Goal: Task Accomplishment & Management: Manage account settings

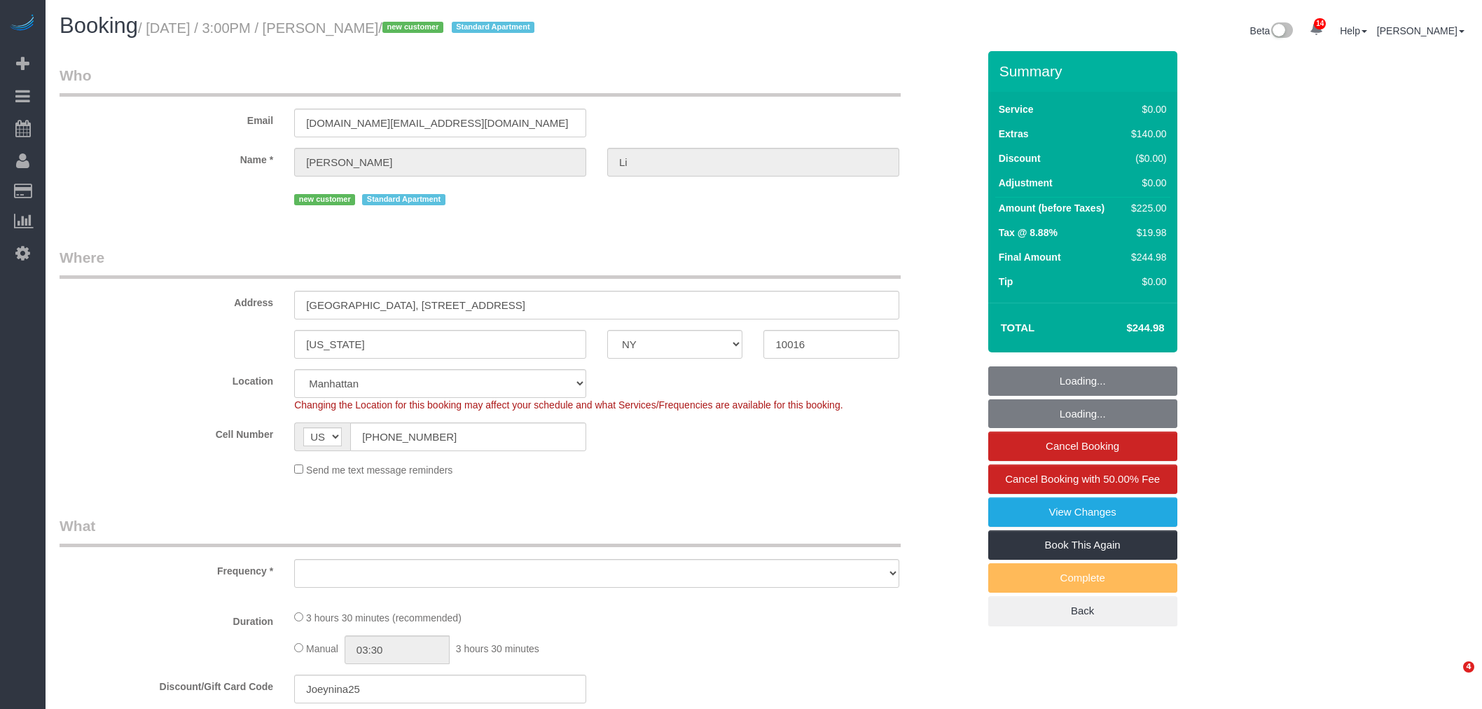
select select "NY"
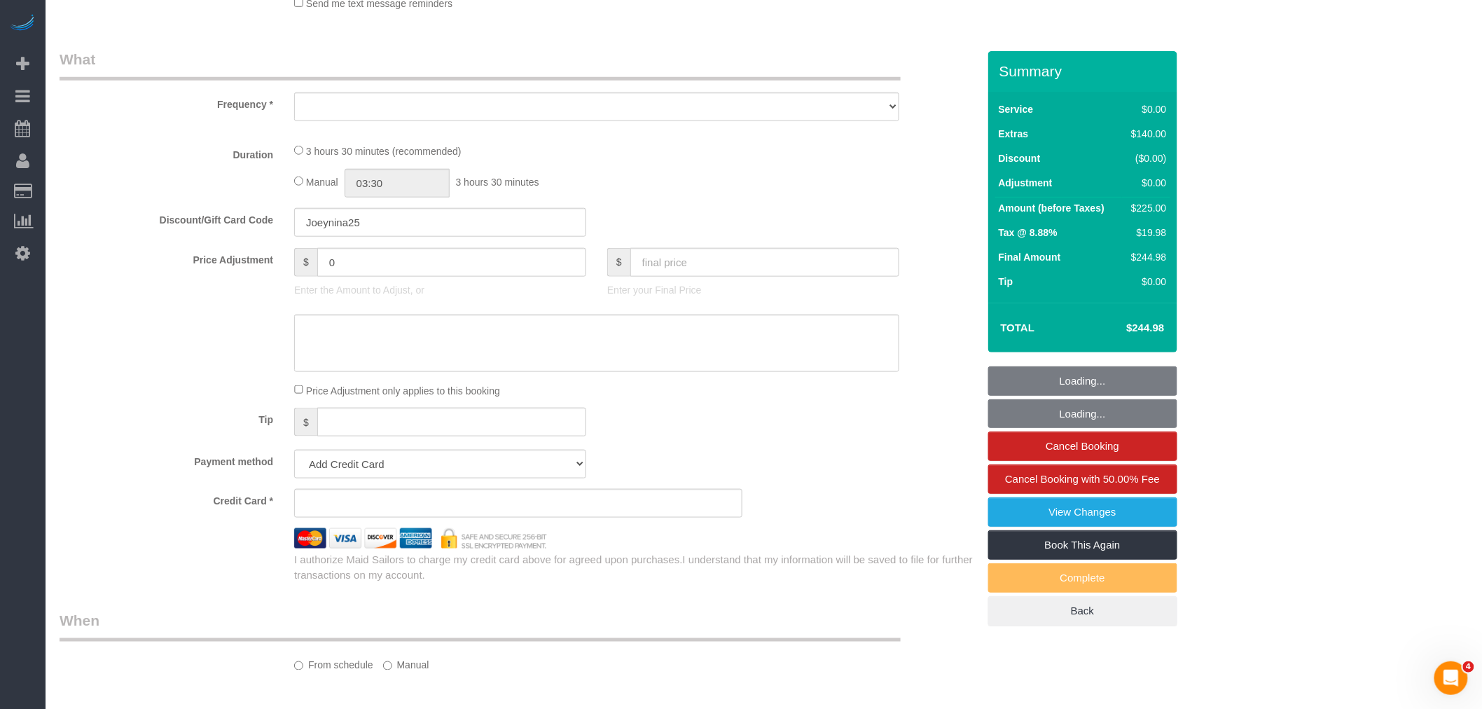
select select "object:882"
select select "1"
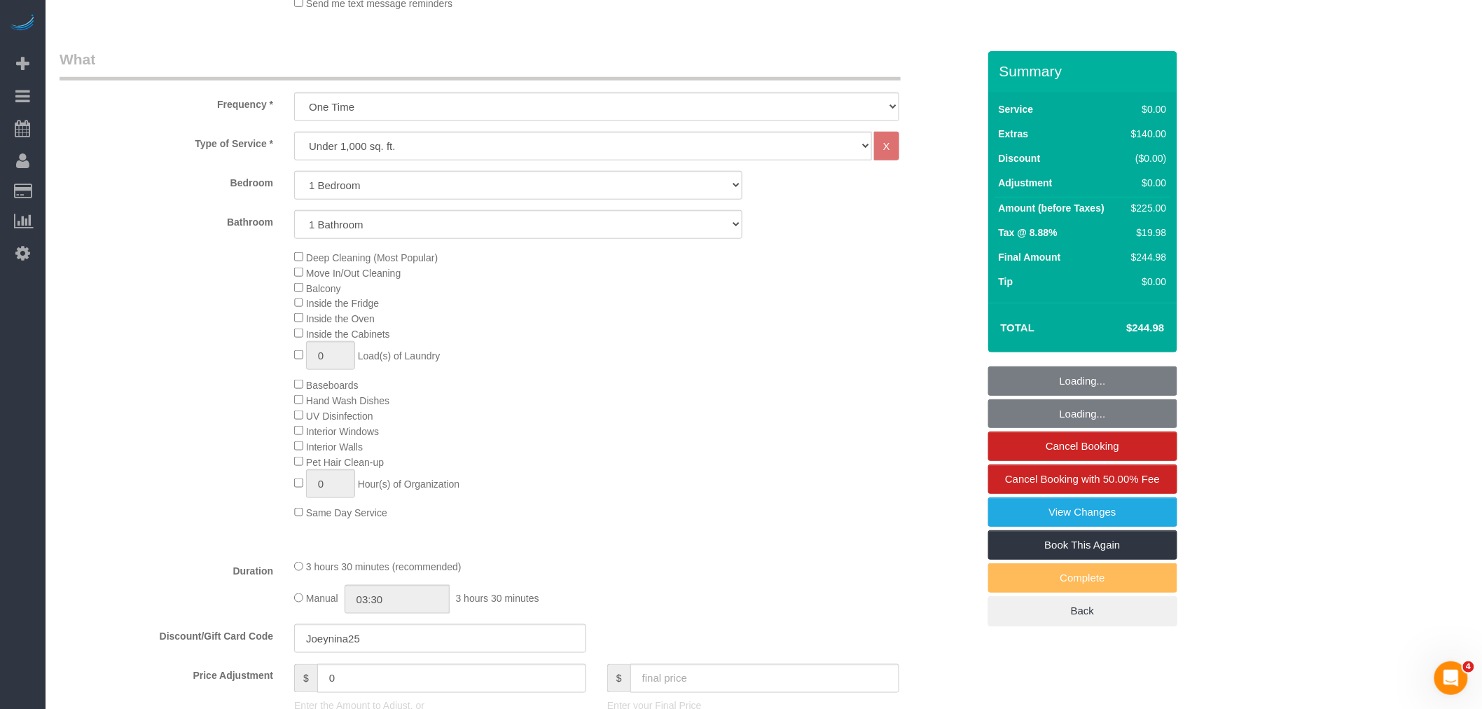
select select "string:stripe-pm_1S4s6w4VGloSiKo7QASpdSCR"
select select "number:62"
select select "number:76"
select select "number:15"
select select "number:5"
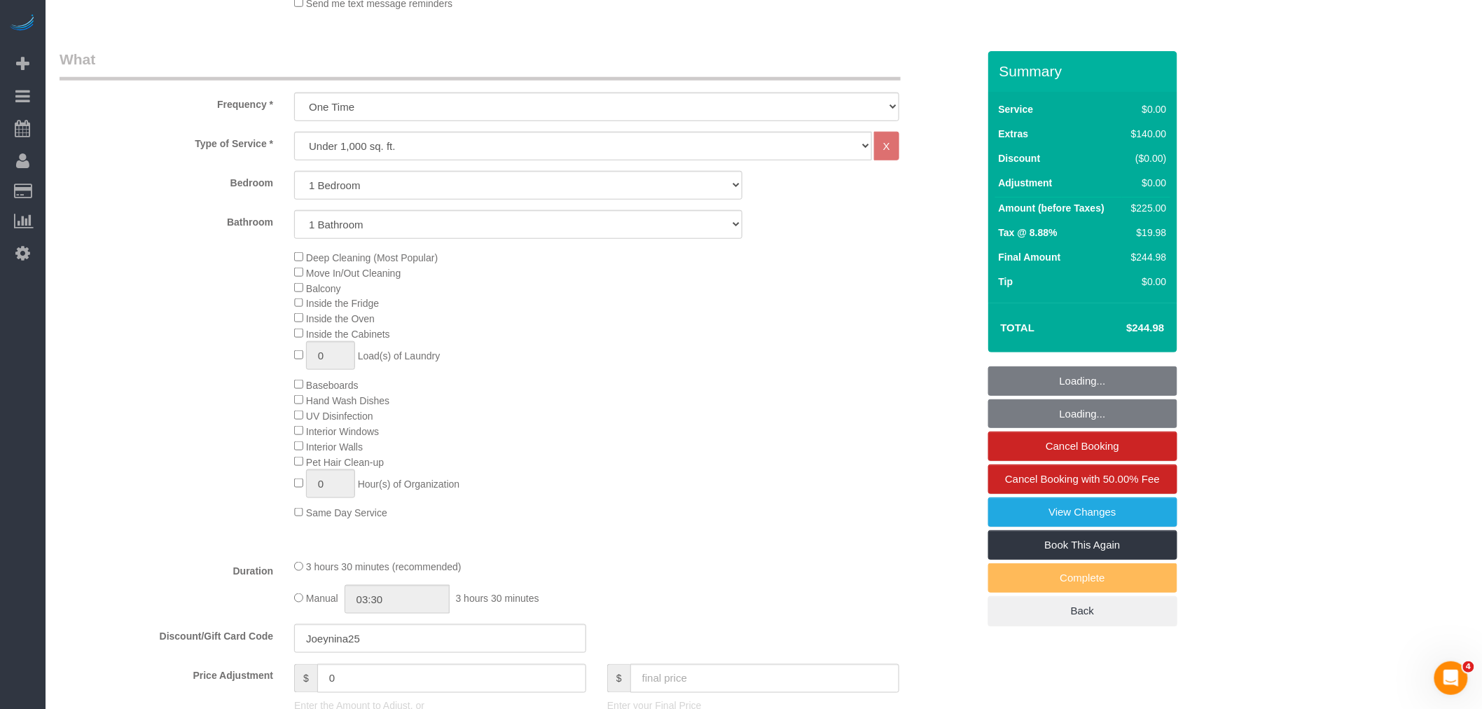
select select "1"
select select "object:1067"
select select "spot1"
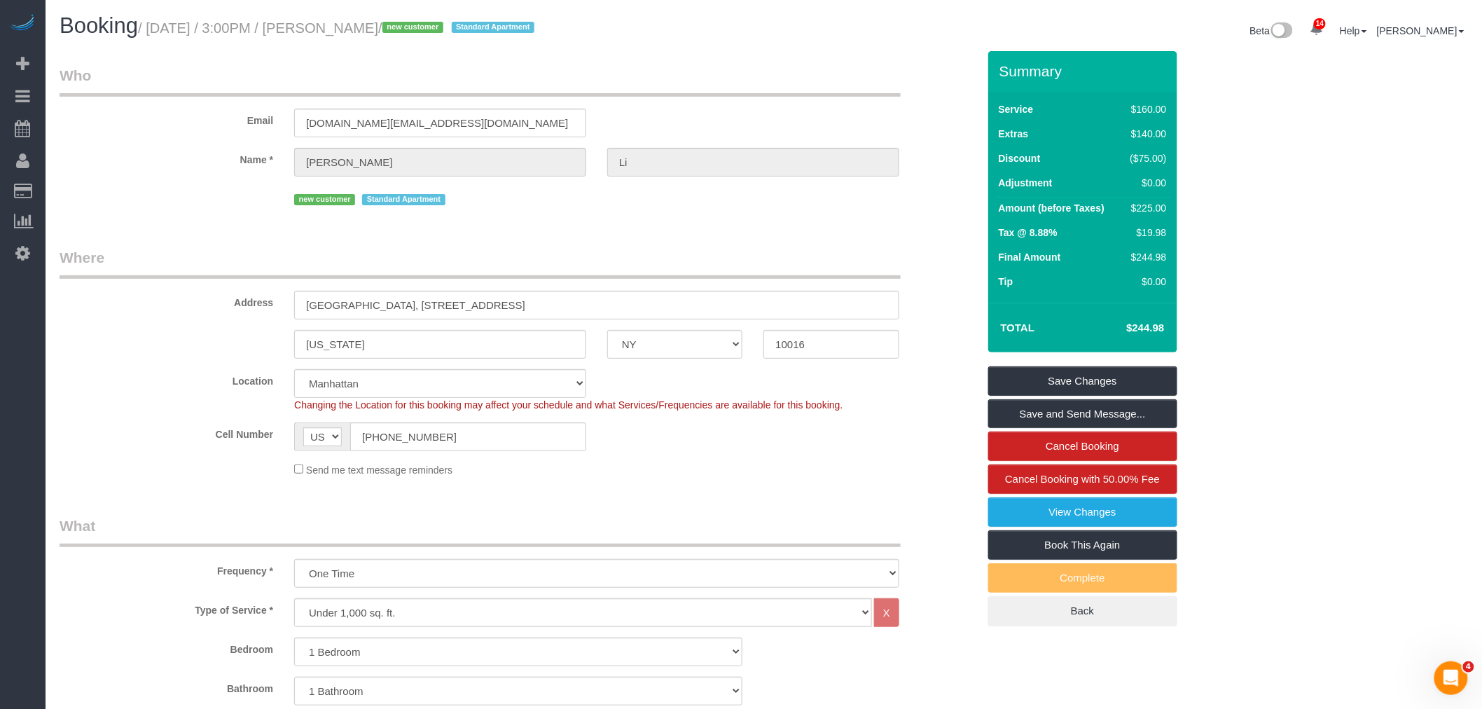
click at [680, 107] on div "Email jli915.hk@gmail.com" at bounding box center [518, 101] width 939 height 72
click at [363, 25] on small "/ September 08, 2025 / 3:00PM / Jackie Li / new customer Standard Apartment" at bounding box center [338, 27] width 401 height 15
click at [365, 25] on small "/ September 08, 2025 / 3:00PM / Jackie Li / new customer Standard Apartment" at bounding box center [338, 27] width 401 height 15
click at [392, 26] on small "/ September 08, 2025 / 3:00PM / Jackie Li / new customer Standard Apartment" at bounding box center [338, 27] width 401 height 15
click at [402, 29] on small "/ September 08, 2025 / 3:00PM / Jackie Li / new customer Standard Apartment" at bounding box center [338, 27] width 401 height 15
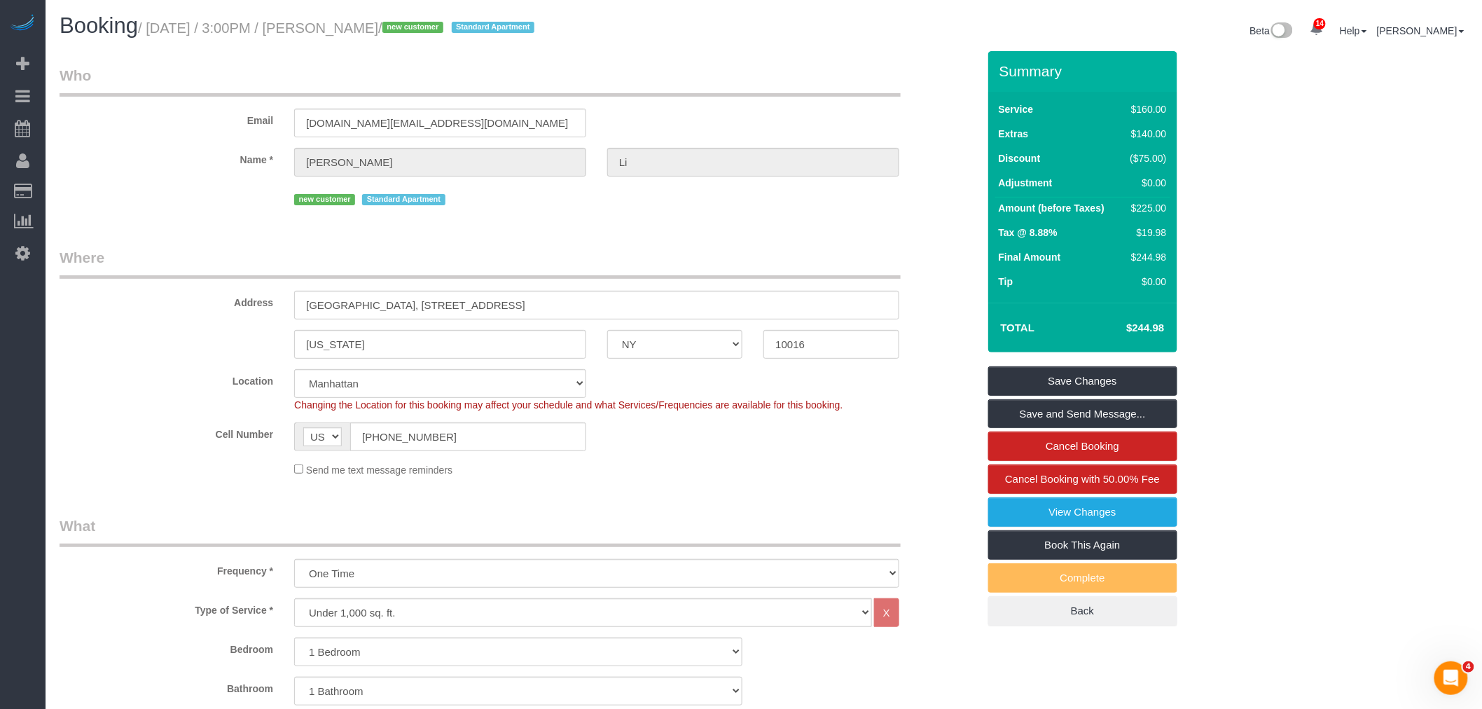
copy small "Jackie Li"
click at [690, 101] on div "Email jli915.hk@gmail.com" at bounding box center [518, 101] width 939 height 72
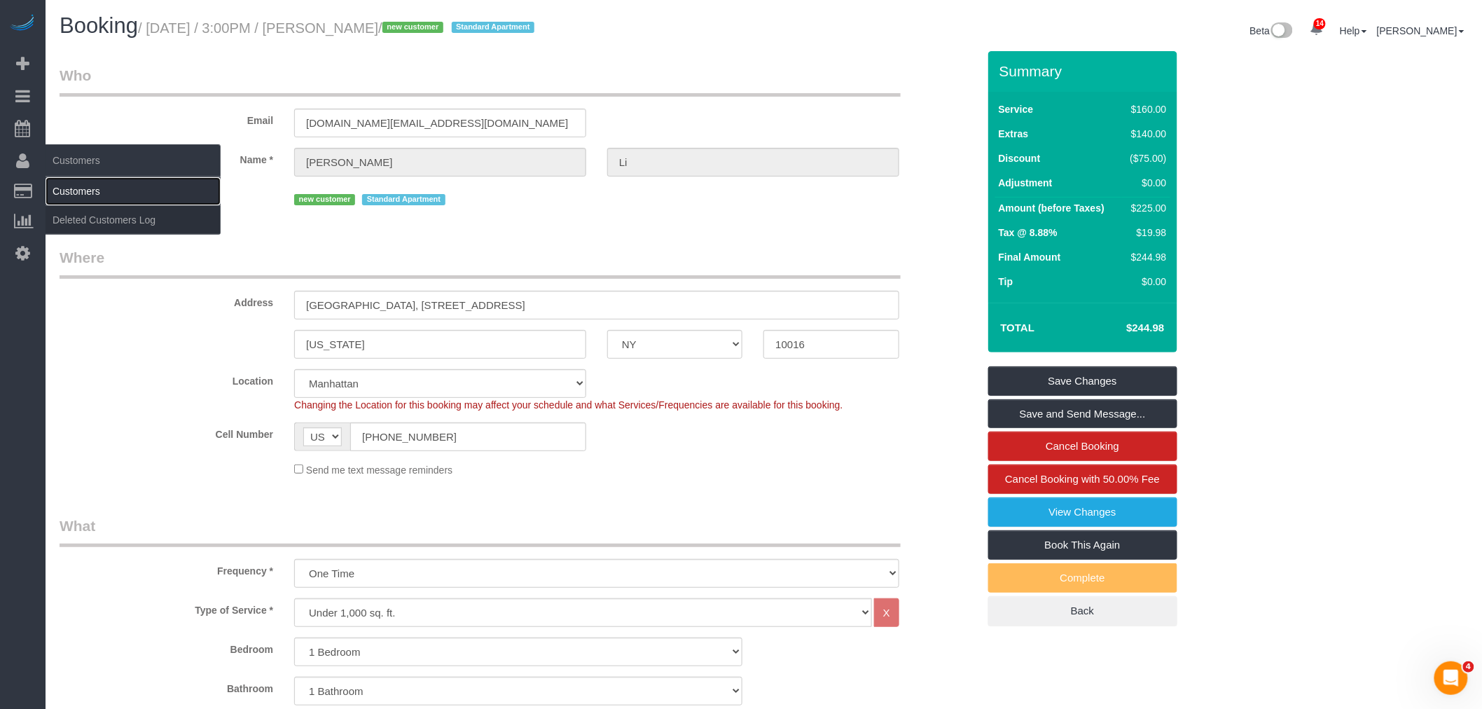
click at [79, 185] on link "Customers" at bounding box center [133, 191] width 175 height 28
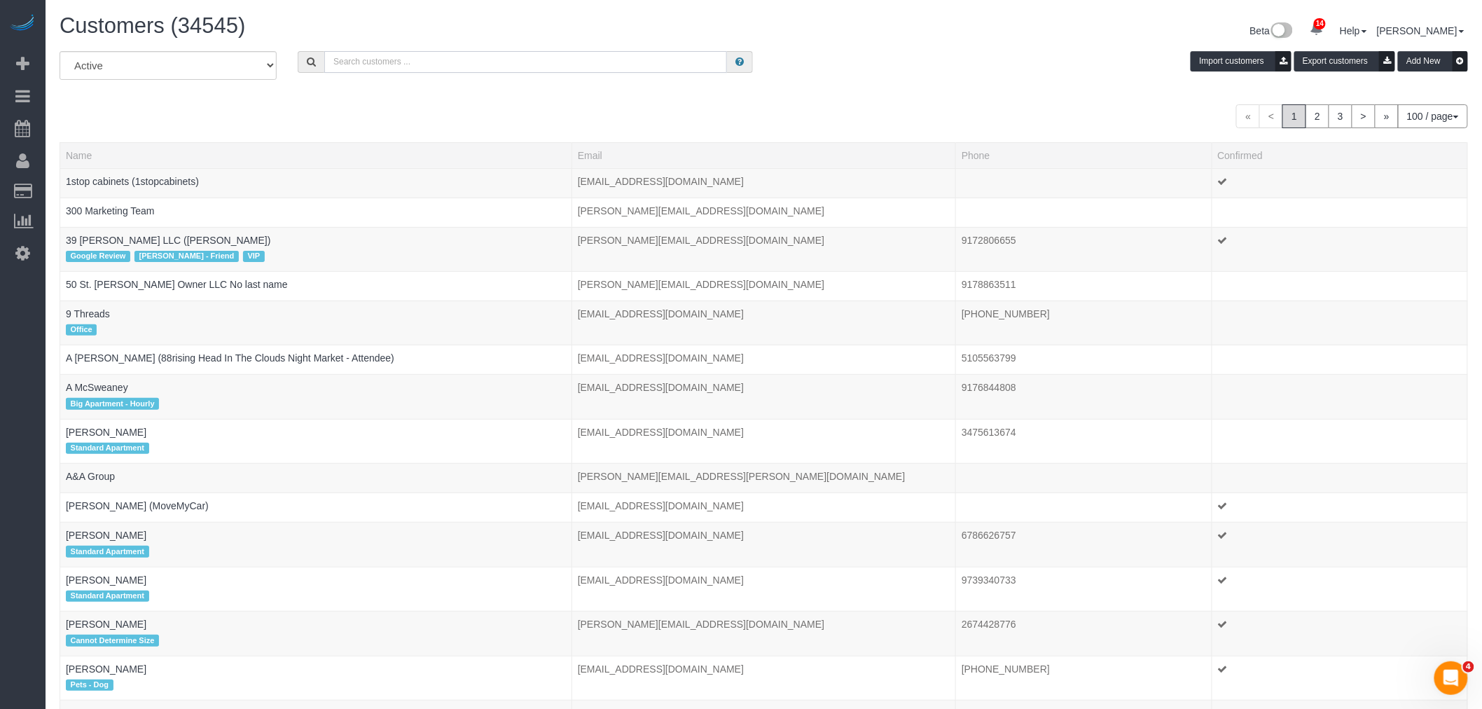
click at [389, 60] on input "text" at bounding box center [525, 62] width 403 height 22
paste input "Our cleaner will arrive at 3:00 PM. The cleaning is estimated to take approxima…"
click at [421, 60] on input "Our cleaner will arrive at 3:00 PM. The cleaning is estimated to take approxima…" at bounding box center [525, 62] width 403 height 22
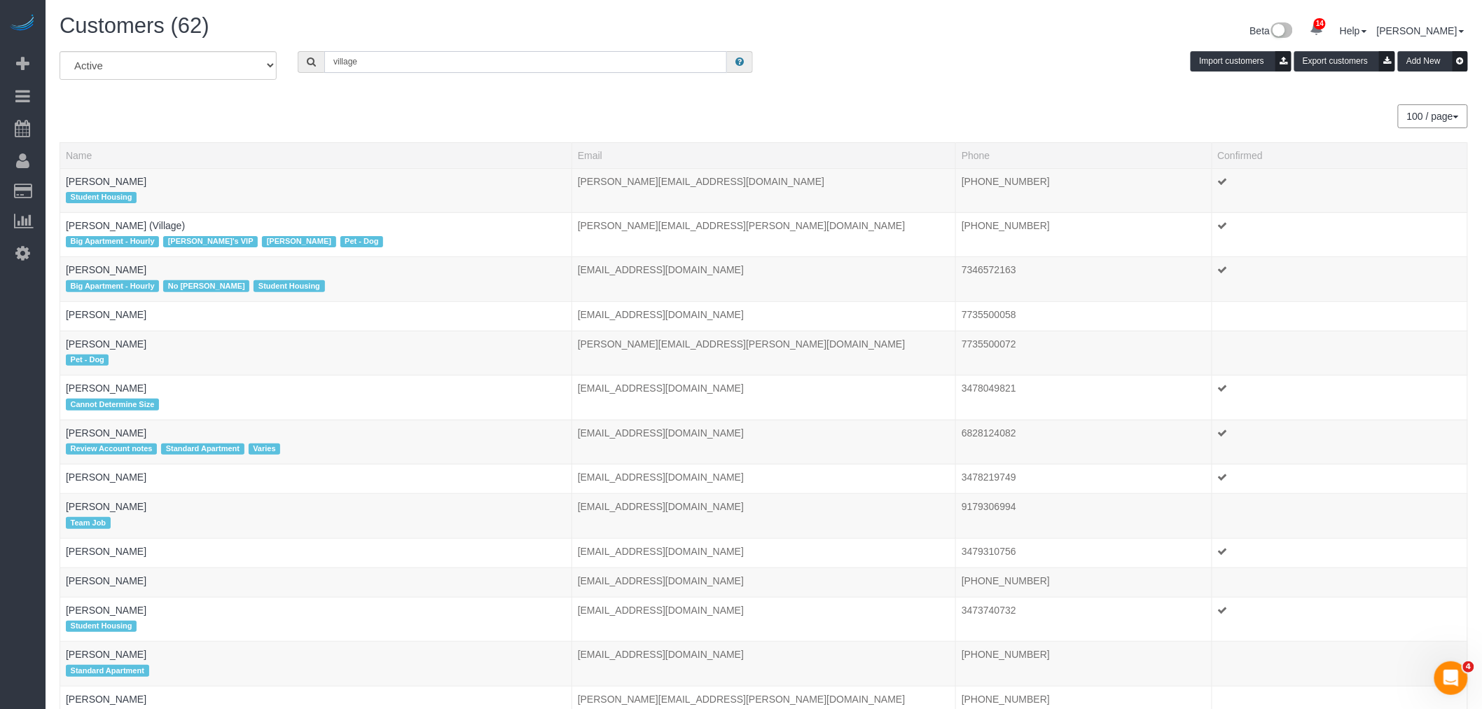
type input "village"
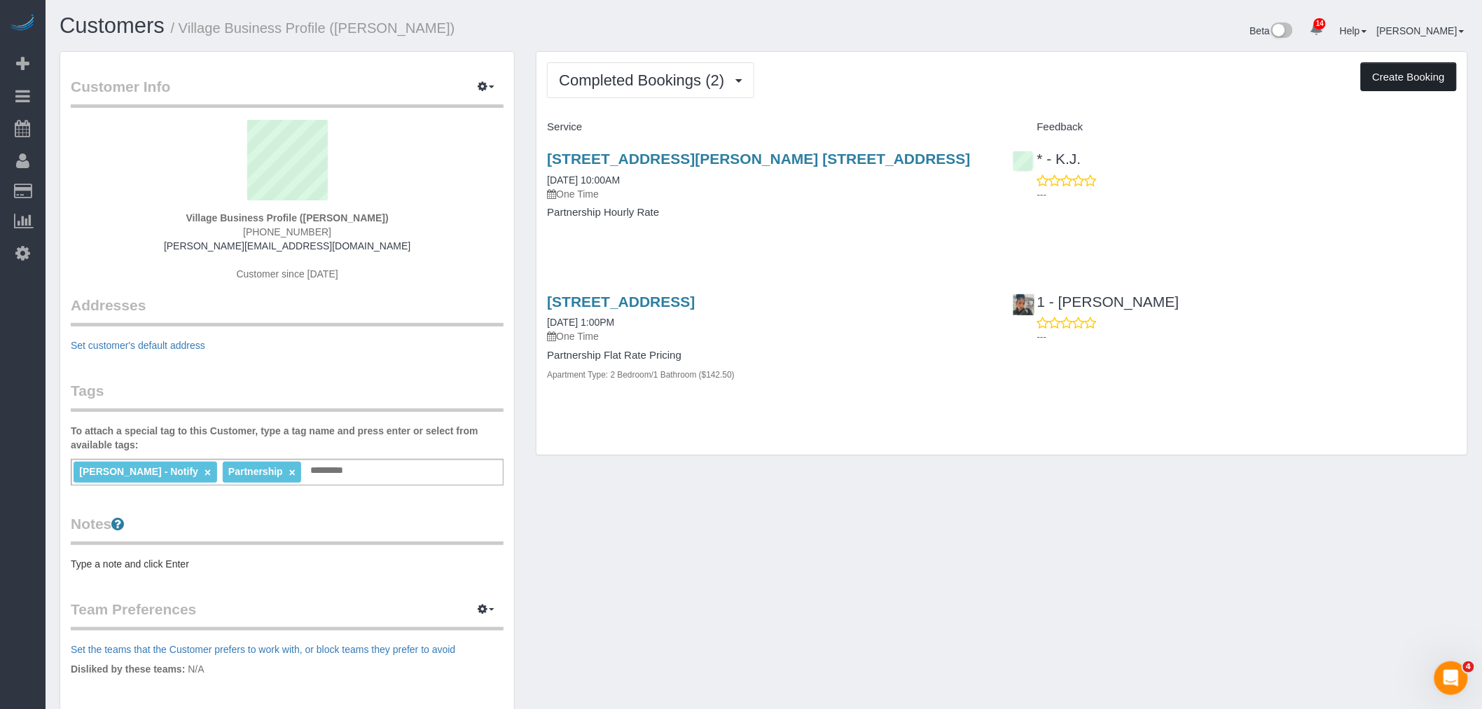
click at [1400, 85] on button "Create Booking" at bounding box center [1409, 76] width 96 height 29
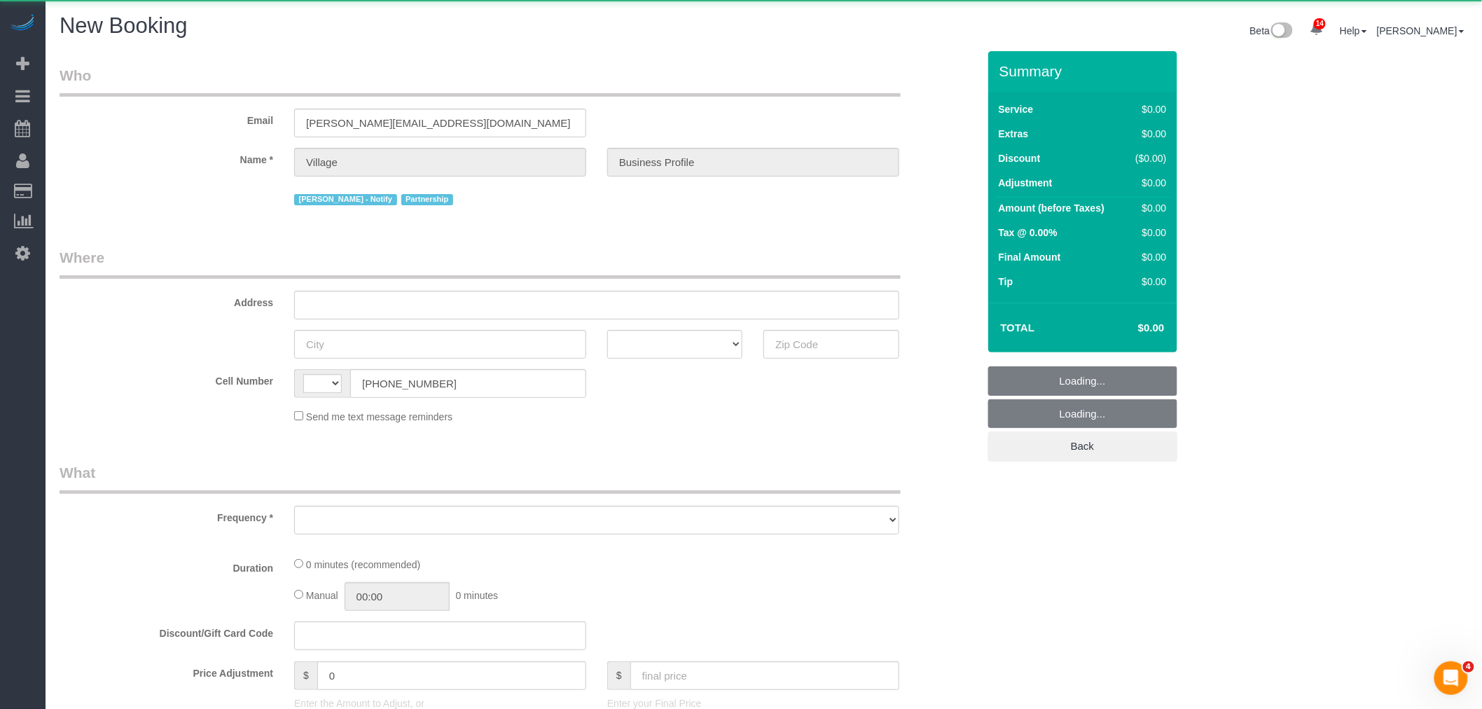
select select "string:US"
select select "object:945"
select select "number:89"
select select "number:90"
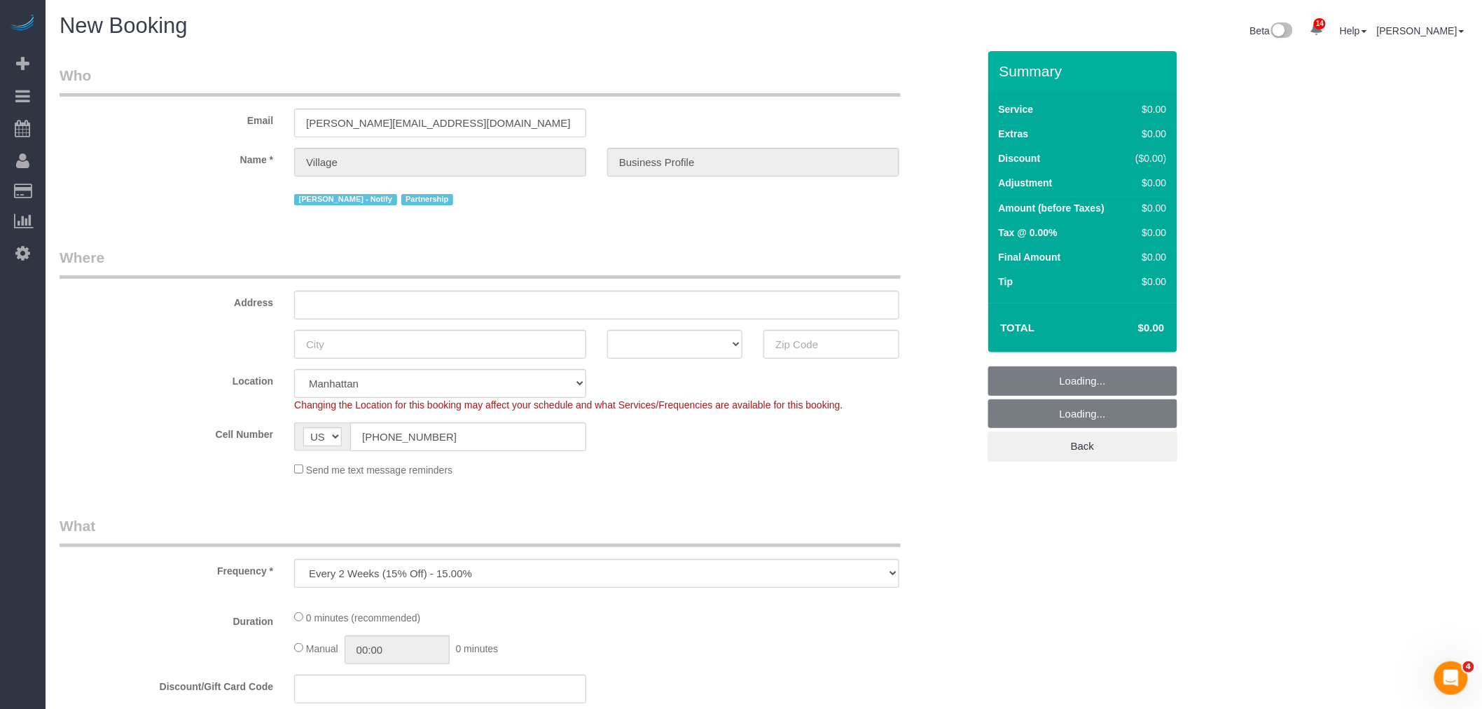
select select "object:1615"
select select "string:stripe-pm_1RlxuC4VGloSiKo7SRpjd9jw"
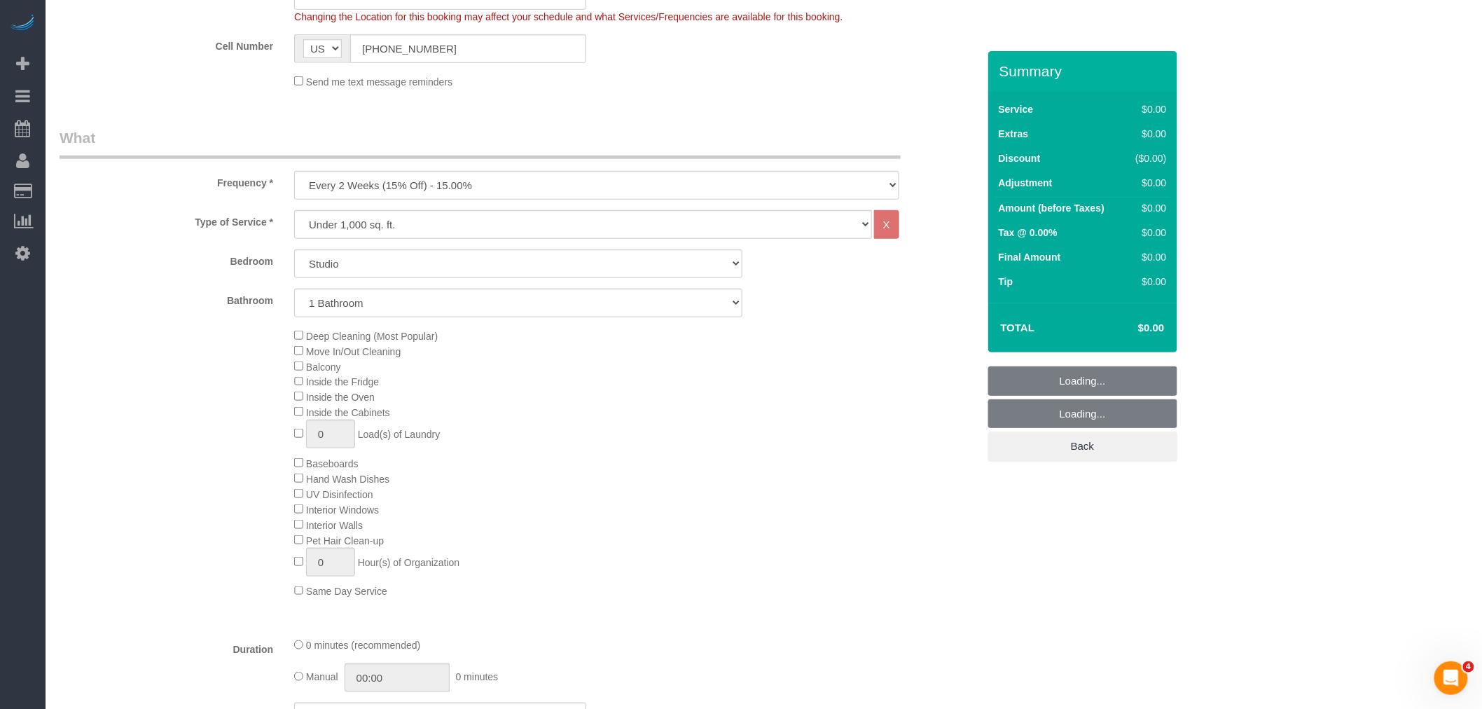
scroll to position [389, 0]
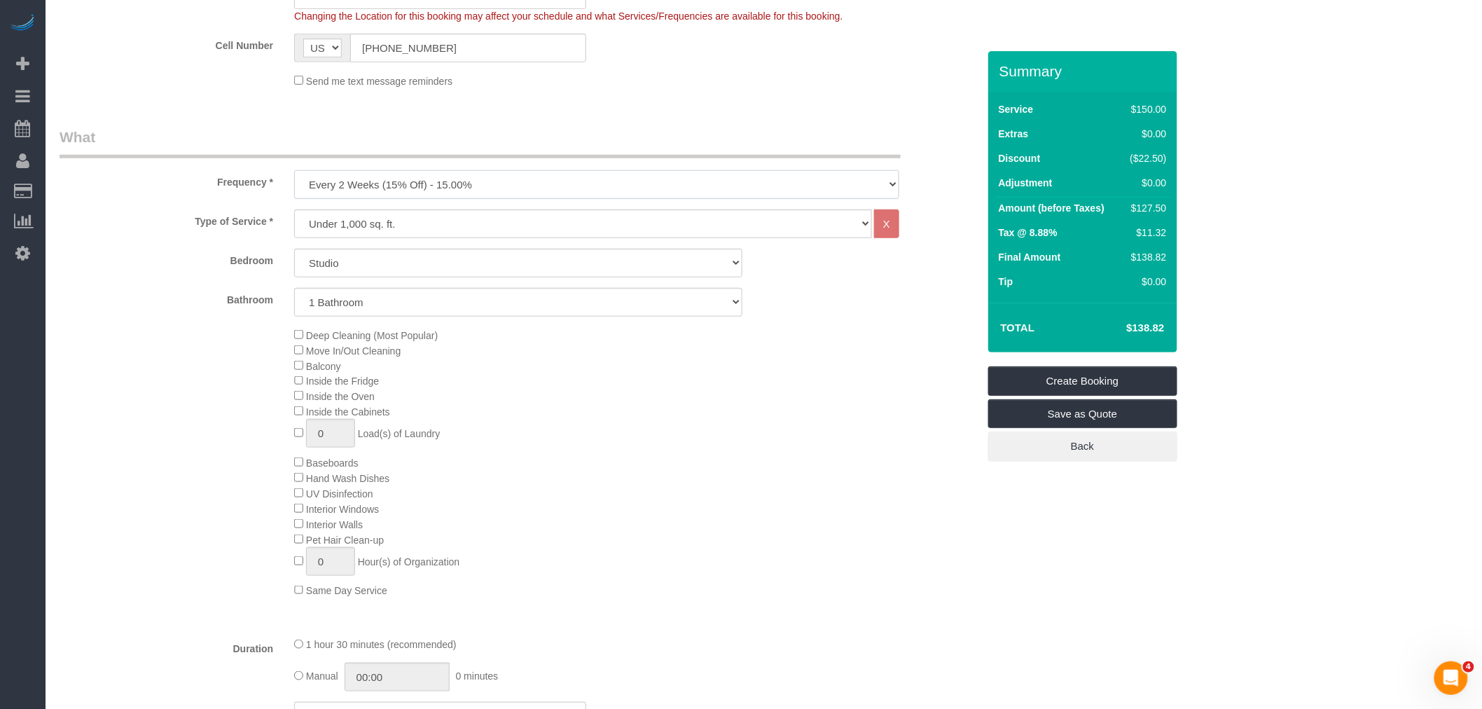
click at [419, 183] on select "One Time Weekly (20% Off) - 20.00% Every 2 Weeks (15% Off) - 15.00% Every 4 Wee…" at bounding box center [596, 184] width 605 height 29
select select "object:1616"
click at [294, 172] on select "One Time Weekly (20% Off) - 20.00% Every 2 Weeks (15% Off) - 15.00% Every 4 Wee…" at bounding box center [596, 184] width 605 height 29
click at [293, 538] on div "Deep Cleaning (Most Popular) Move In/Out Cleaning Balcony Inside the Fridge Ins…" at bounding box center [636, 462] width 704 height 271
drag, startPoint x: 611, startPoint y: 466, endPoint x: 585, endPoint y: 437, distance: 38.7
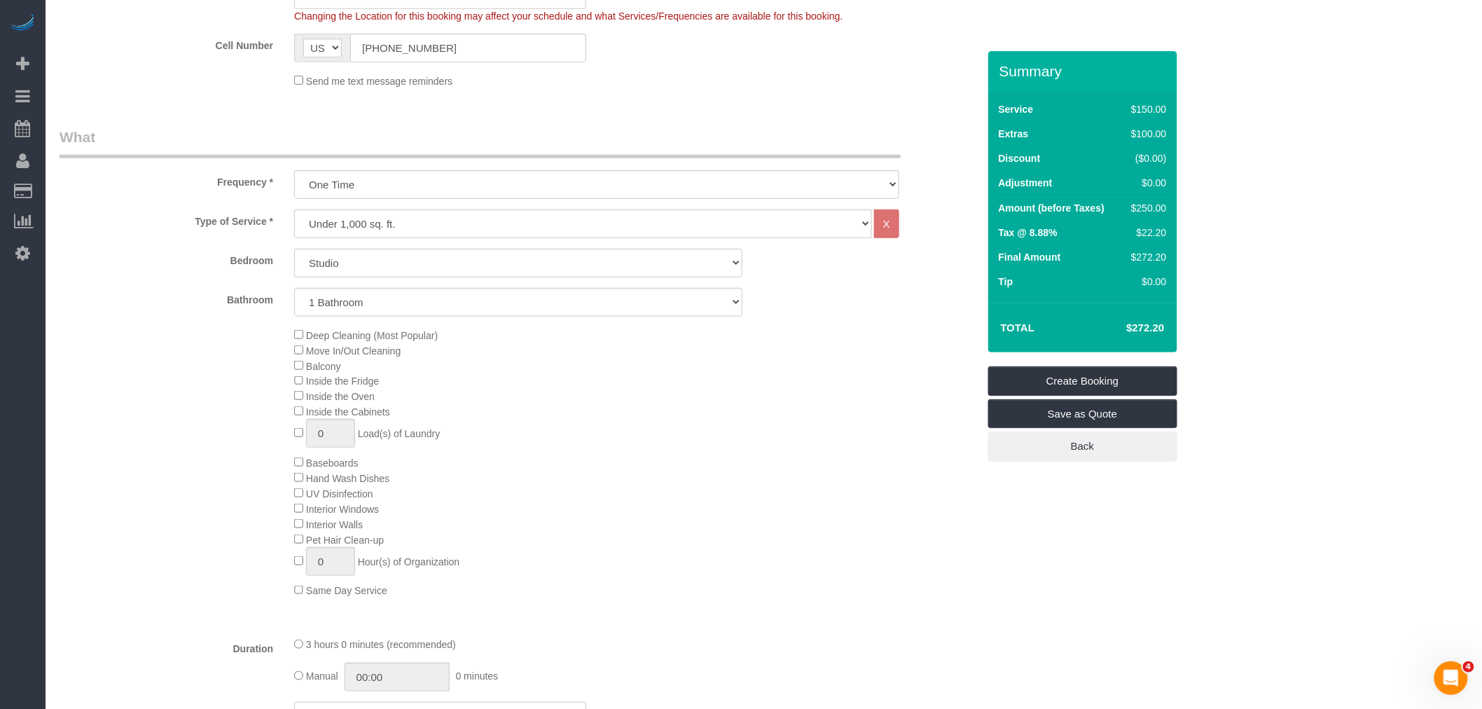
click at [611, 465] on div "Deep Cleaning (Most Popular) Move In/Out Cleaning Balcony Inside the Fridge Ins…" at bounding box center [636, 462] width 704 height 271
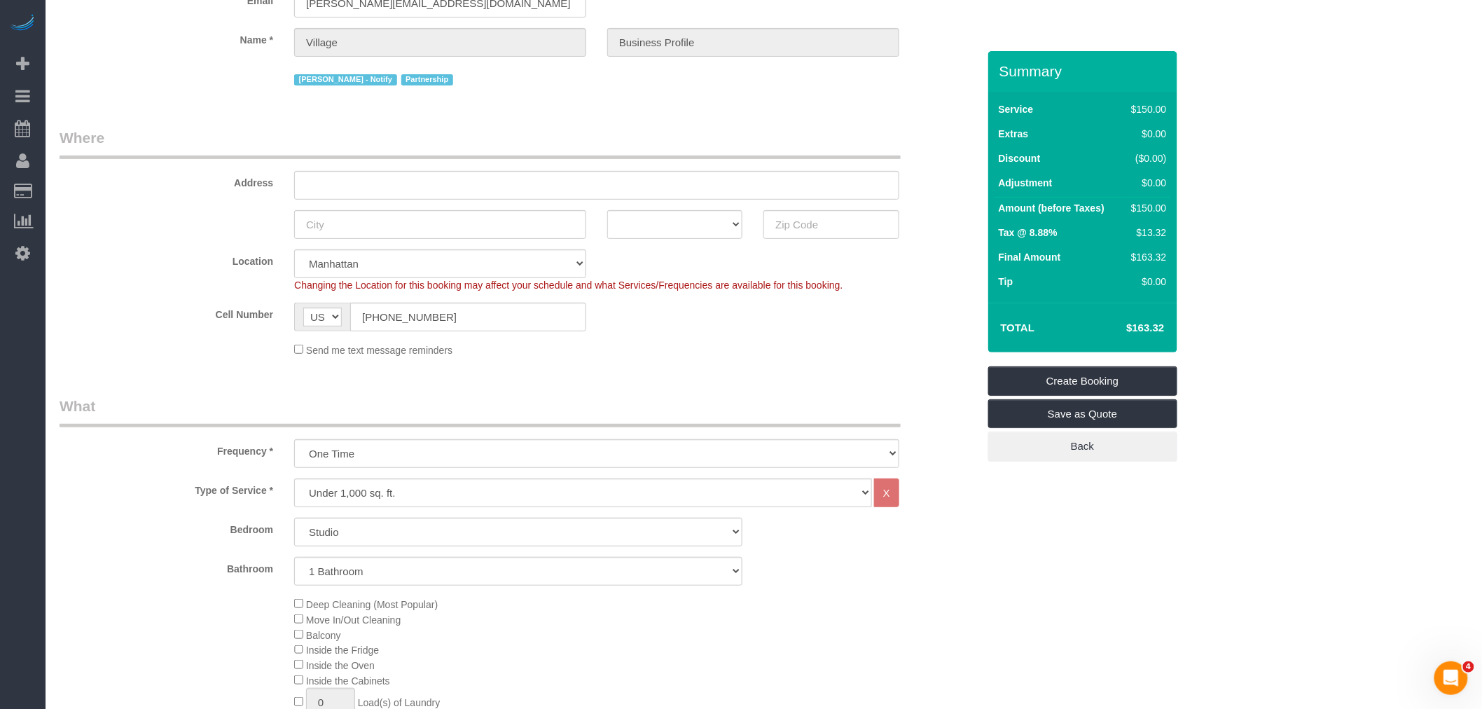
scroll to position [311, 0]
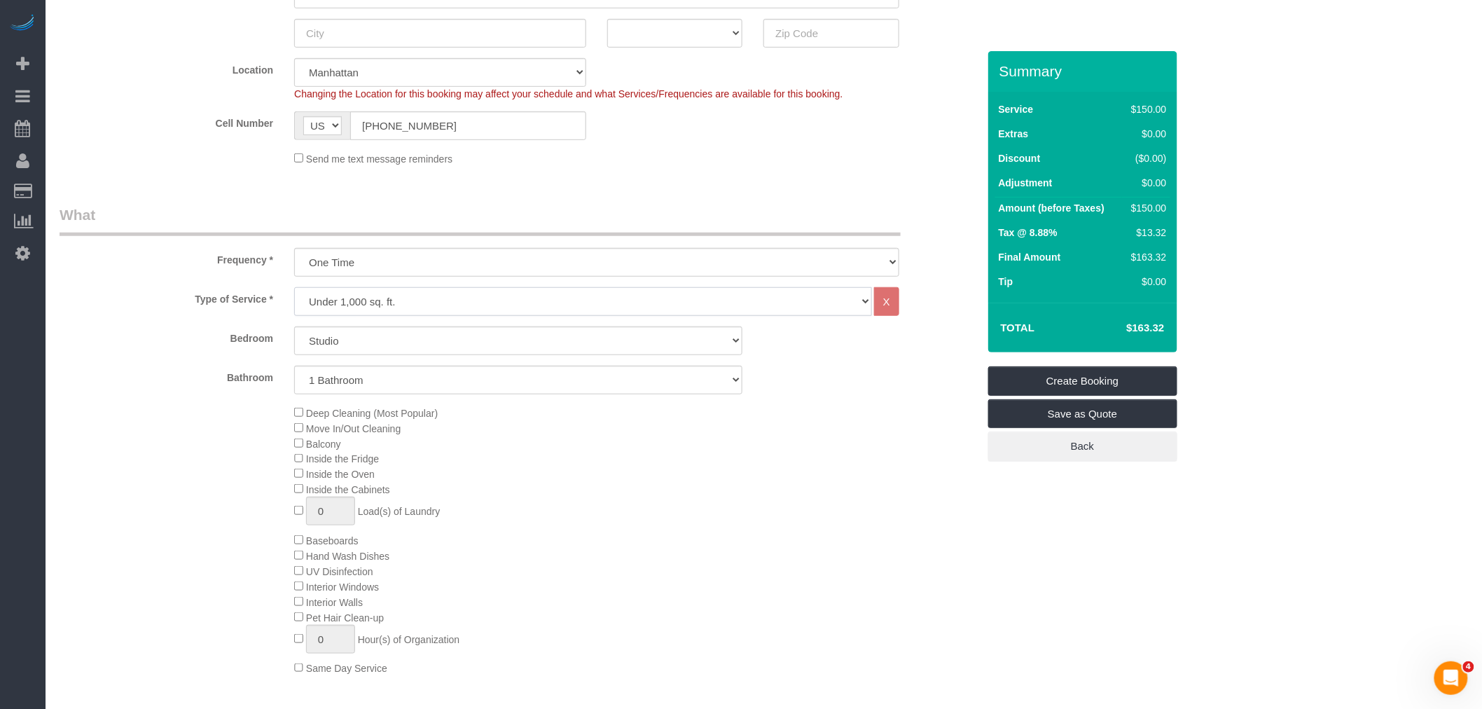
click at [742, 305] on select "Under 1,000 sq. ft. 1,001 - 1,500 sq. ft. 1,500+ sq. ft. Custom Cleaning Office…" at bounding box center [583, 301] width 578 height 29
click at [697, 166] on div "Send me text message reminders" at bounding box center [597, 158] width 626 height 15
click at [546, 302] on select "Under 1,000 sq. ft. 1,001 - 1,500 sq. ft. 1,500+ sq. ft. Custom Cleaning Office…" at bounding box center [583, 301] width 578 height 29
select select "803"
click at [294, 289] on select "Under 1,000 sq. ft. 1,001 - 1,500 sq. ft. 1,500+ sq. ft. Custom Cleaning Office…" at bounding box center [583, 301] width 578 height 29
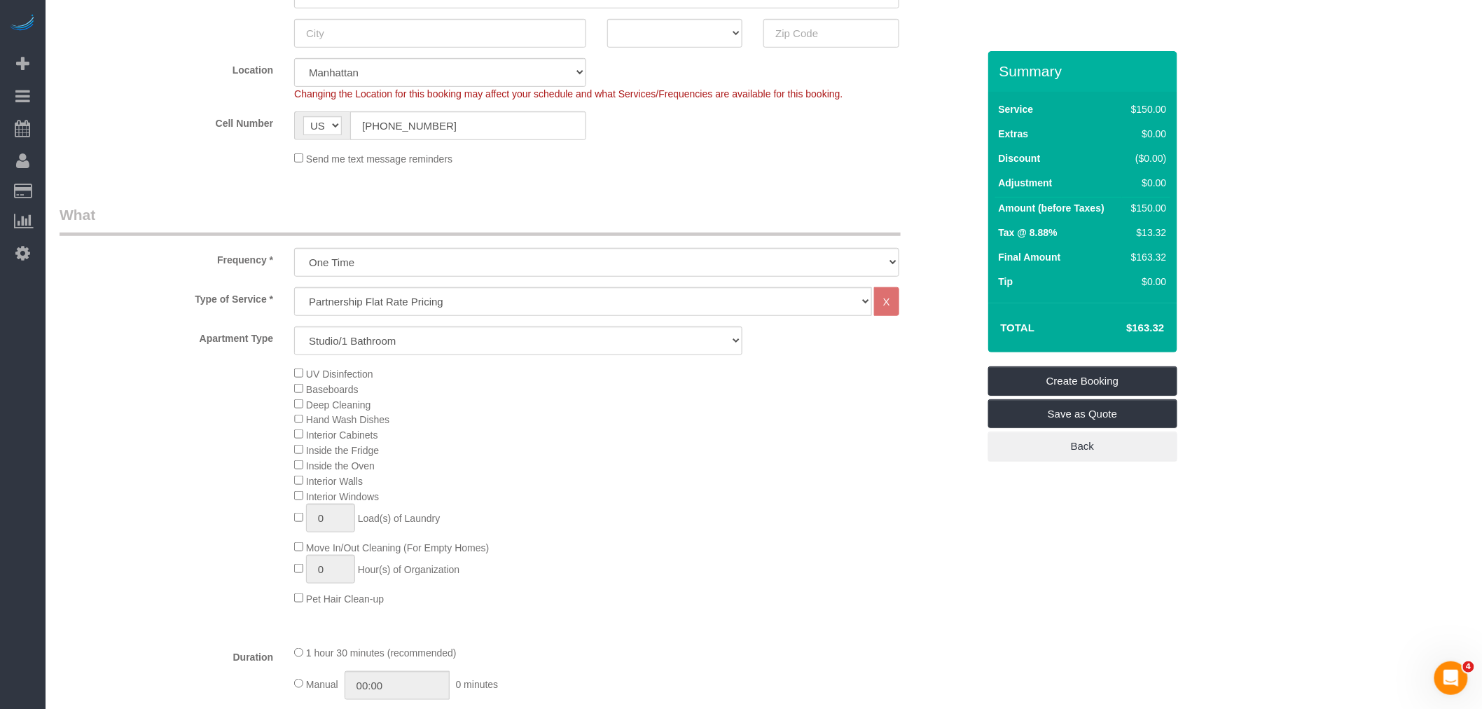
click at [733, 443] on div "UV Disinfection Baseboards Deep Cleaning Hand Wash Dishes Interior Cabinets Ins…" at bounding box center [636, 486] width 704 height 240
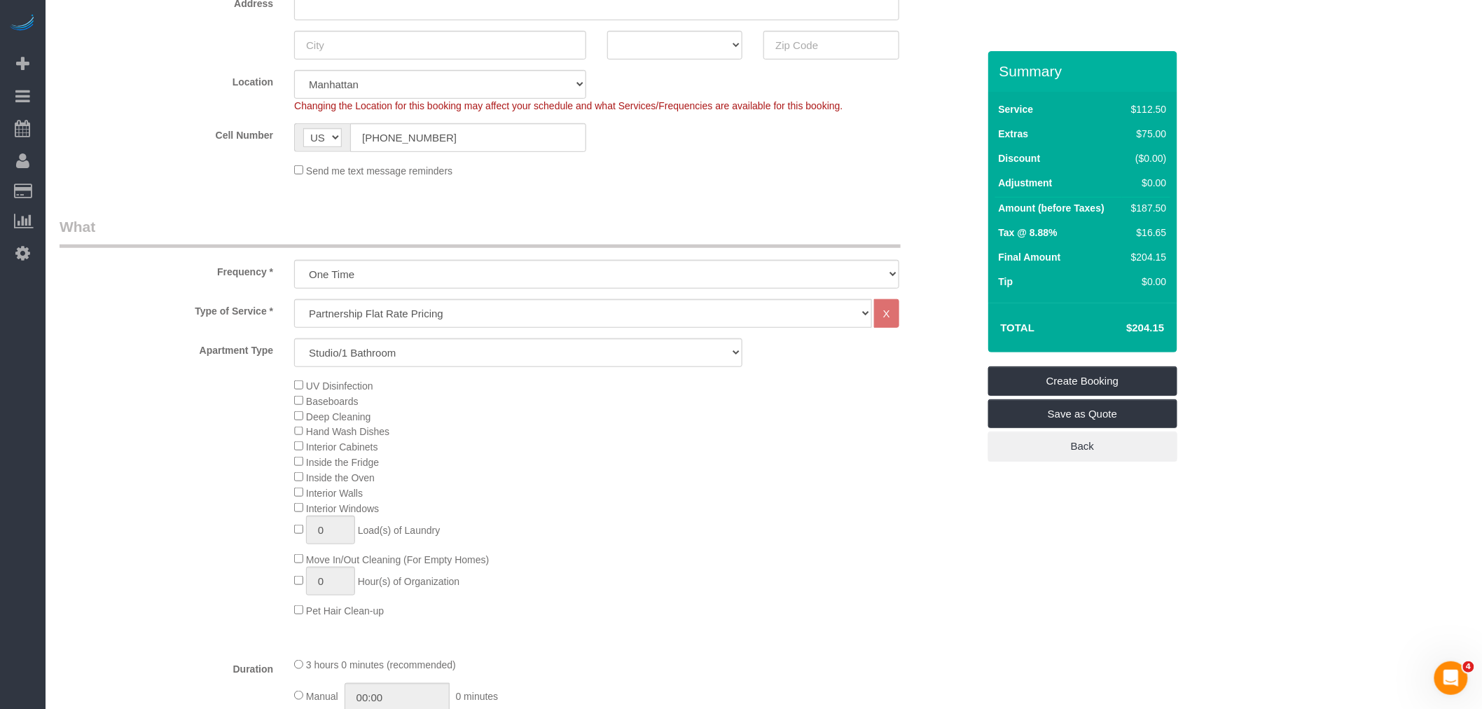
scroll to position [389, 0]
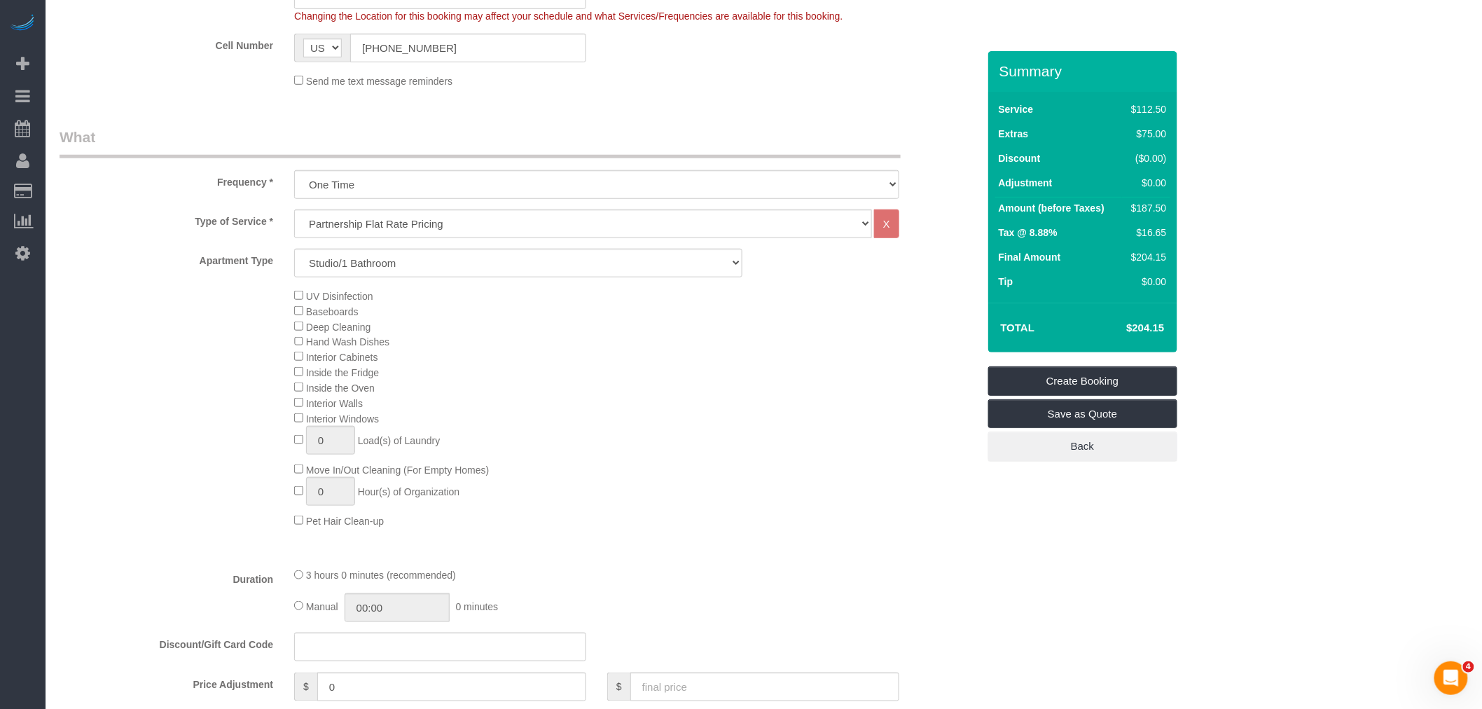
click at [757, 374] on div "UV Disinfection Baseboards Deep Cleaning Hand Wash Dishes Interior Cabinets Ins…" at bounding box center [636, 408] width 704 height 240
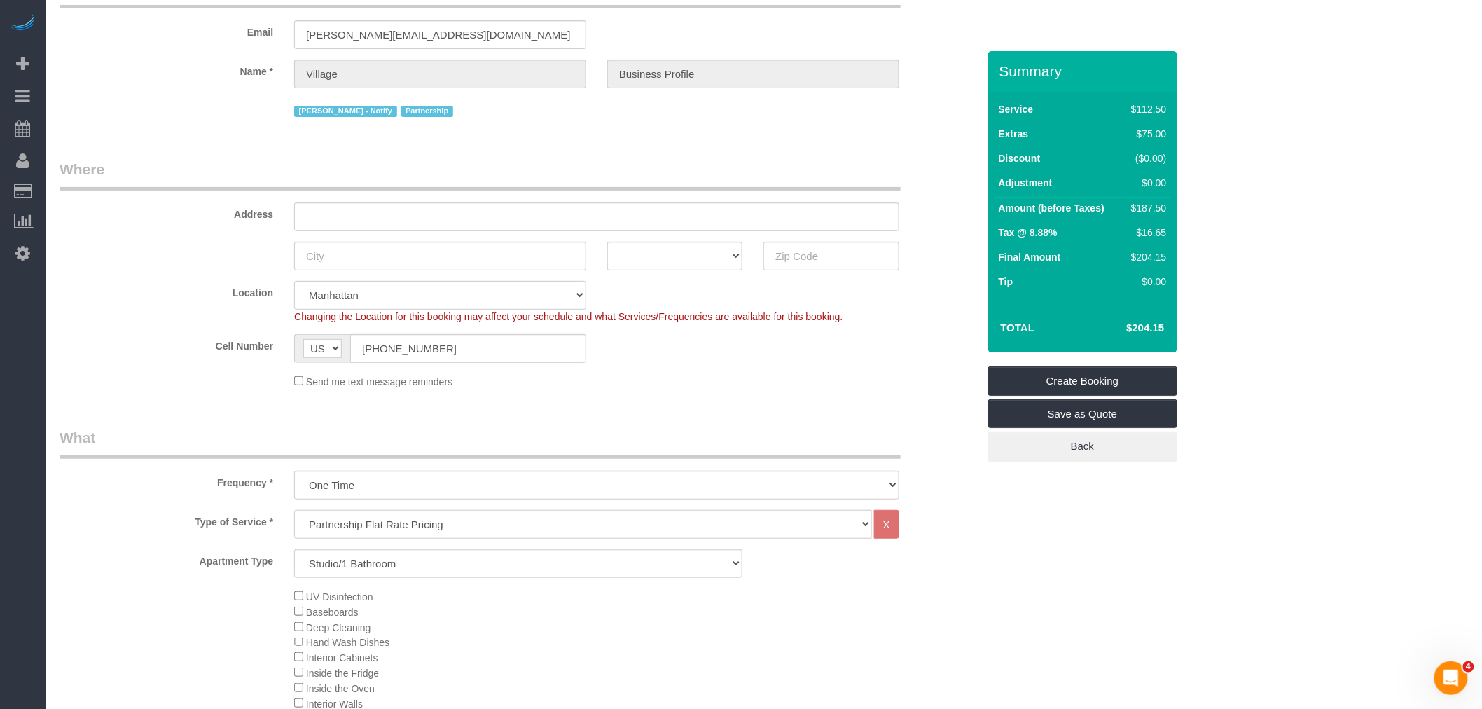
scroll to position [0, 0]
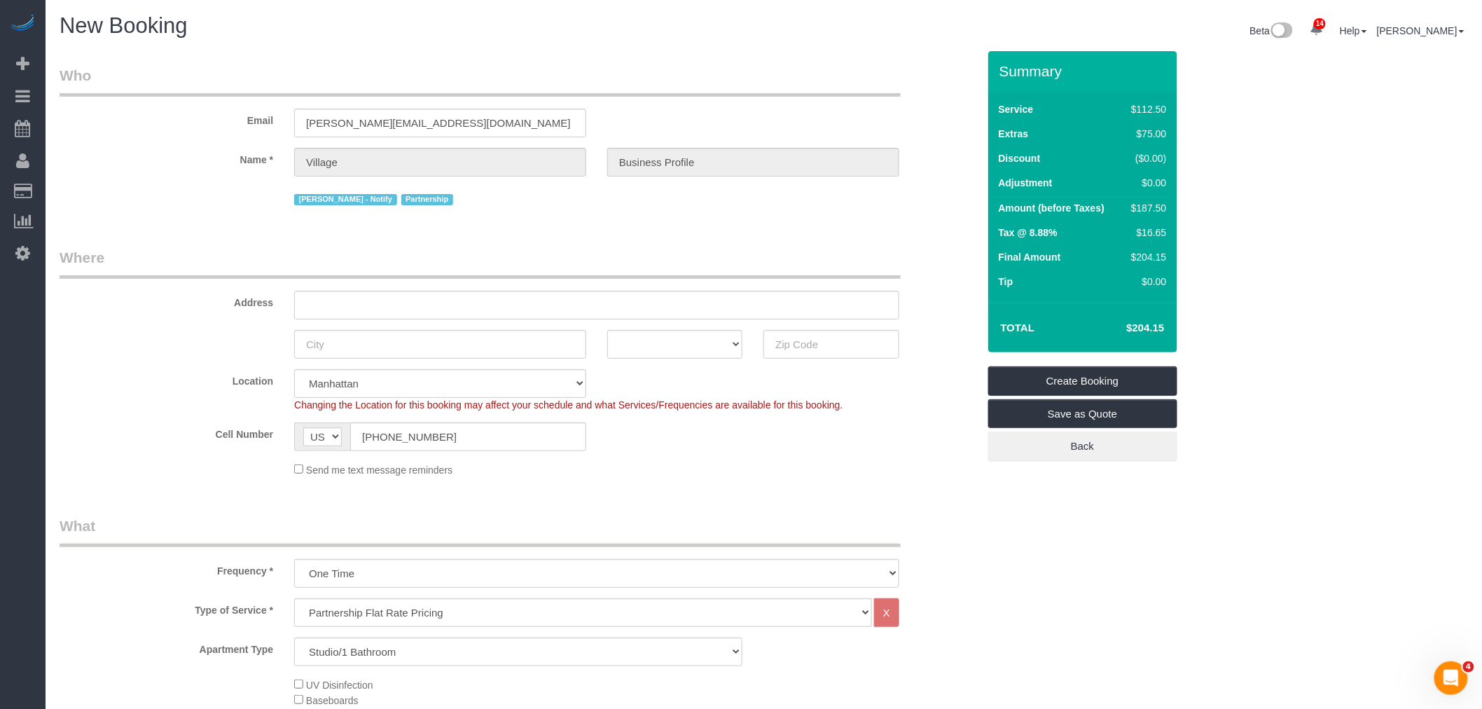
click at [766, 85] on legend "Who" at bounding box center [480, 81] width 841 height 32
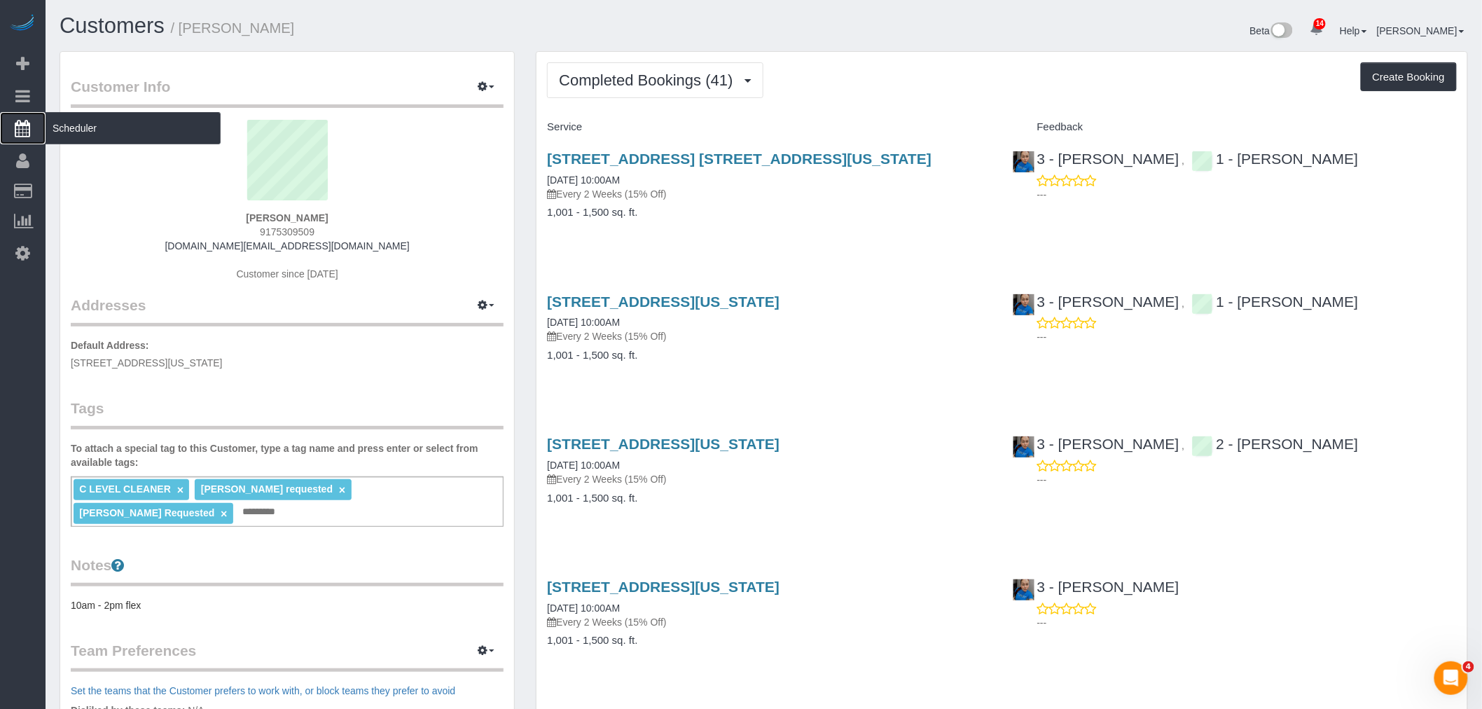
click at [91, 127] on span "Scheduler" at bounding box center [133, 128] width 175 height 32
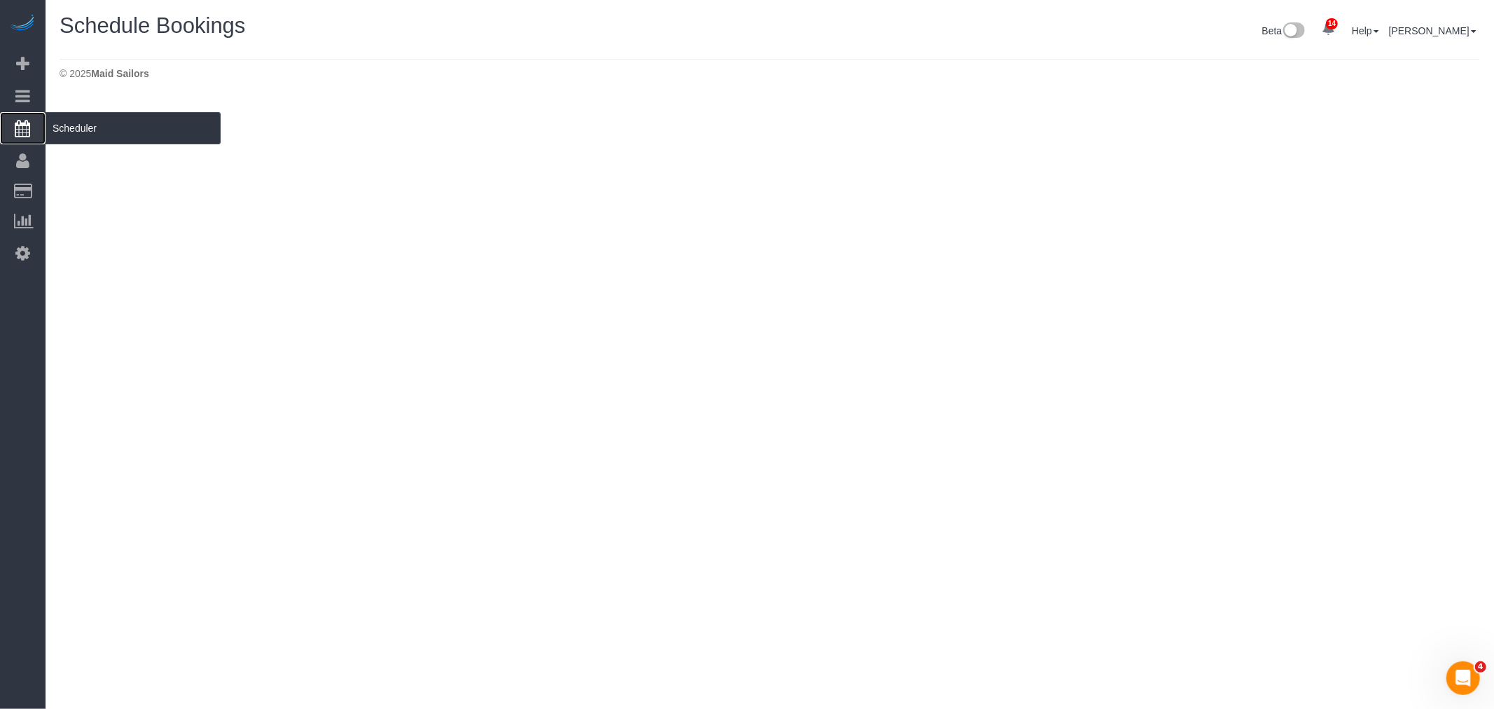
click at [74, 130] on span "Scheduler" at bounding box center [133, 128] width 175 height 32
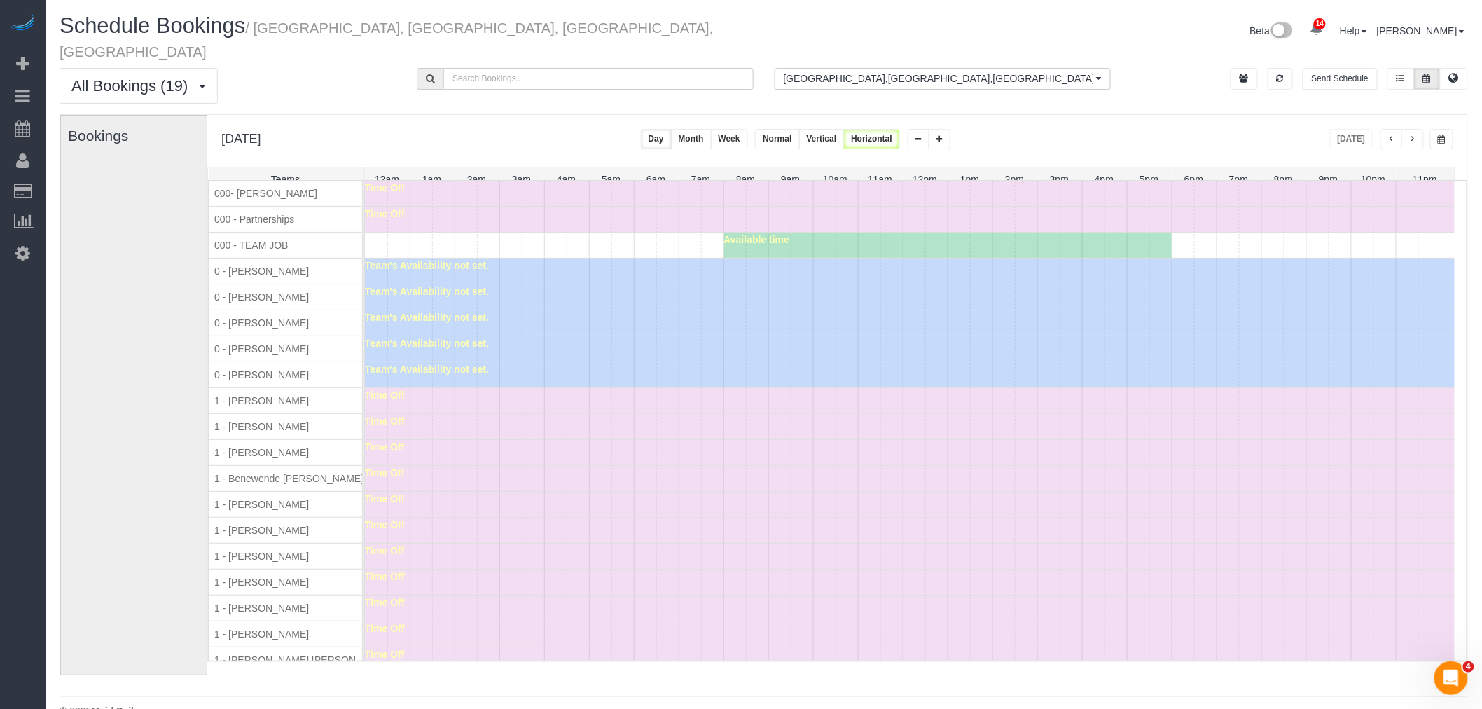
click at [1405, 129] on button "button" at bounding box center [1412, 139] width 22 height 20
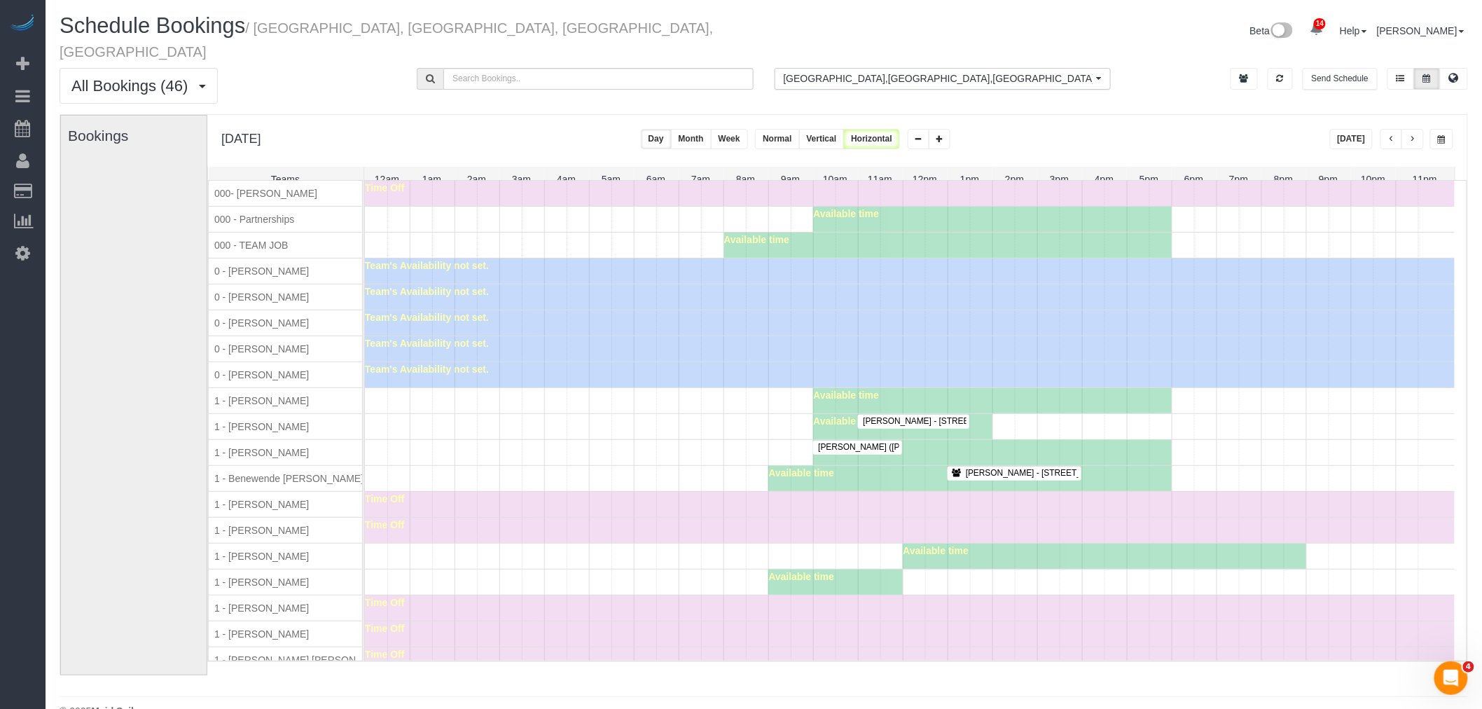
click at [1407, 129] on button "button" at bounding box center [1412, 139] width 22 height 20
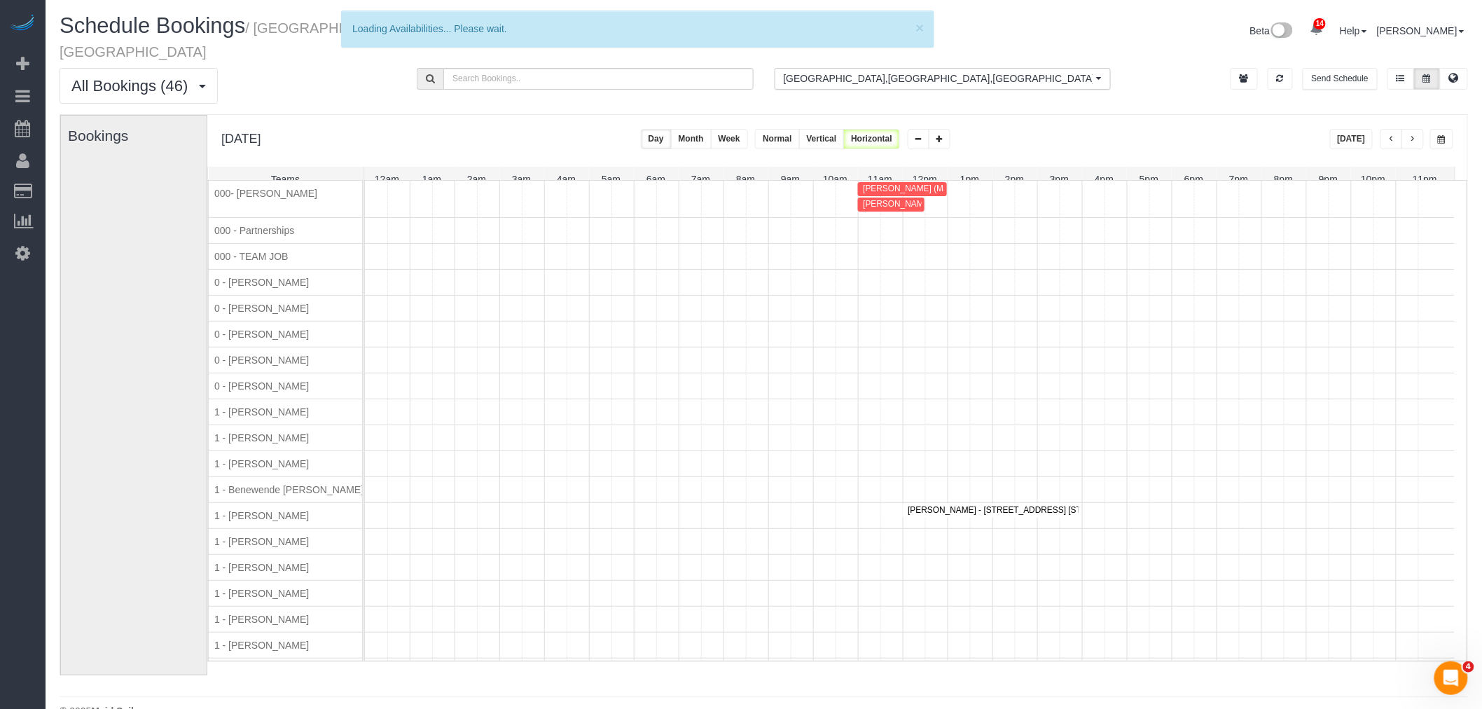
click at [1386, 129] on button "button" at bounding box center [1391, 139] width 22 height 20
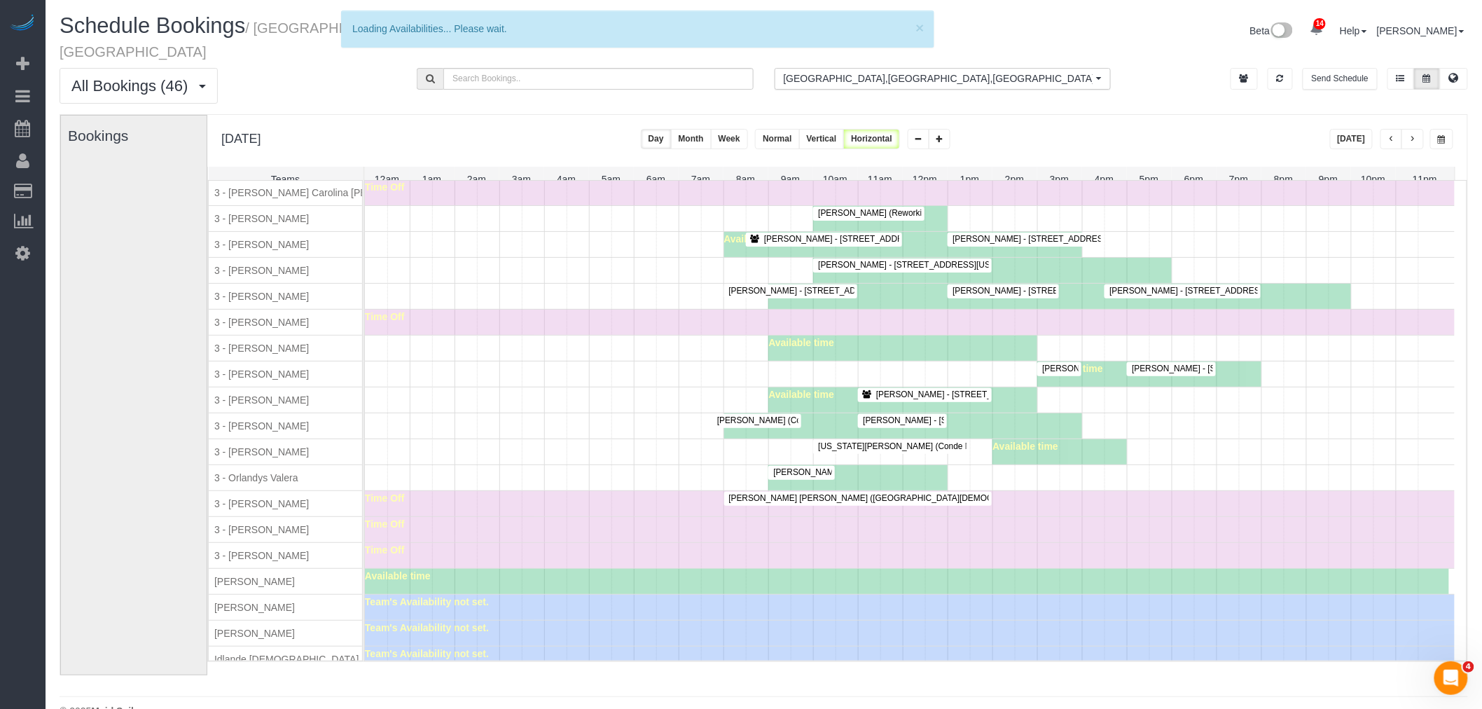
scroll to position [1478, 0]
click at [554, 438] on div "Adrianna Salas (Constructors Trades & Skills Corp) - 64-00 Metropolitan Ave, Fl…" at bounding box center [910, 424] width 1090 height 25
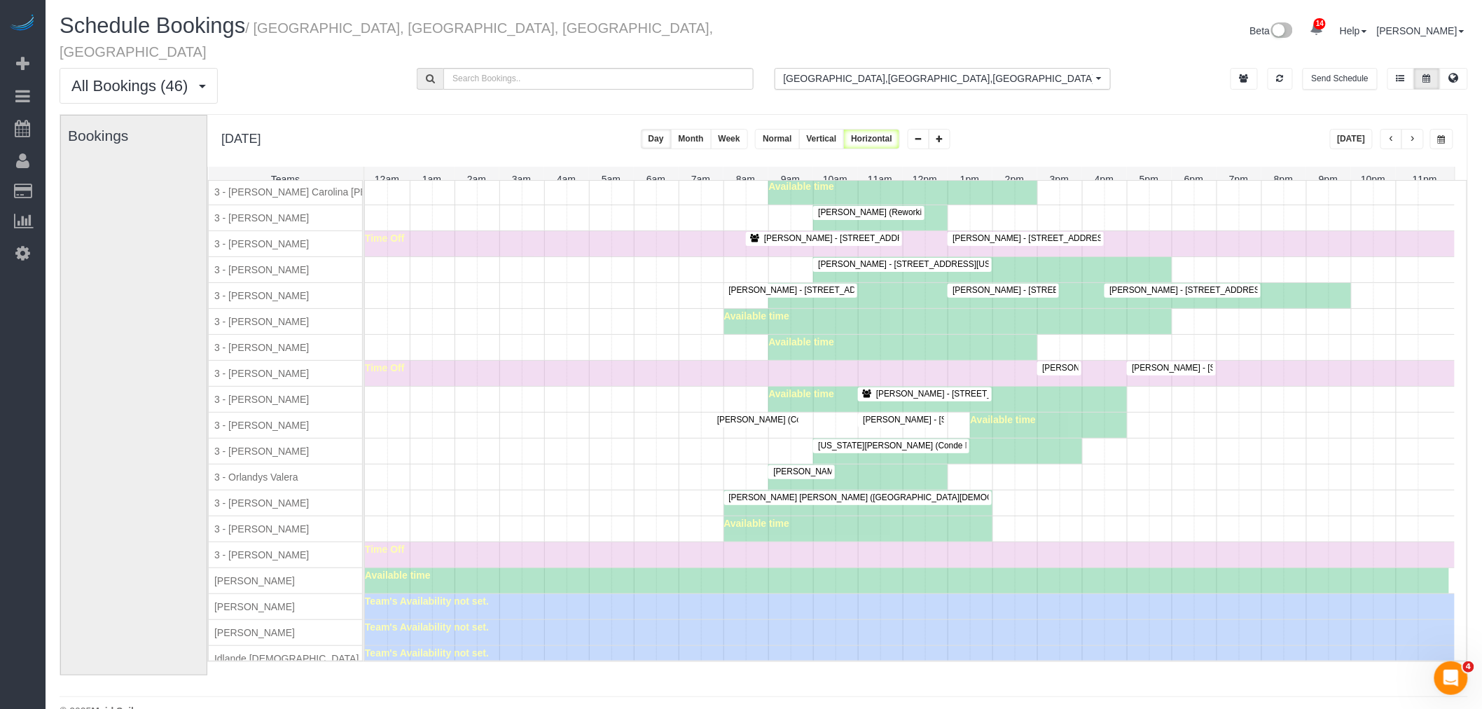
click at [923, 266] on span "Sergio Moreno - 30 River Rd, Apt 19c, New York, NY 10044" at bounding box center [917, 264] width 212 height 10
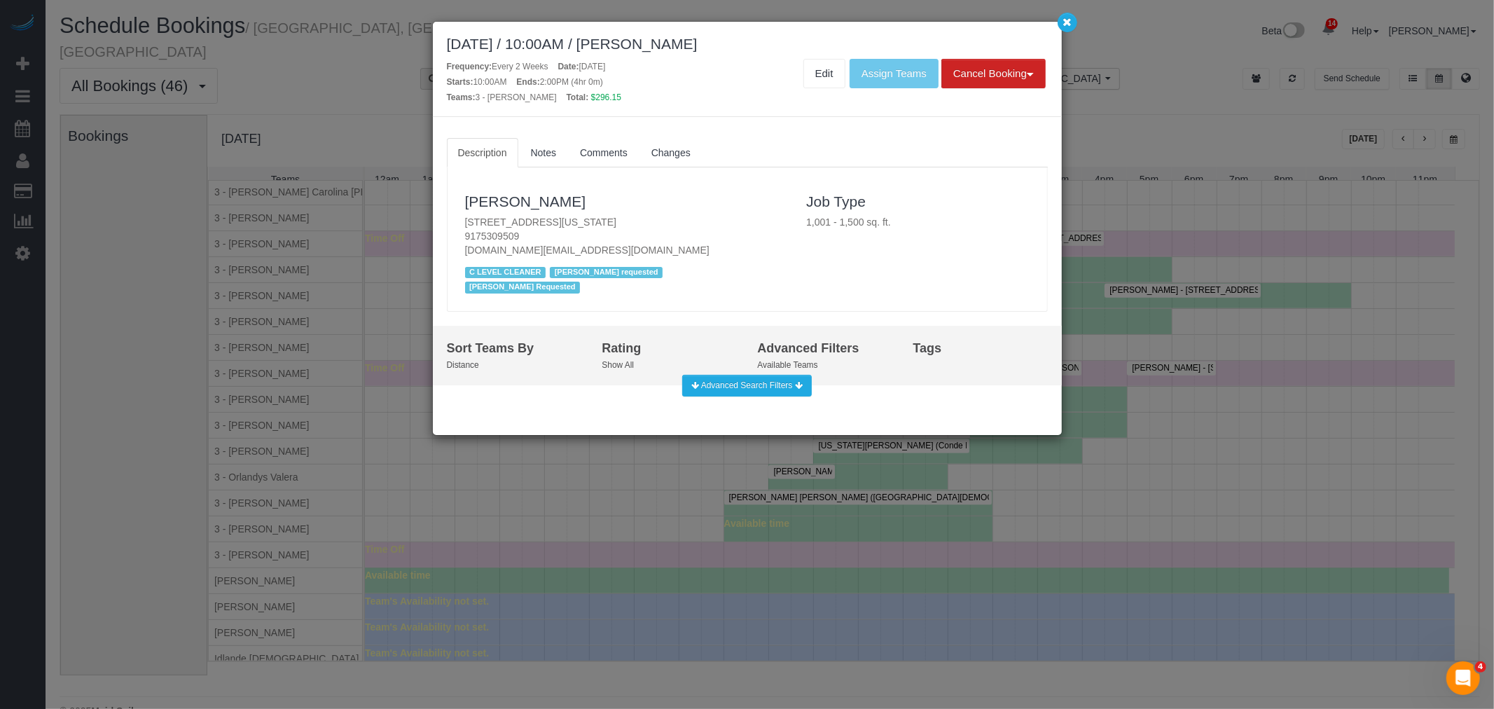
click at [674, 38] on div "September 08, 2025 / 10:00AM / Sergio Moreno" at bounding box center [747, 44] width 601 height 16
drag, startPoint x: 674, startPoint y: 38, endPoint x: 697, endPoint y: 39, distance: 23.2
click at [674, 37] on div "September 08, 2025 / 10:00AM / Sergio Moreno" at bounding box center [747, 44] width 601 height 16
click at [721, 40] on div "September 08, 2025 / 10:00AM / Sergio Moreno" at bounding box center [747, 44] width 601 height 16
copy div "[PERSON_NAME]"
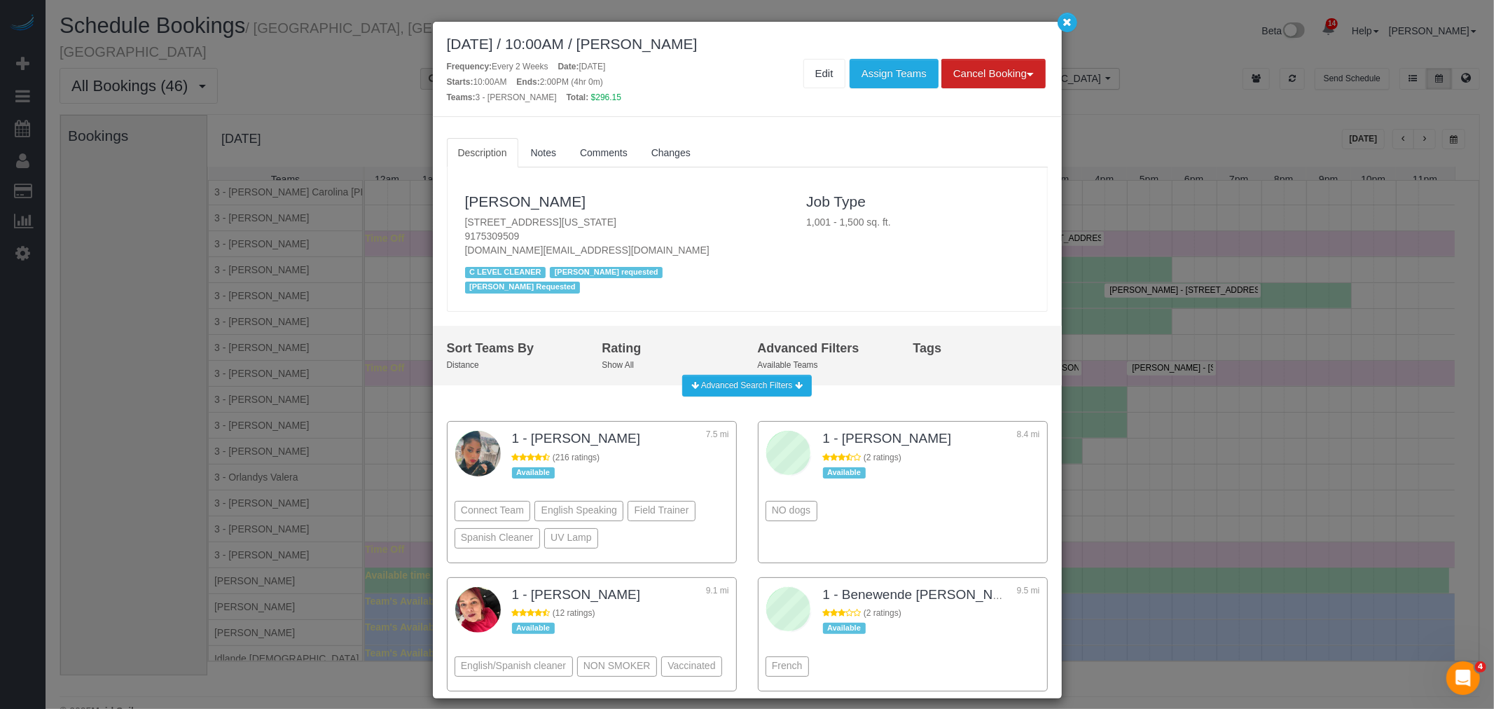
click at [645, 36] on div "September 08, 2025 / 10:00AM / Sergio Moreno" at bounding box center [747, 44] width 601 height 16
copy div "September 08, 2025 / 10:00AM / Sergio Moreno"
click at [829, 74] on link "Edit" at bounding box center [824, 73] width 42 height 29
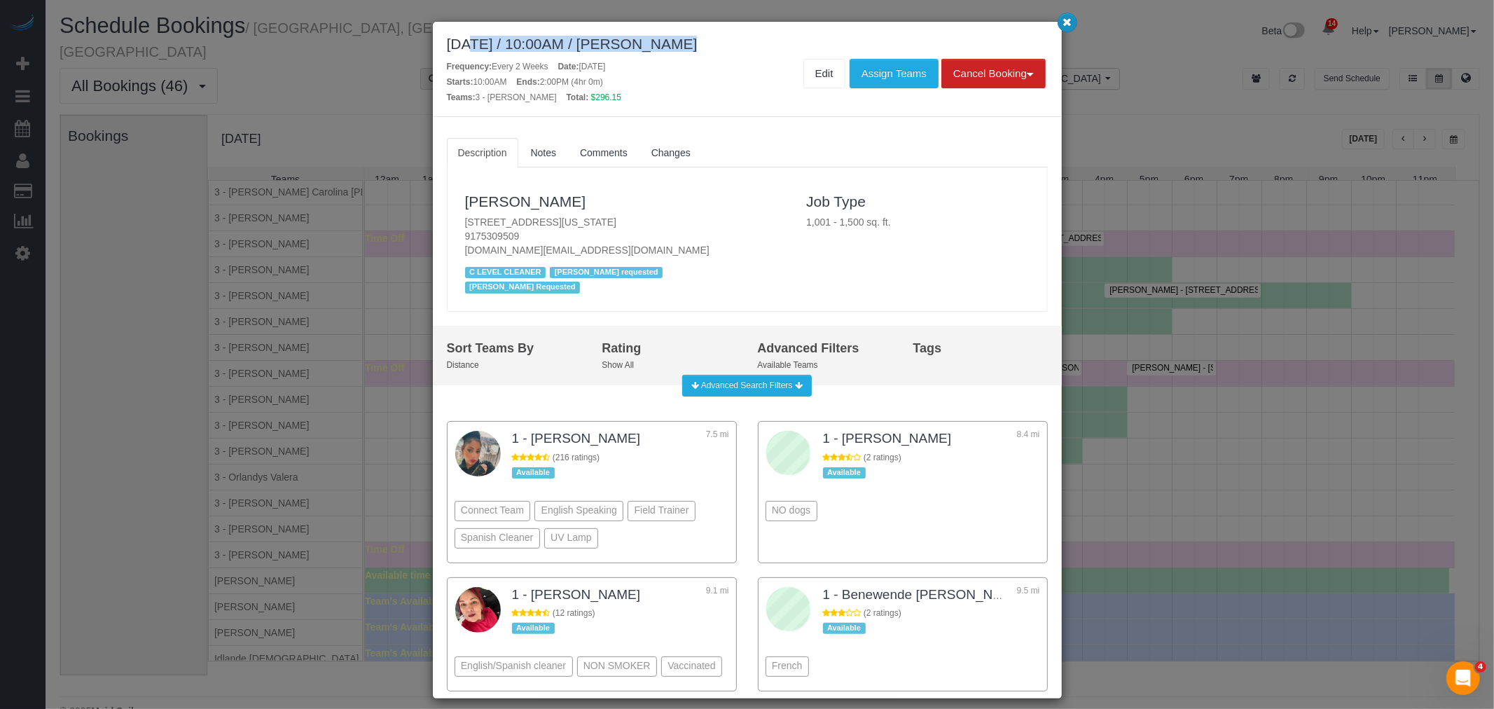
drag, startPoint x: 1062, startPoint y: 30, endPoint x: 1183, endPoint y: 212, distance: 218.7
click at [1062, 29] on button "button" at bounding box center [1067, 23] width 20 height 20
click at [1424, 122] on div "September 08, 2025 / 10:00AM / Sergio Moreno Frequency: Every 2 Weeks Date: Sep…" at bounding box center [747, 354] width 1494 height 709
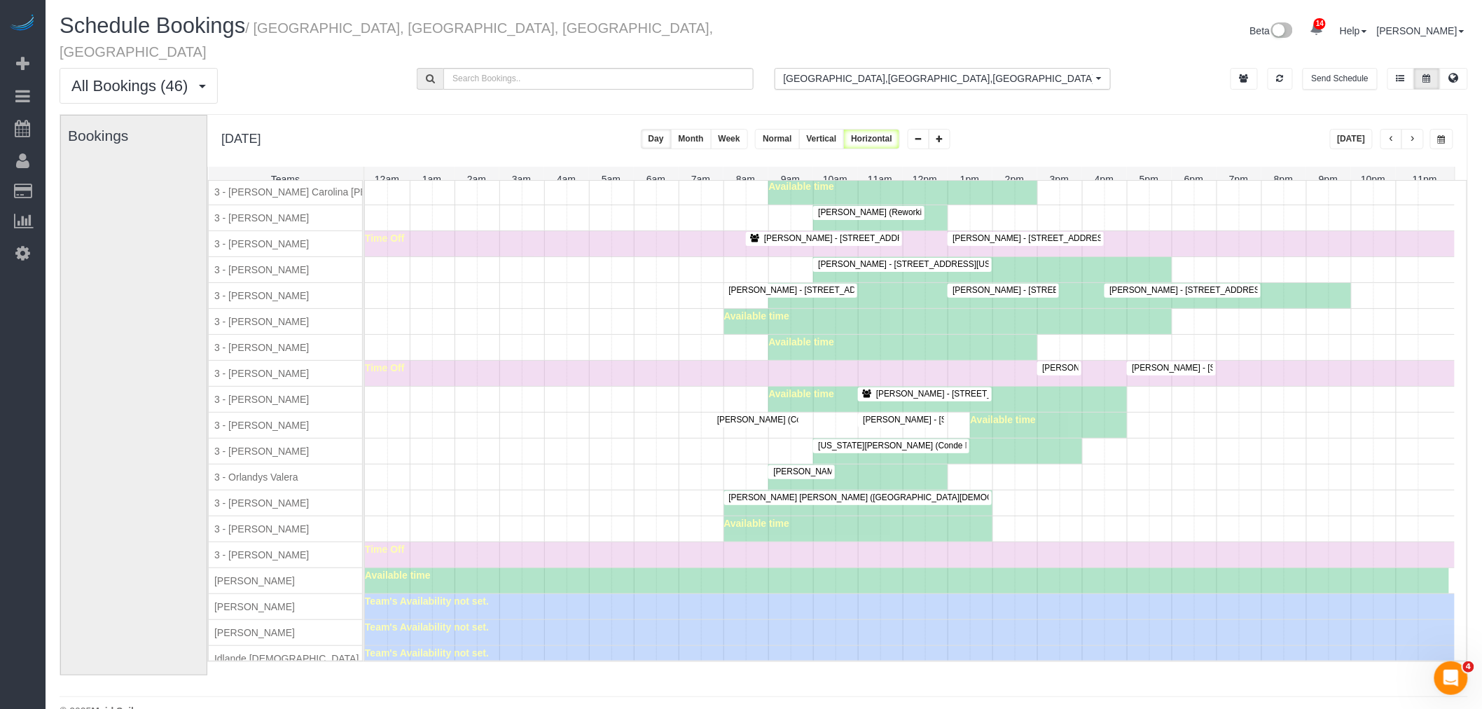
click at [1419, 129] on button "button" at bounding box center [1412, 139] width 22 height 20
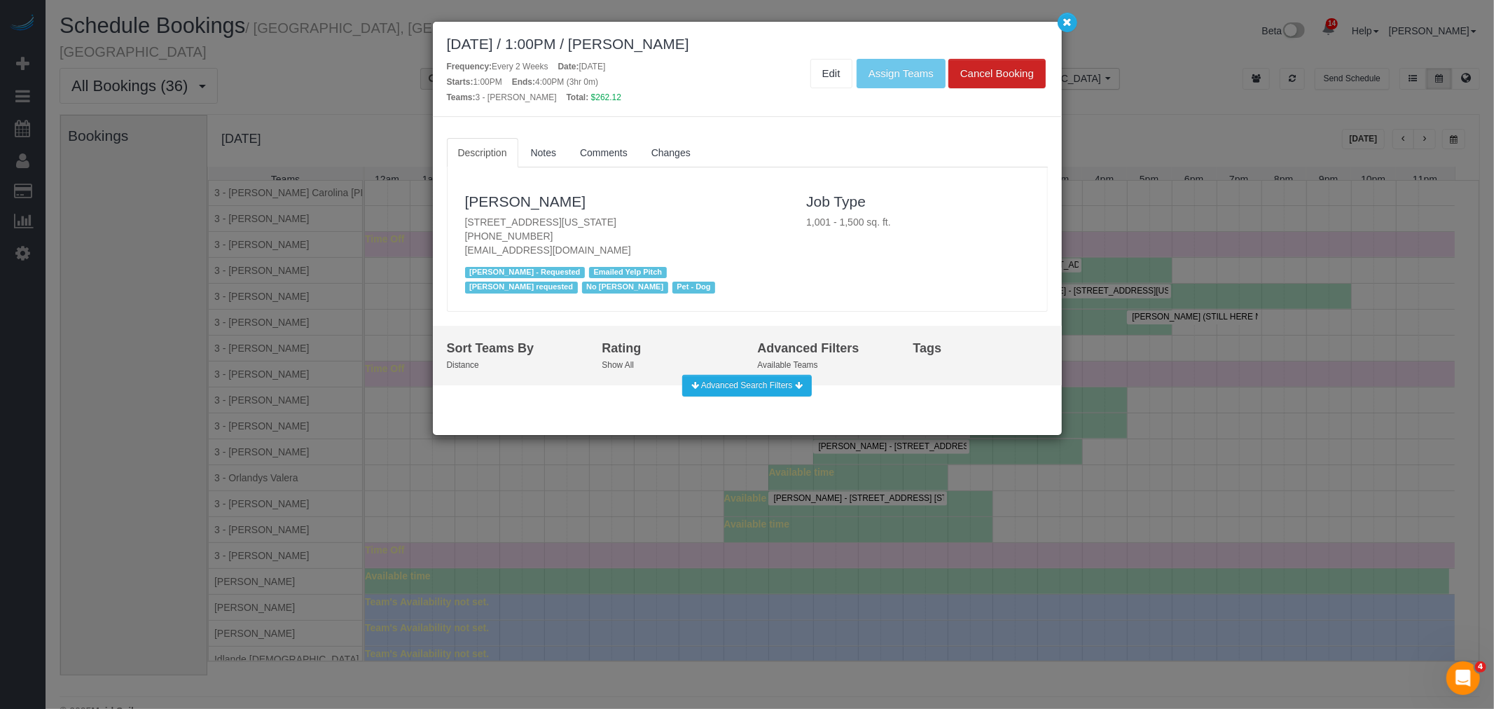
scroll to position [1489, 0]
click at [627, 44] on div "September 09, 2025 / 1:00PM / Natalie Lin" at bounding box center [747, 44] width 601 height 16
copy div "September 09, 2025 / 1:00PM / Natalie Lin"
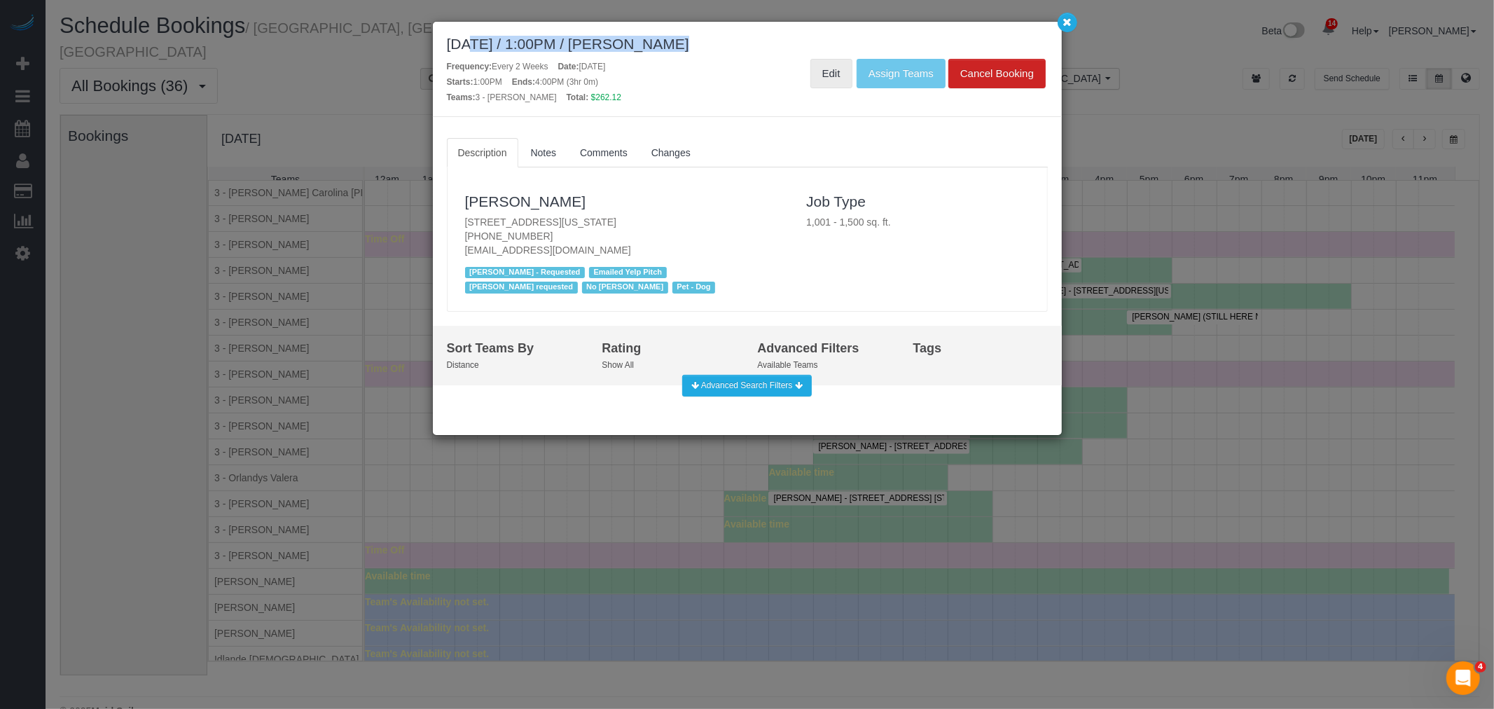
click at [823, 71] on link "Edit" at bounding box center [831, 73] width 42 height 29
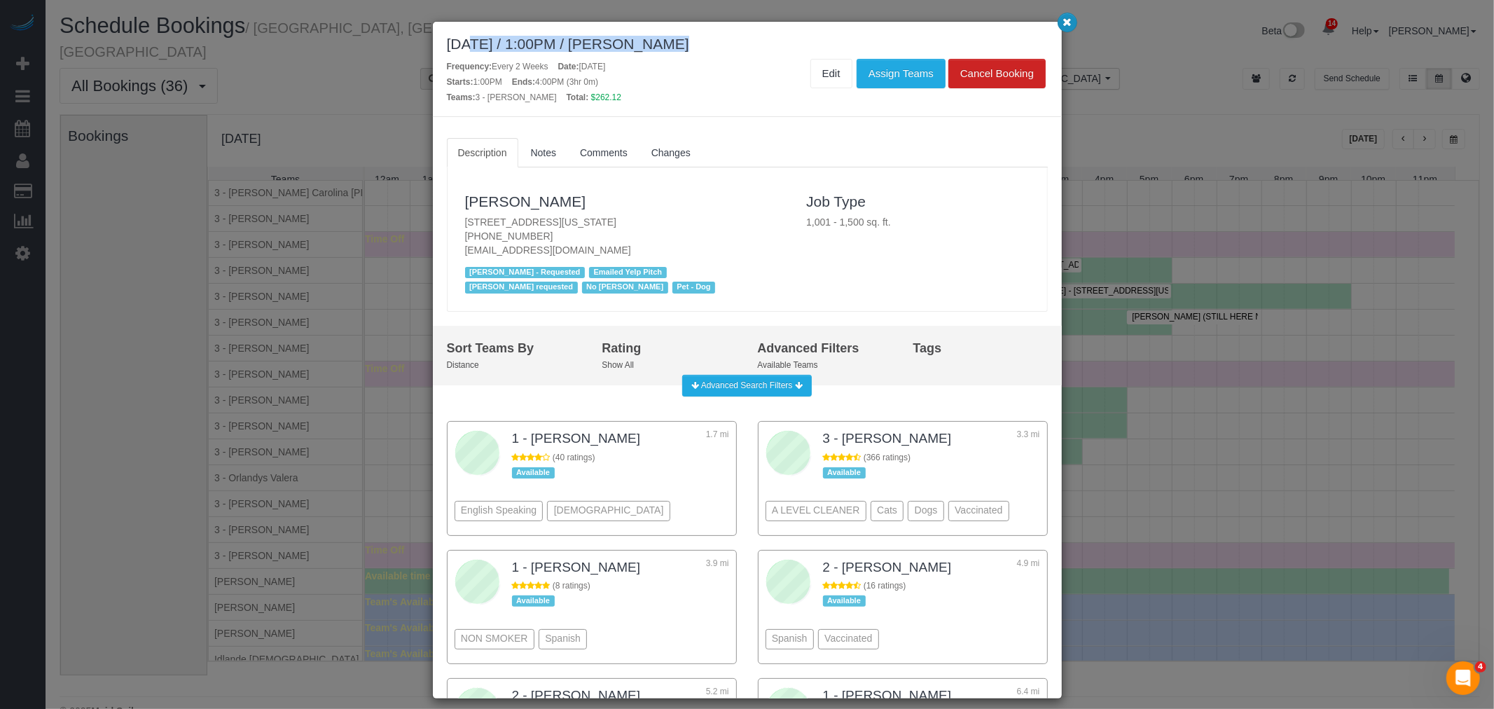
drag, startPoint x: 1066, startPoint y: 28, endPoint x: 1471, endPoint y: 92, distance: 409.7
click at [1066, 28] on button "button" at bounding box center [1067, 23] width 20 height 20
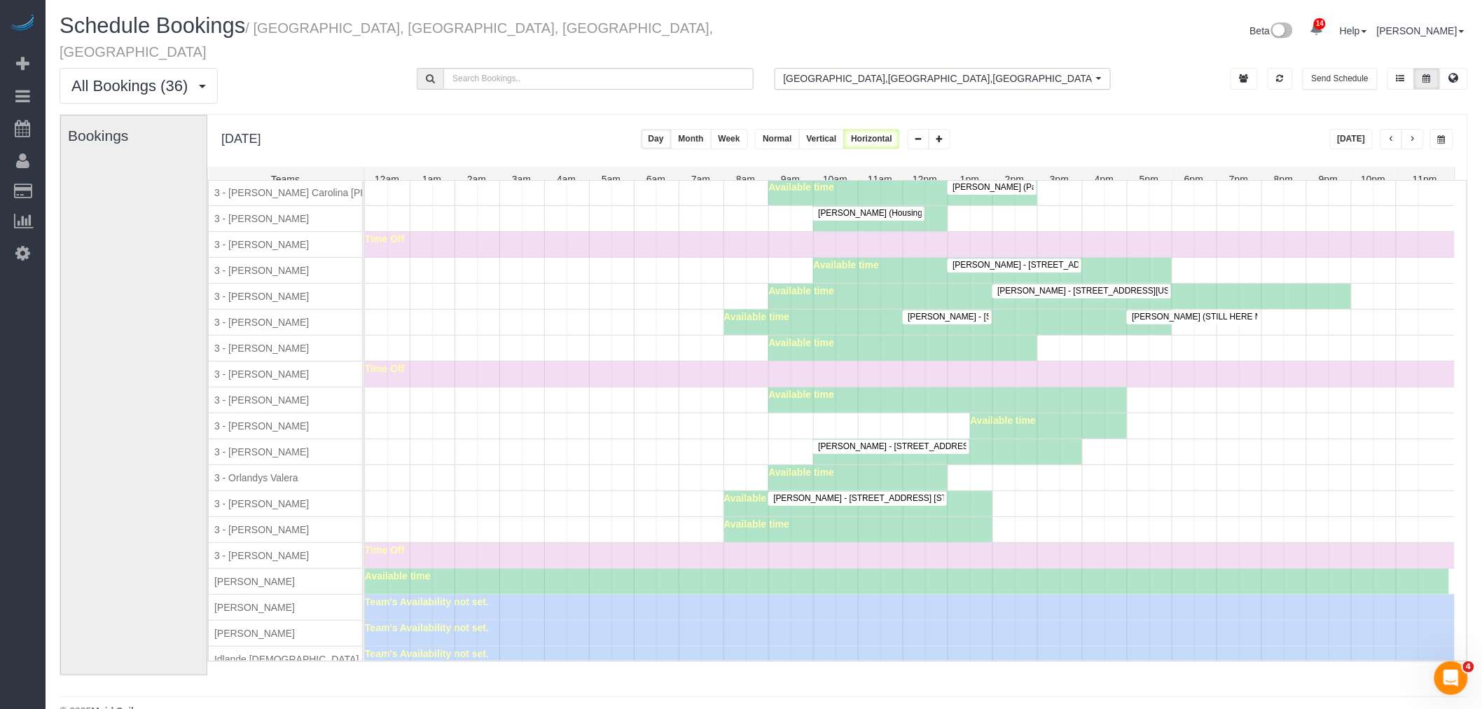
click at [1342, 129] on button "Today" at bounding box center [1351, 139] width 43 height 20
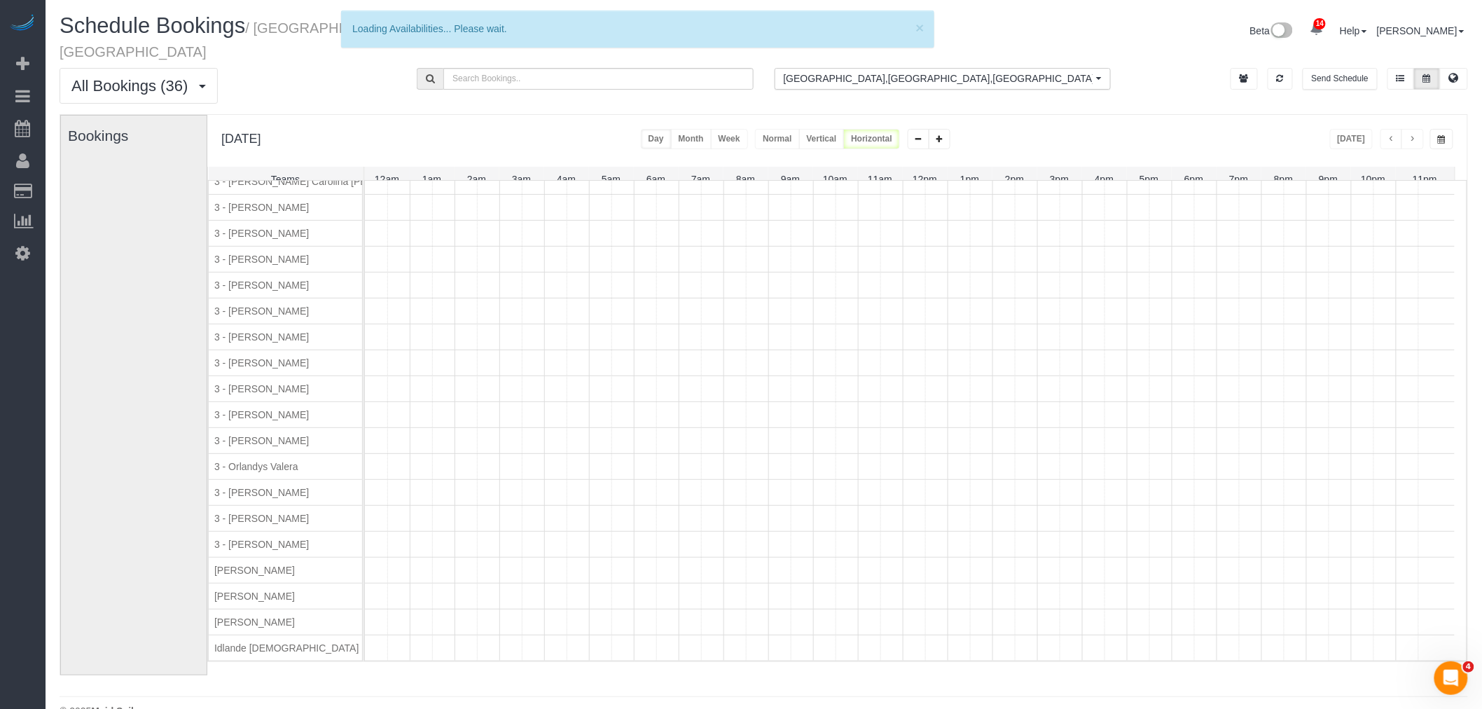
scroll to position [0, 0]
click at [1415, 135] on span "button" at bounding box center [1412, 139] width 7 height 8
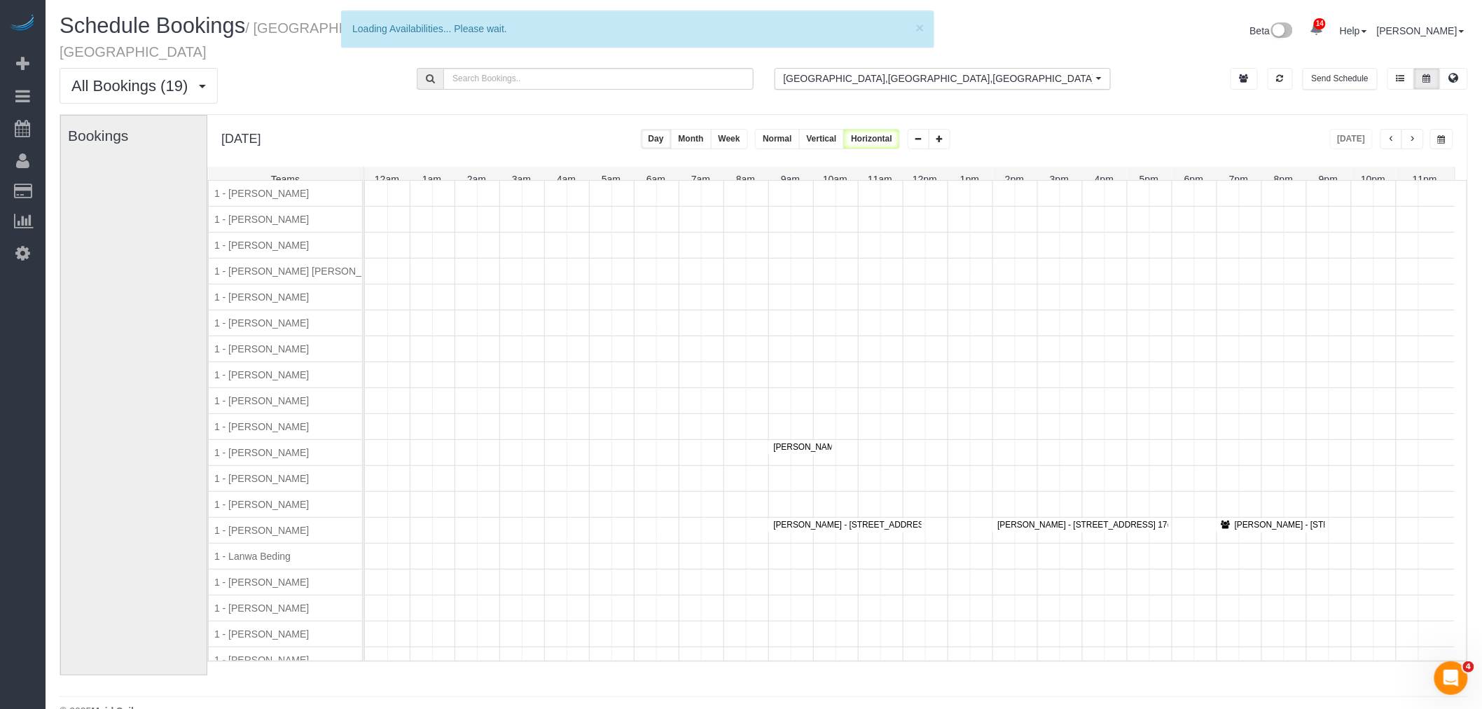
click at [1412, 135] on span "button" at bounding box center [1412, 139] width 7 height 8
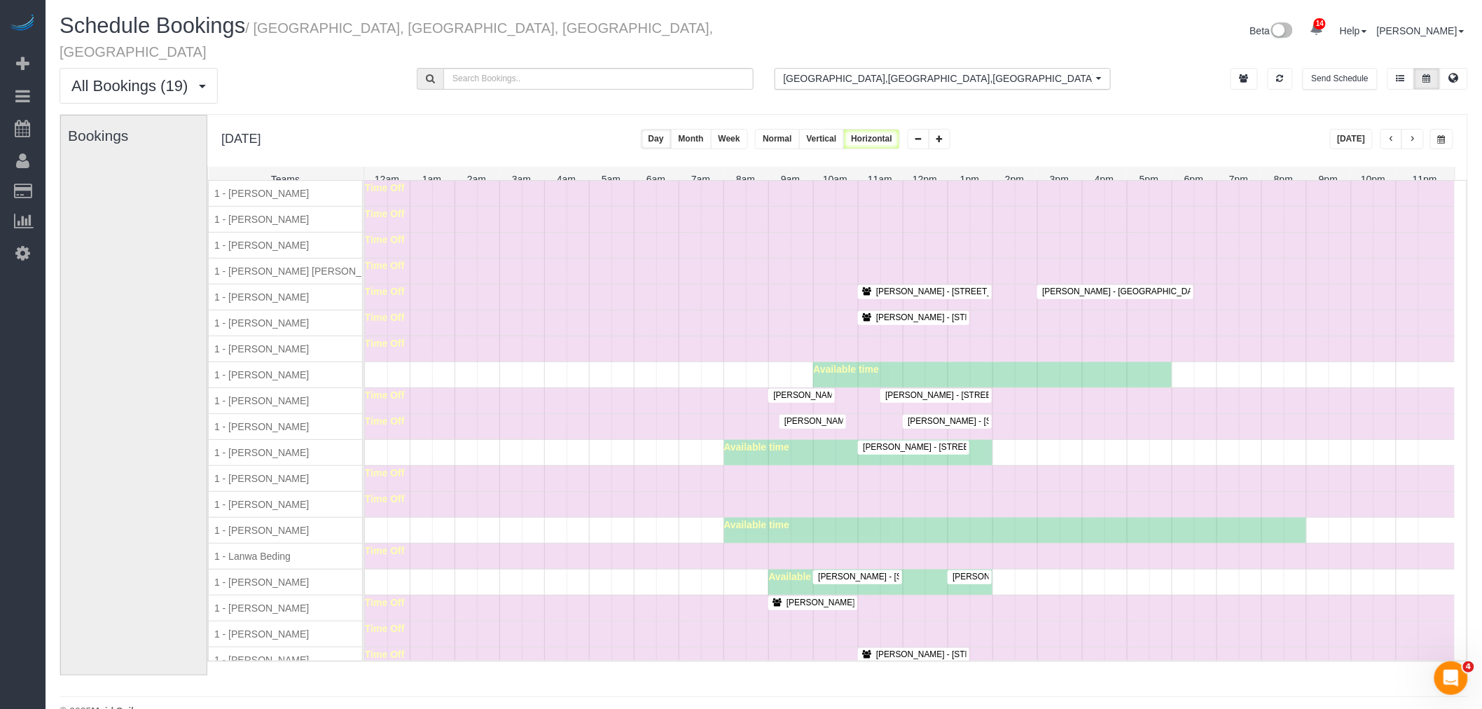
scroll to position [544, 0]
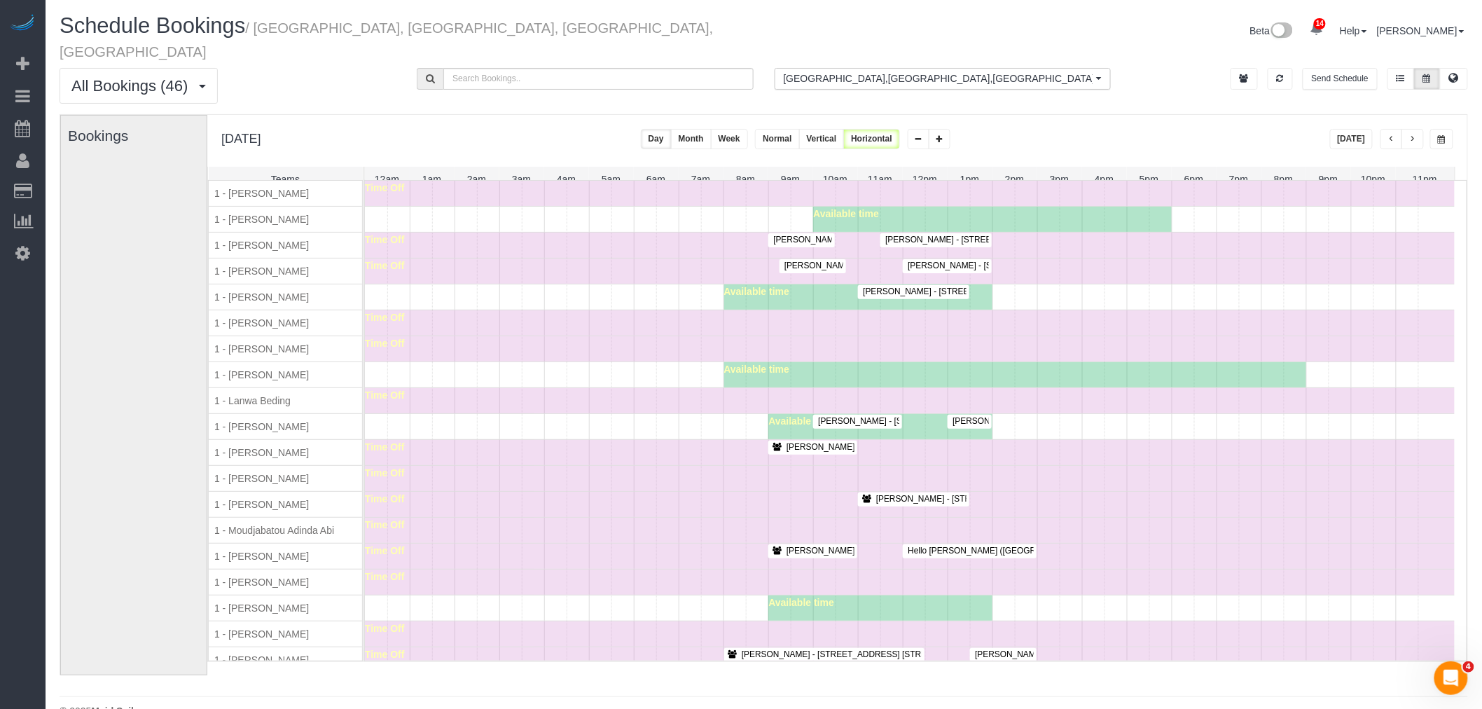
click at [542, 466] on div "Time Off" at bounding box center [910, 478] width 1090 height 25
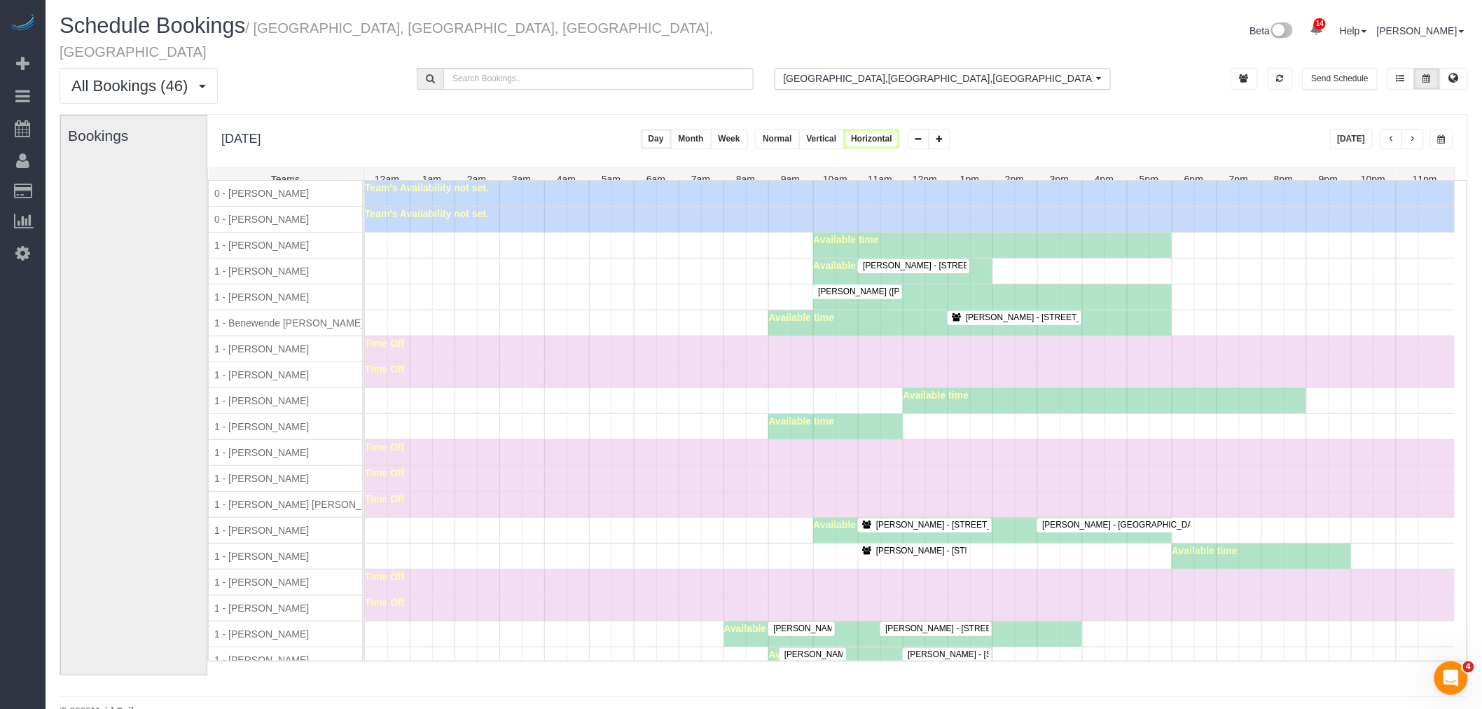
scroll to position [0, 0]
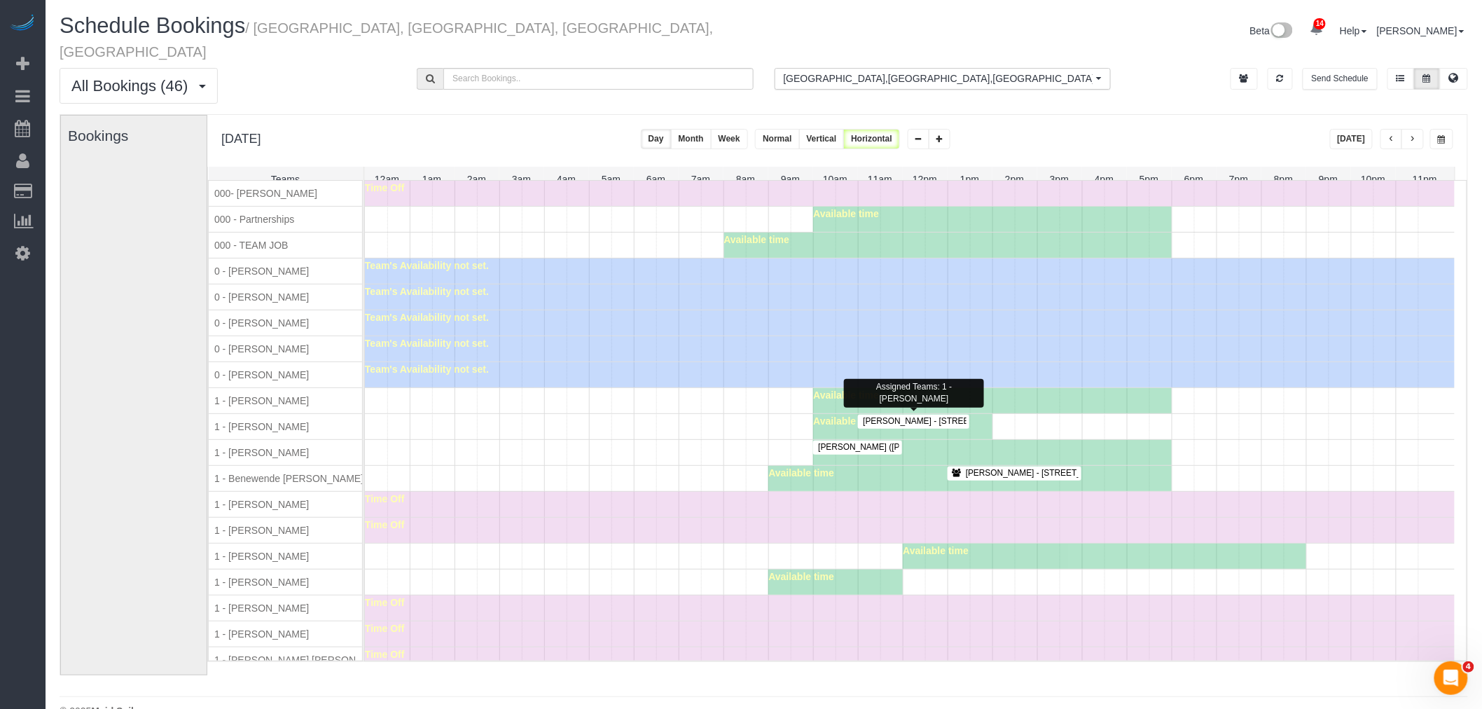
click at [915, 416] on span "Rachael Hobbs - 101 East 16th Street, Apt. 1f, New York, NY 10003" at bounding box center [1004, 421] width 297 height 10
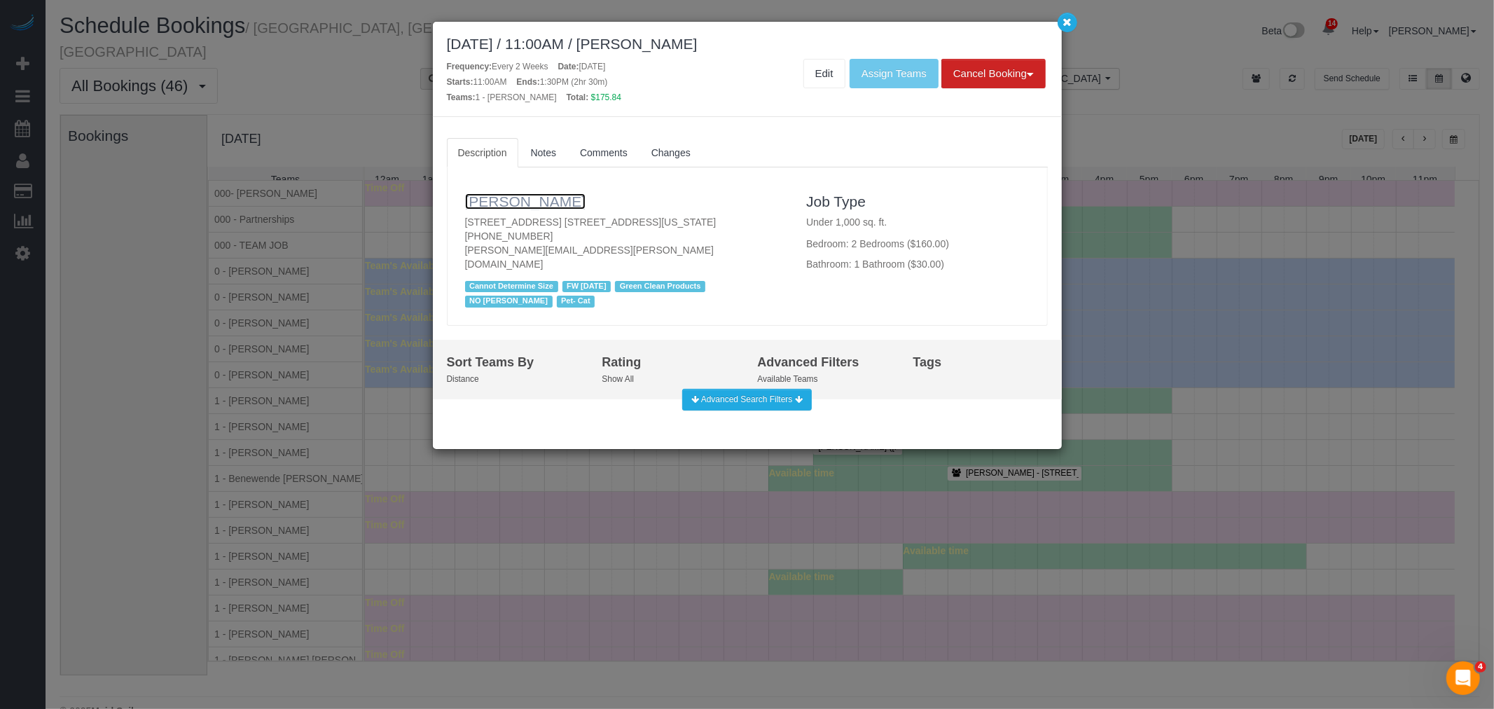
click at [499, 201] on link "Rachael Hobbs" at bounding box center [525, 201] width 121 height 16
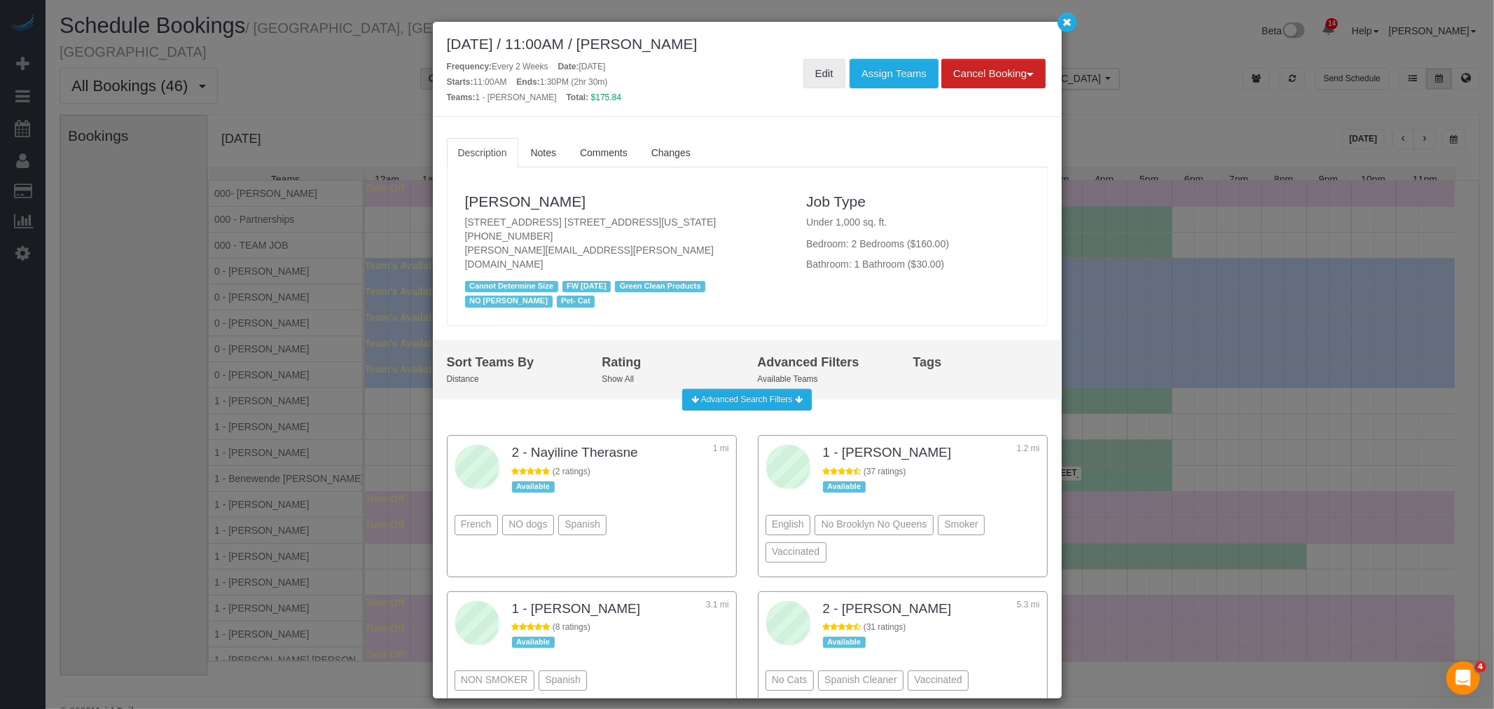
click at [826, 72] on link "Edit" at bounding box center [824, 73] width 42 height 29
click at [1066, 28] on button "button" at bounding box center [1067, 23] width 20 height 20
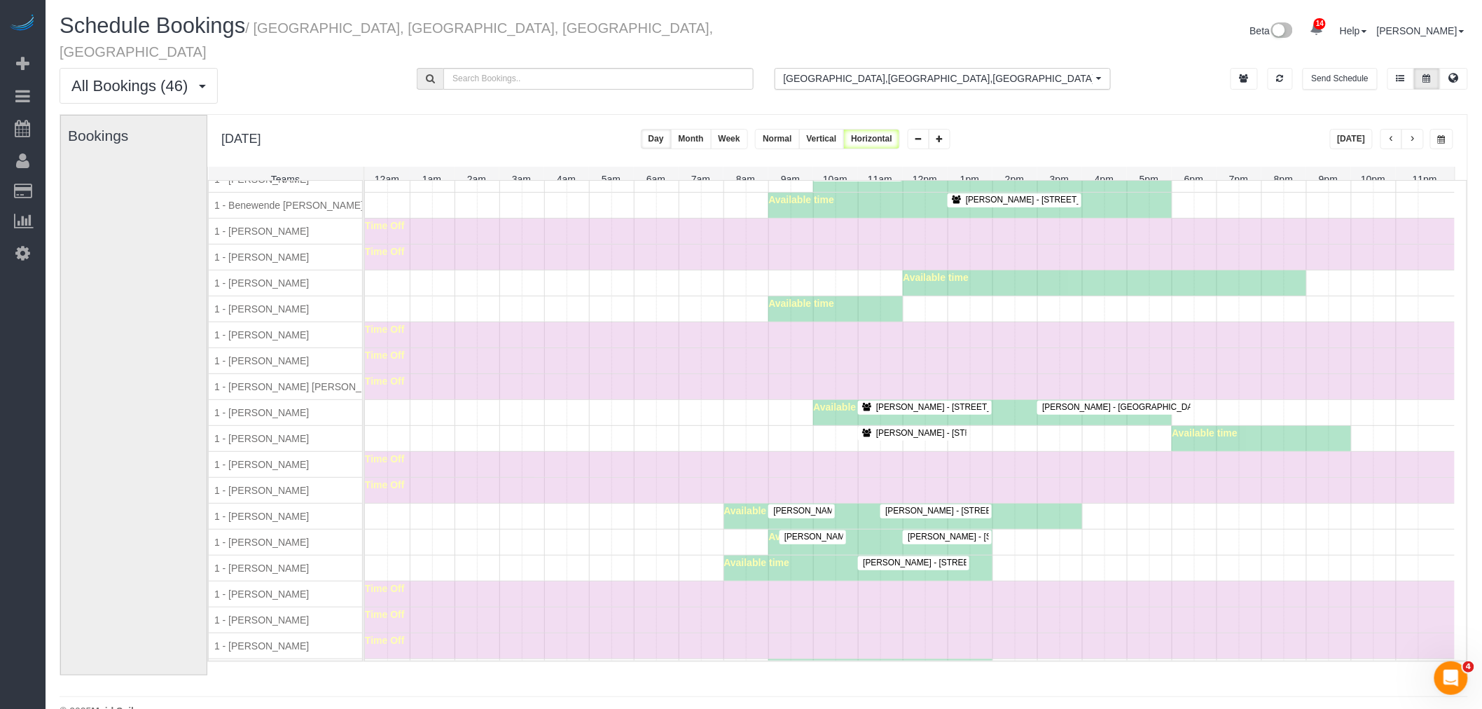
scroll to position [466, 0]
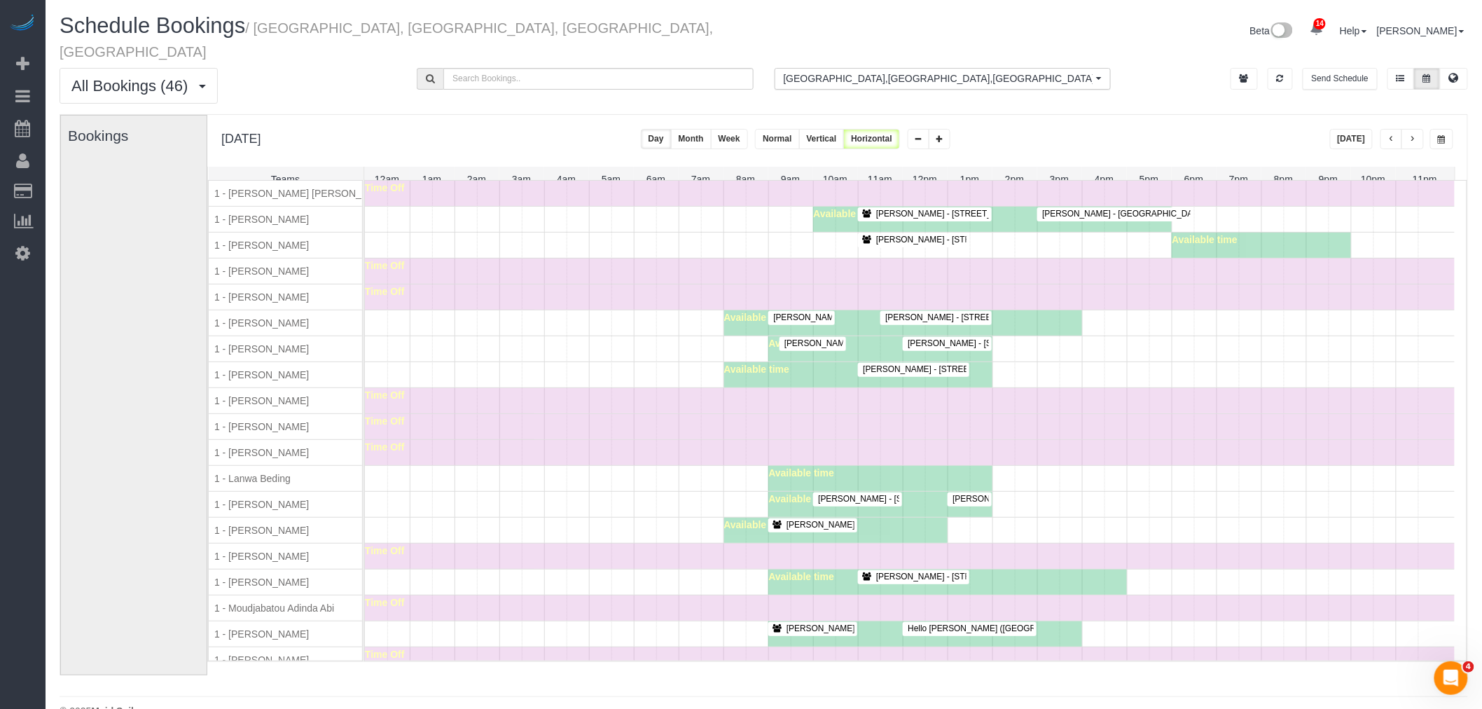
click at [504, 464] on div "Time Off" at bounding box center [910, 452] width 1090 height 25
click at [534, 433] on div "Time Off" at bounding box center [910, 426] width 1090 height 25
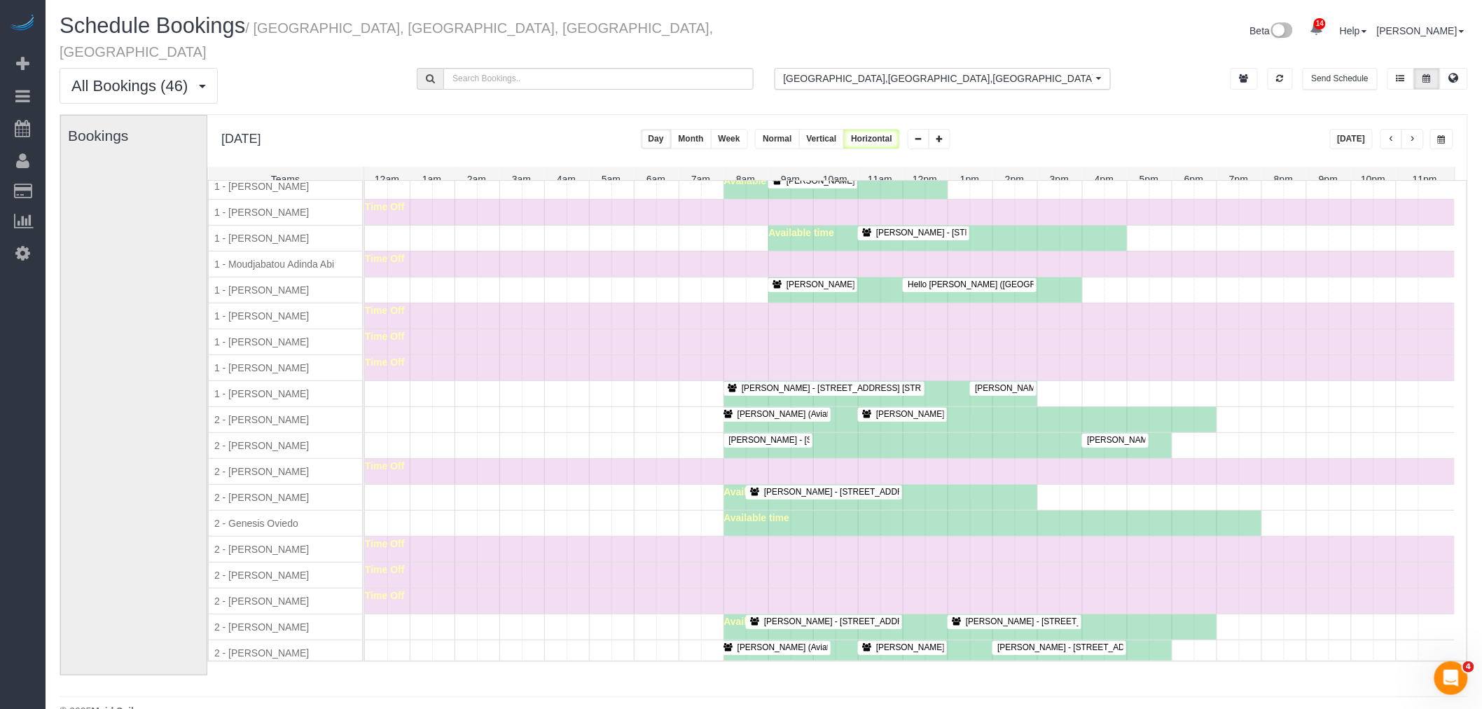
scroll to position [856, 0]
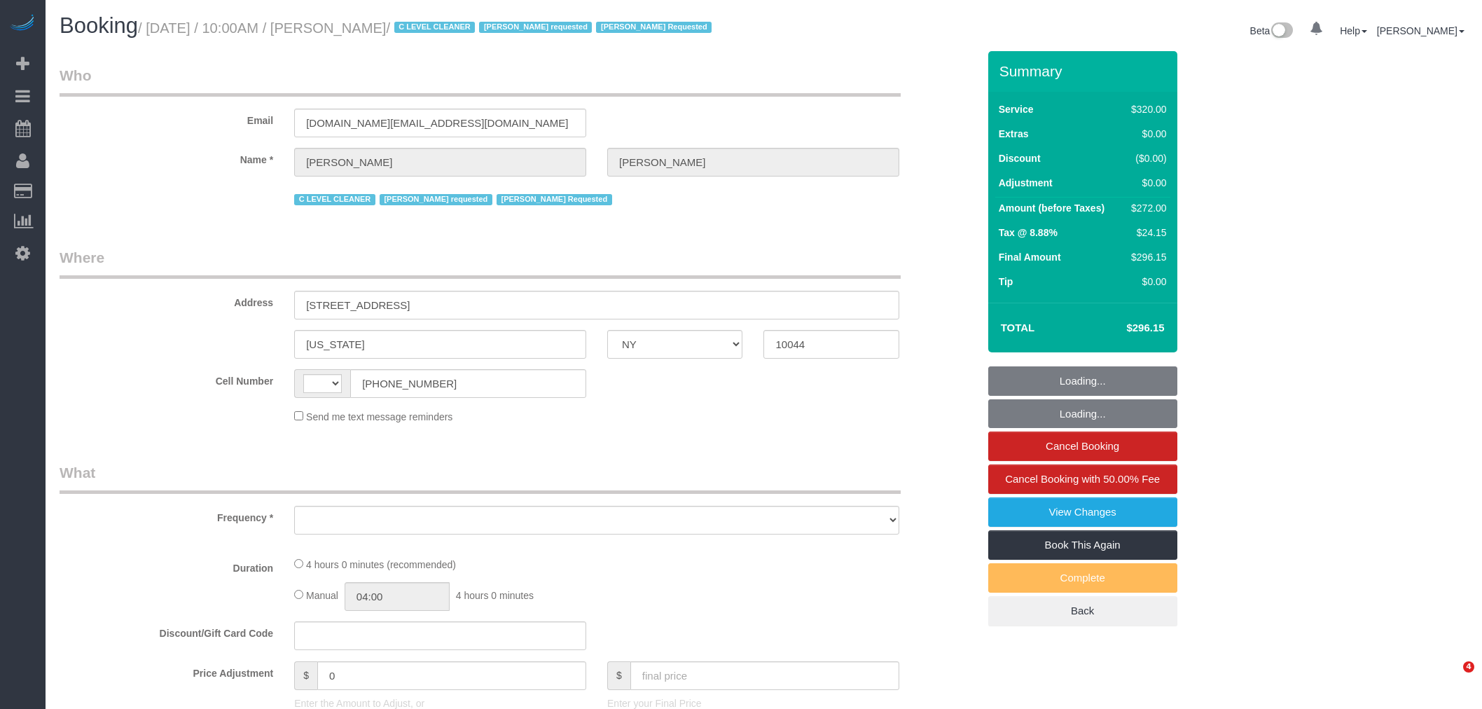
select select "NY"
select select "string:US"
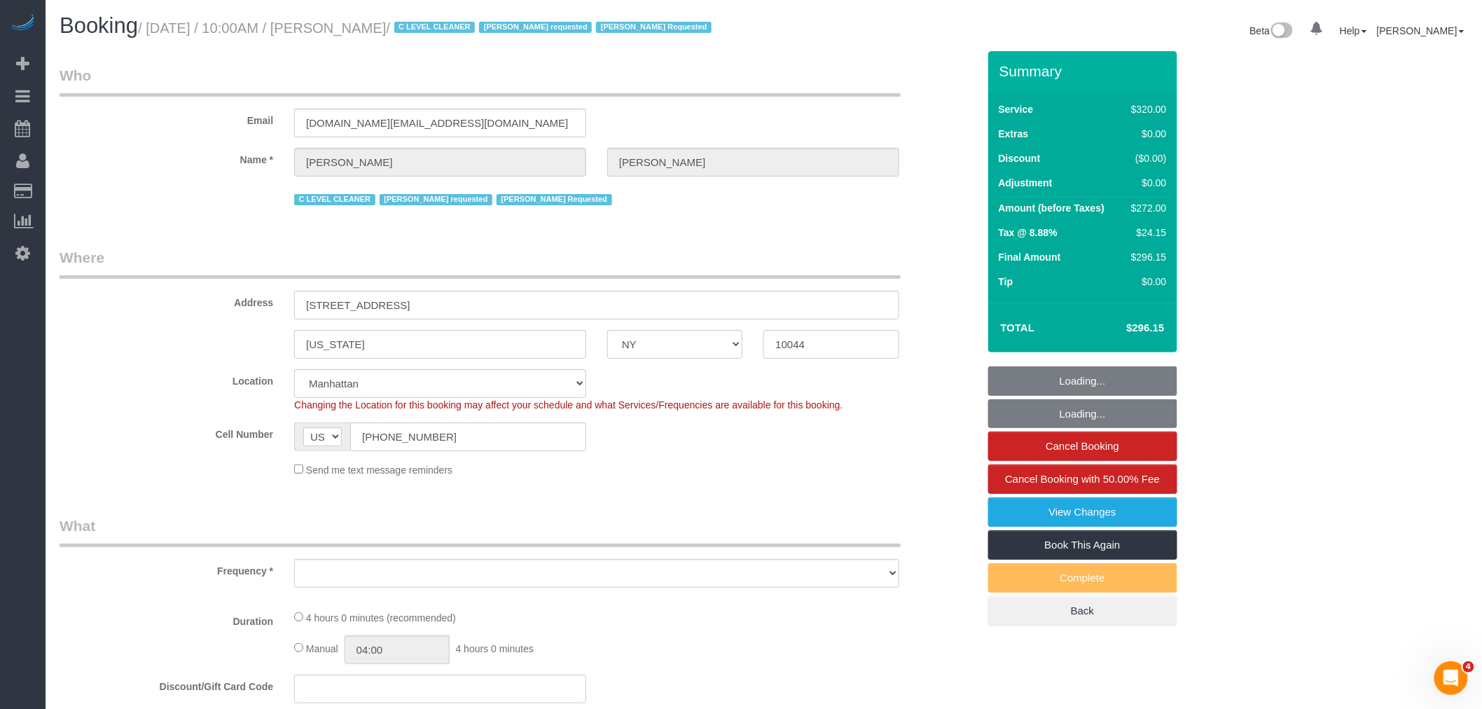
select select "object:760"
select select "string:stripe-pm_1OfFBT4VGloSiKo7Bq2FZQac"
select select "spot1"
select select "number:89"
select select "number:90"
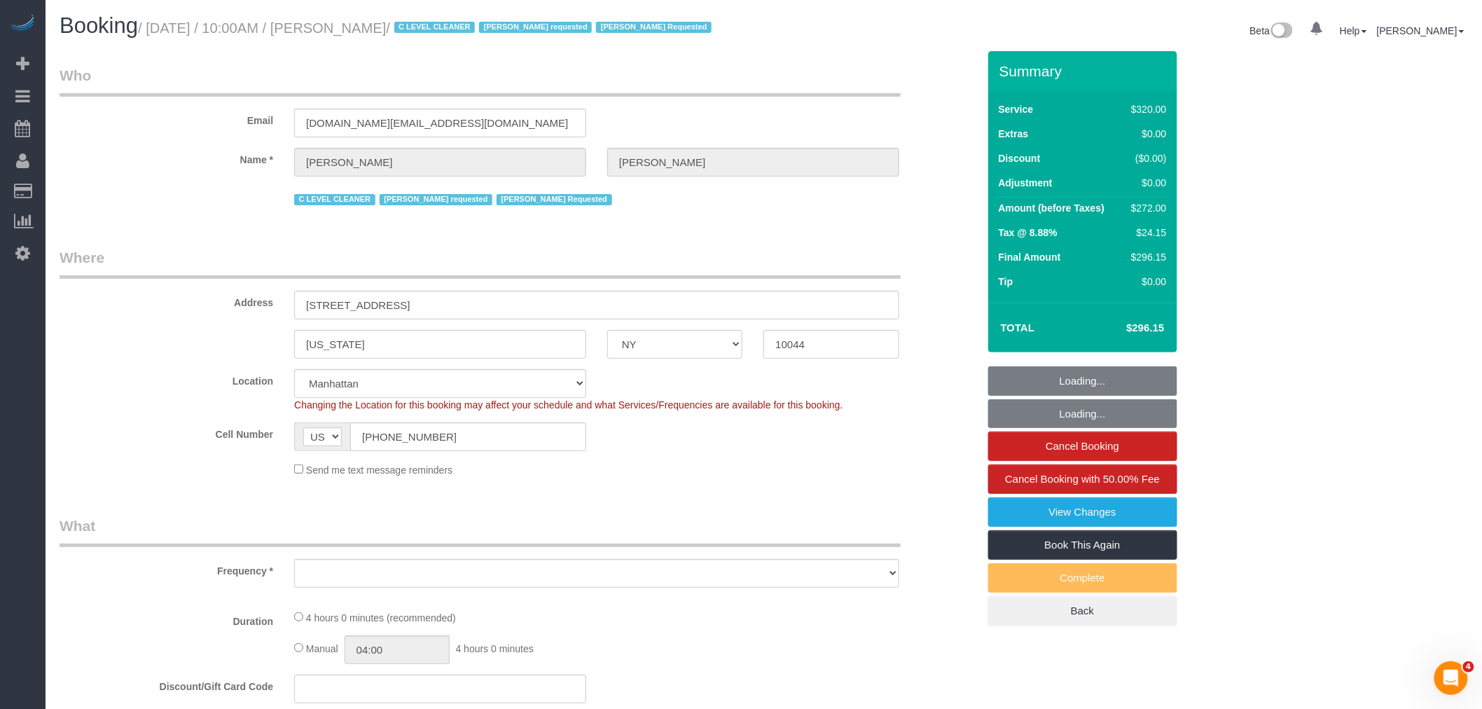
select select "number:15"
select select "number:5"
select select "240"
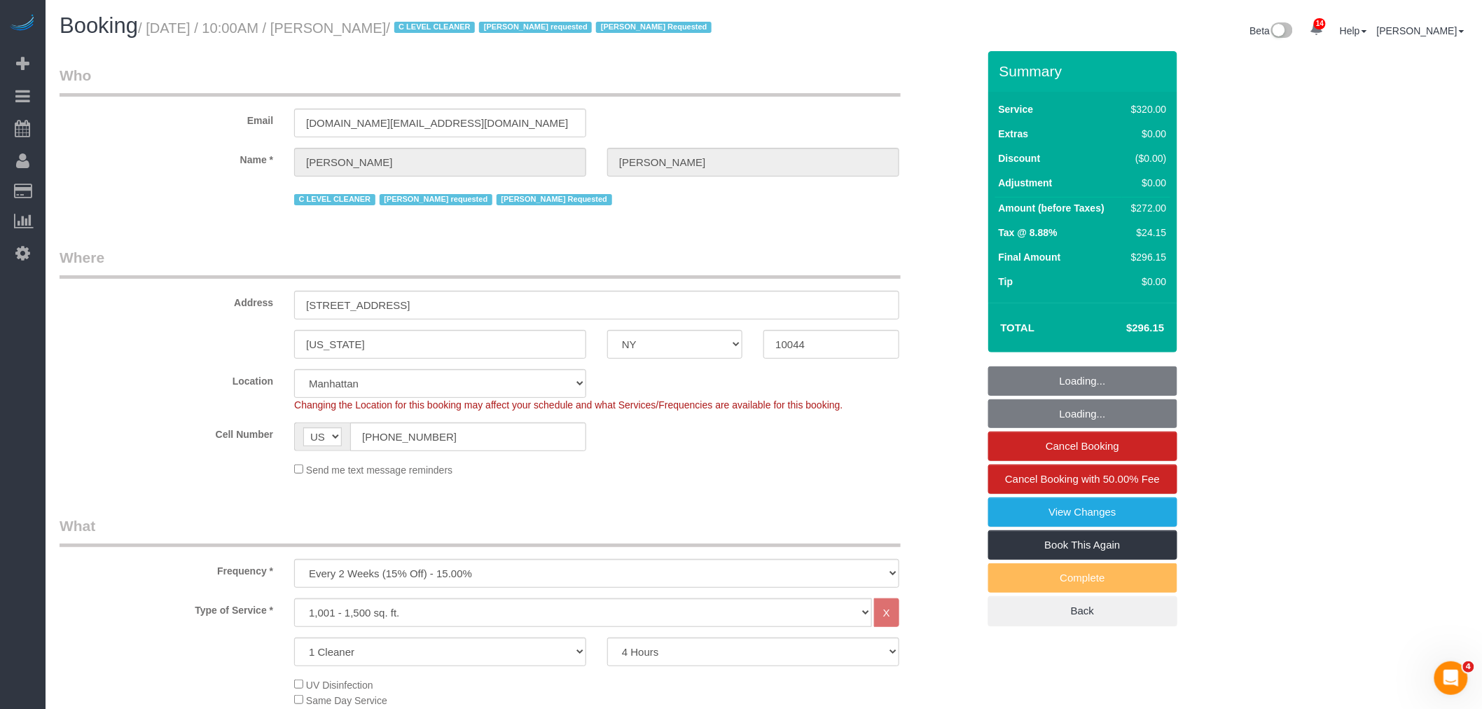
select select "object:1413"
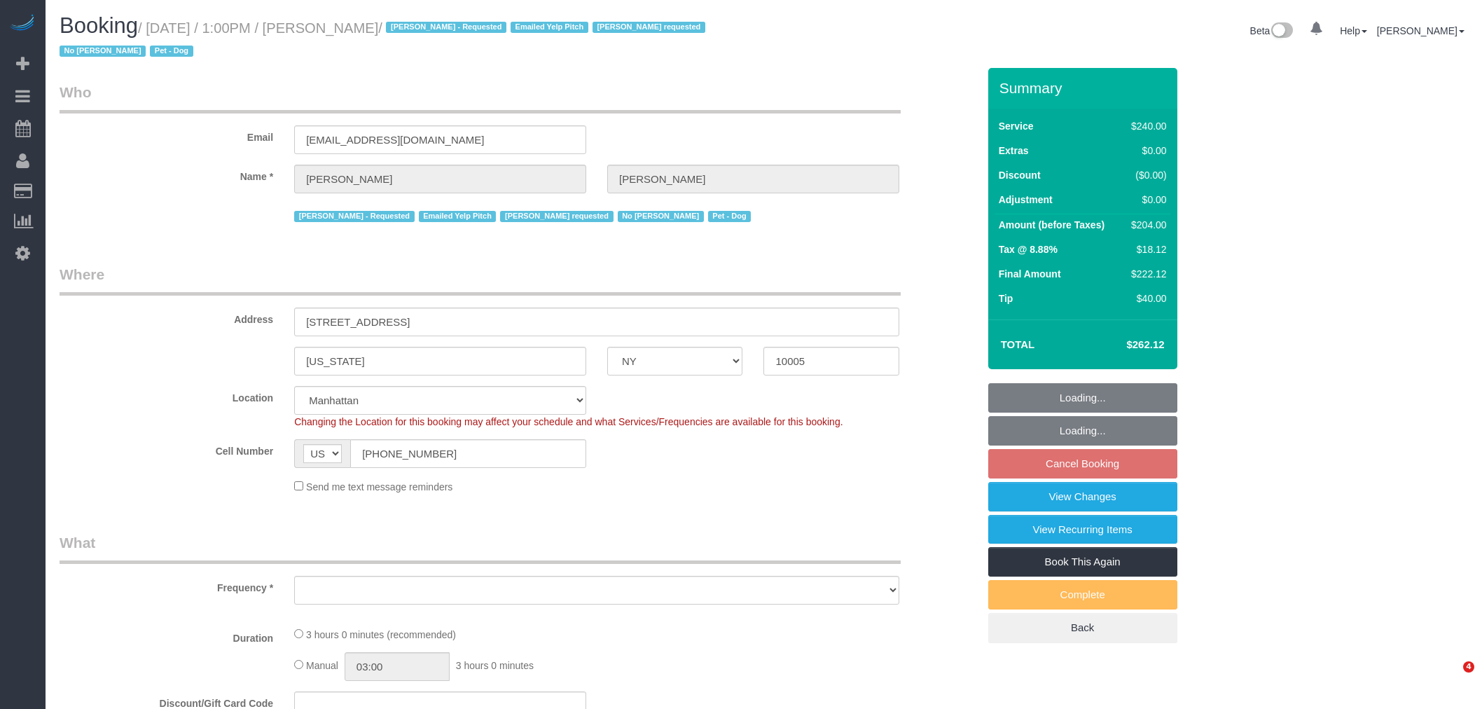
select select "NY"
select select "object:916"
select select "string:stripe-pm_1O4Two4VGloSiKo7SOdDDauw"
select select "spot6"
select select "number:60"
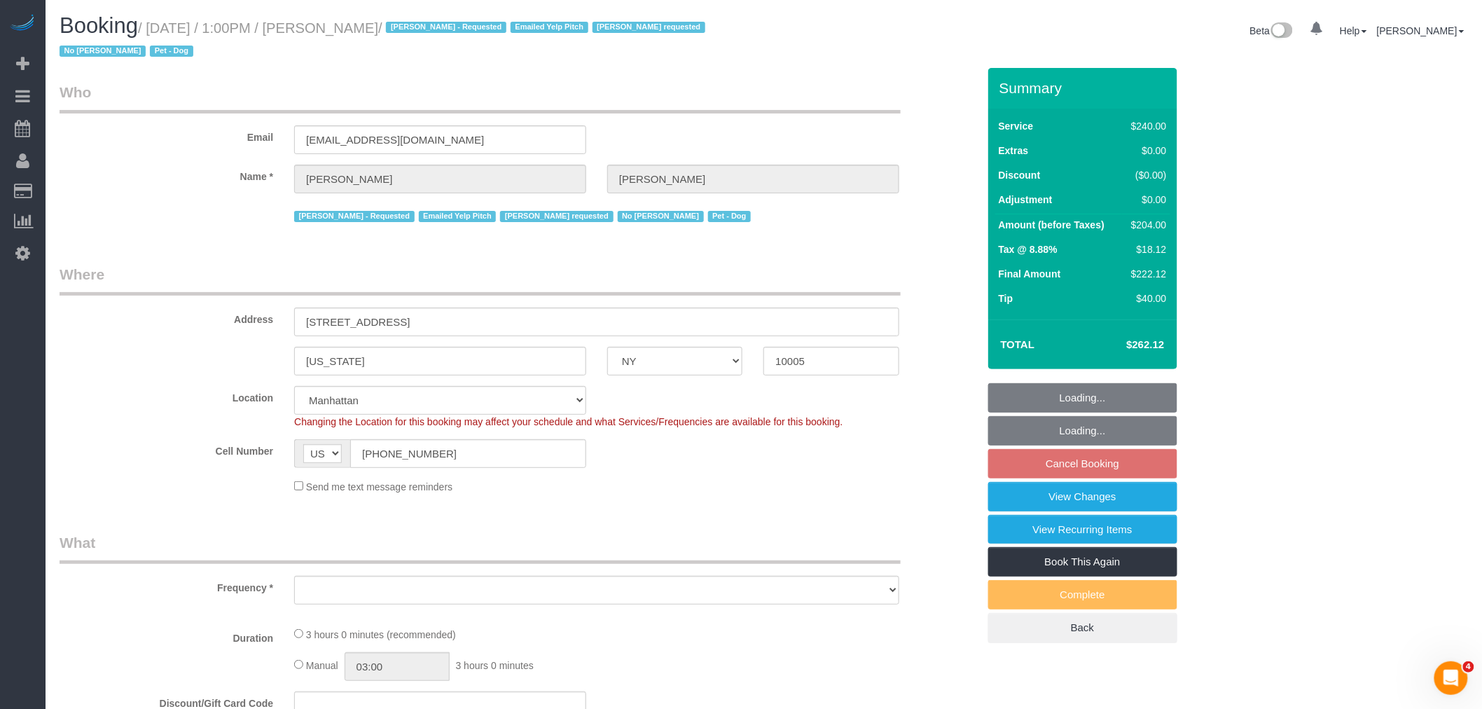
select select "number:90"
select select "number:13"
select select "number:6"
select select "180"
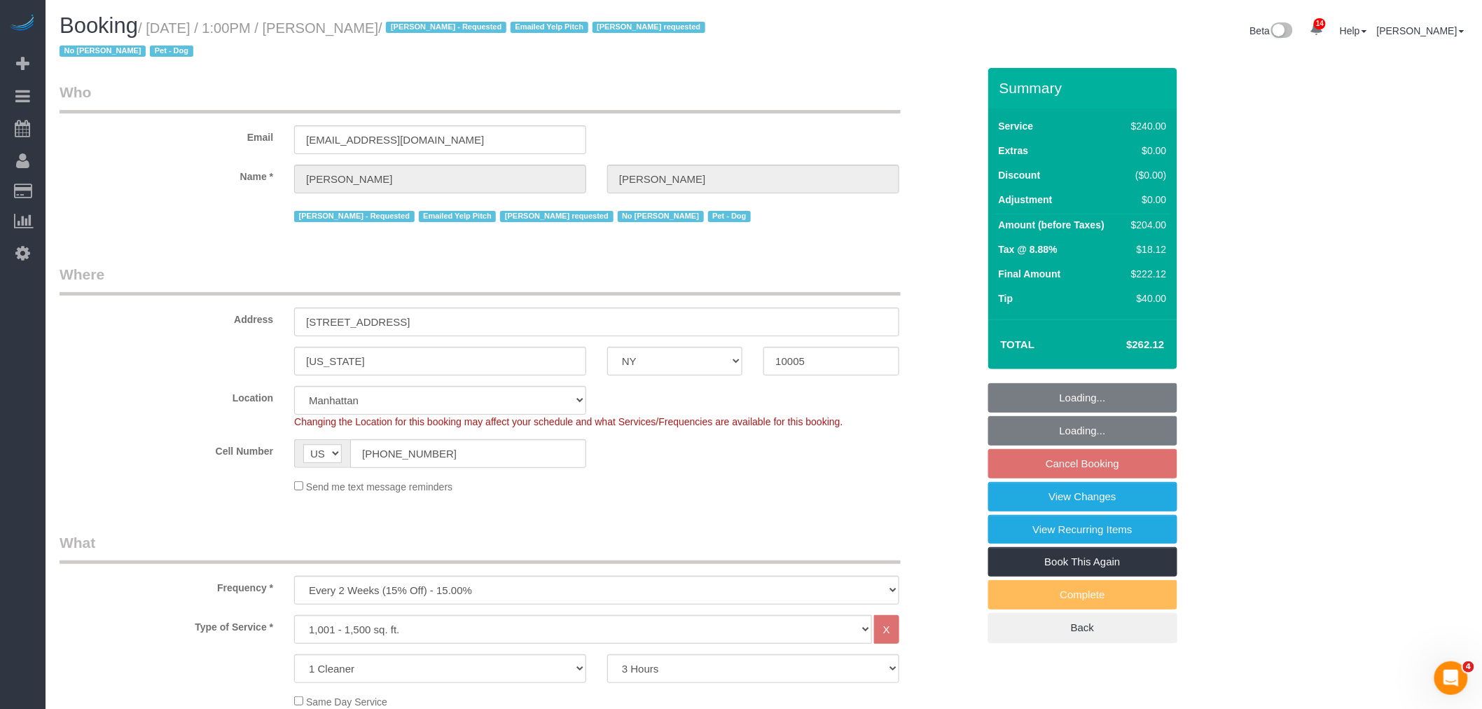
select select "object:1416"
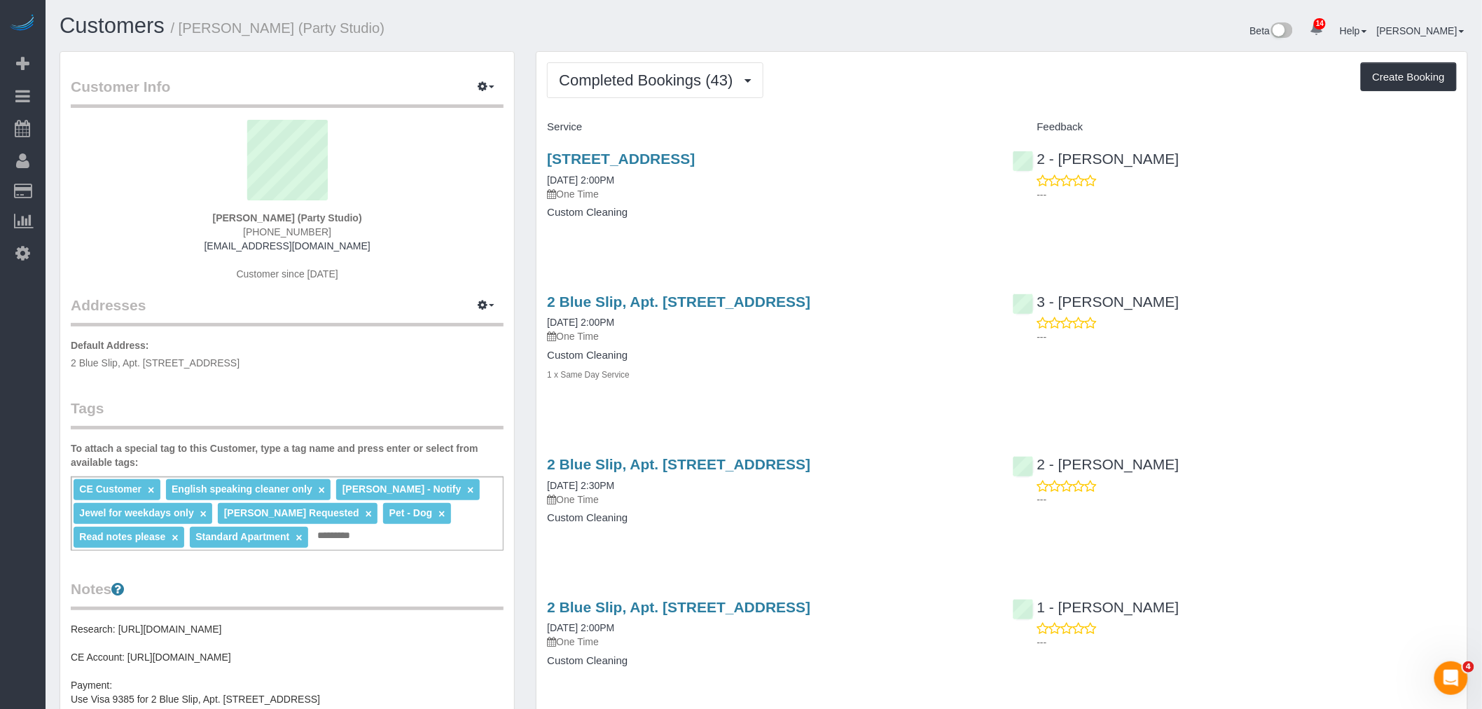
click at [915, 77] on div "Completed Bookings (43) Completed Bookings (43) Upcoming Bookings (0) Cancelled…" at bounding box center [1002, 80] width 910 height 36
click at [703, 89] on button "Completed Bookings (43)" at bounding box center [655, 80] width 216 height 36
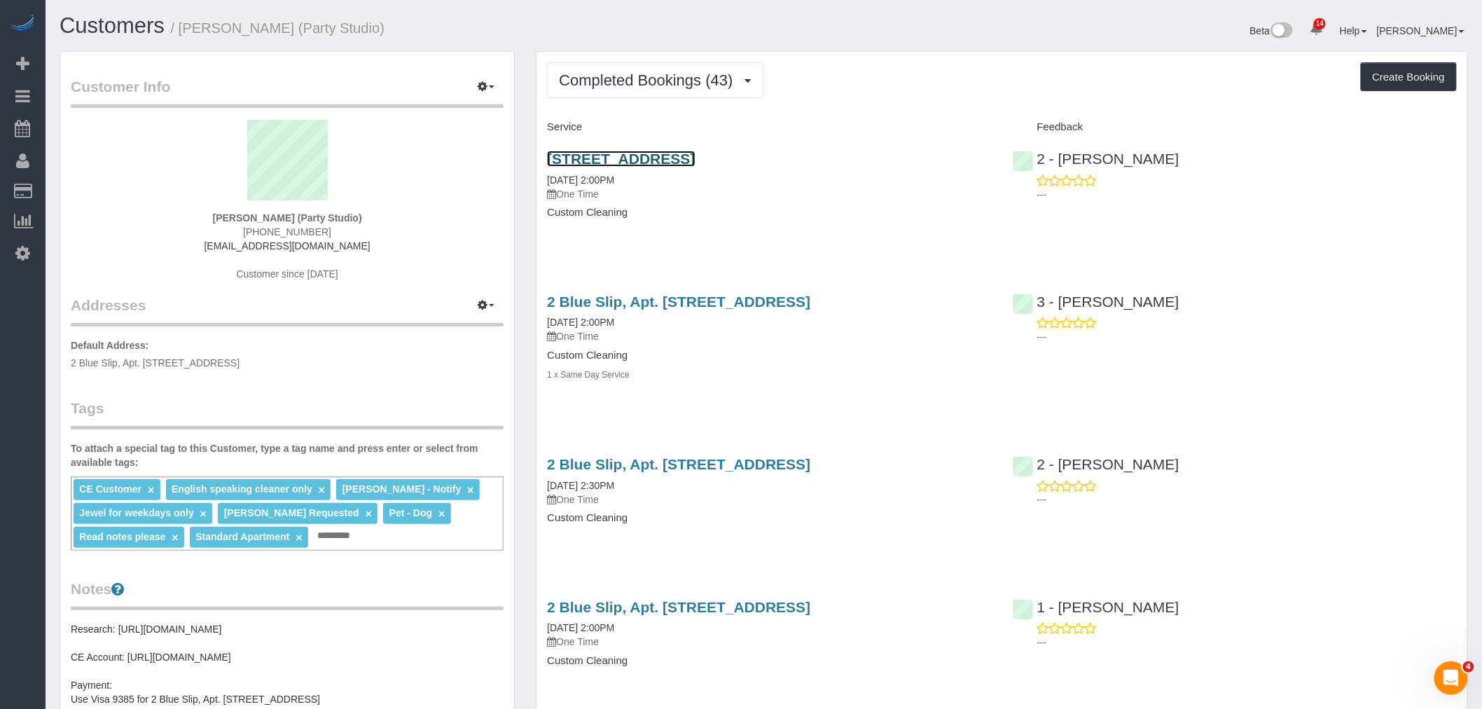
click at [695, 160] on link "[STREET_ADDRESS]" at bounding box center [621, 159] width 148 height 16
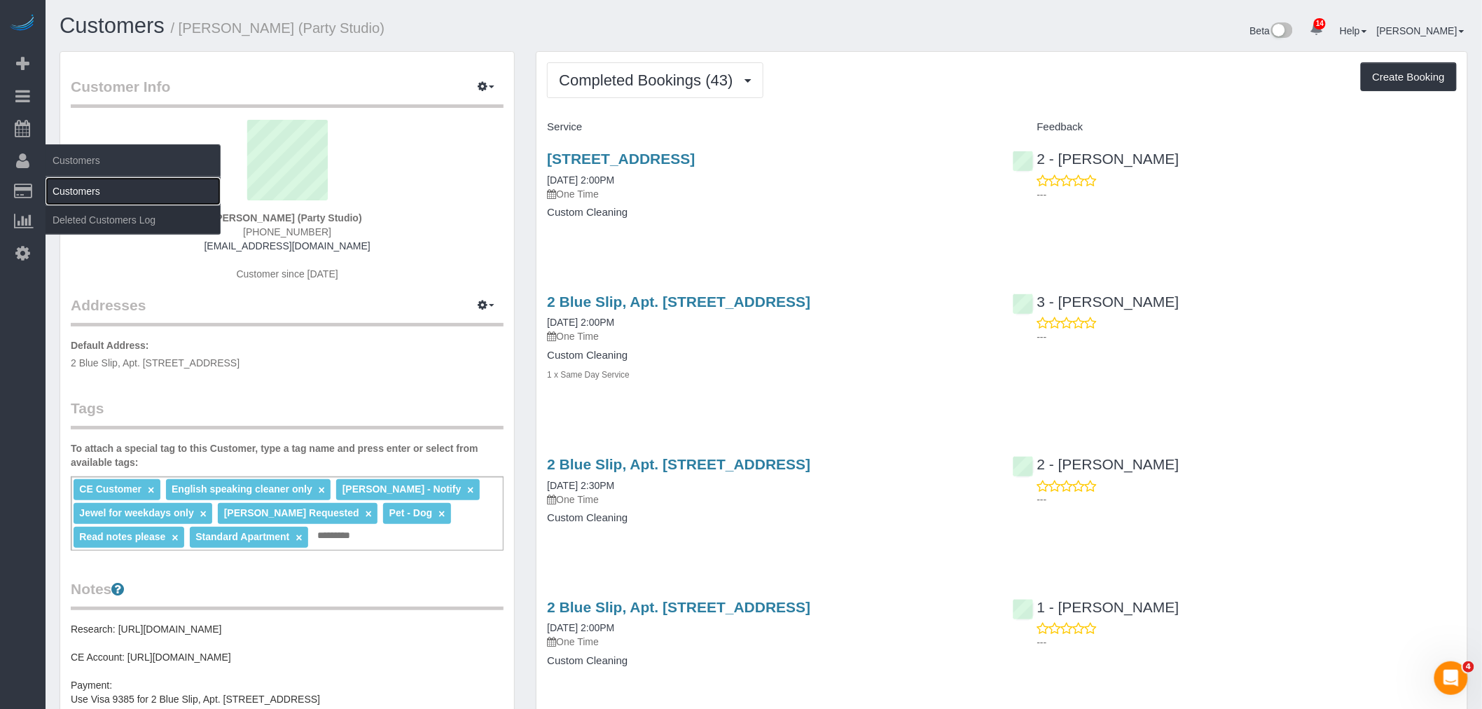
click at [96, 185] on link "Customers" at bounding box center [133, 191] width 175 height 28
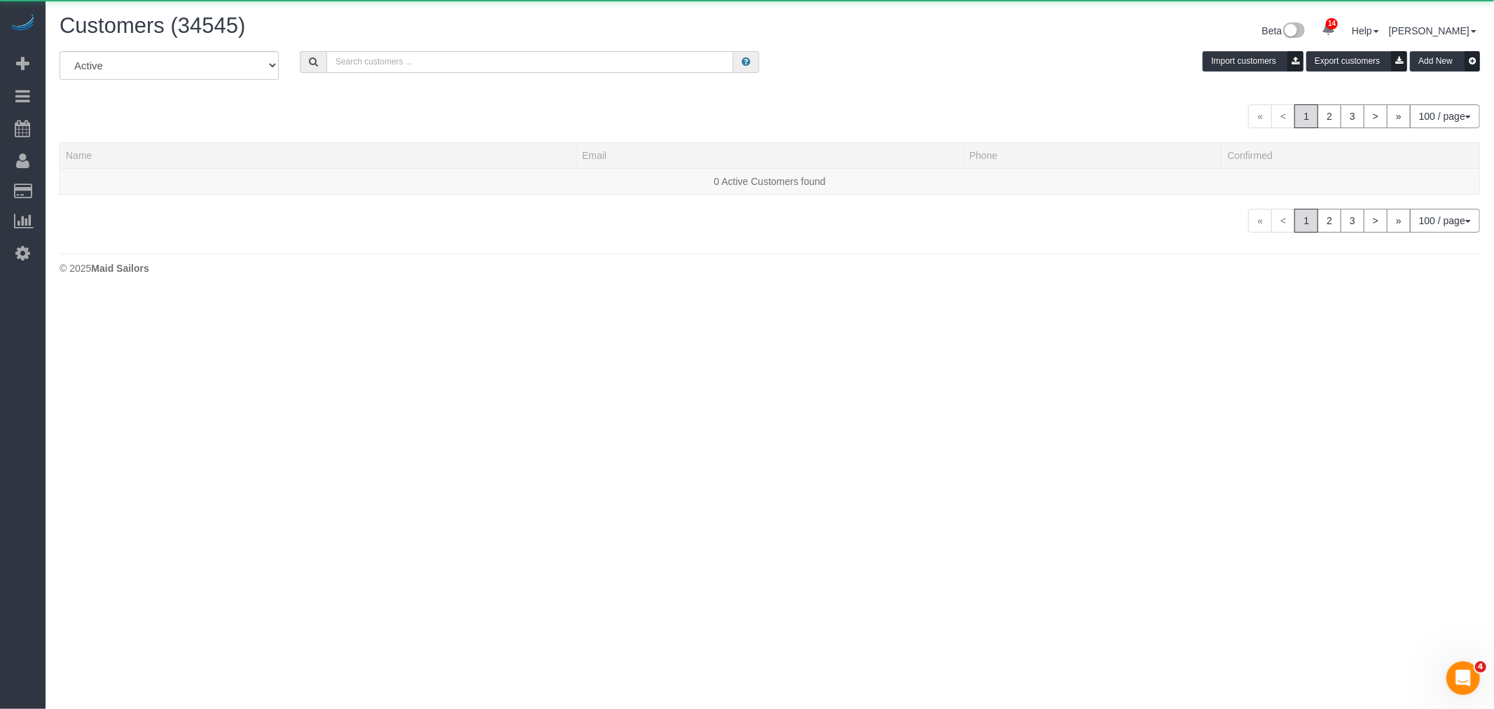
click at [424, 71] on input "text" at bounding box center [529, 62] width 407 height 22
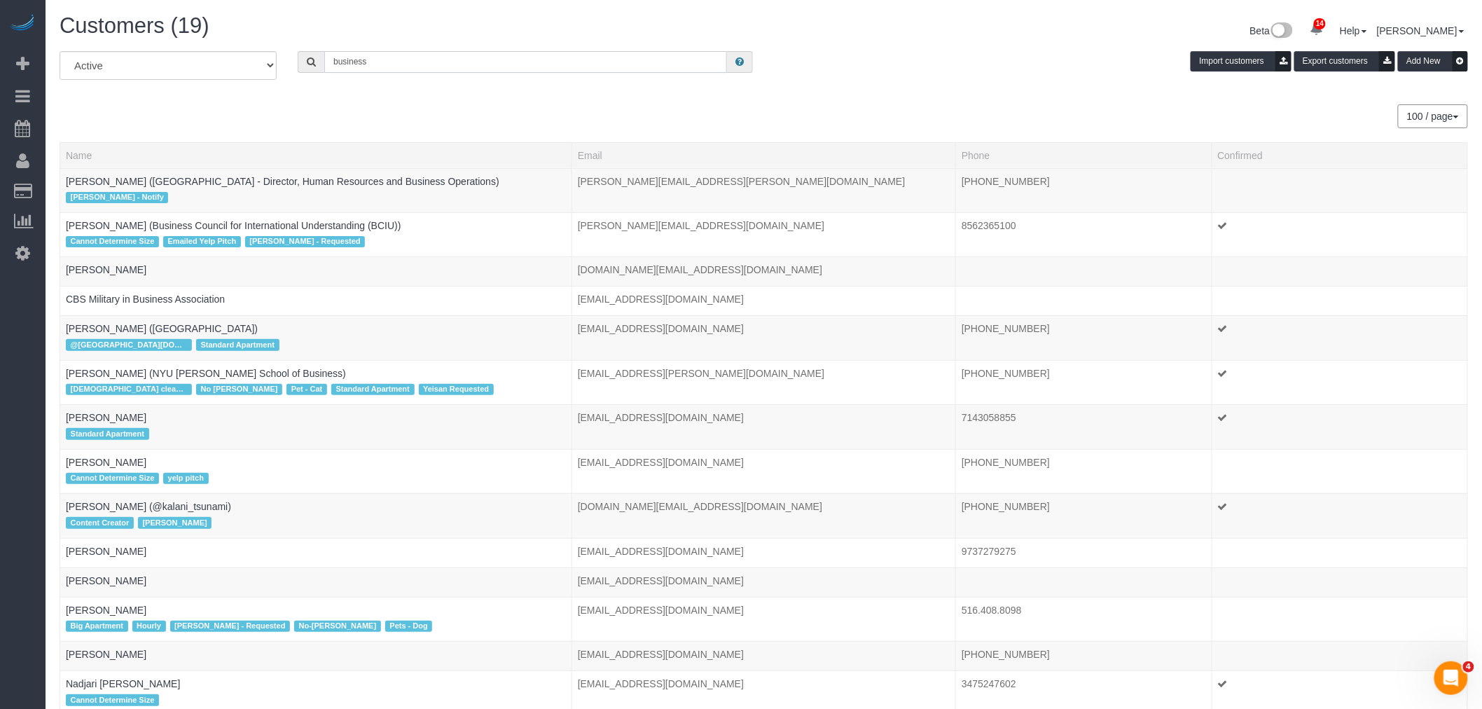
type input "business"
click at [45, 541] on div "14 Beta Your Notifications You have 0 alerts × You have 2 to charge for [DATE] …" at bounding box center [23, 354] width 46 height 709
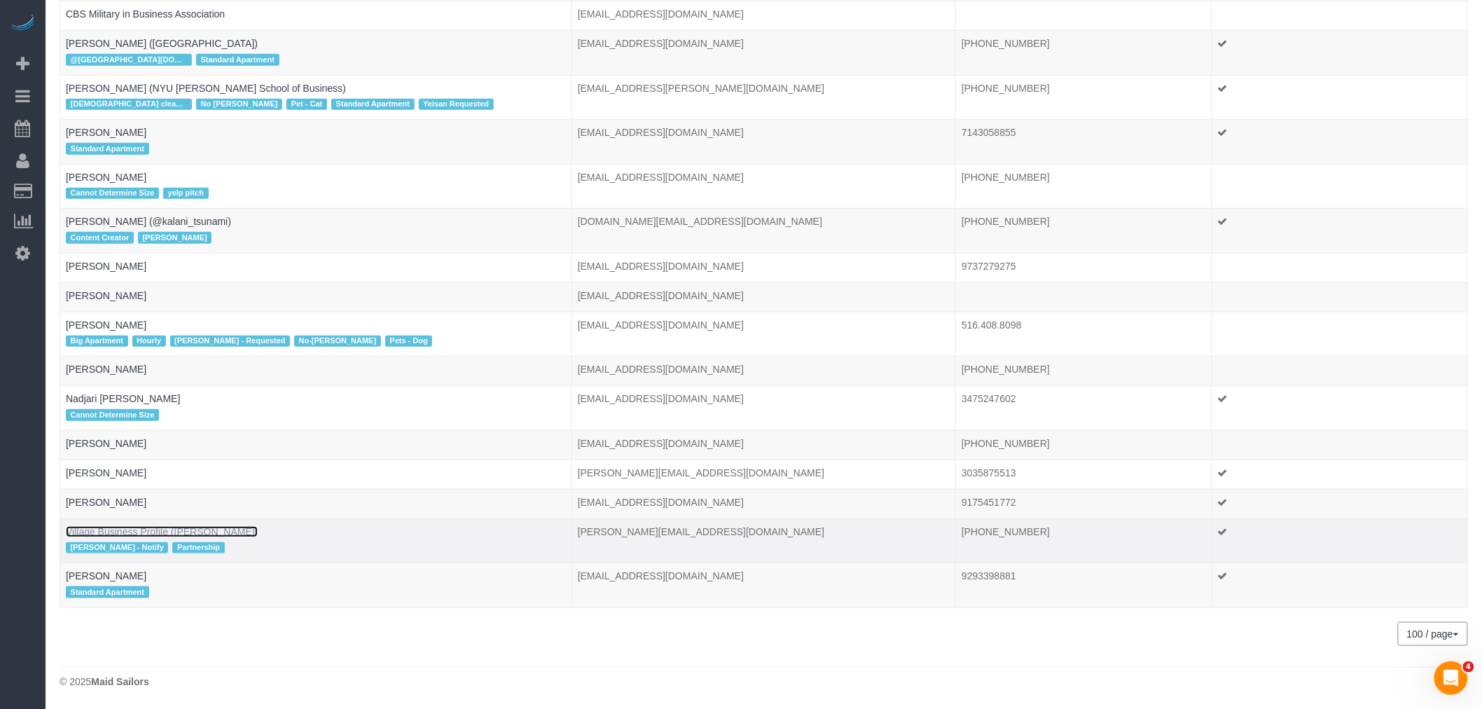
click at [207, 529] on link "Village Business Profile ([PERSON_NAME])" at bounding box center [162, 531] width 192 height 11
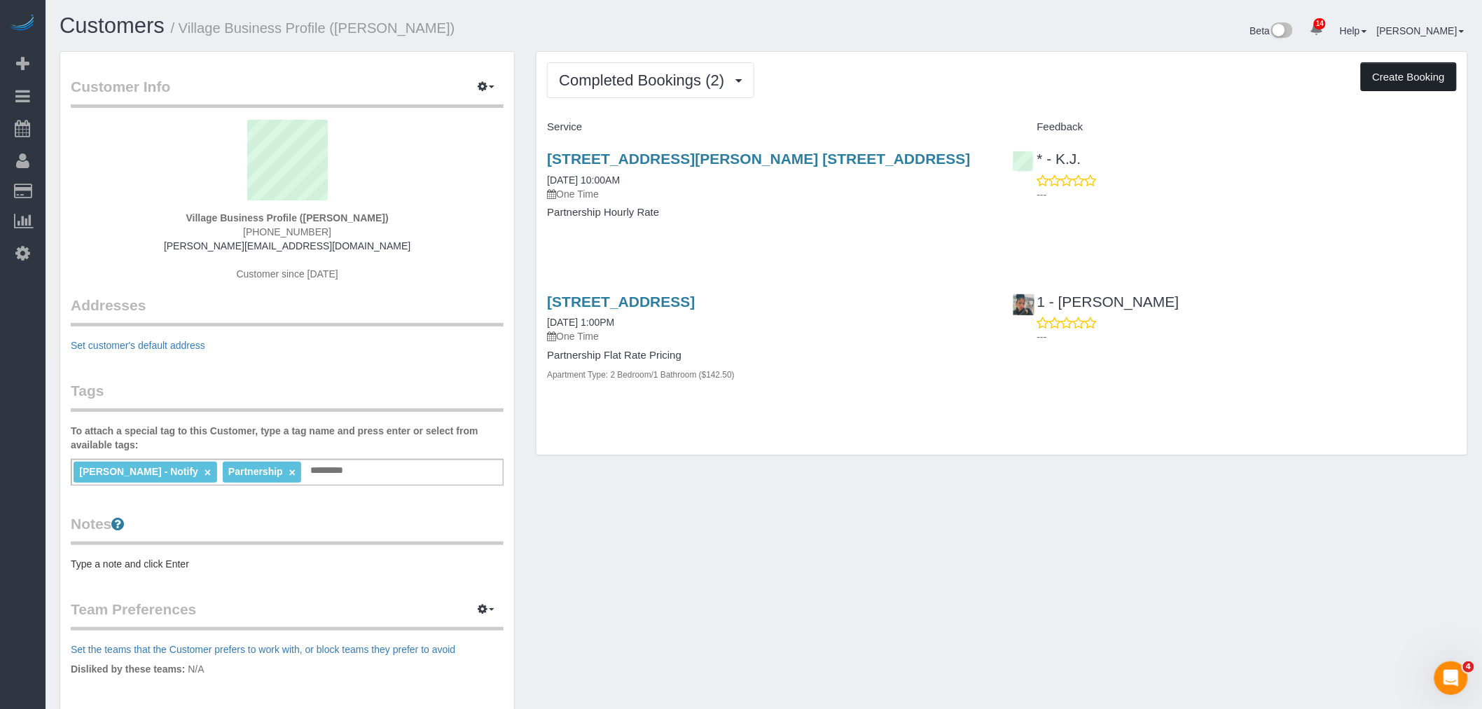
click at [1389, 73] on button "Create Booking" at bounding box center [1409, 76] width 96 height 29
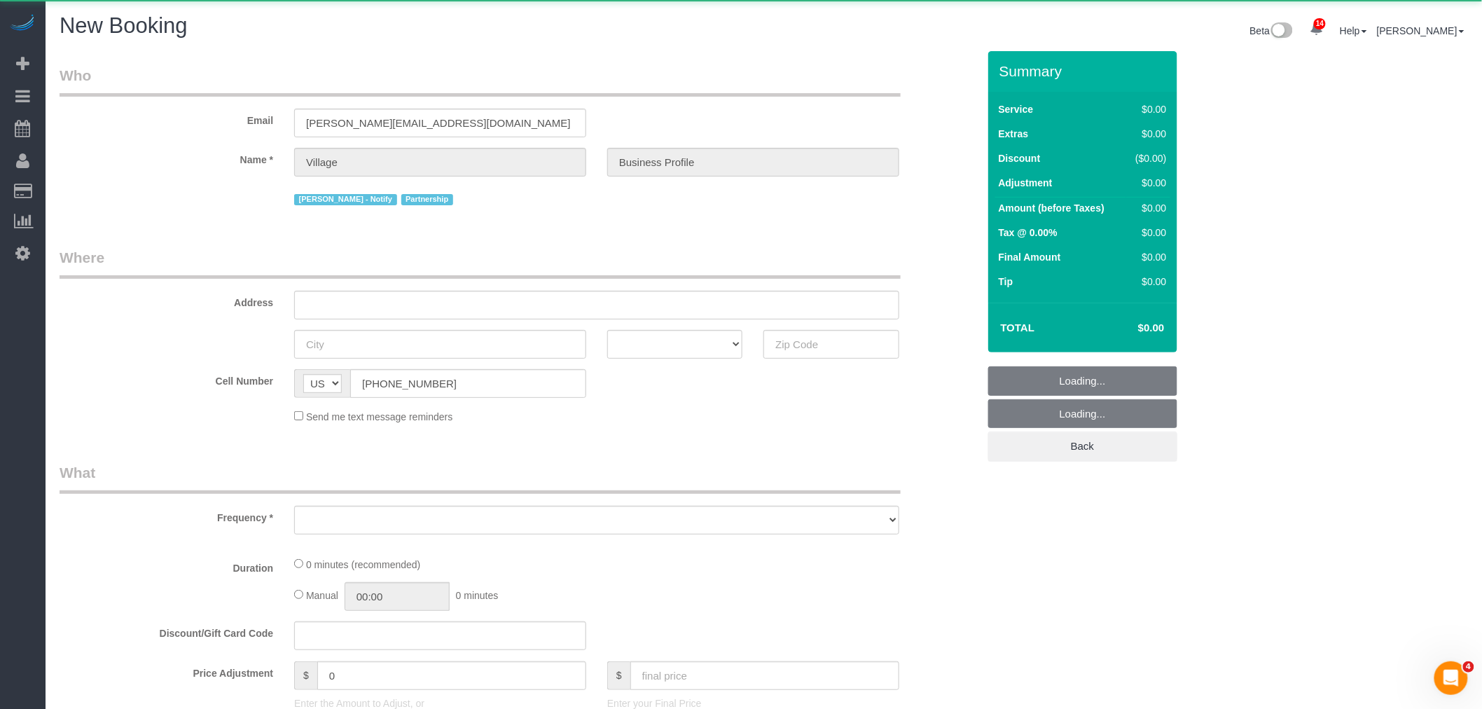
select select "string:[GEOGRAPHIC_DATA]"
select select "object:4308"
select select "number:89"
select select "number:90"
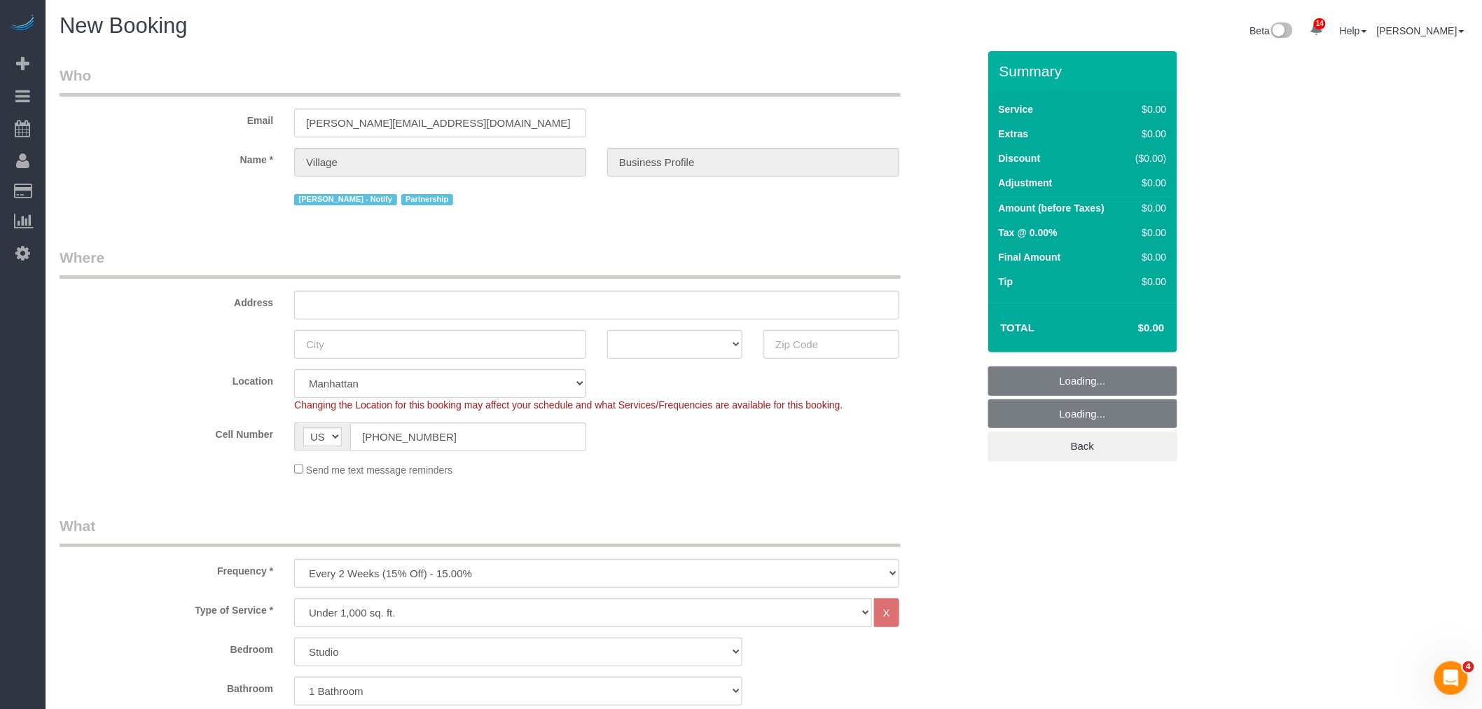
select select "string:stripe-pm_1RlxuC4VGloSiKo7SRpjd9jw"
select select "object:4833"
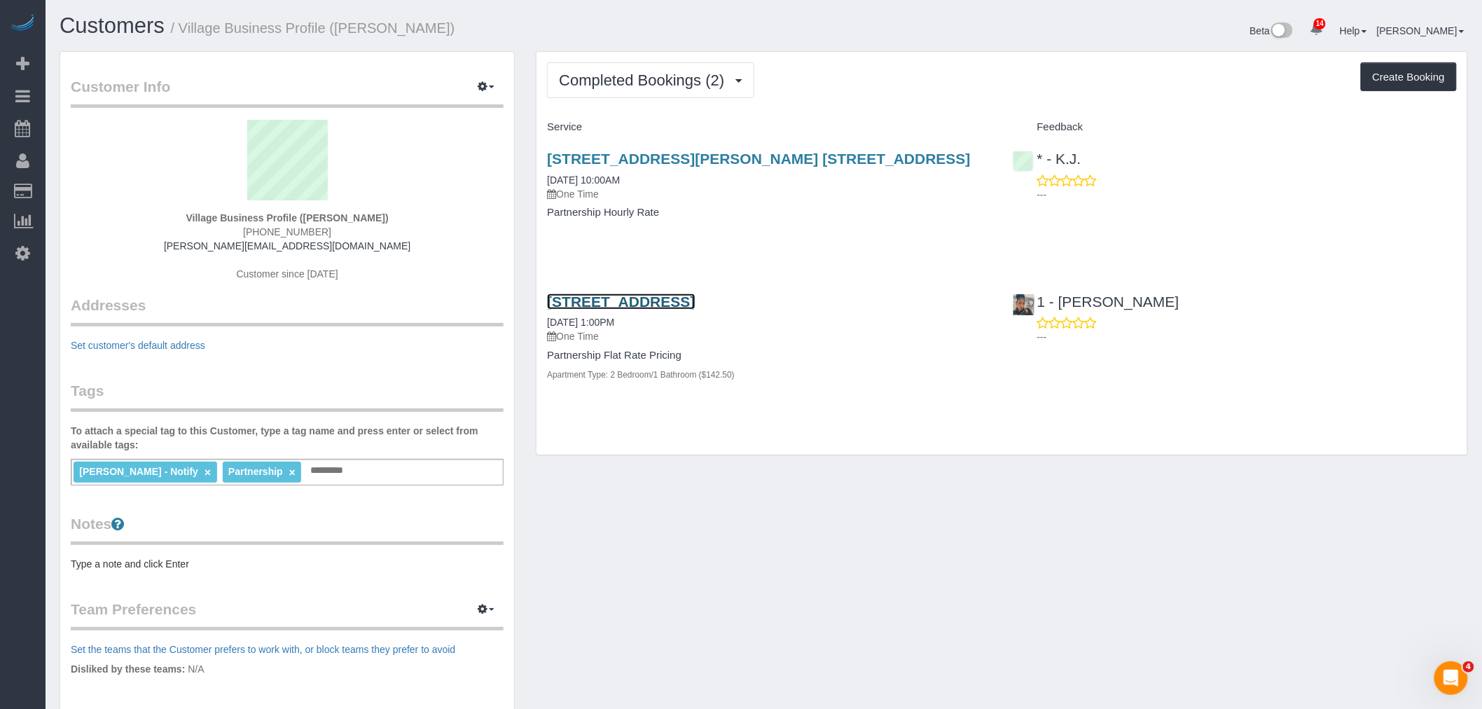
click at [695, 296] on link "[STREET_ADDRESS]" at bounding box center [621, 301] width 148 height 16
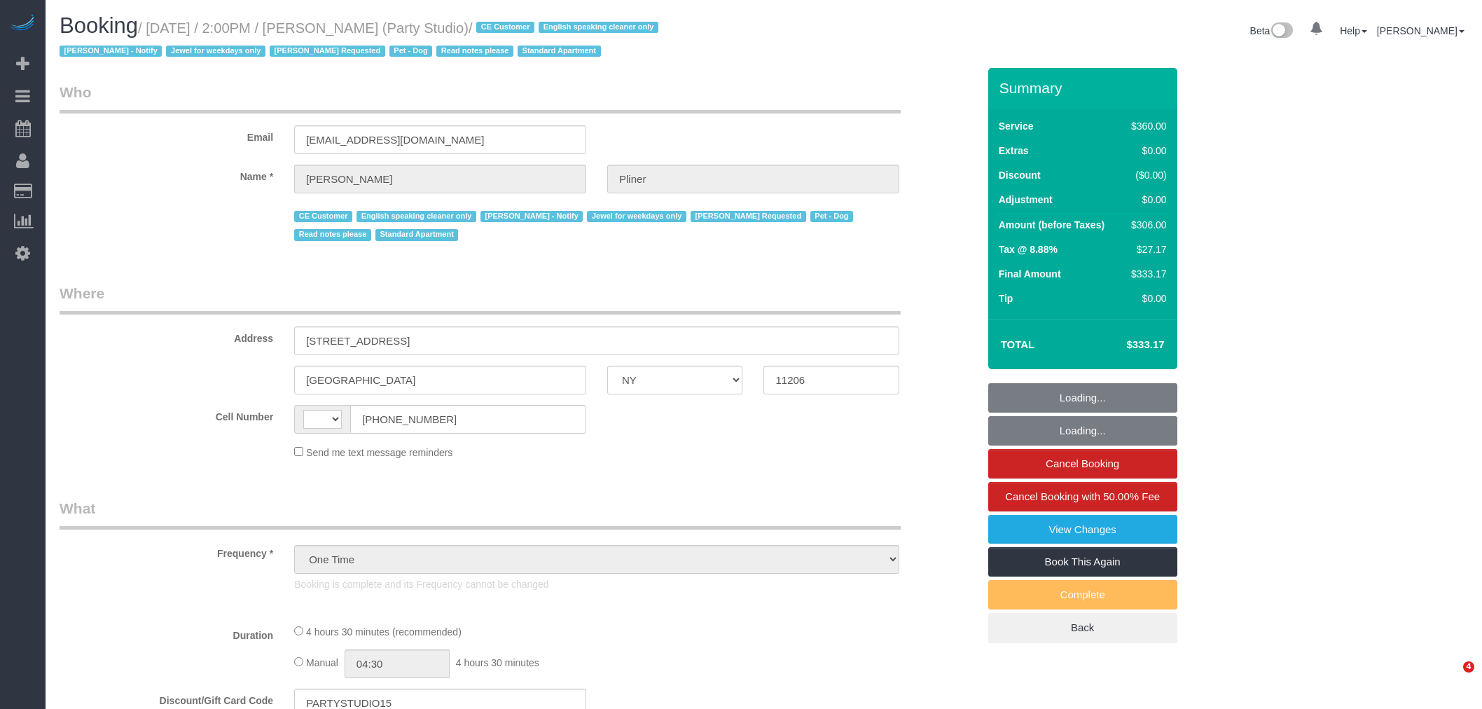
select select "NY"
select select "string:[GEOGRAPHIC_DATA]"
select select "number:89"
select select "number:90"
select select "number:13"
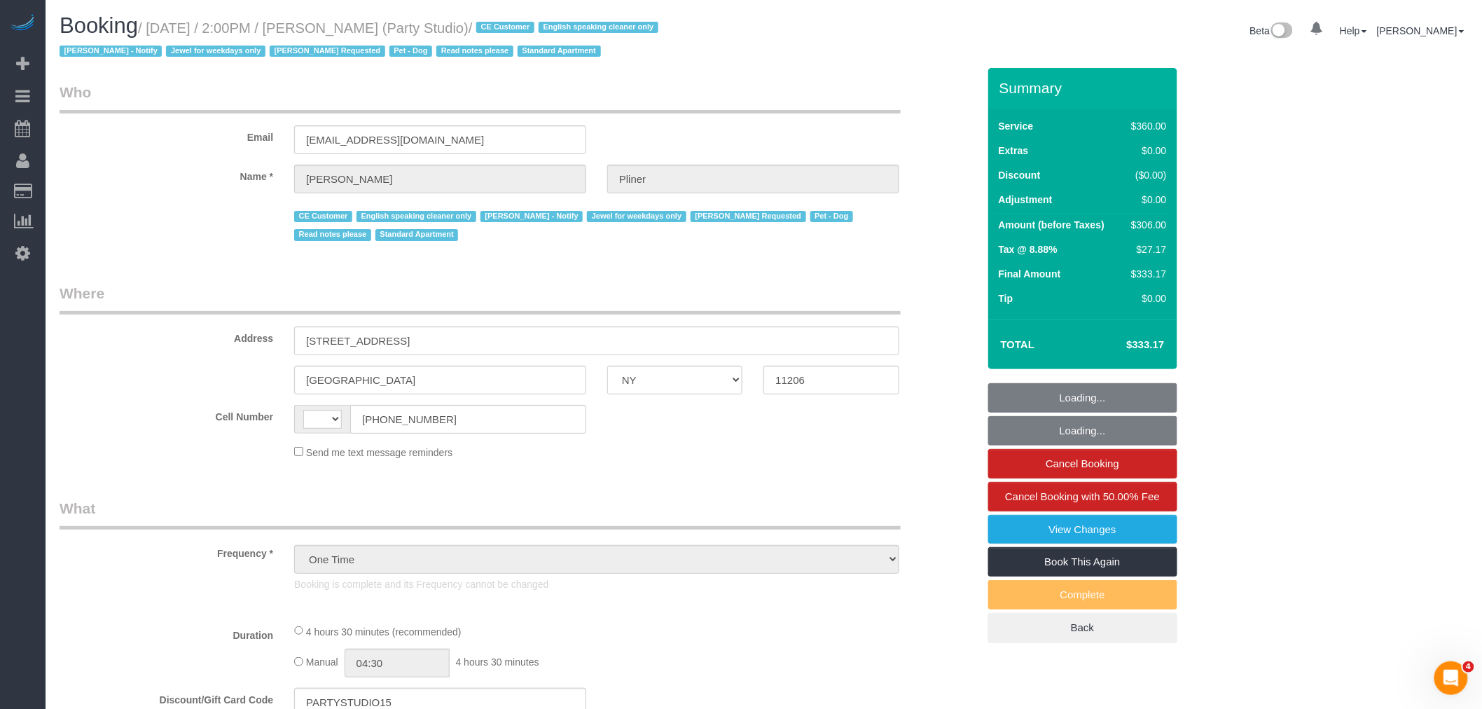
select select "number:7"
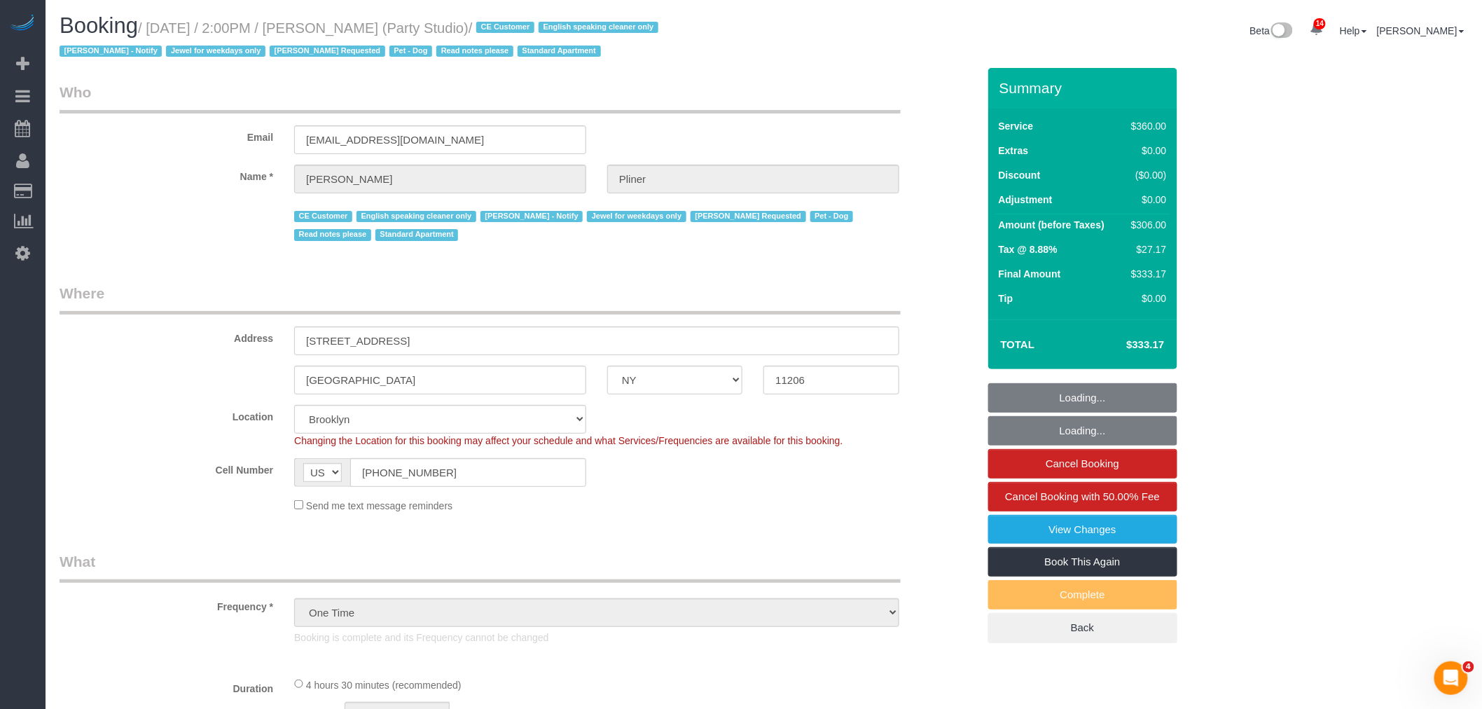
select select "270"
select select "spot1"
select select "object:1443"
select select "string:stripe-pm_1S02kO4VGloSiKo7bjdm48gl"
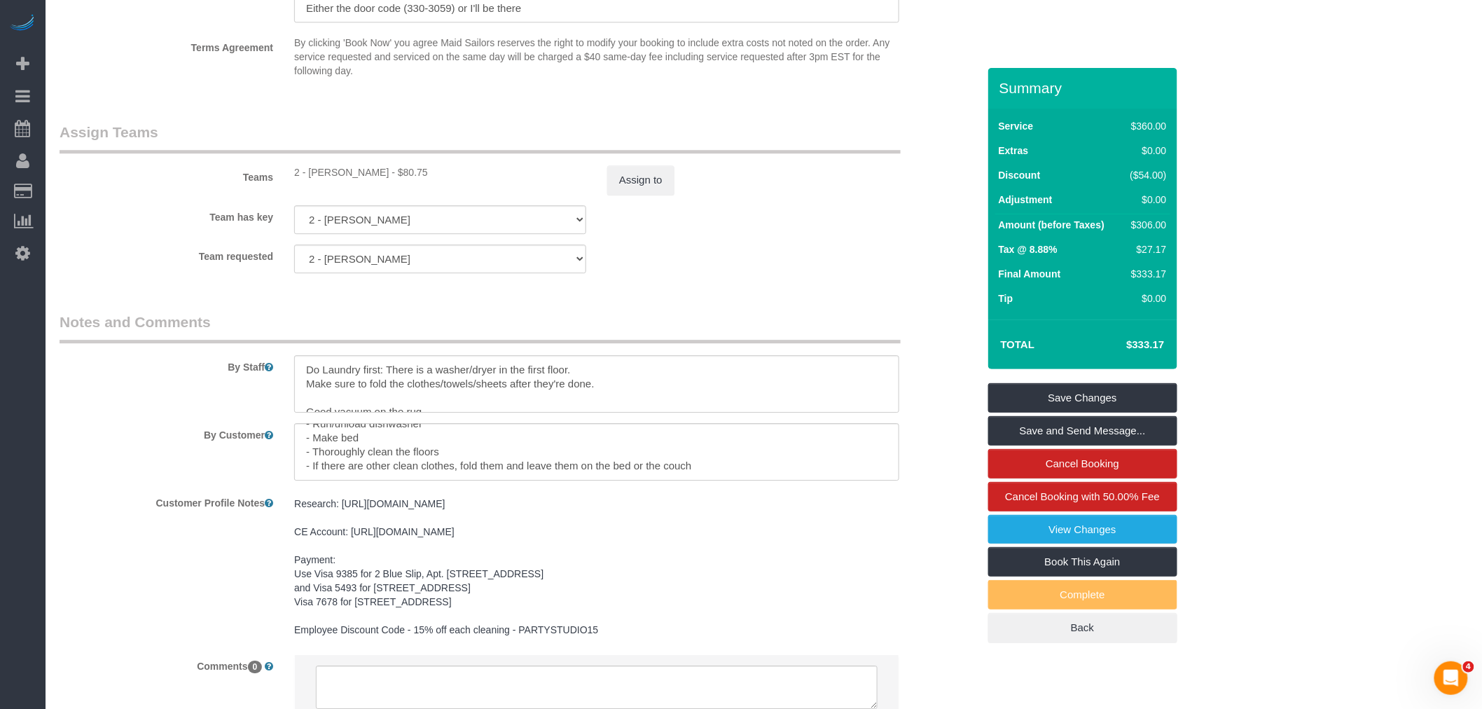
scroll to position [1536, 0]
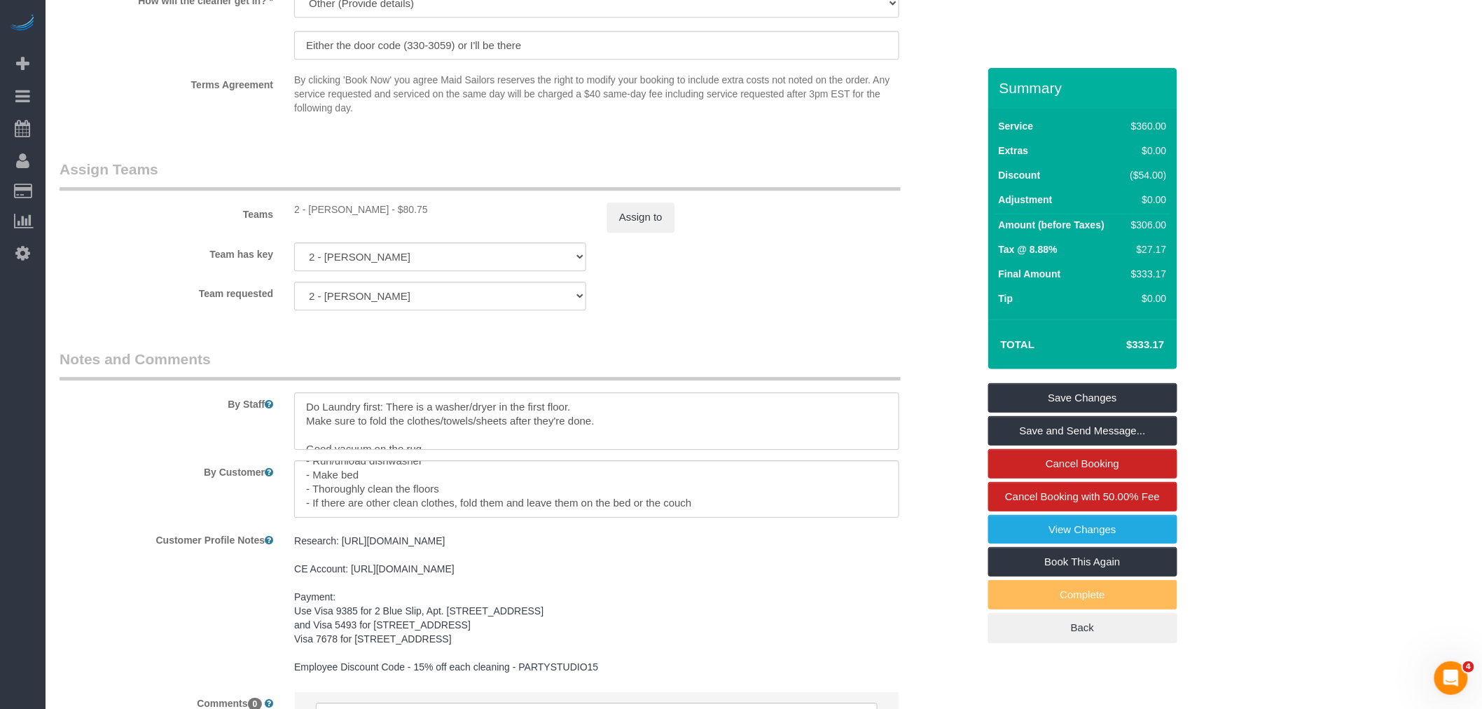
click at [836, 321] on fieldset "Assign Teams Teams 2 - Katherine Poveda - $80.75 Assign to Team has key 2 - Kat…" at bounding box center [519, 240] width 918 height 162
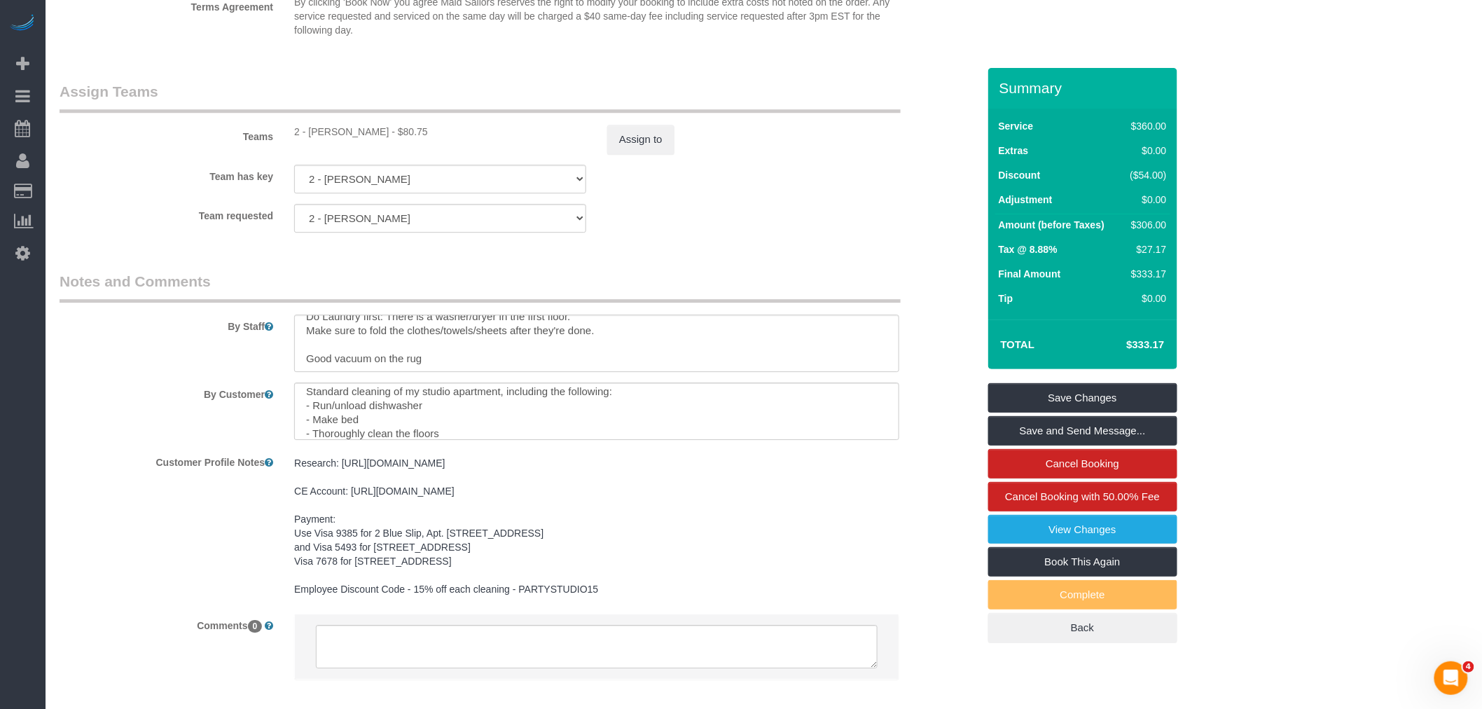
scroll to position [0, 0]
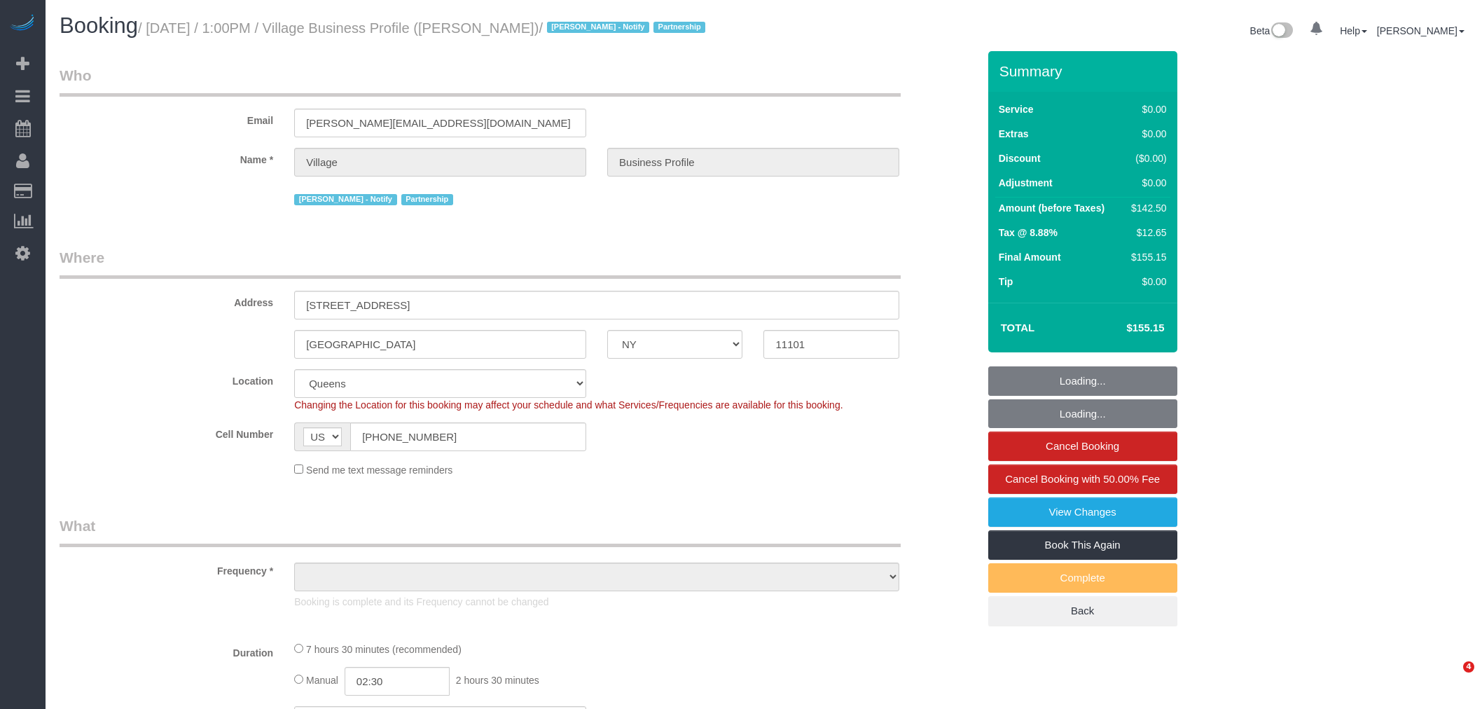
select select "NY"
select select "object:906"
select select "number:89"
select select "number:90"
select select "number:13"
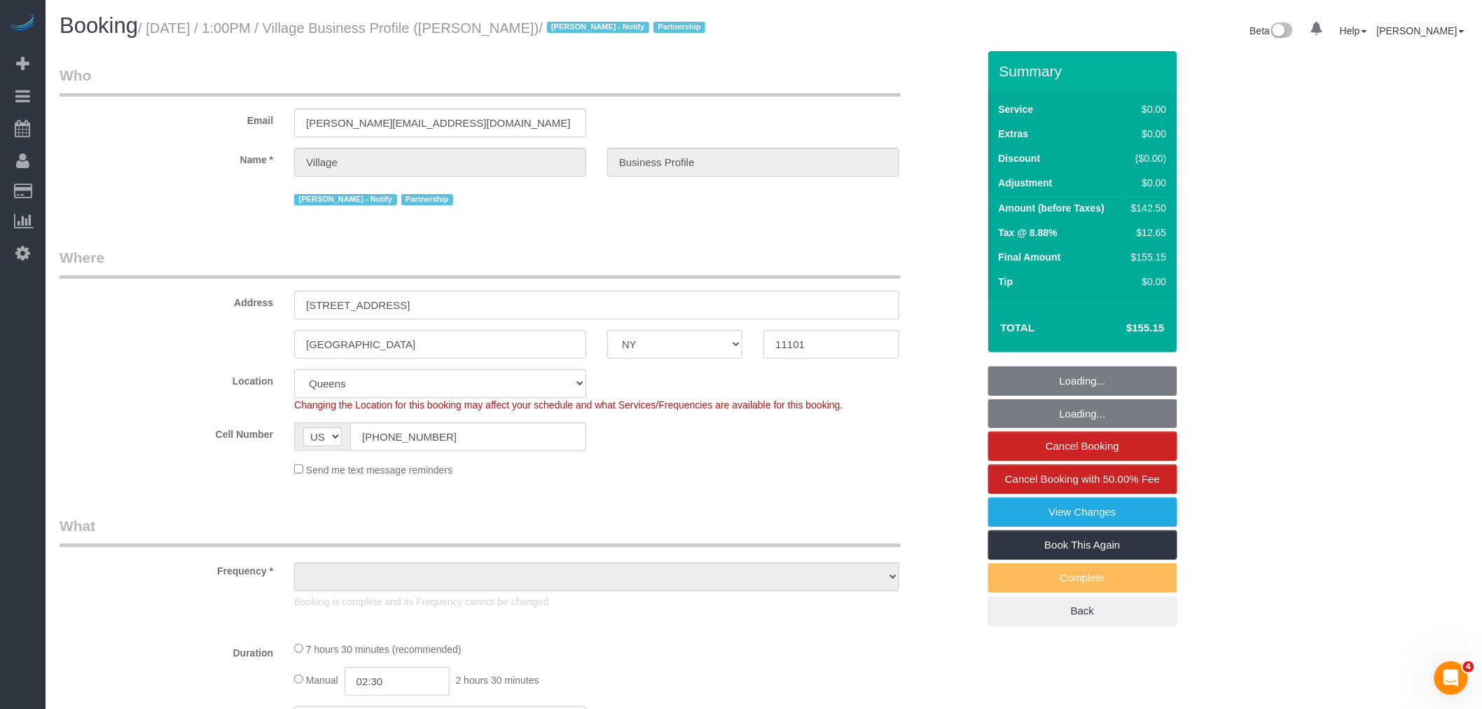
select select "number:5"
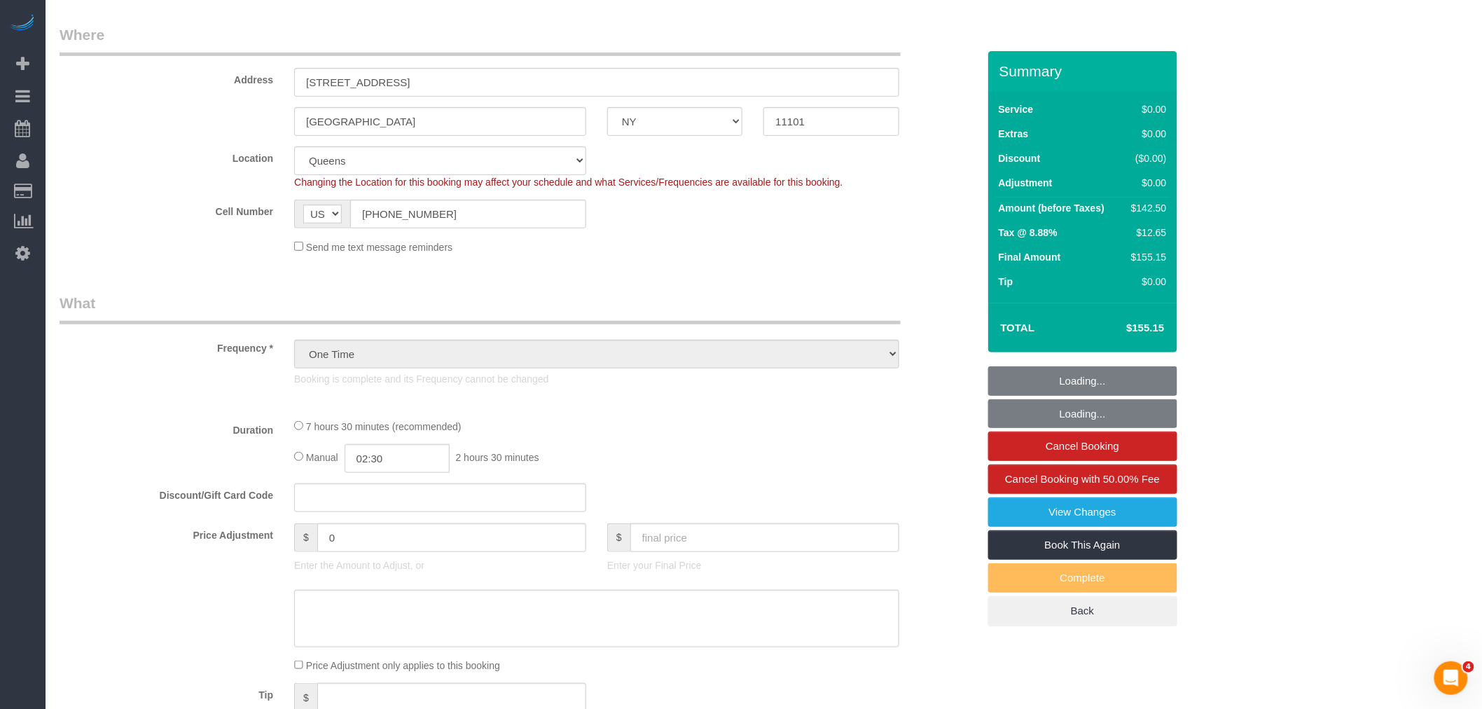
scroll to position [466, 0]
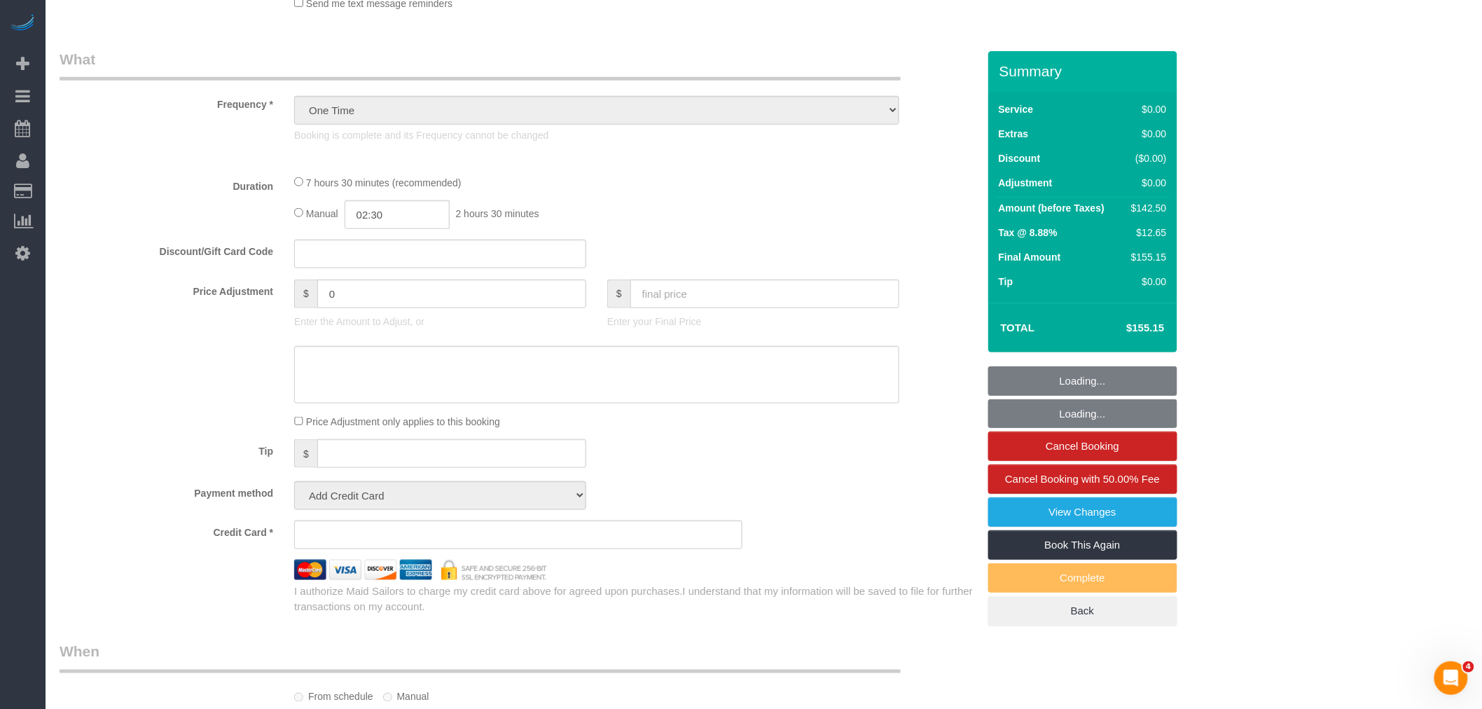
select select "object:913"
select select "3"
select select "spot1"
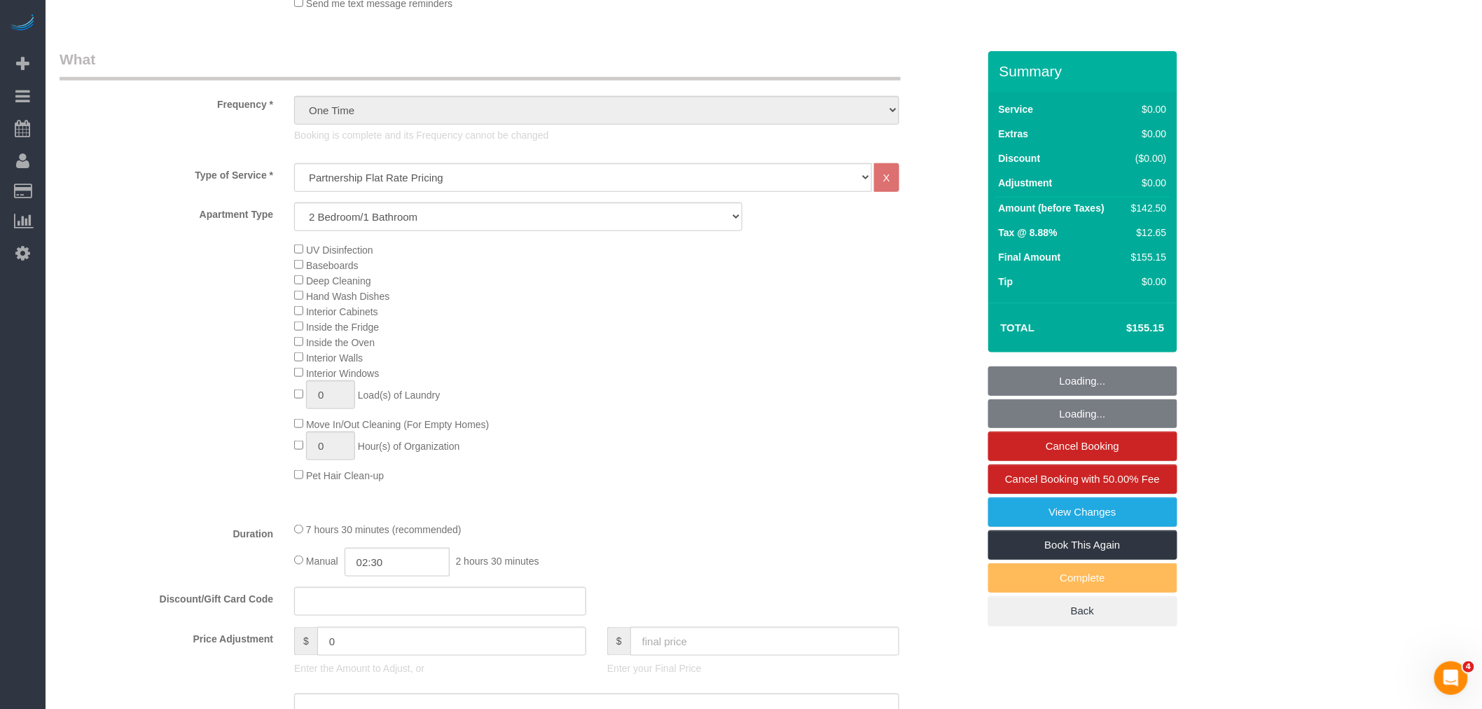
select select "string:stripe-pm_1RlxuC4VGloSiKo7SRpjd9jw"
select select "3"
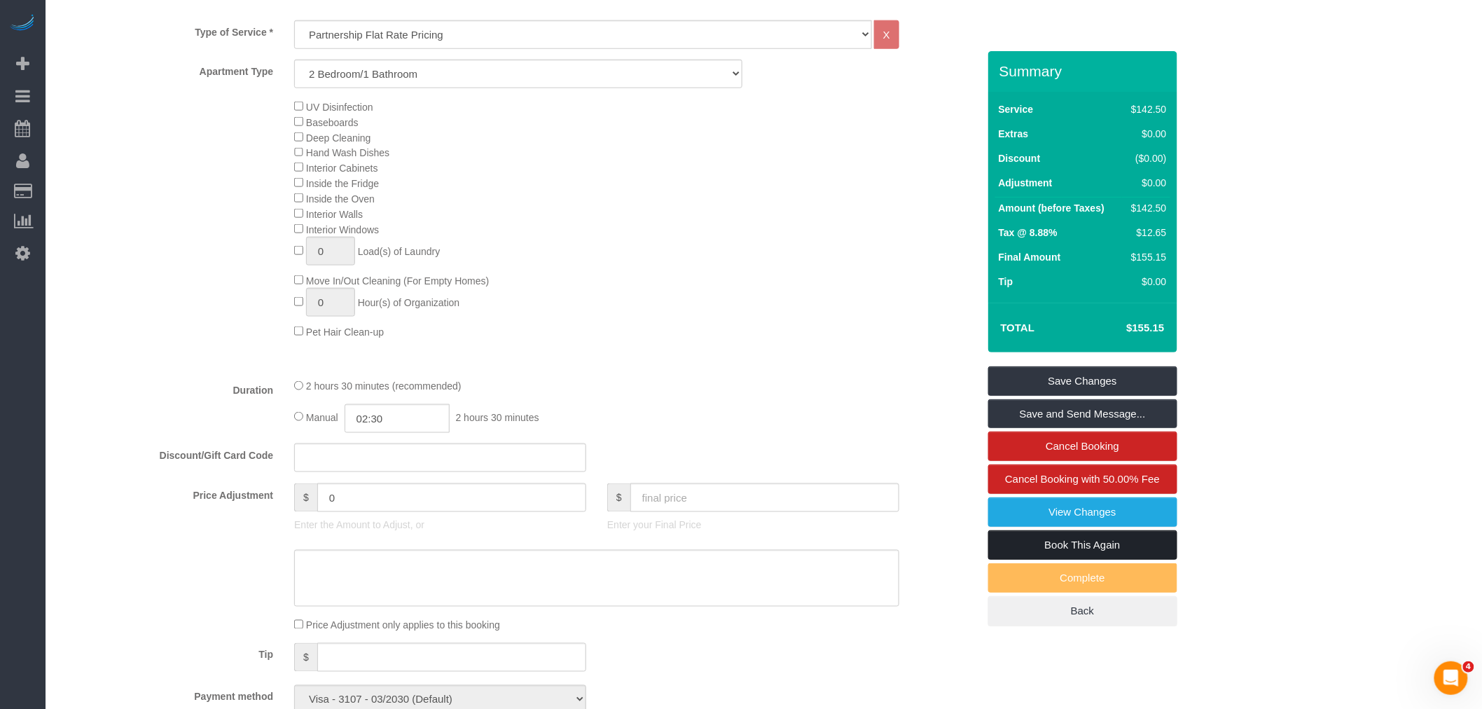
drag, startPoint x: 1073, startPoint y: 550, endPoint x: 838, endPoint y: 526, distance: 236.6
click at [1073, 550] on link "Book This Again" at bounding box center [1082, 544] width 189 height 29
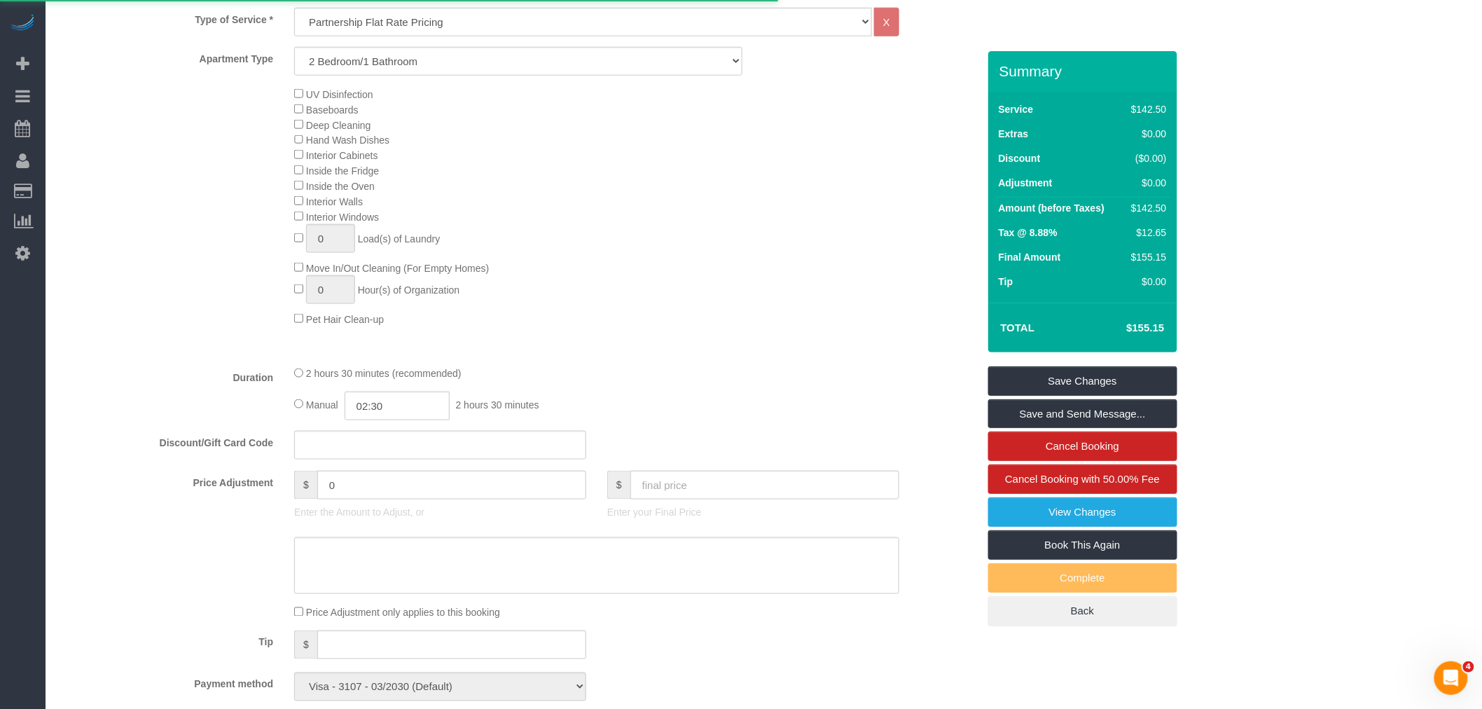
select select "NY"
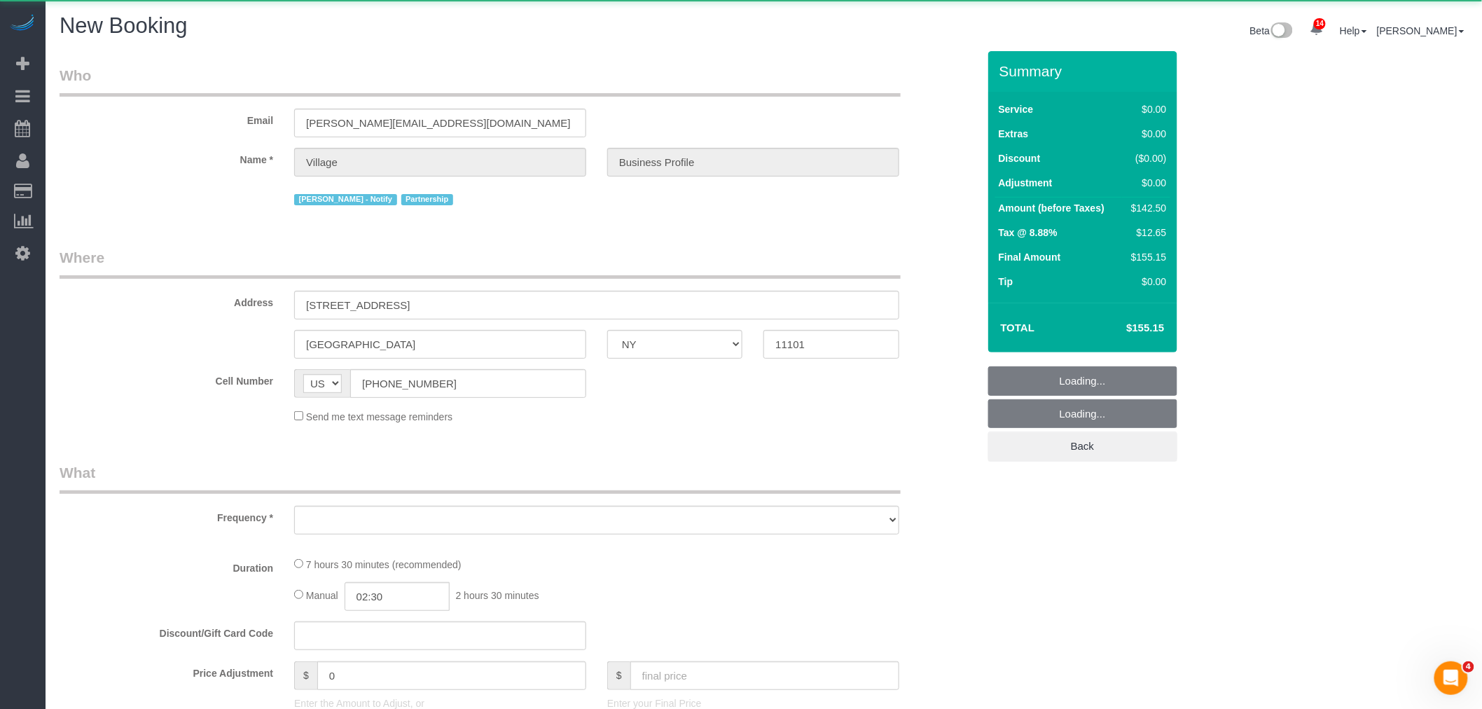
select select "object:2053"
select select "number:89"
select select "number:90"
select select "number:13"
select select "number:5"
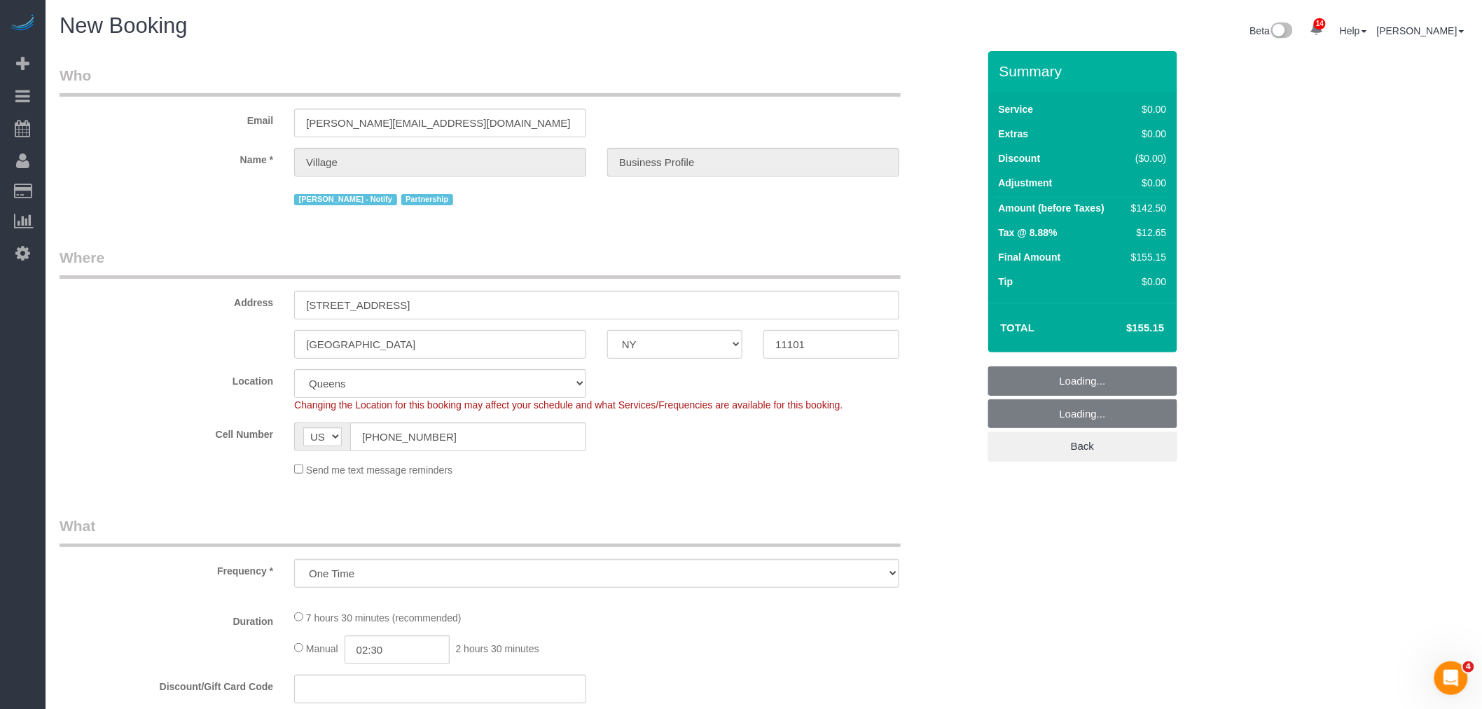
select select "string:stripe-pm_1RlxuC4VGloSiKo7SRpjd9jw"
select select "3"
select select "object:2663"
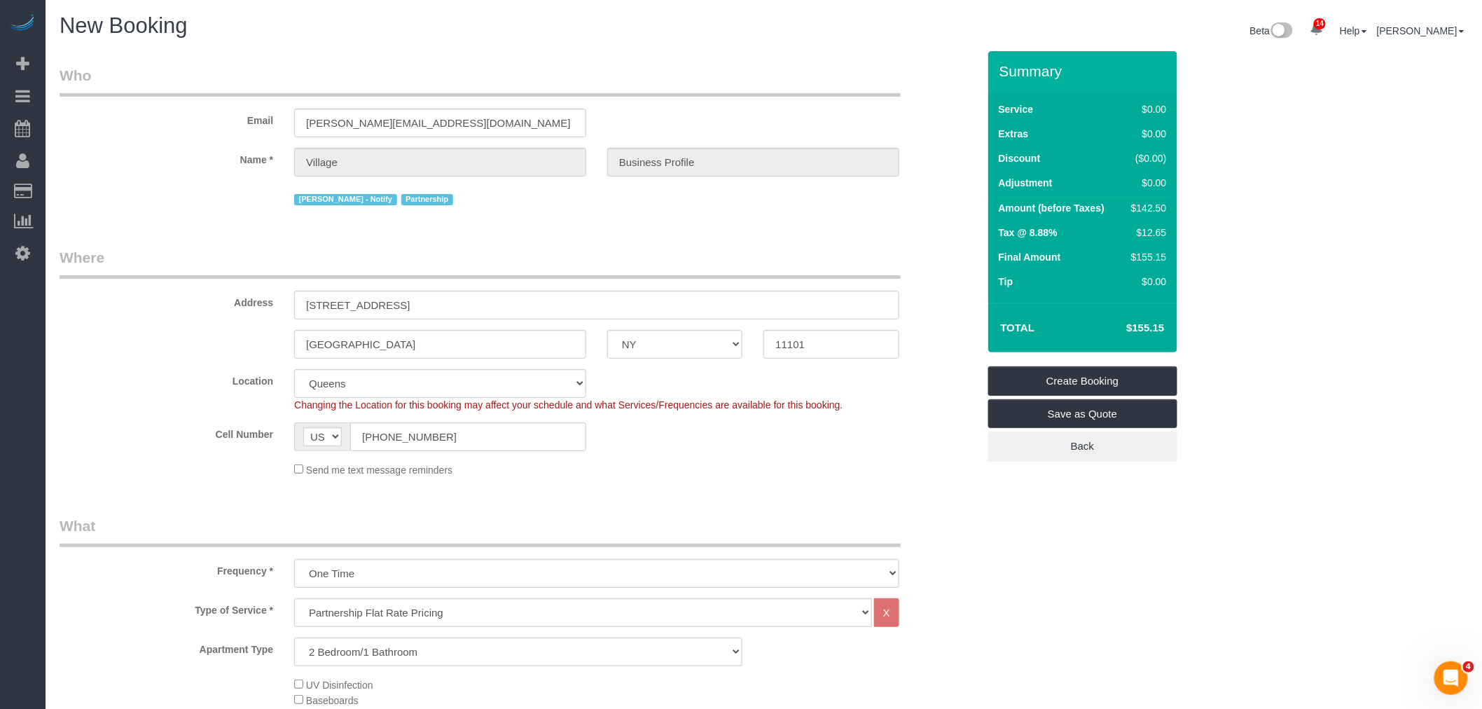
select select "3"
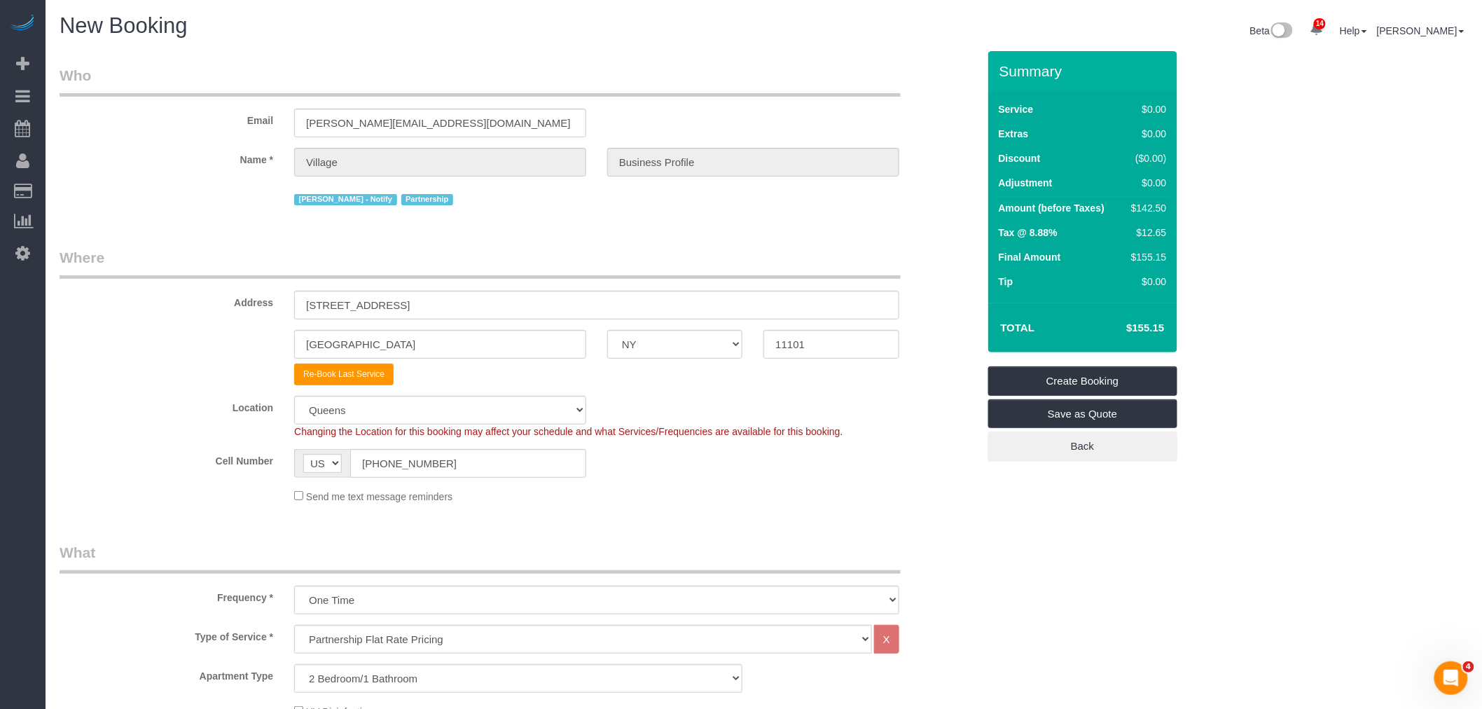
select select "object:2699"
select select "3"
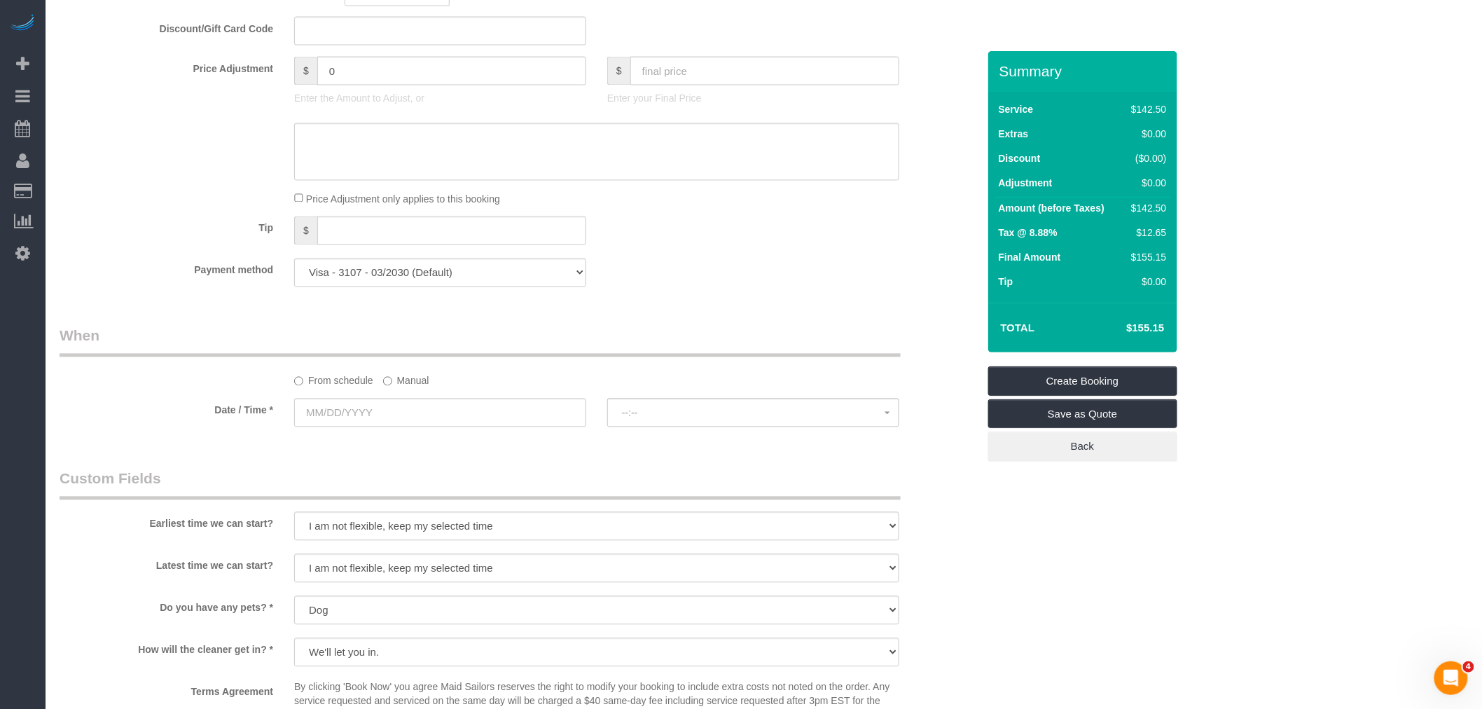
scroll to position [1089, 0]
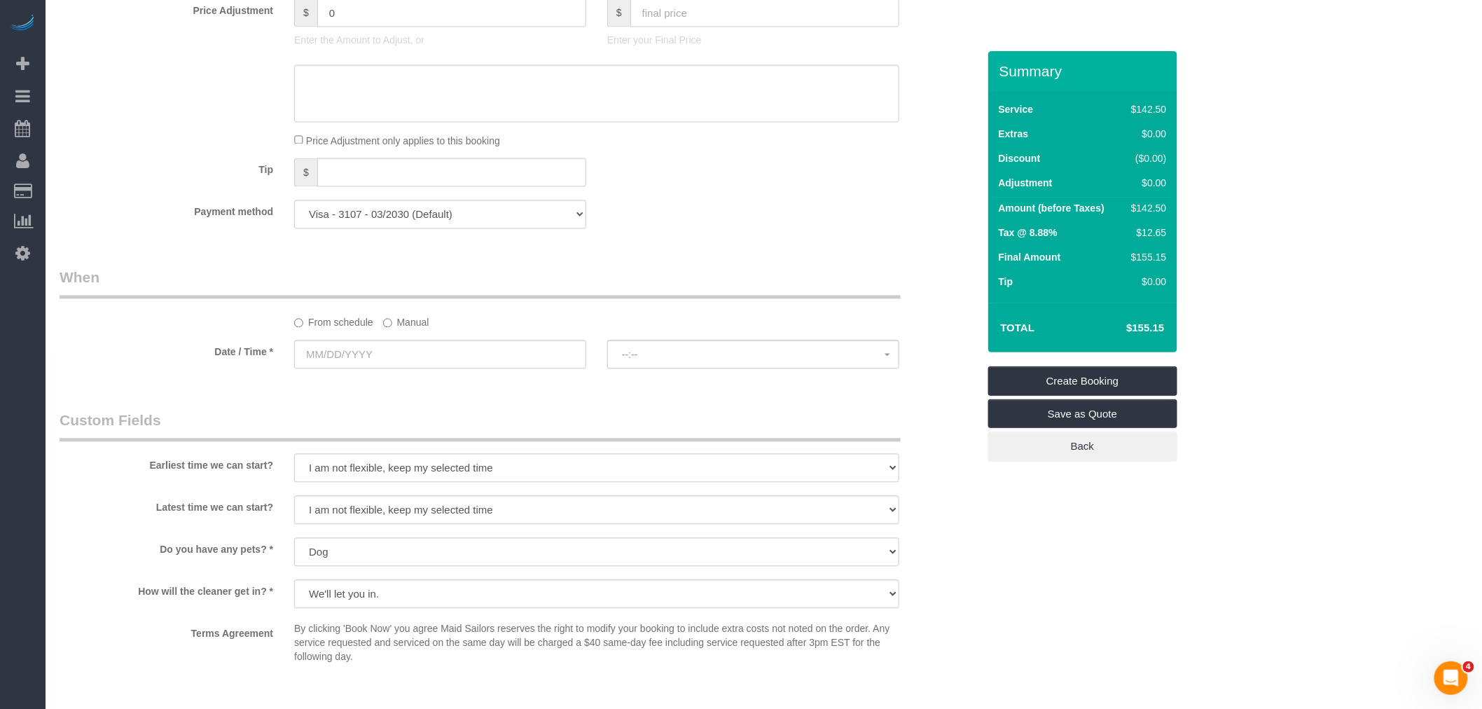
click at [399, 330] on label "Manual" at bounding box center [406, 320] width 46 height 19
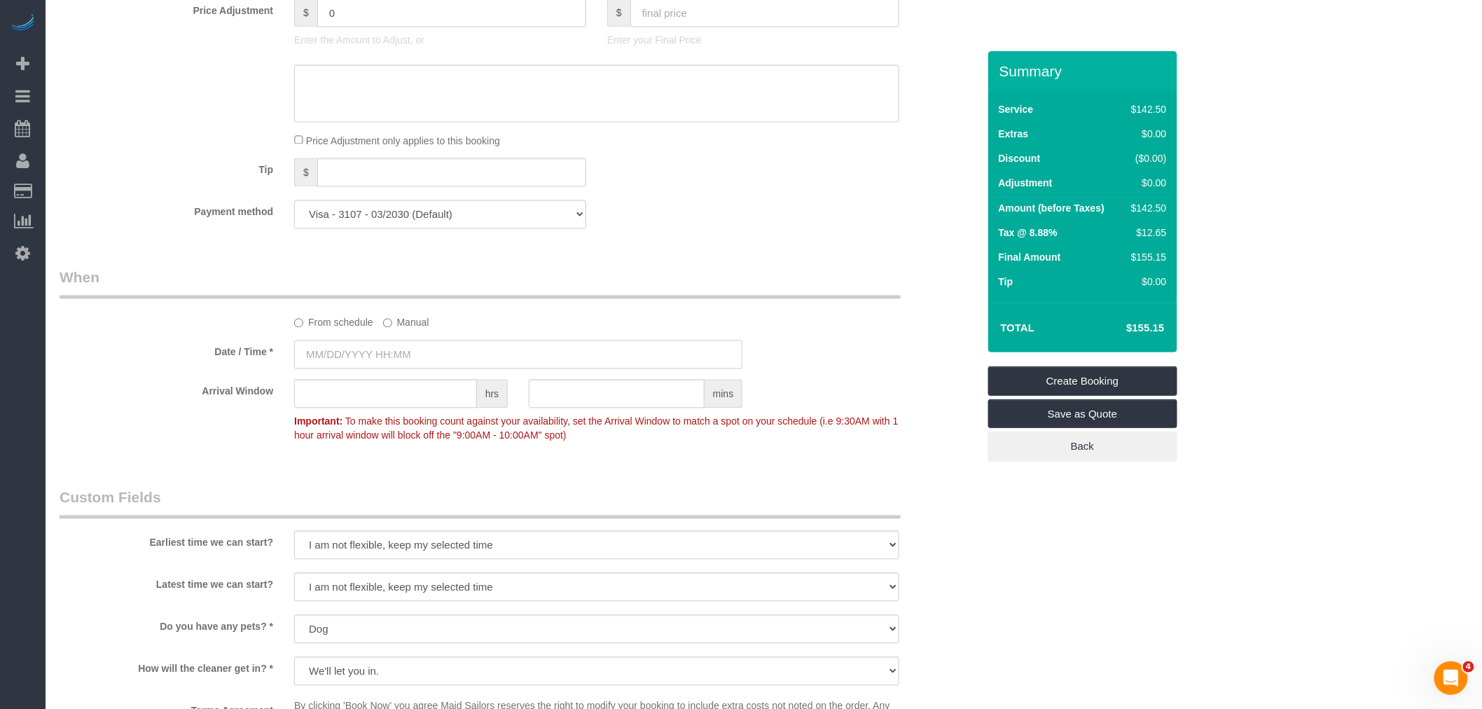
click at [398, 369] on input "text" at bounding box center [518, 354] width 448 height 29
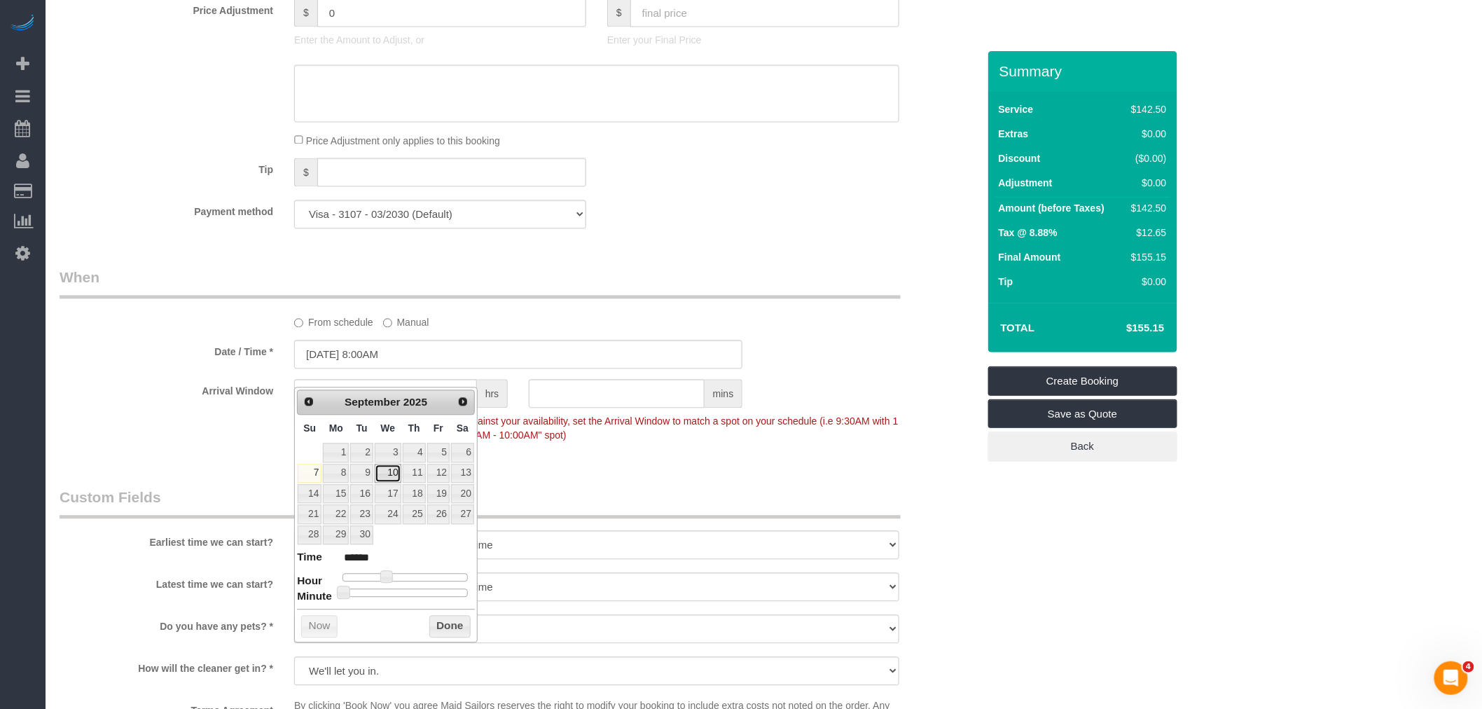
click at [394, 476] on link "10" at bounding box center [388, 473] width 27 height 19
click at [386, 573] on span at bounding box center [386, 577] width 13 height 13
type input "09/10/2025 9:00AM"
type input "******"
click at [438, 625] on button "Done" at bounding box center [449, 627] width 41 height 22
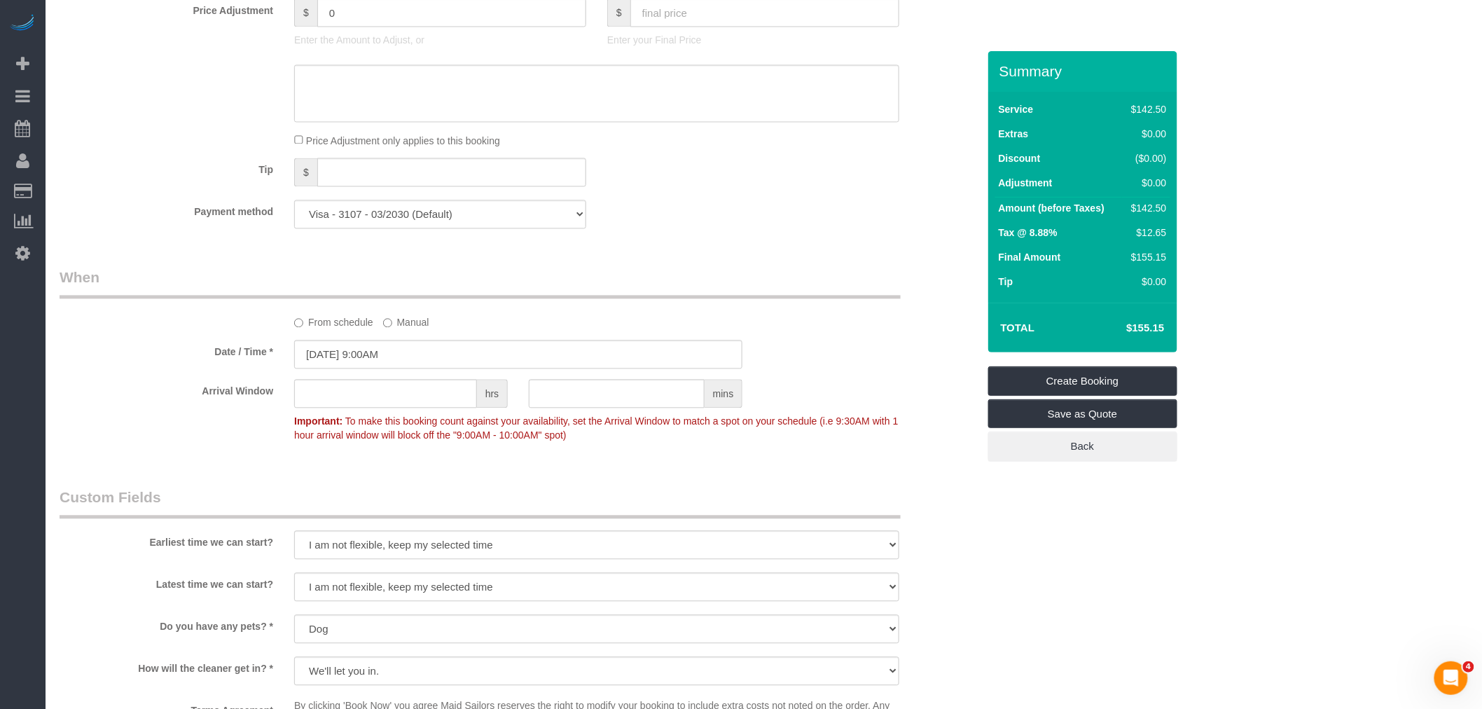
click at [739, 299] on legend "When" at bounding box center [480, 283] width 841 height 32
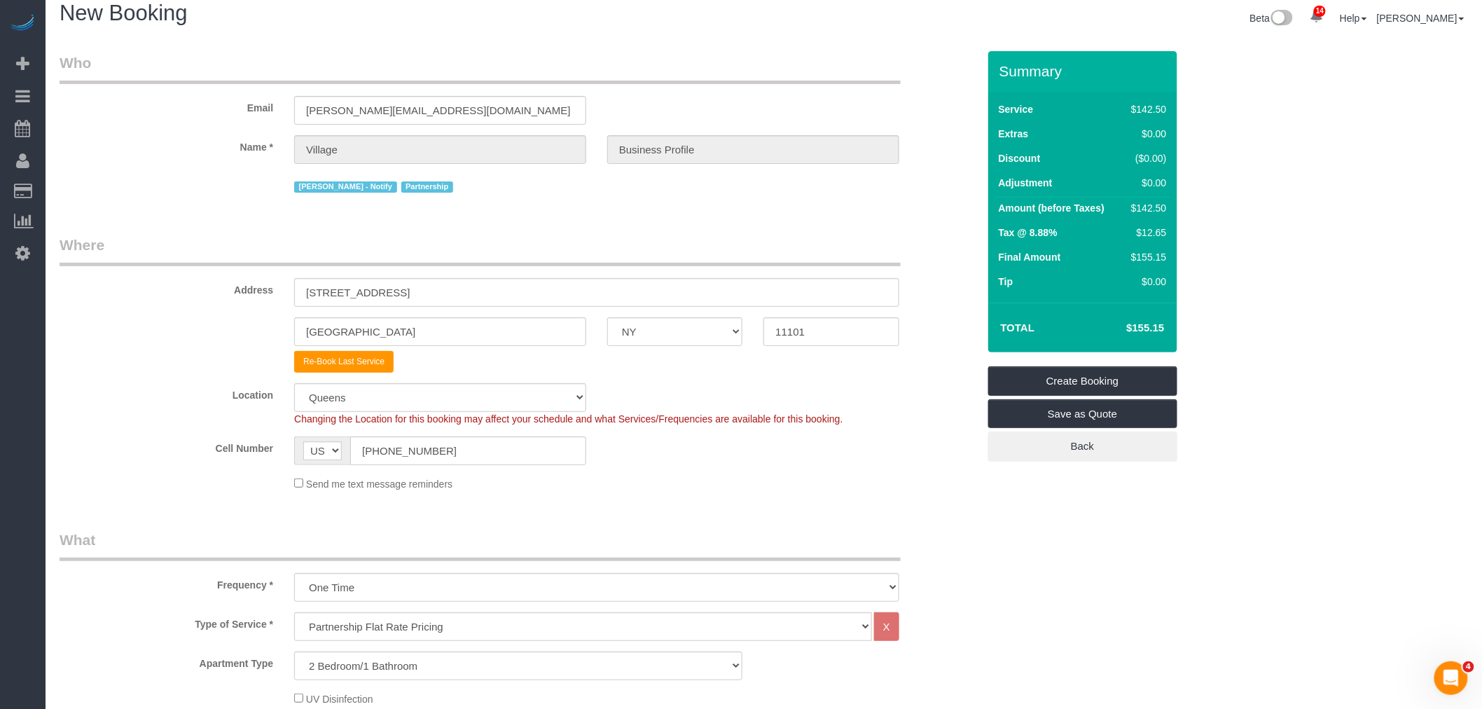
scroll to position [0, 0]
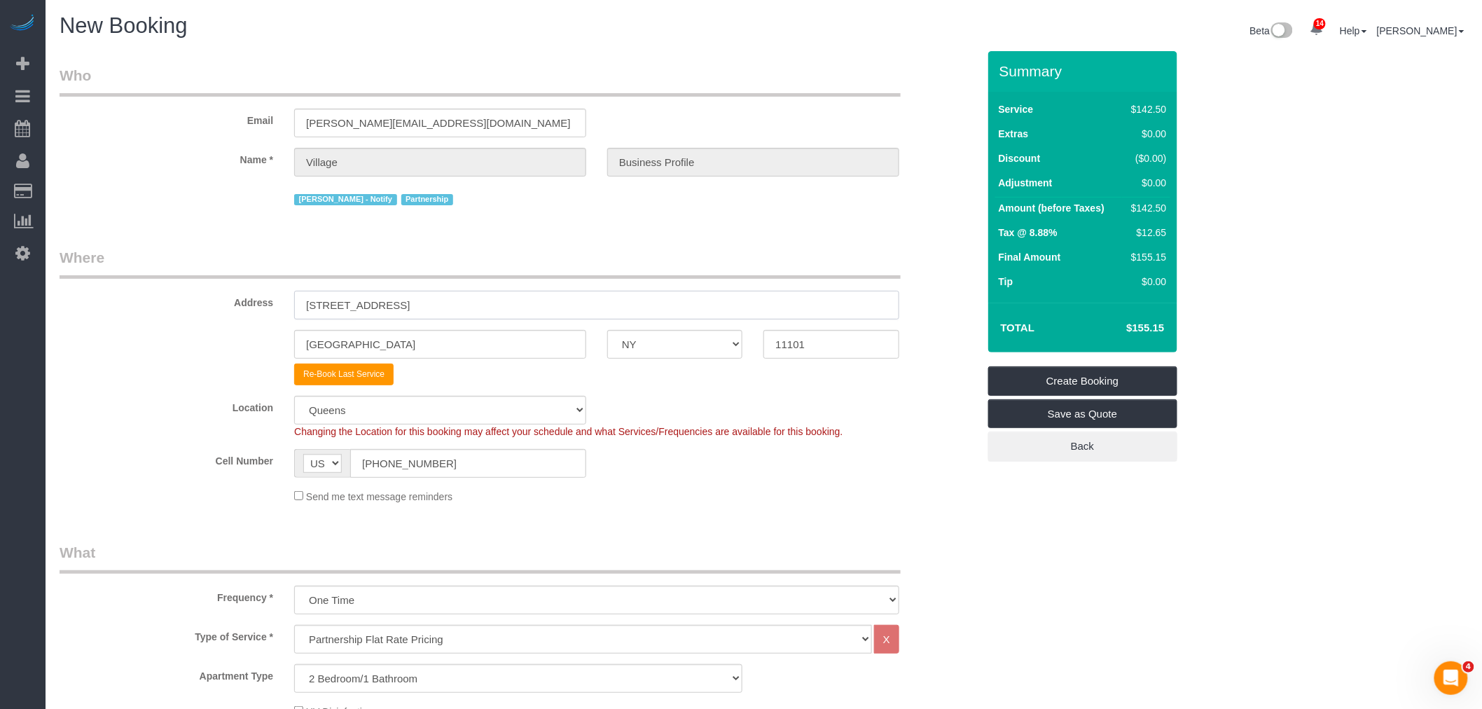
drag, startPoint x: 536, startPoint y: 300, endPoint x: 56, endPoint y: 321, distance: 480.1
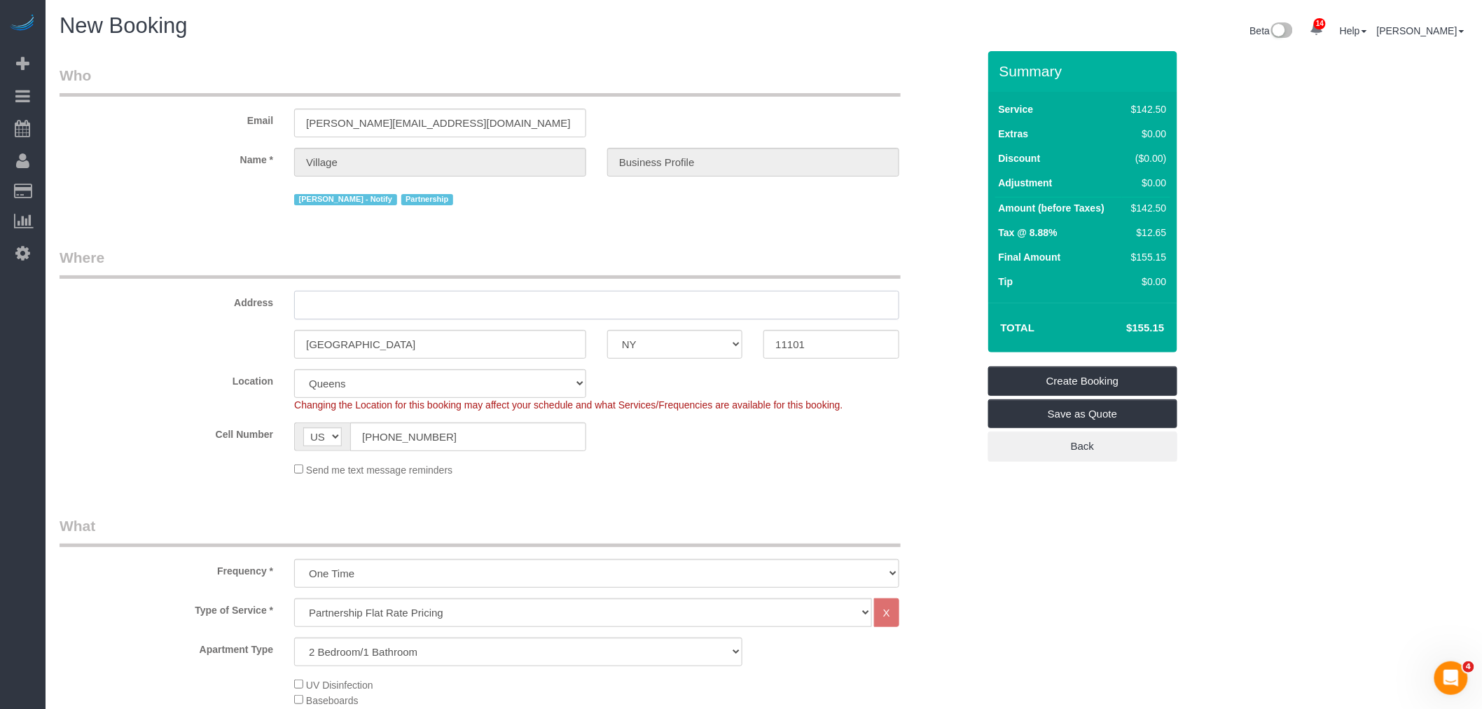
paste input "461 Dean Street, Apt 10L"
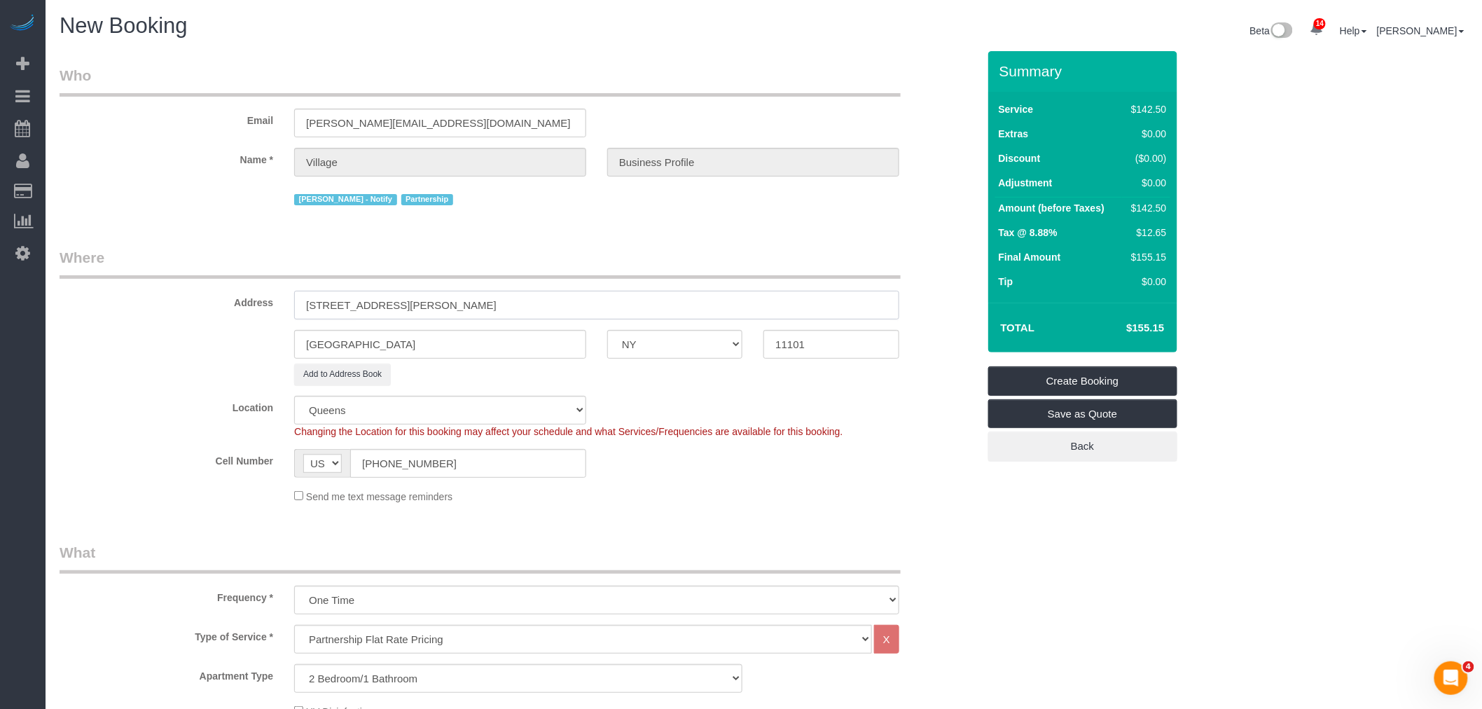
type input "461 Dean Street, Apt 10L"
click at [793, 353] on input "11101" at bounding box center [830, 344] width 135 height 29
paste input "217"
type input "11217"
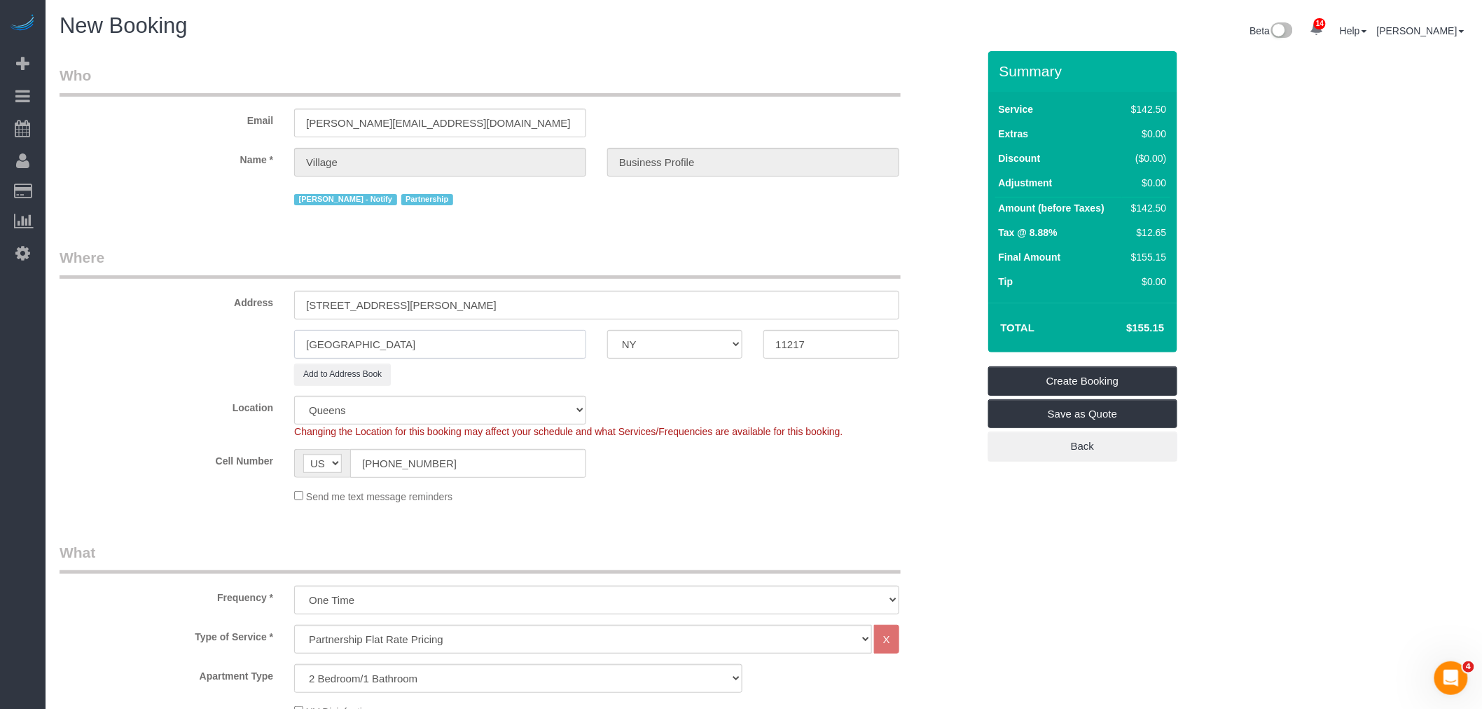
click at [448, 345] on input "Long Island City" at bounding box center [440, 344] width 292 height 29
type input "Bro"
select select "6"
type input "Brook"
select select "object:3846"
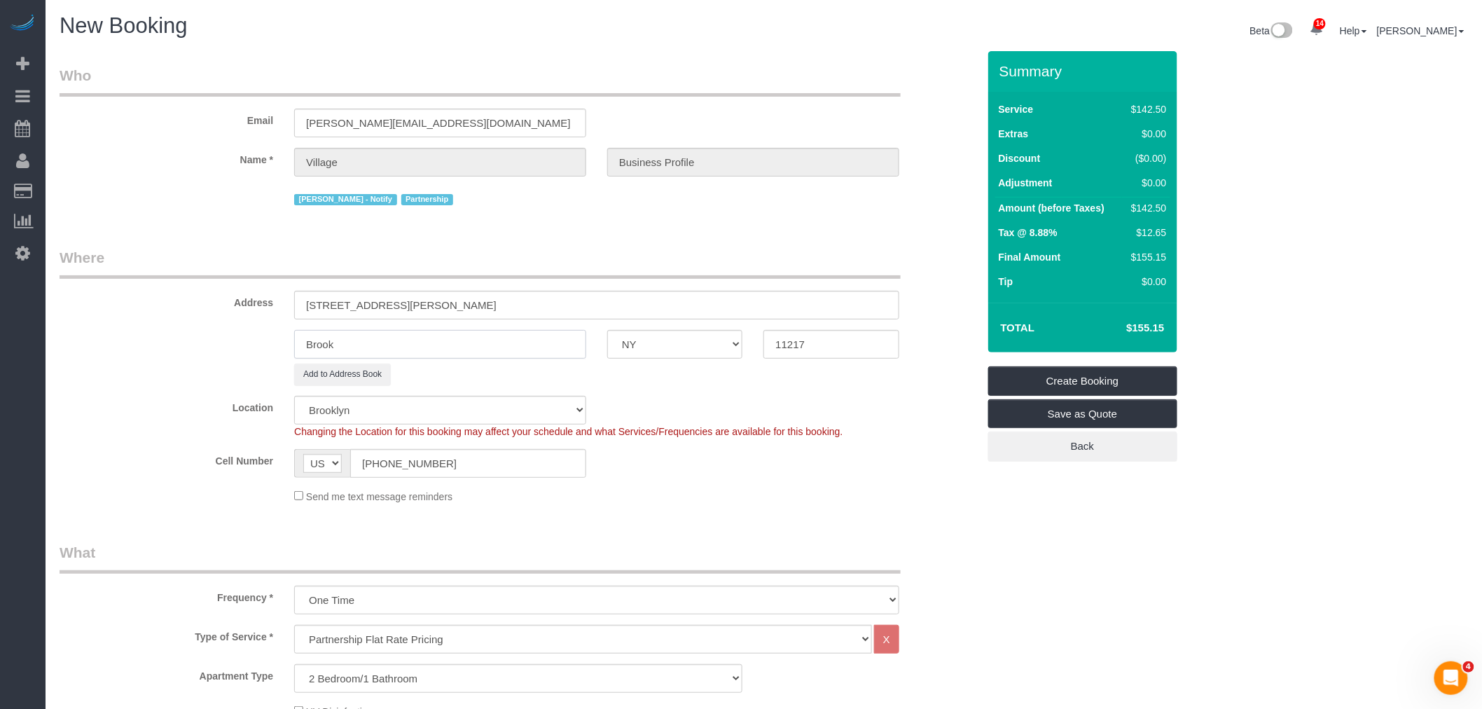
type input "Brookl"
select select "3"
type input "[GEOGRAPHIC_DATA]"
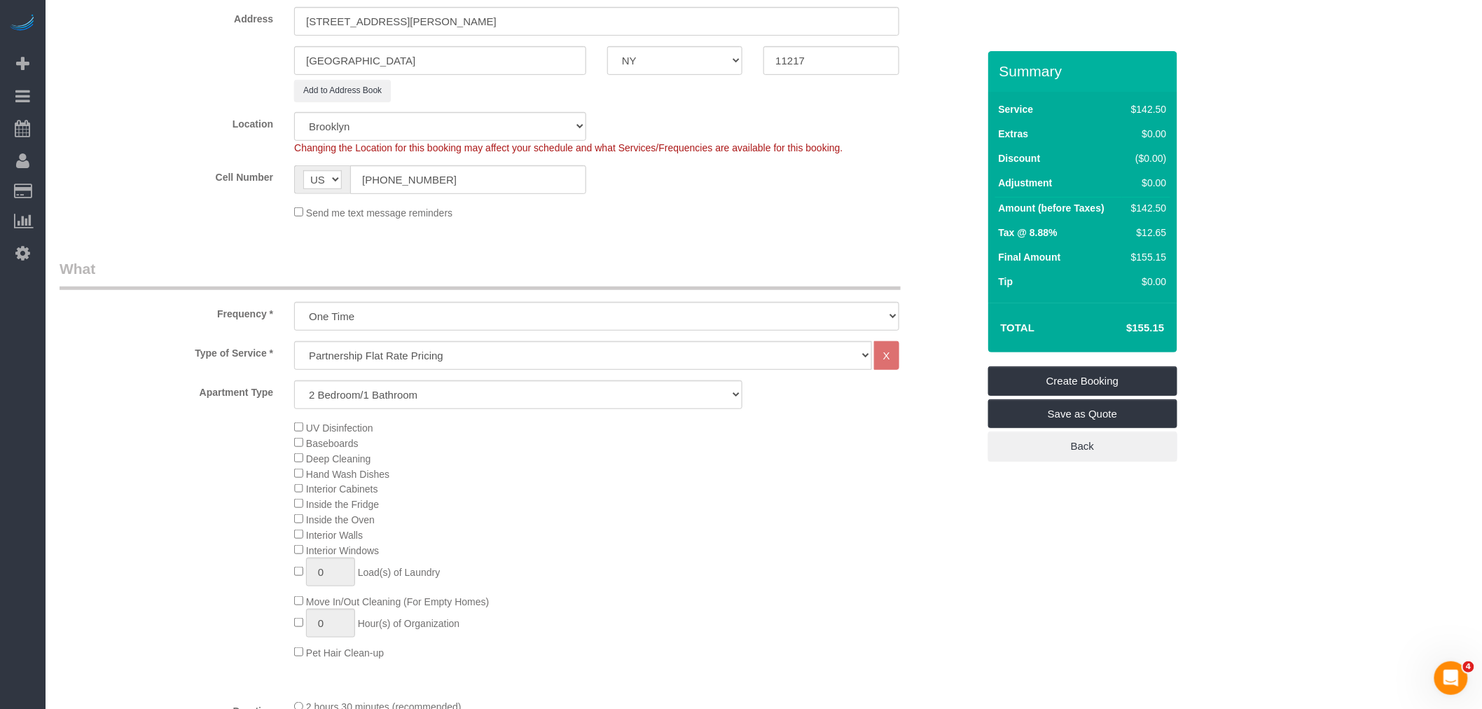
scroll to position [311, 0]
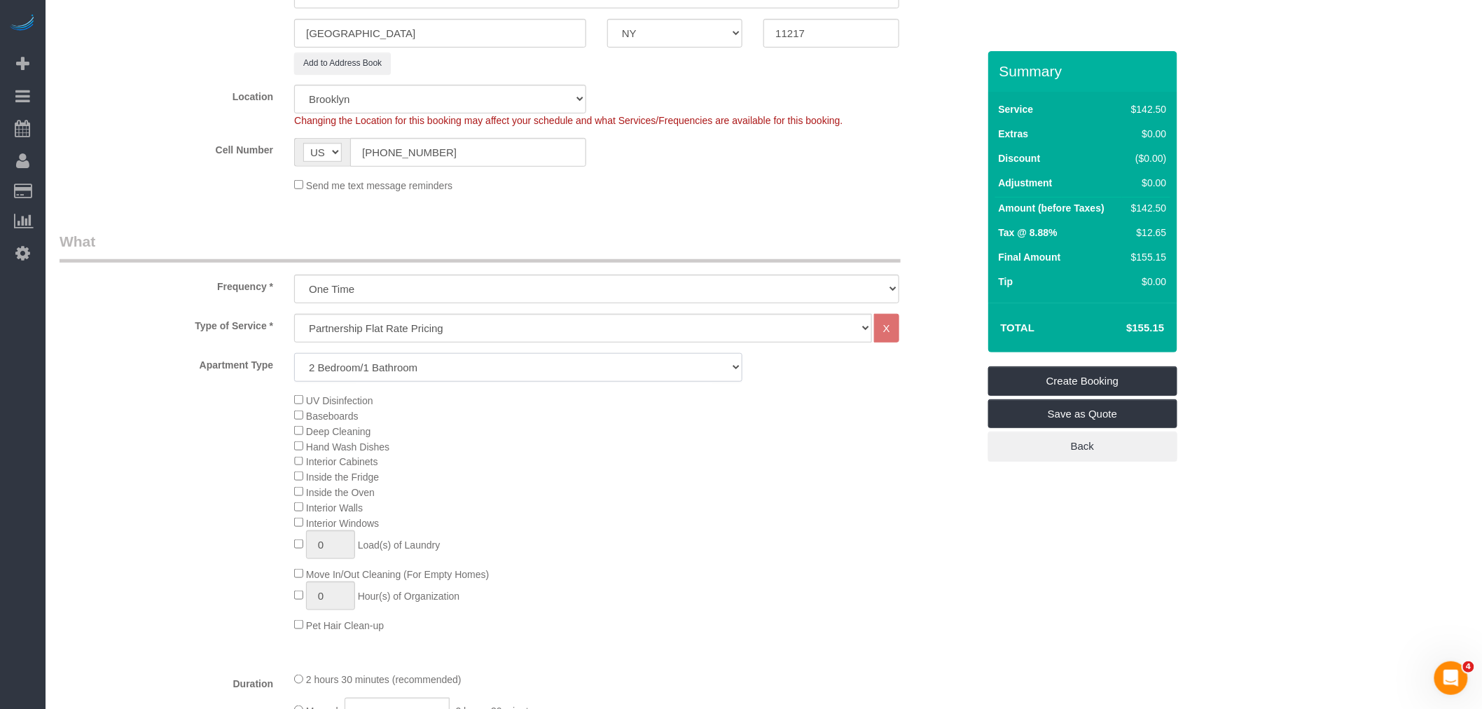
click at [413, 366] on select "Studio/1 Bathroom 1 Bedroom/1 Bathroom 1 Bedroom/2 Bathroom 2 Bedroom/1 Bathroo…" at bounding box center [518, 367] width 448 height 29
select select "0"
click at [294, 355] on select "Studio/1 Bathroom 1 Bedroom/1 Bathroom 1 Bedroom/2 Bathroom 2 Bedroom/1 Bathroo…" at bounding box center [518, 367] width 448 height 29
drag, startPoint x: 668, startPoint y: 212, endPoint x: 651, endPoint y: 324, distance: 113.3
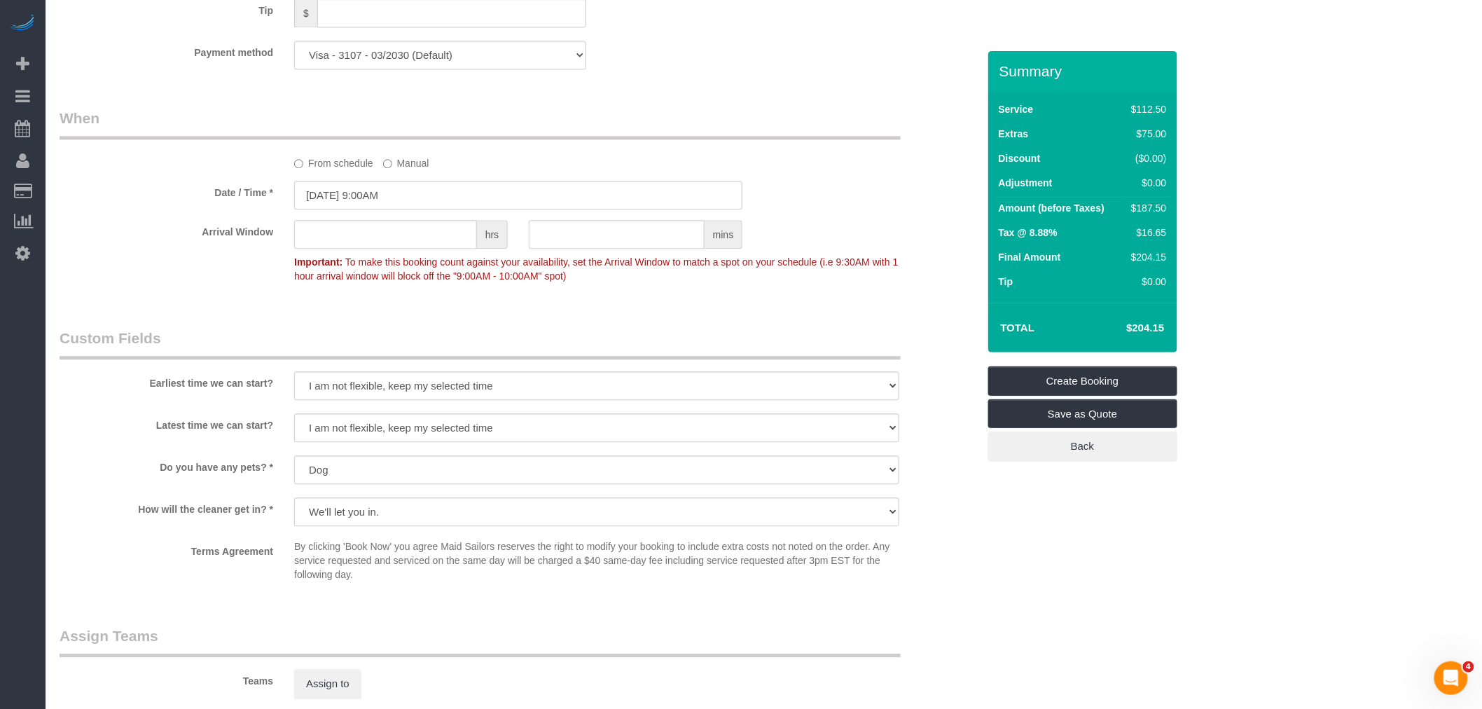
scroll to position [1400, 0]
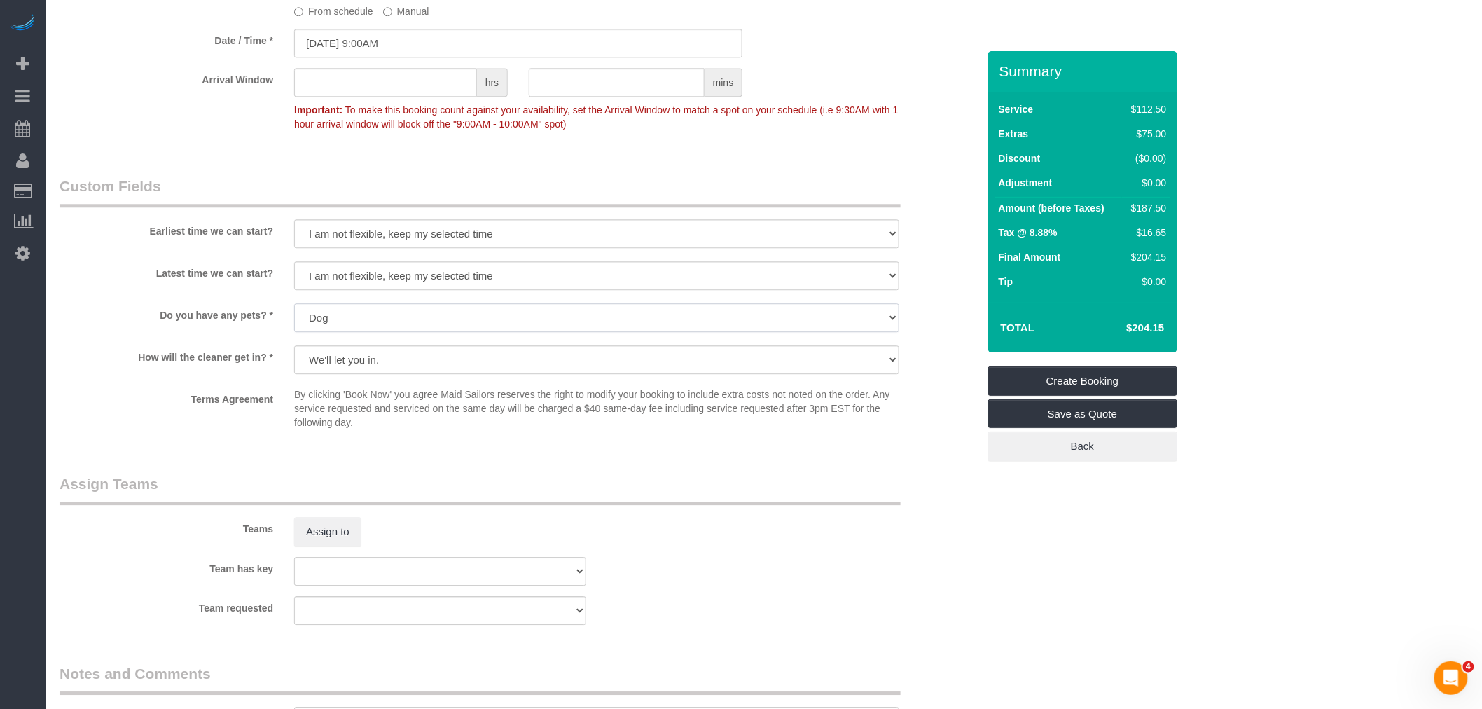
drag, startPoint x: 399, startPoint y: 336, endPoint x: 399, endPoint y: 347, distance: 11.2
click at [399, 332] on select "Dog Cat None" at bounding box center [596, 317] width 605 height 29
select select "number:15"
click at [294, 321] on select "Dog Cat None" at bounding box center [596, 317] width 605 height 29
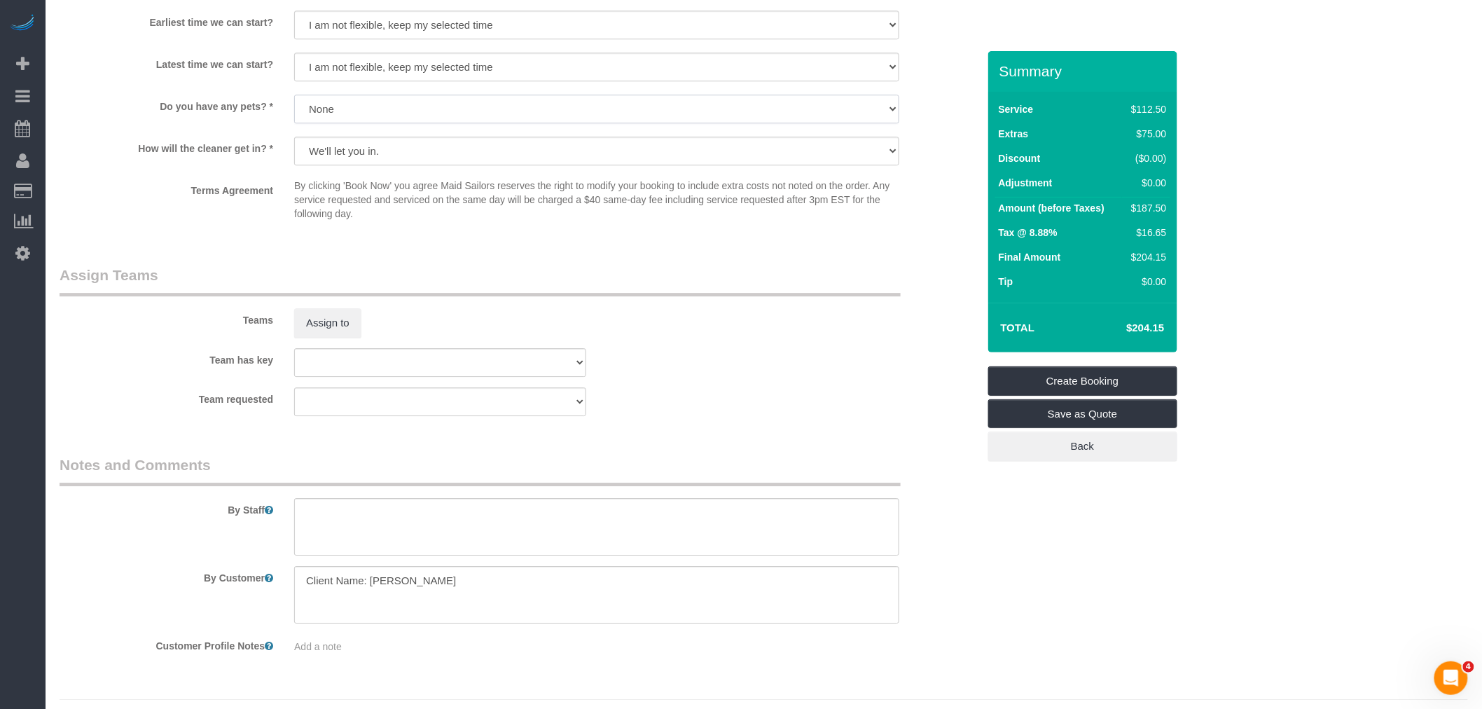
scroll to position [1658, 0]
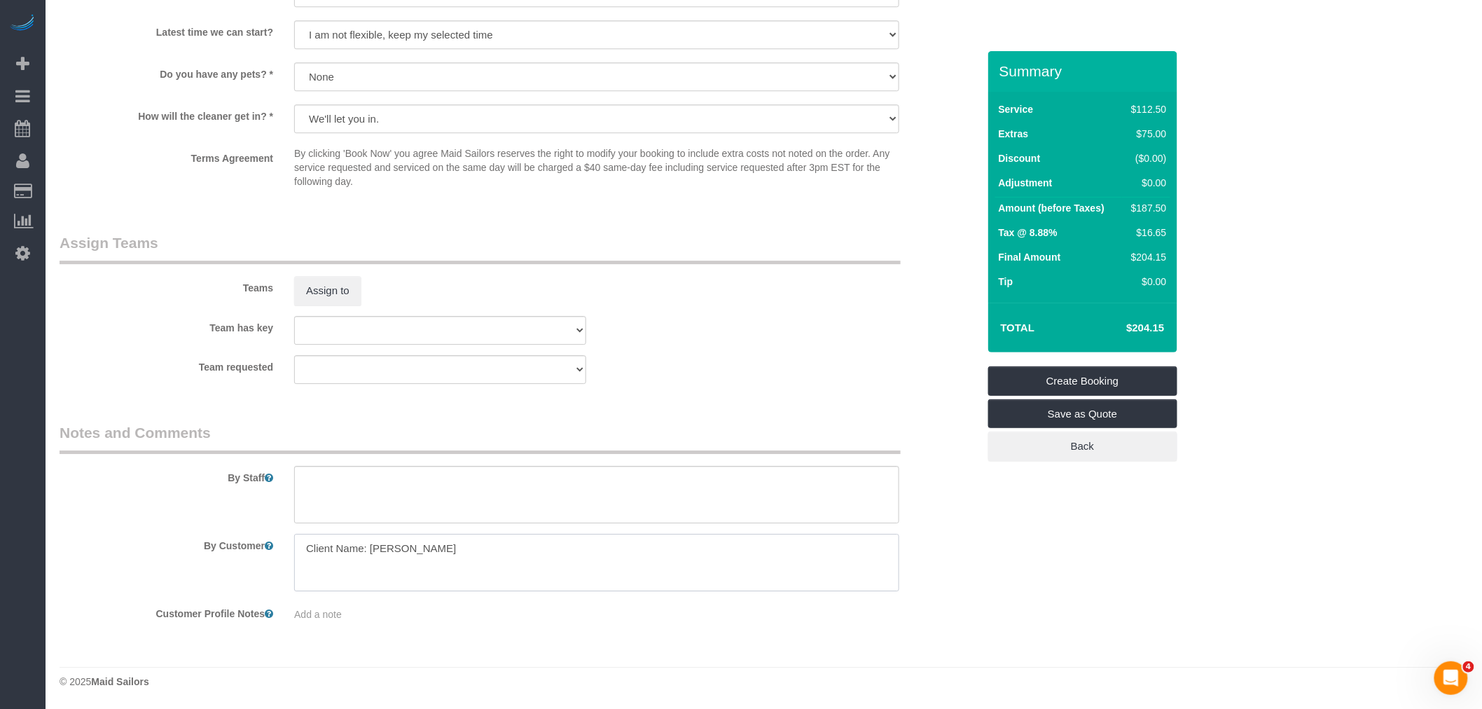
click at [386, 550] on textarea at bounding box center [596, 562] width 605 height 57
click at [421, 548] on textarea at bounding box center [596, 562] width 605 height 57
paste textarea "Ryan Aves"
type textarea "Client Name: Ryan Aves"
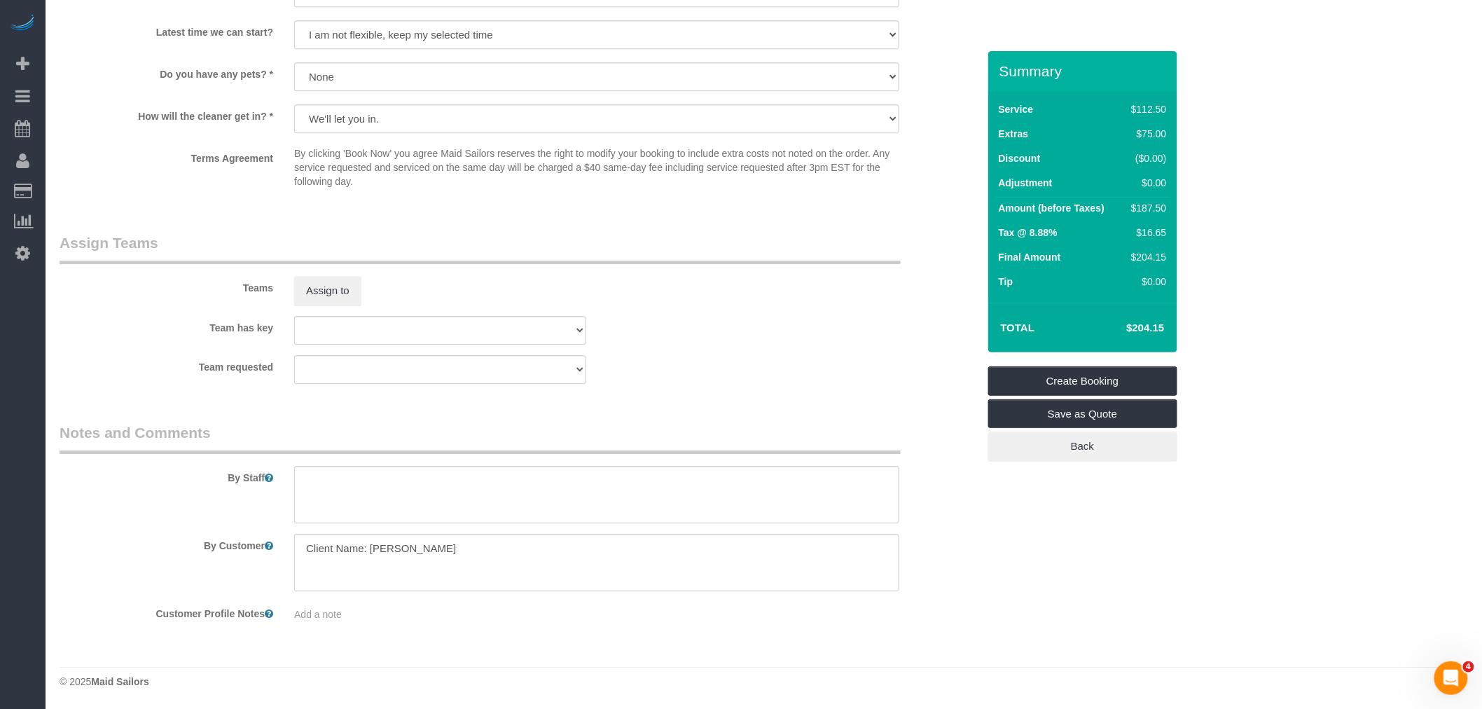
click at [690, 388] on fieldset "Assign Teams Teams Assign to Team has key 000- Donna Mercado 000 - Partnerships…" at bounding box center [519, 313] width 918 height 162
click at [381, 489] on textarea at bounding box center [596, 494] width 605 height 57
paste textarea "client requested focus areas of his bathtub and shower walls, kitchen backsplas…"
click at [308, 481] on textarea at bounding box center [596, 494] width 605 height 57
click at [701, 389] on fieldset "Assign Teams Teams Assign to Team has key 000- Donna Mercado 000 - Partnerships…" at bounding box center [519, 313] width 918 height 162
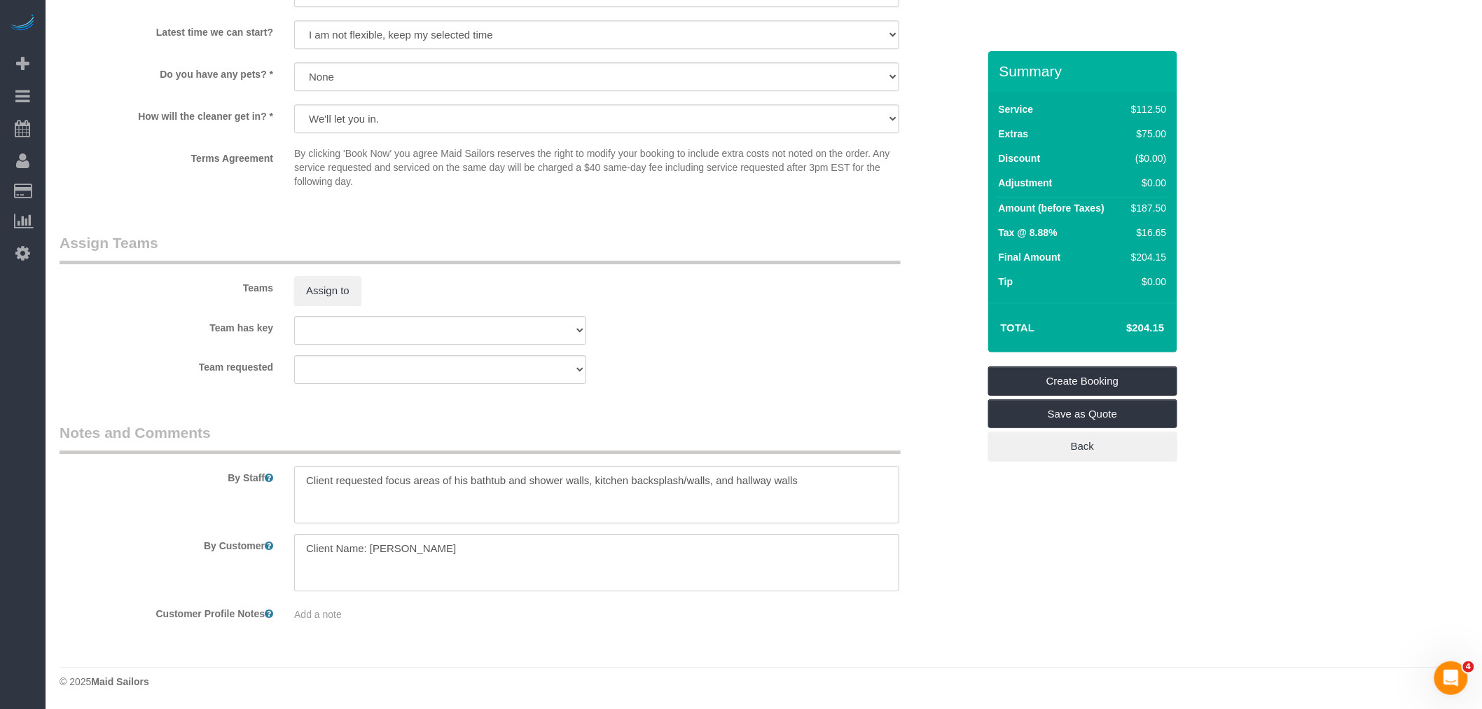
drag, startPoint x: 645, startPoint y: 480, endPoint x: 716, endPoint y: 479, distance: 70.7
click at [716, 479] on textarea at bounding box center [596, 494] width 605 height 57
drag, startPoint x: 450, startPoint y: 484, endPoint x: 702, endPoint y: 478, distance: 251.4
click at [702, 478] on textarea at bounding box center [596, 494] width 605 height 57
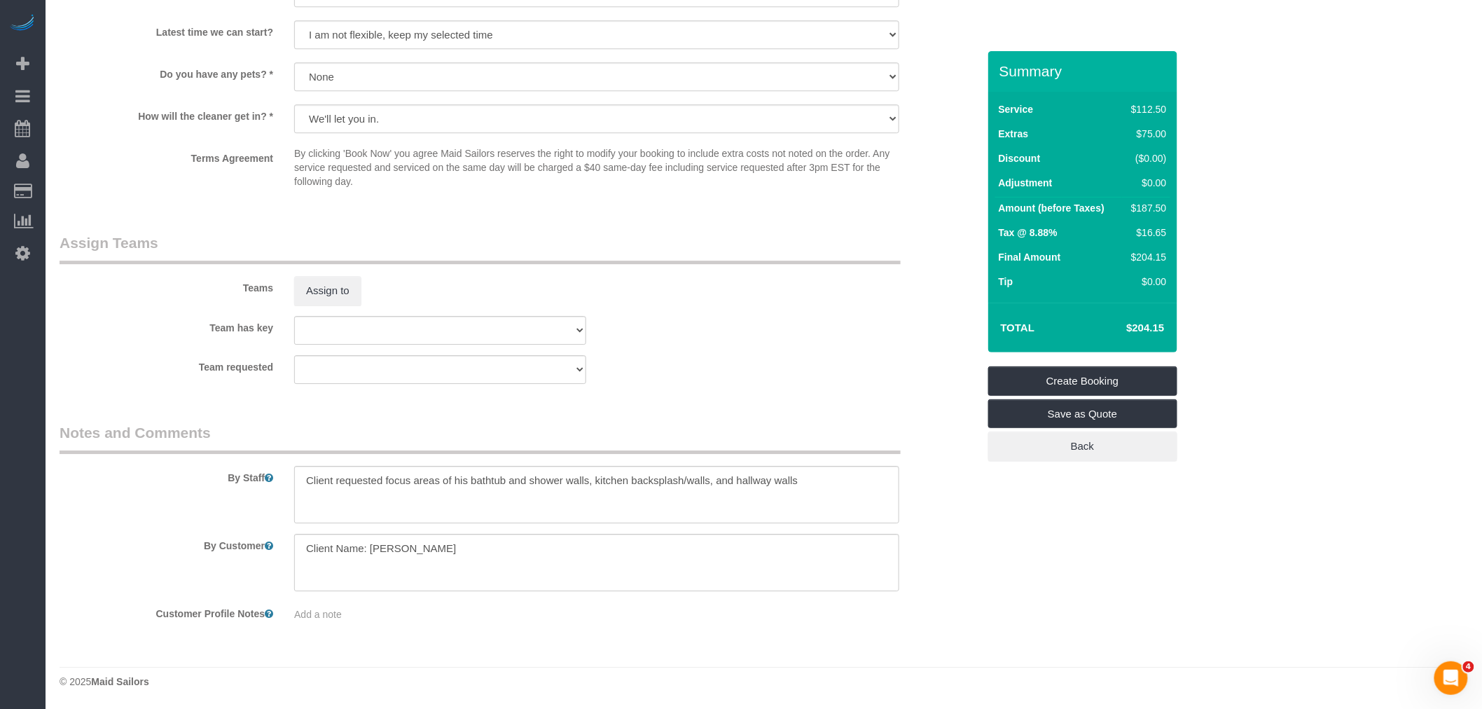
click at [809, 477] on textarea at bounding box center [596, 494] width 605 height 57
type textarea "Client requested focus areas of his bathtub and shower walls, kitchen backsplas…"
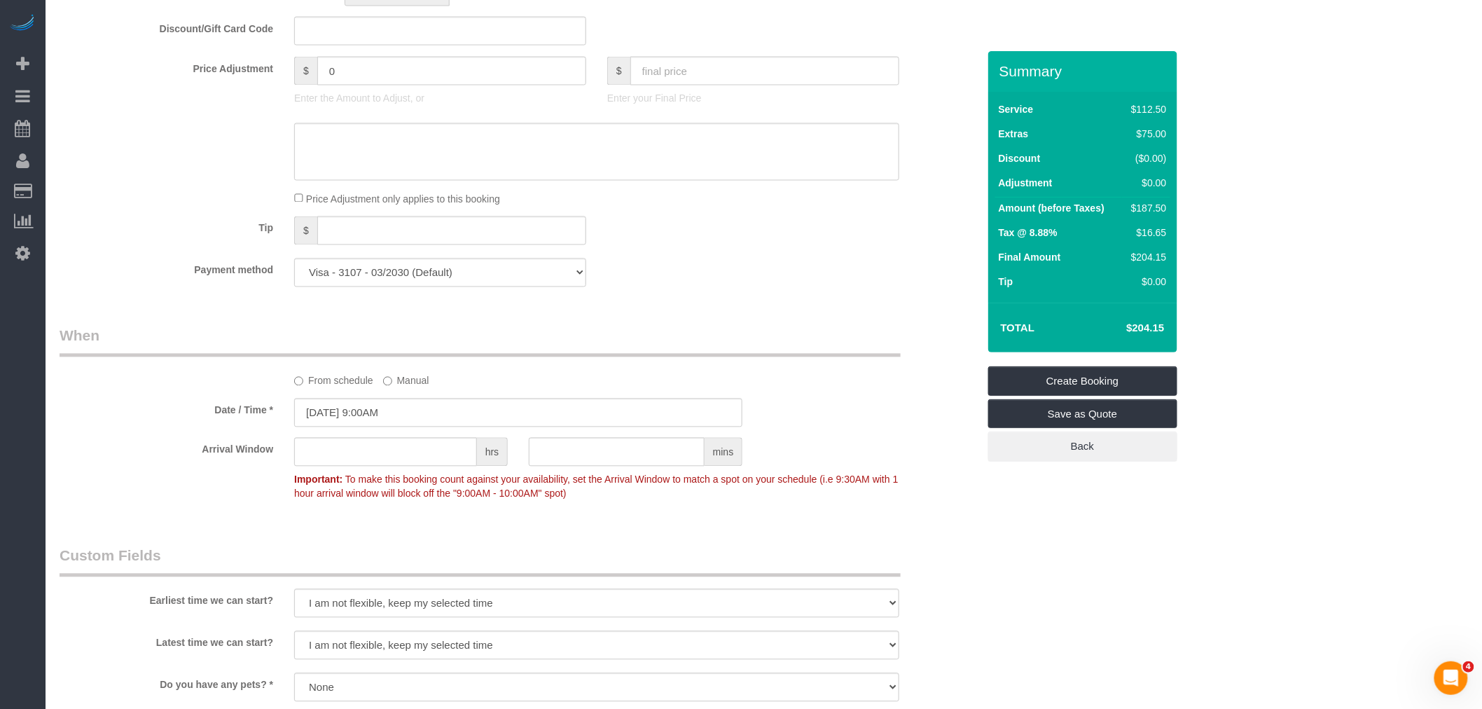
scroll to position [880, 0]
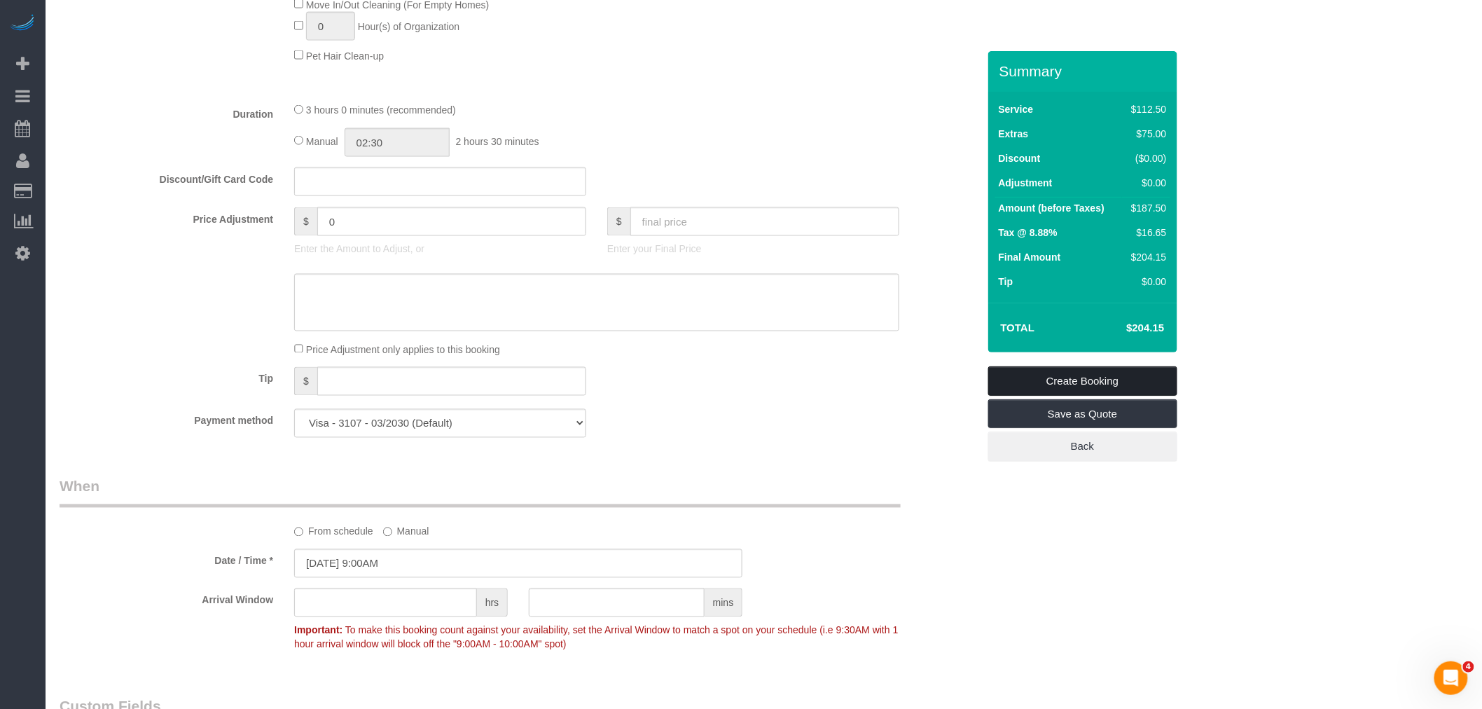
drag, startPoint x: 1104, startPoint y: 381, endPoint x: 1070, endPoint y: 382, distance: 33.6
click at [1104, 381] on link "Create Booking" at bounding box center [1082, 380] width 189 height 29
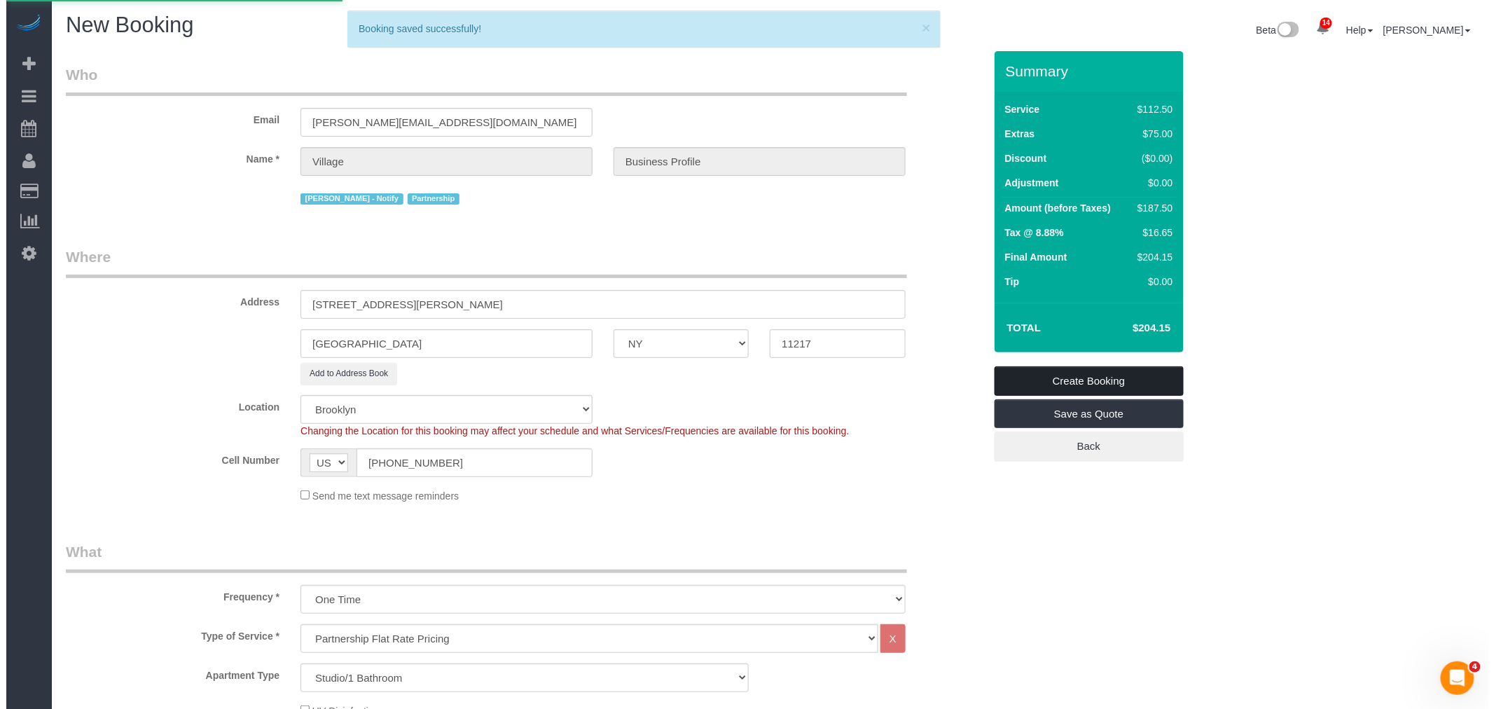
scroll to position [0, 0]
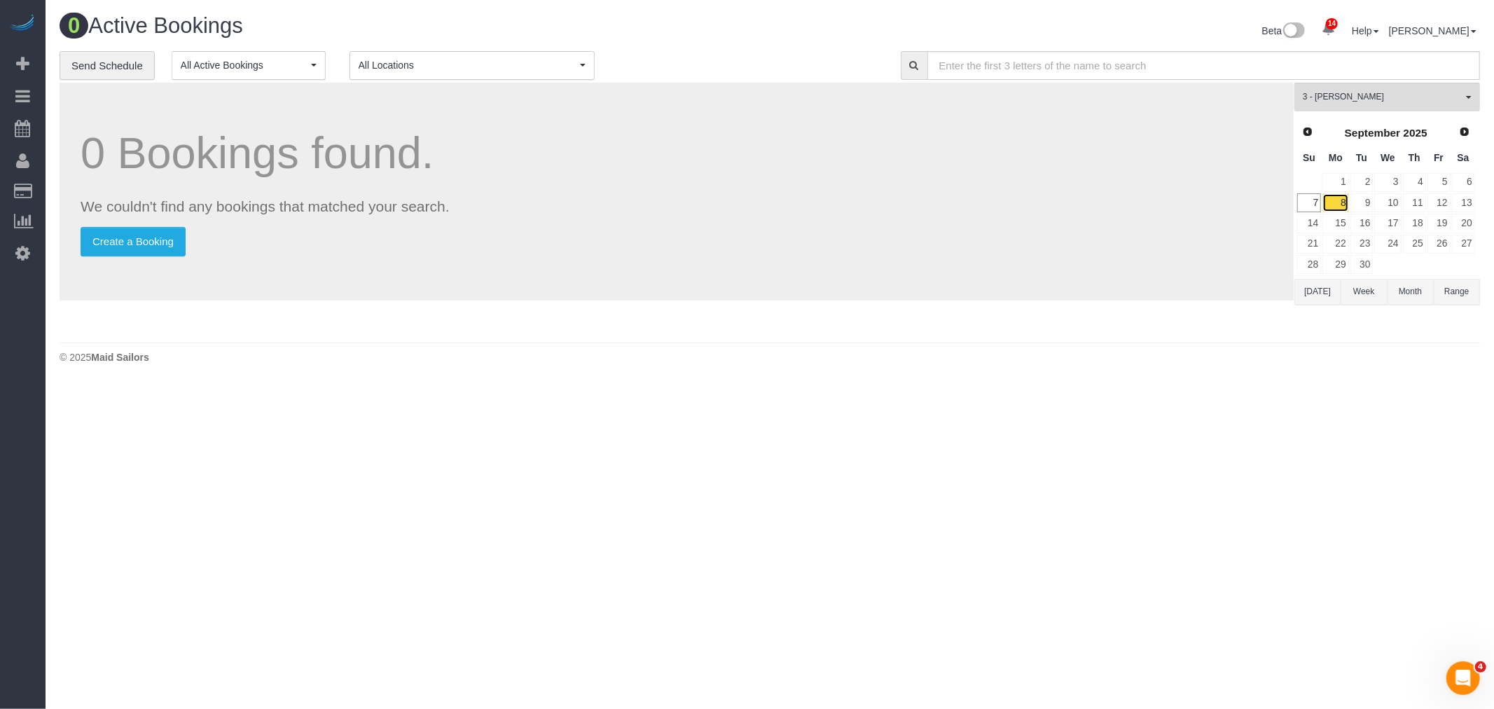
click at [1340, 207] on link "8" at bounding box center [1335, 202] width 26 height 19
click at [1353, 86] on button "3 - Khady Diouf All Teams" at bounding box center [1387, 97] width 186 height 29
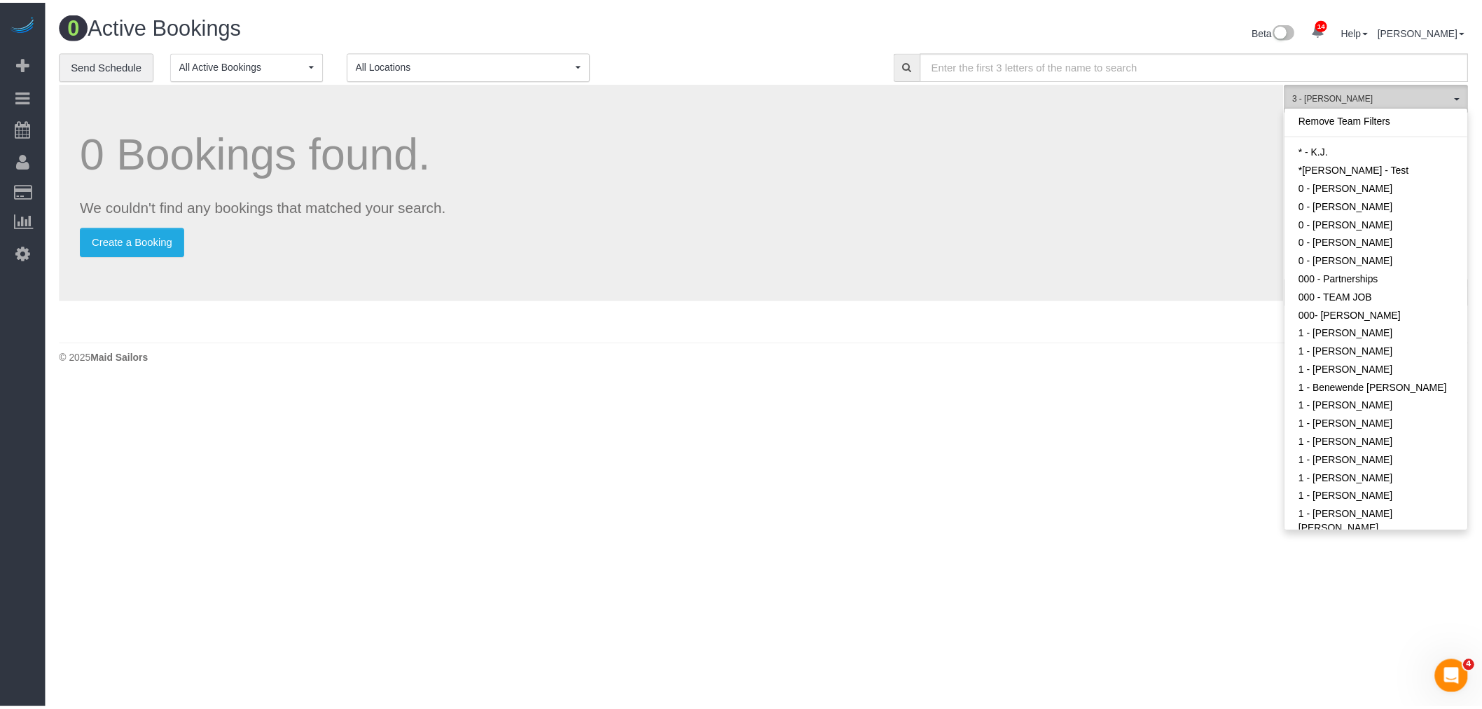
scroll to position [1041, 0]
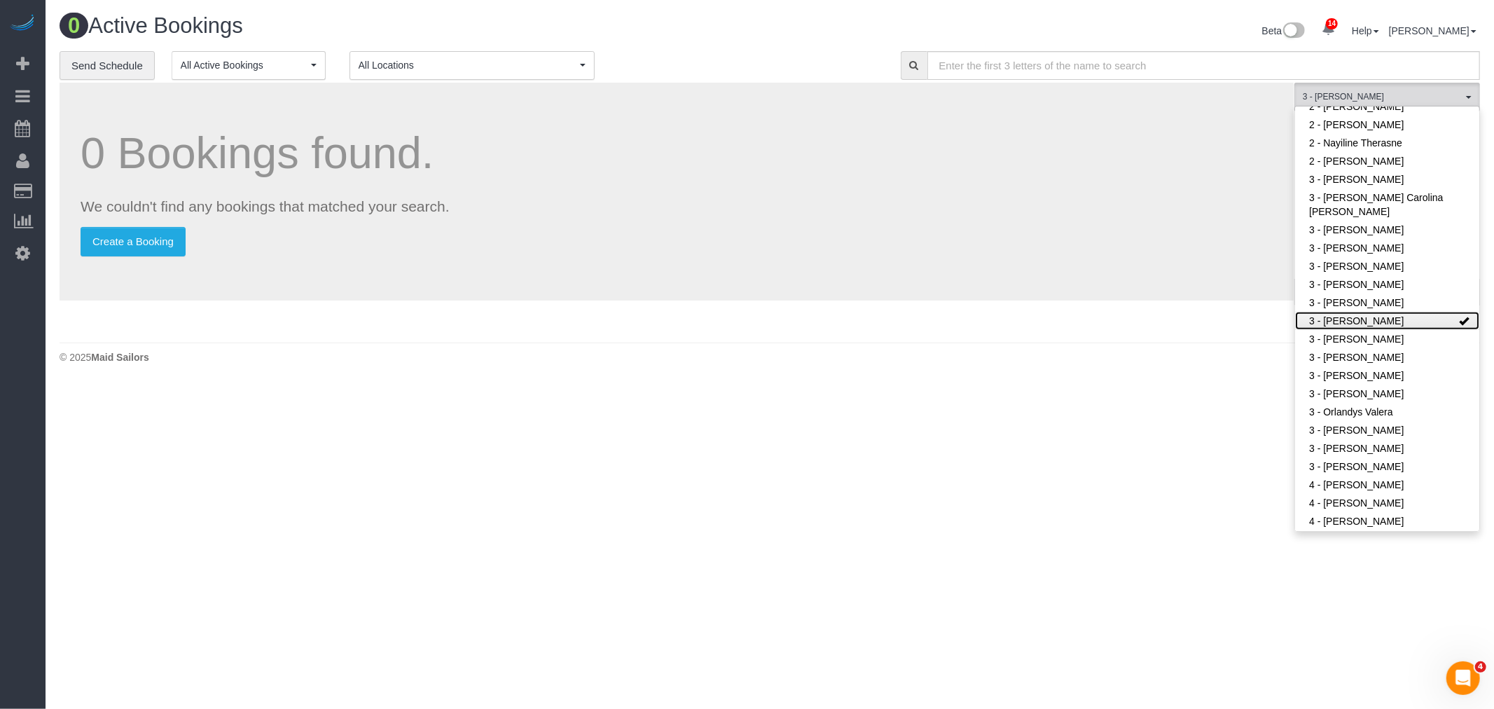
click at [1378, 320] on link "3 - [PERSON_NAME]" at bounding box center [1387, 321] width 184 height 18
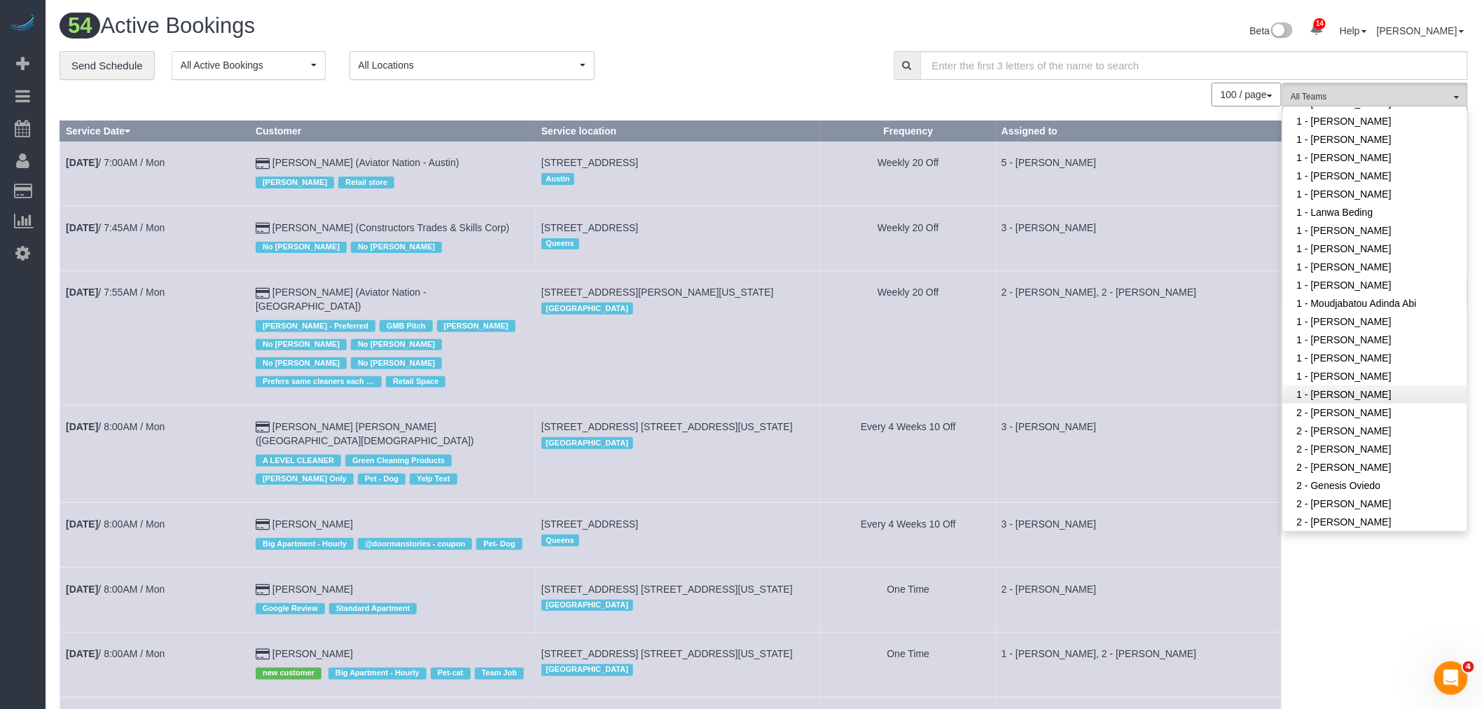
scroll to position [497, 0]
click at [1391, 324] on link "1 - Moudjabatou Adinda Abi" at bounding box center [1375, 323] width 184 height 18
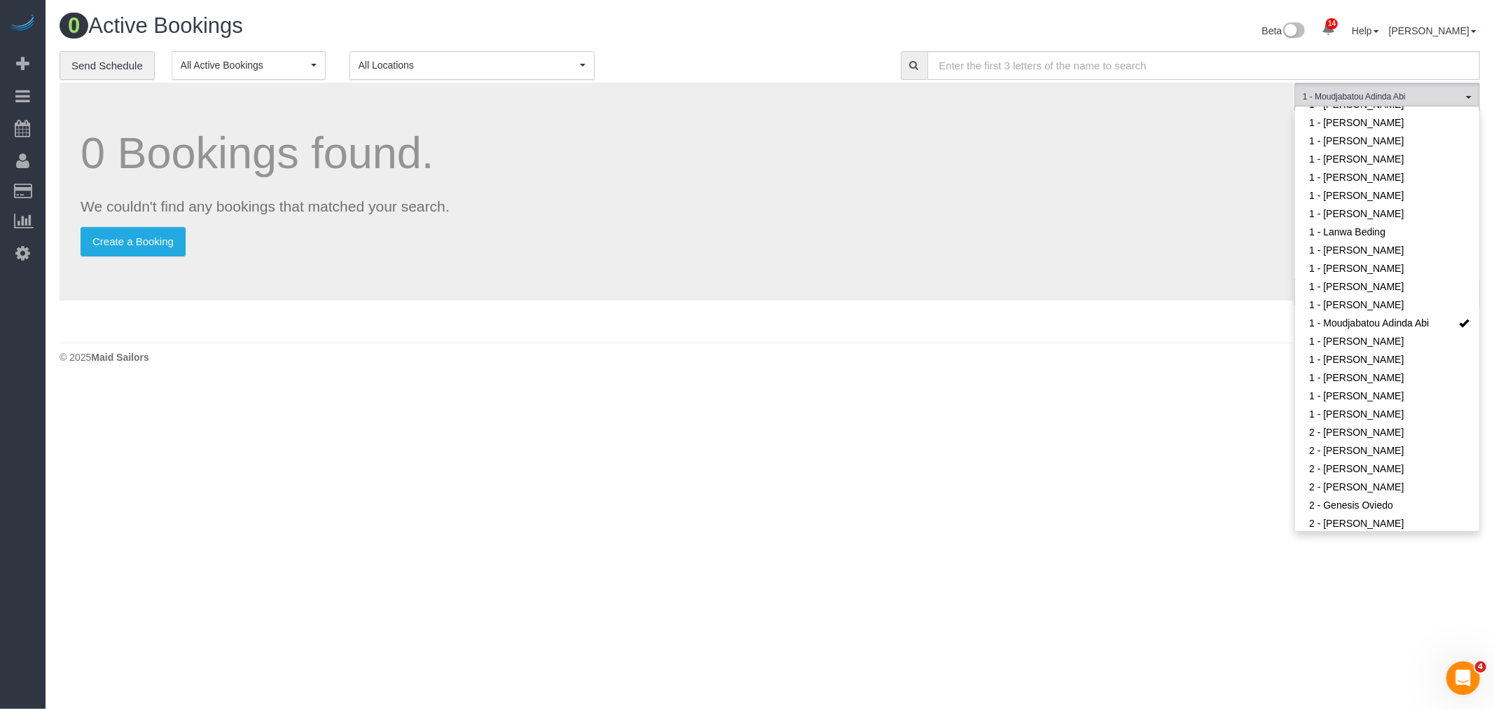
drag, startPoint x: 771, startPoint y: 115, endPoint x: 796, endPoint y: 107, distance: 26.4
click at [772, 115] on div "0 Bookings found. We couldn't find any bookings that matched your search. Creat…" at bounding box center [677, 192] width 1234 height 218
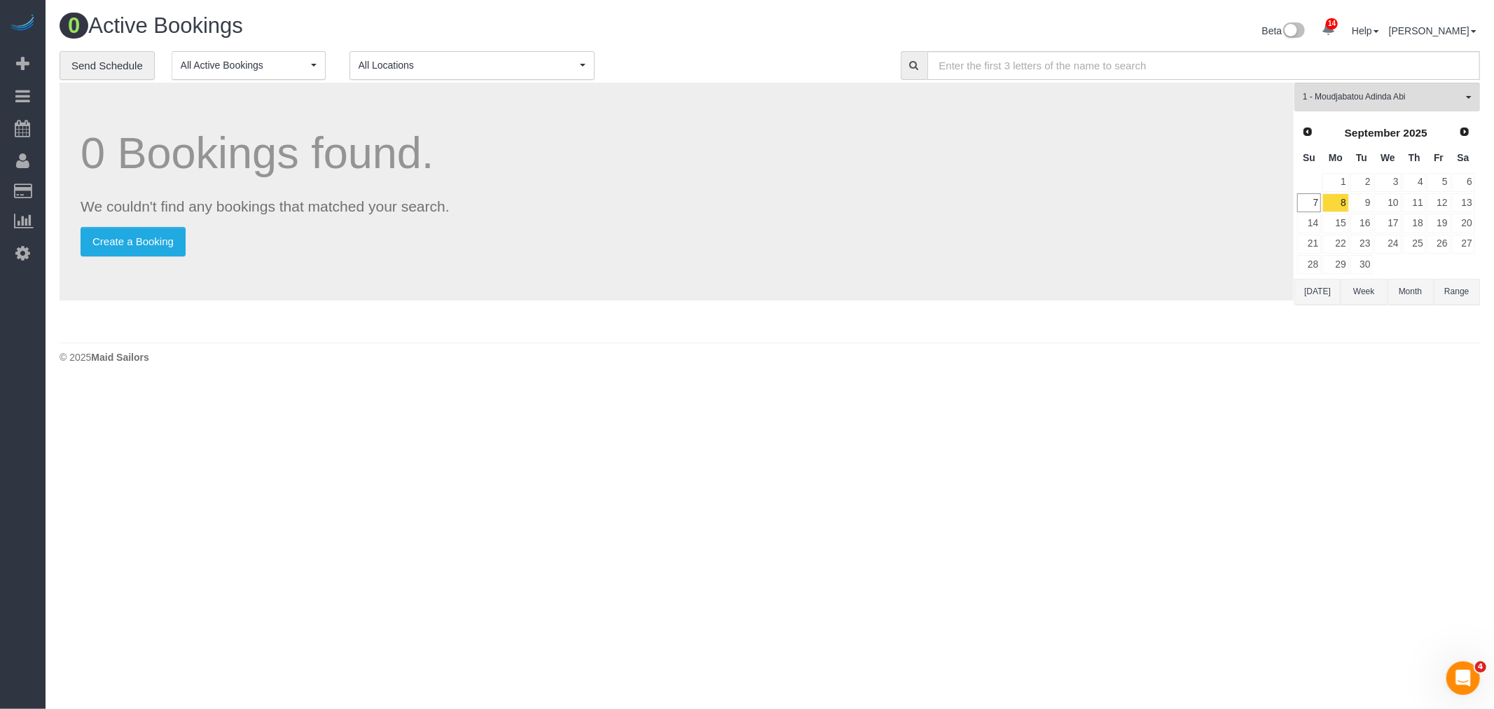
click at [1026, 204] on p "We couldn't find any bookings that matched your search." at bounding box center [677, 206] width 1192 height 20
click at [1134, 290] on div "0 Bookings found. We couldn't find any bookings that matched your search. Creat…" at bounding box center [677, 192] width 1234 height 218
click at [847, 246] on p "Create a Booking" at bounding box center [677, 241] width 1192 height 29
click at [1367, 93] on span "1 - Moudjabatou Adinda Abi" at bounding box center [1382, 97] width 160 height 12
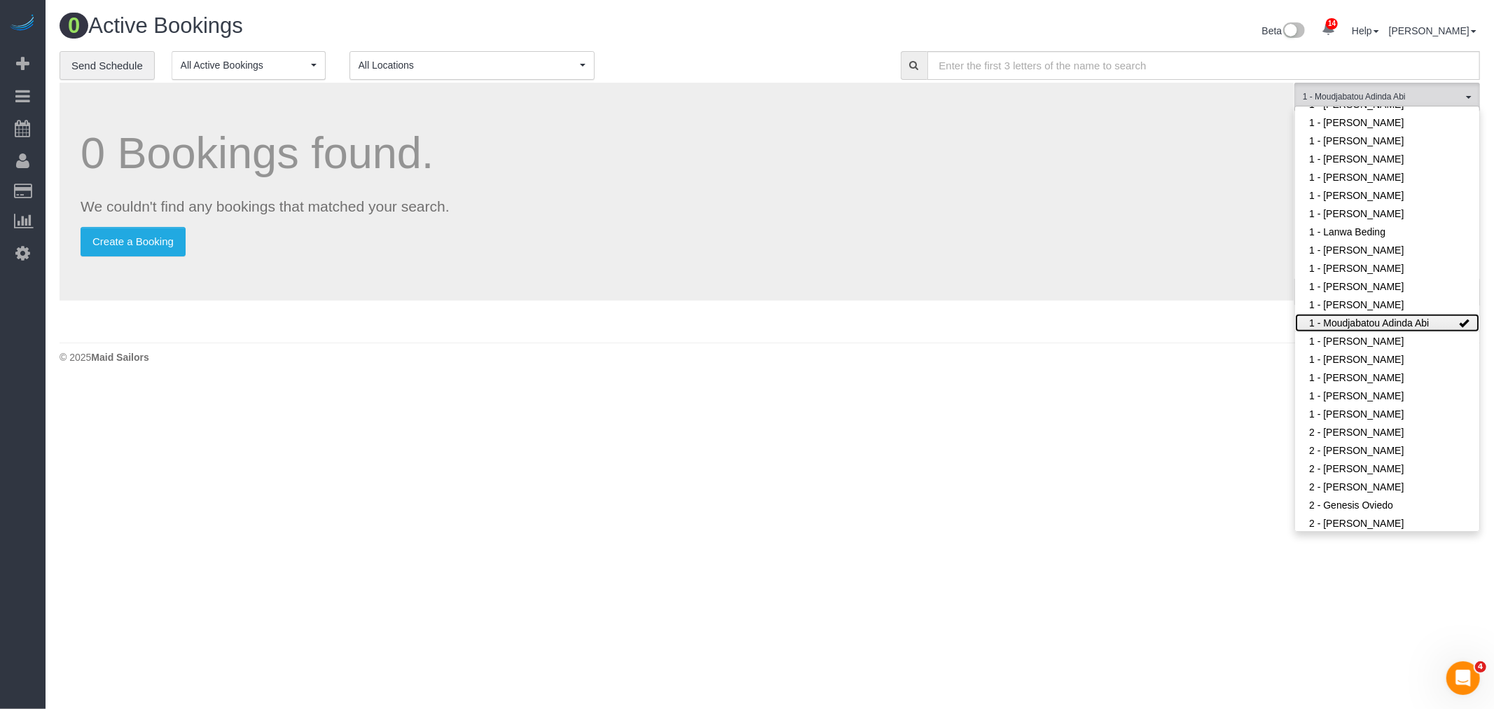
click at [1382, 322] on link "1 - Moudjabatou Adinda Abi" at bounding box center [1387, 323] width 184 height 18
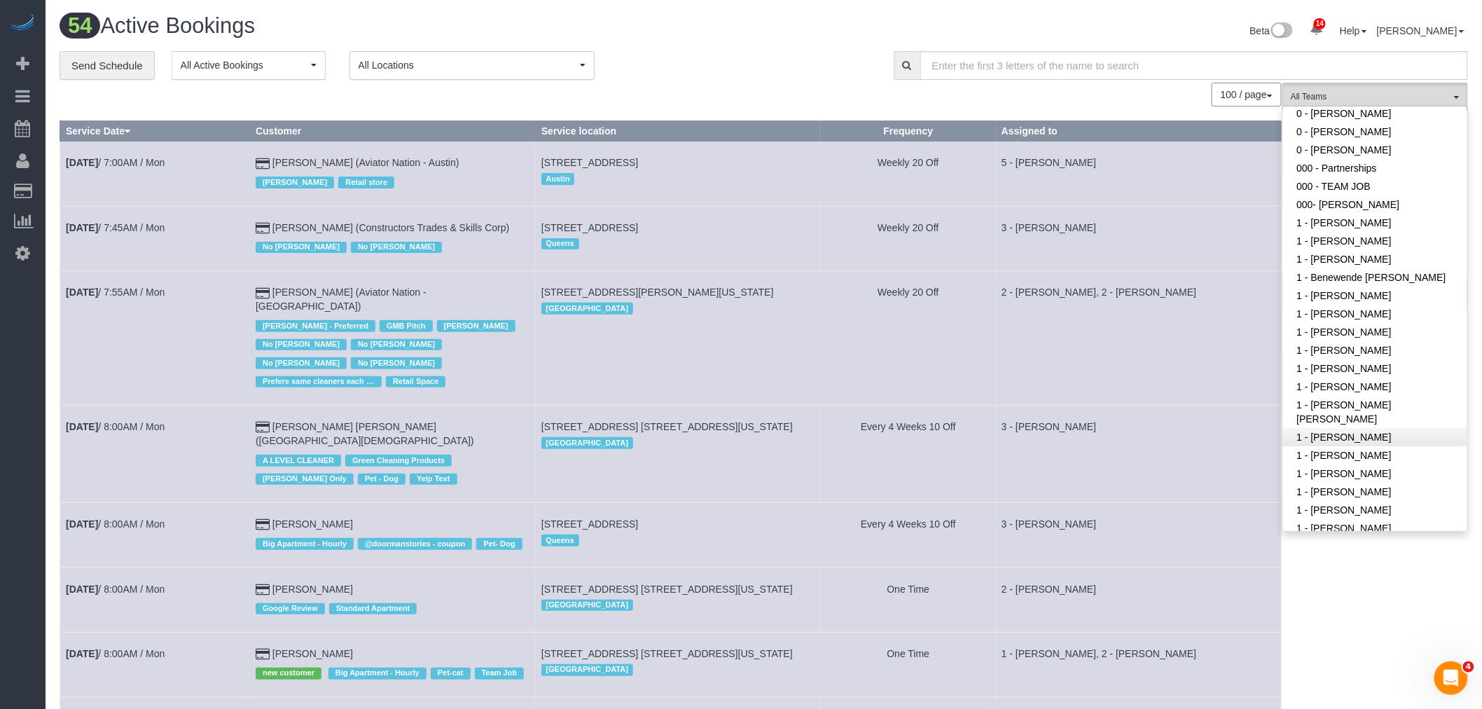
scroll to position [0, 0]
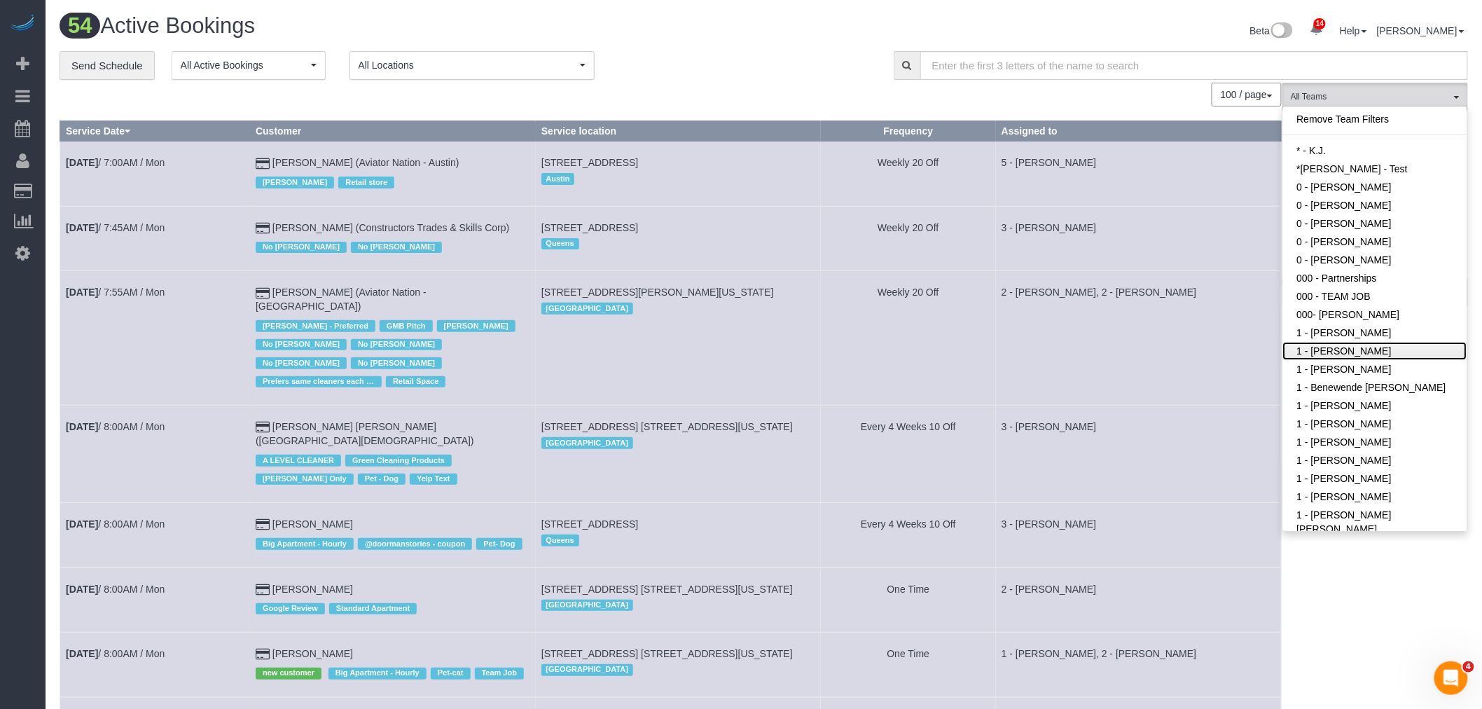
click at [1405, 353] on link "1 - Adiza Bangna" at bounding box center [1375, 351] width 184 height 18
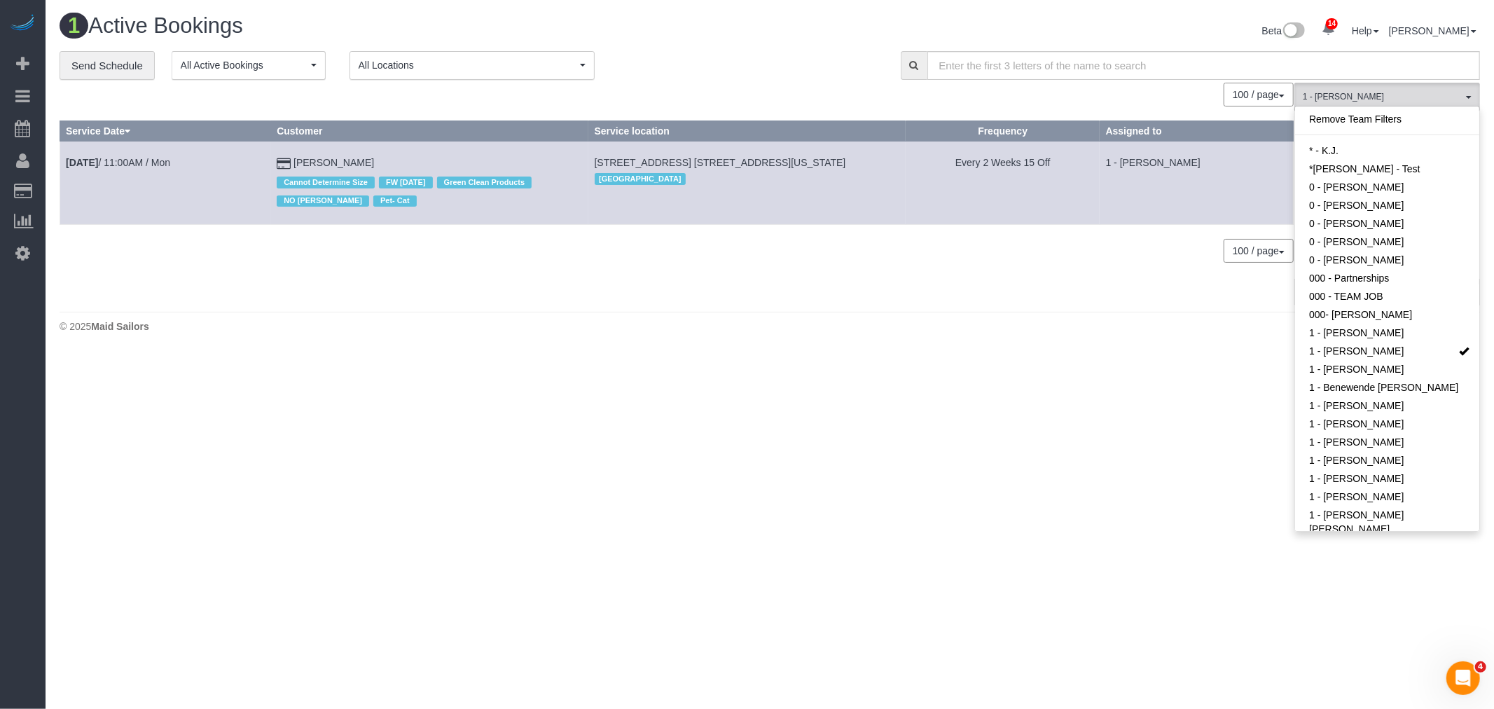
click at [891, 411] on body "14 Beta Your Notifications You have 0 alerts × You have 2 to charge for 09/06/2…" at bounding box center [747, 354] width 1494 height 709
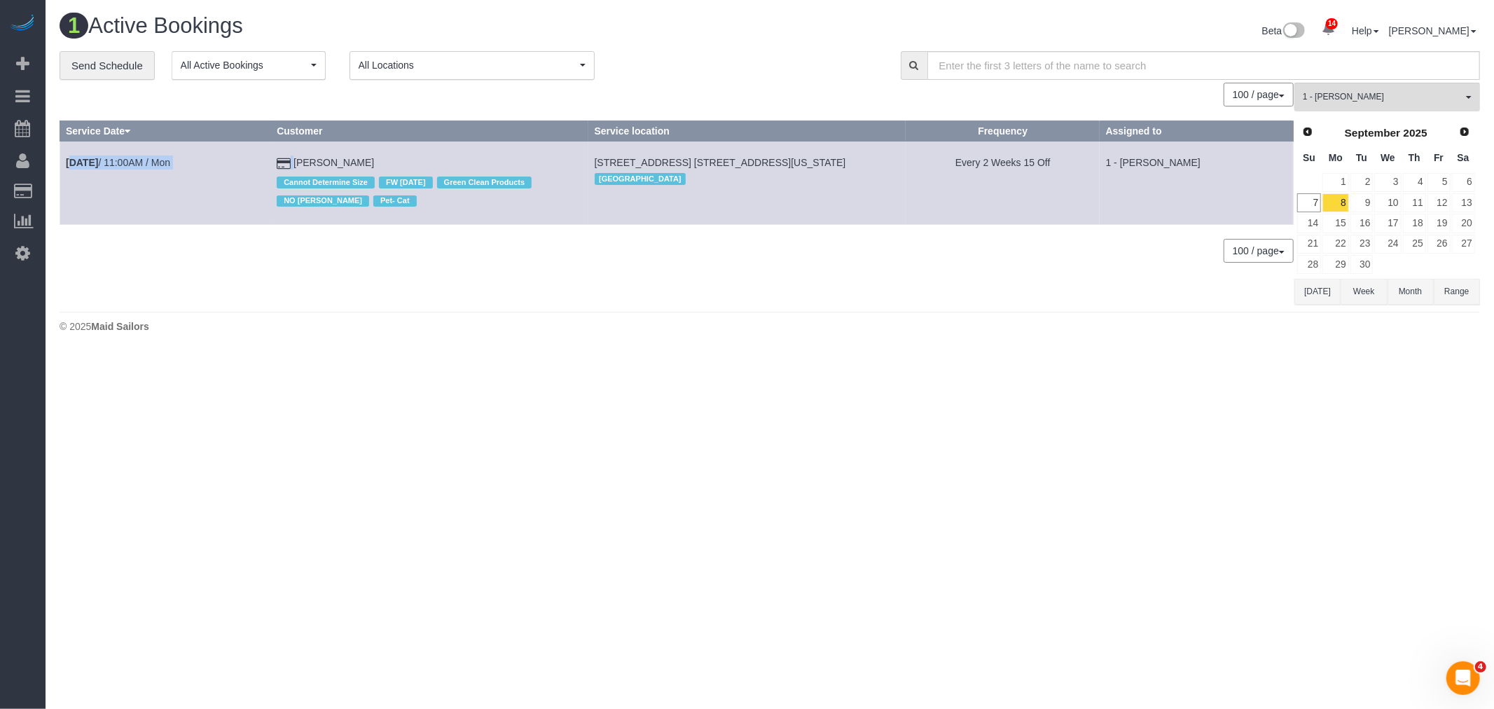
drag, startPoint x: 63, startPoint y: 155, endPoint x: 336, endPoint y: 144, distance: 273.4
click at [318, 145] on tr "Sep 8th / 11:00AM / Mon Rachael Hobbs Cannot Determine Size FW 3/20/24 Green Cl…" at bounding box center [676, 182] width 1233 height 83
click at [712, 162] on span "101 East 16th Street, Apt. 1f, New York, NY 10003" at bounding box center [720, 162] width 251 height 11
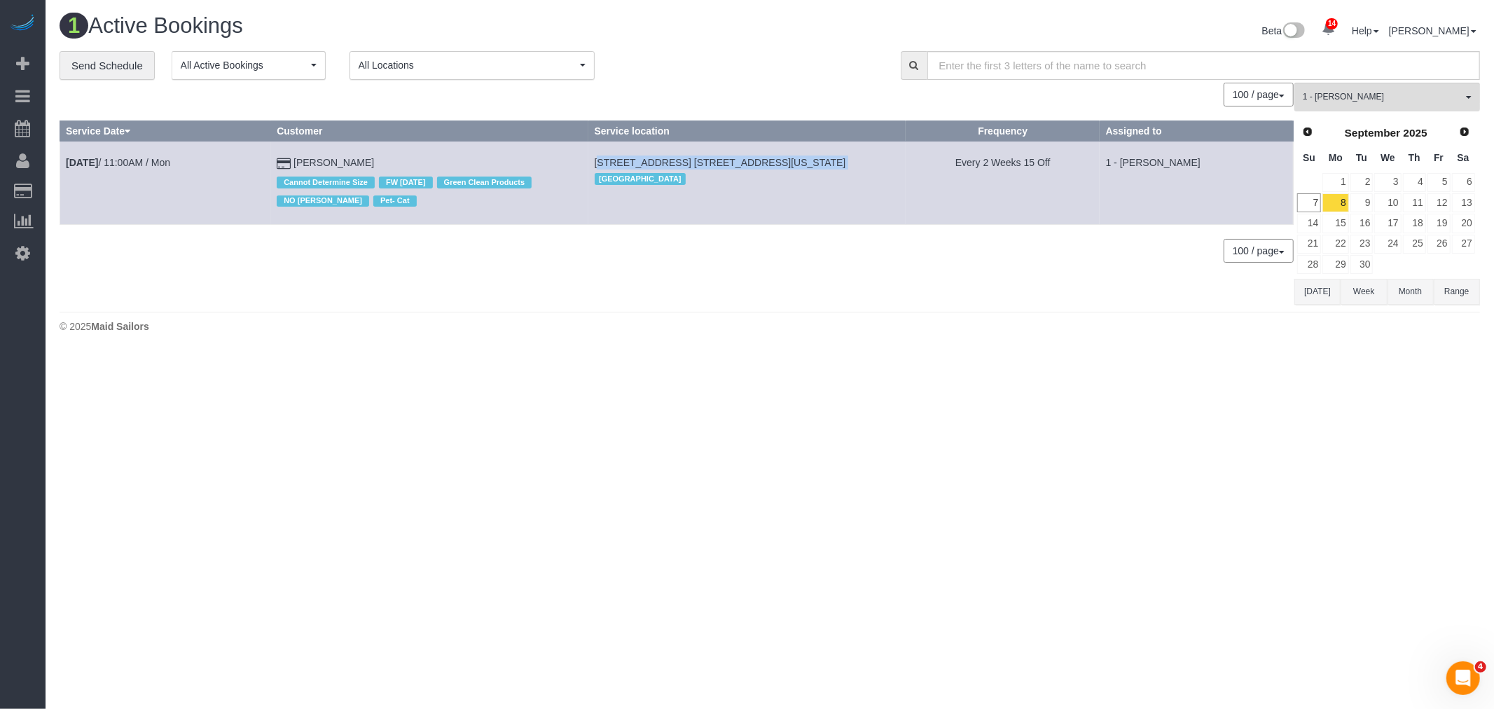
copy td "101 East 16th Street, Apt. 1f, New York, NY 10003"
drag, startPoint x: 213, startPoint y: 155, endPoint x: 409, endPoint y: 152, distance: 196.1
click at [409, 152] on tr "Sep 8th / 11:00AM / Mon Rachael Hobbs Cannot Determine Size FW 3/20/24 Green Cl…" at bounding box center [676, 182] width 1233 height 83
copy tr "Sep 8th / 11:00AM / Mon Rachael Hobbs"
click at [142, 161] on link "Sep 8th / 11:00AM / Mon" at bounding box center [118, 162] width 104 height 11
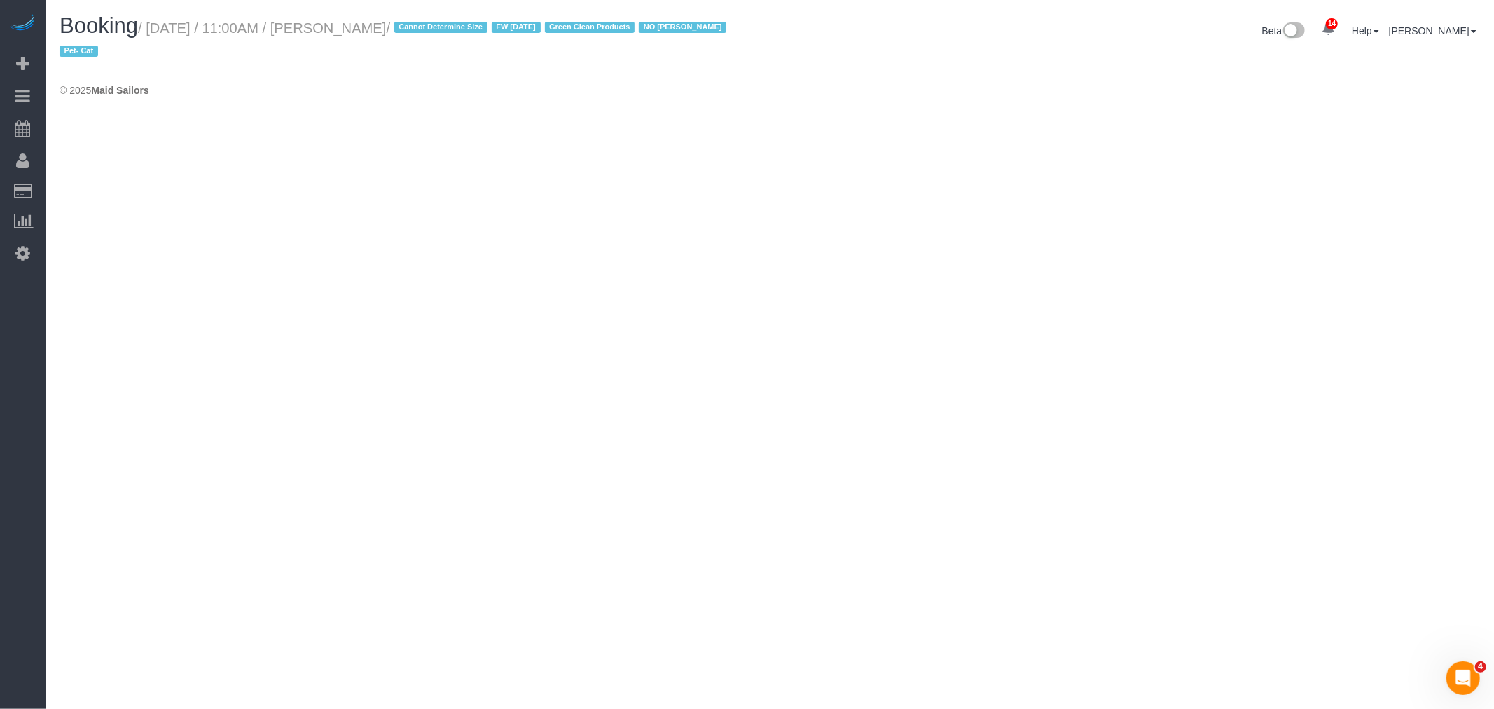
select select "NY"
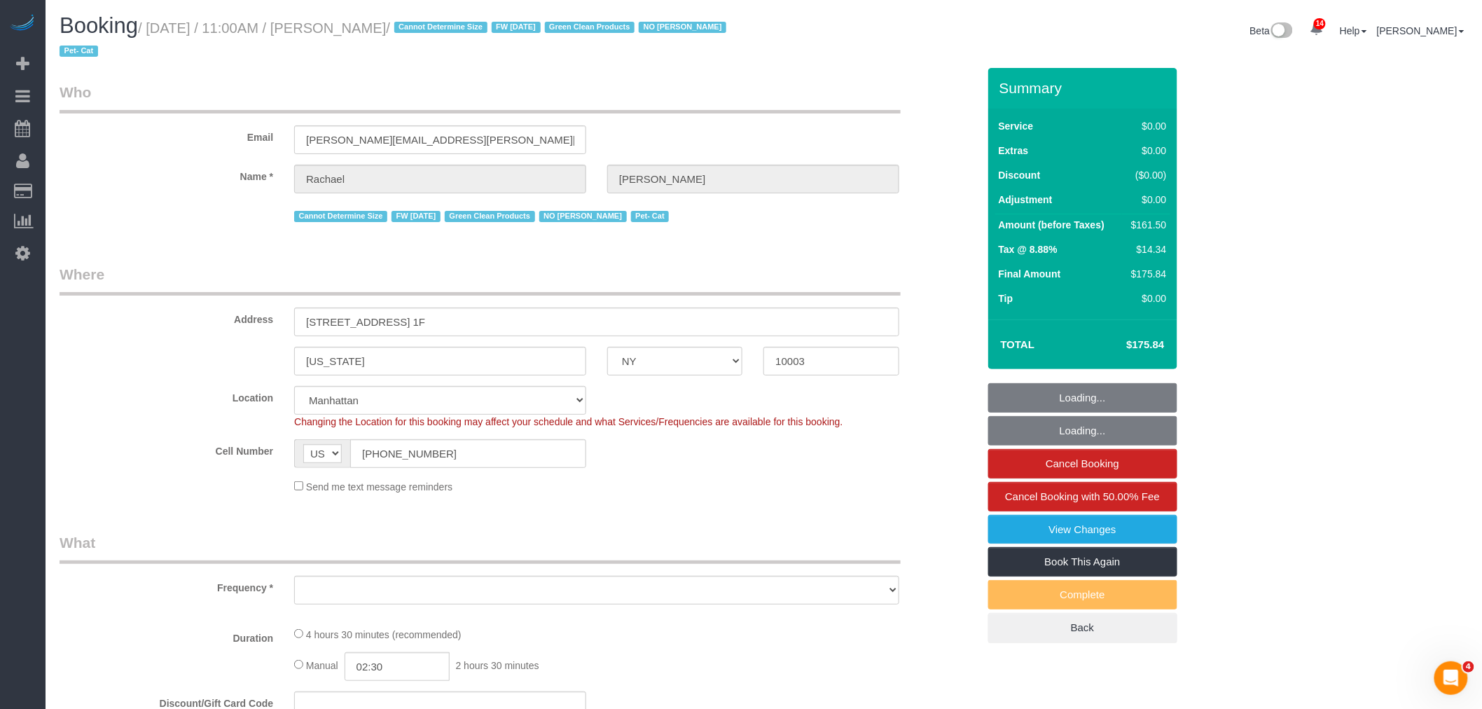
select select "string:stripe-pm_1NoShw4VGloSiKo7y0svge8q"
select select "2"
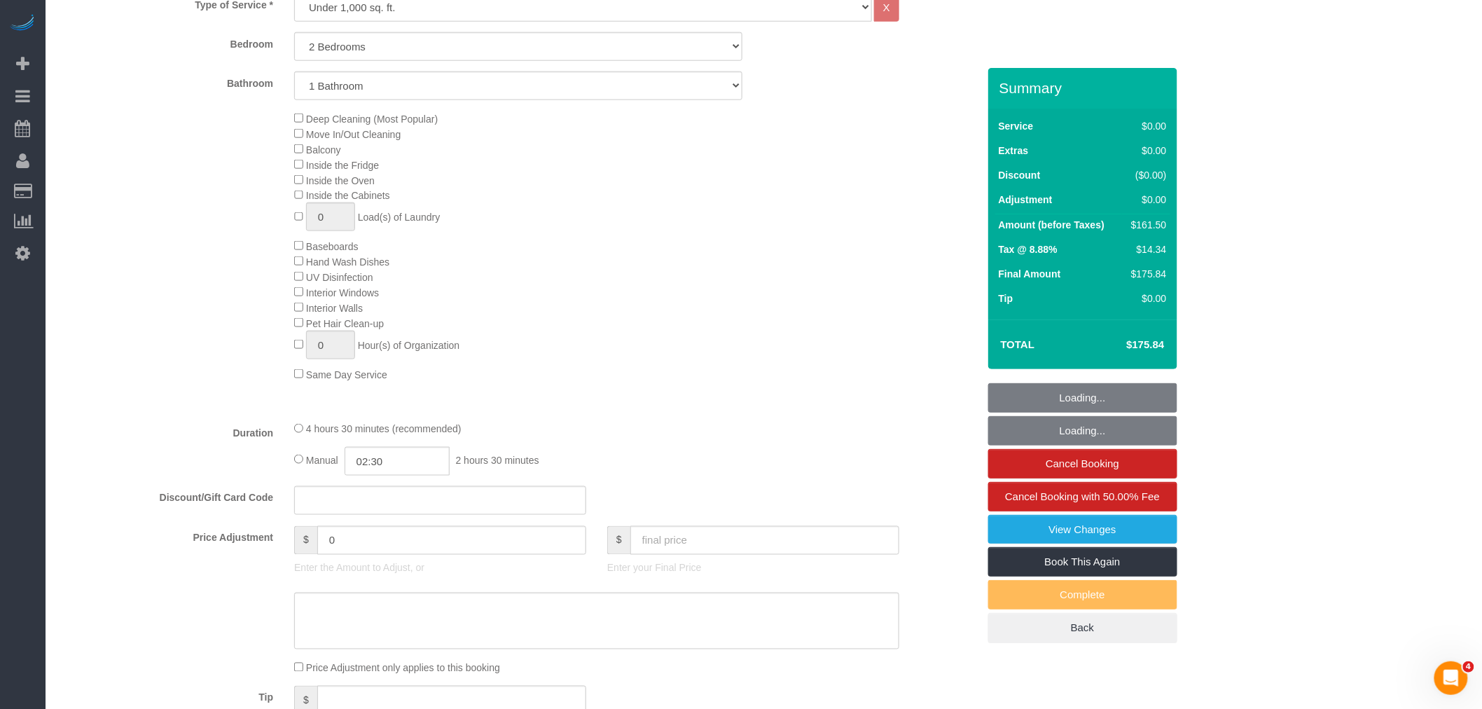
select select "object:7201"
select select "number:89"
select select "number:90"
select select "number:14"
select select "number:5"
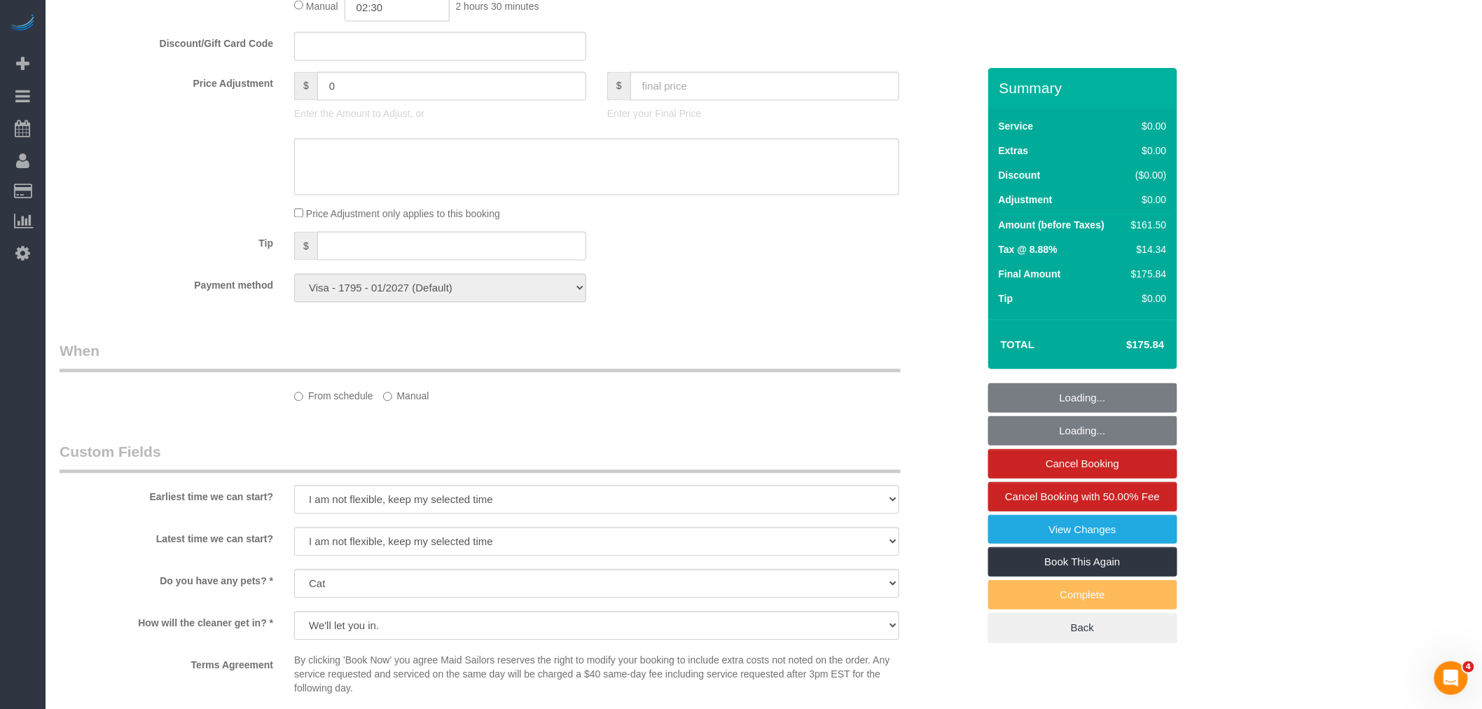
select select "spot11"
select select "2"
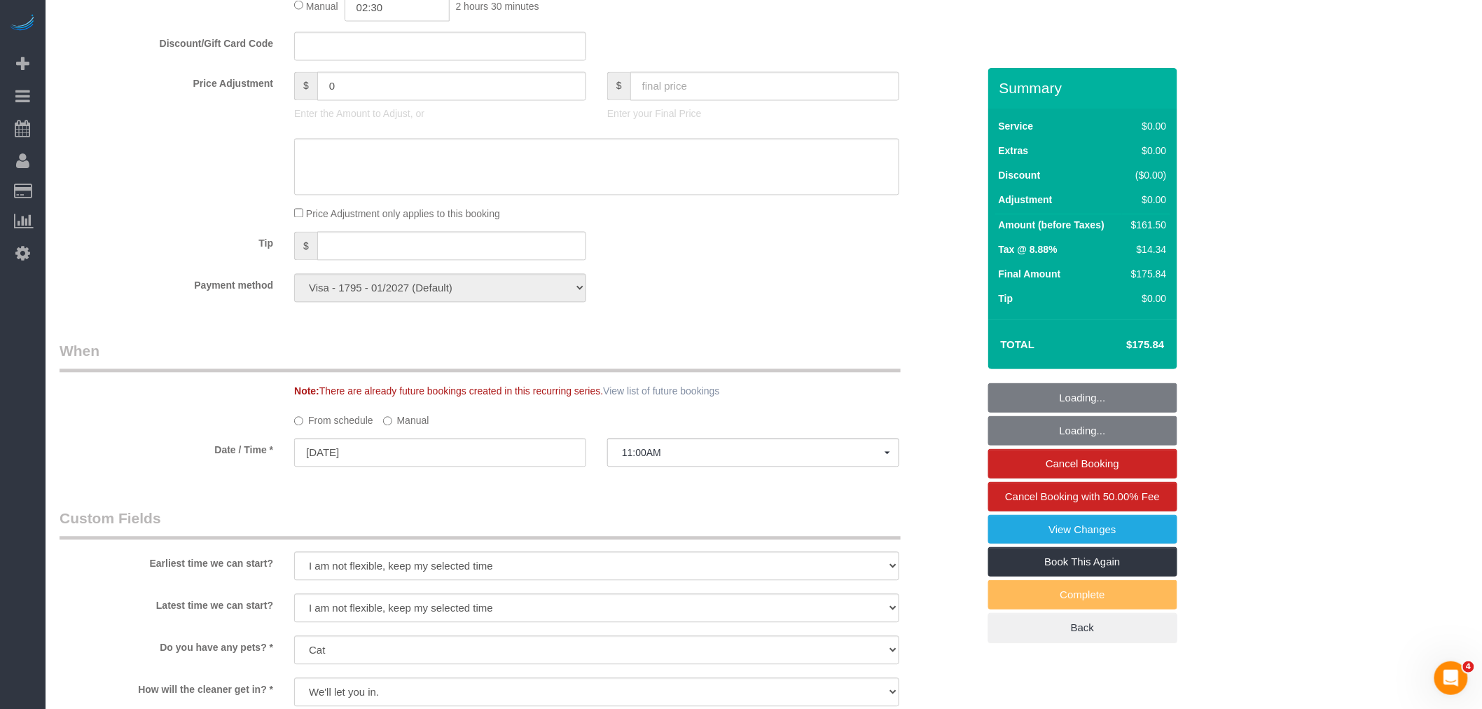
select select "object:7812"
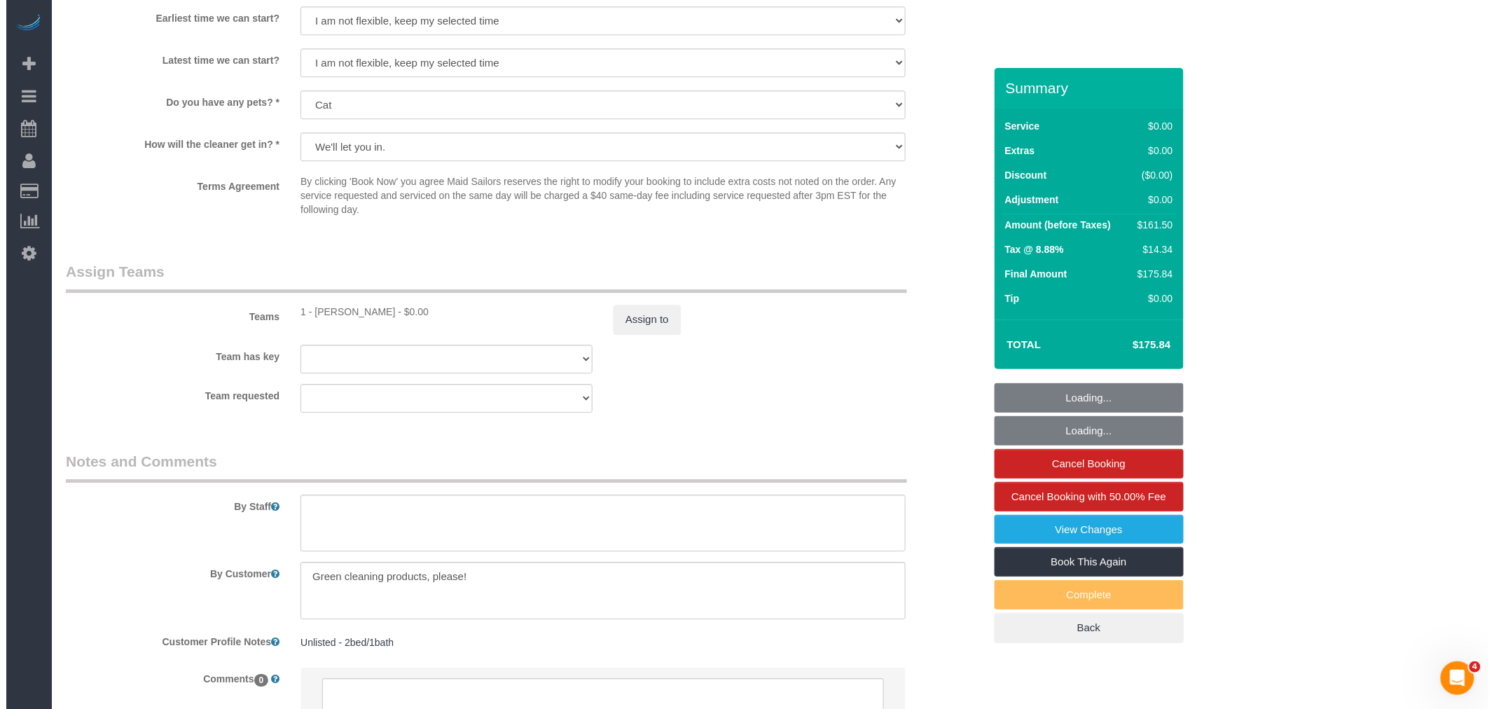
scroll to position [1711, 0]
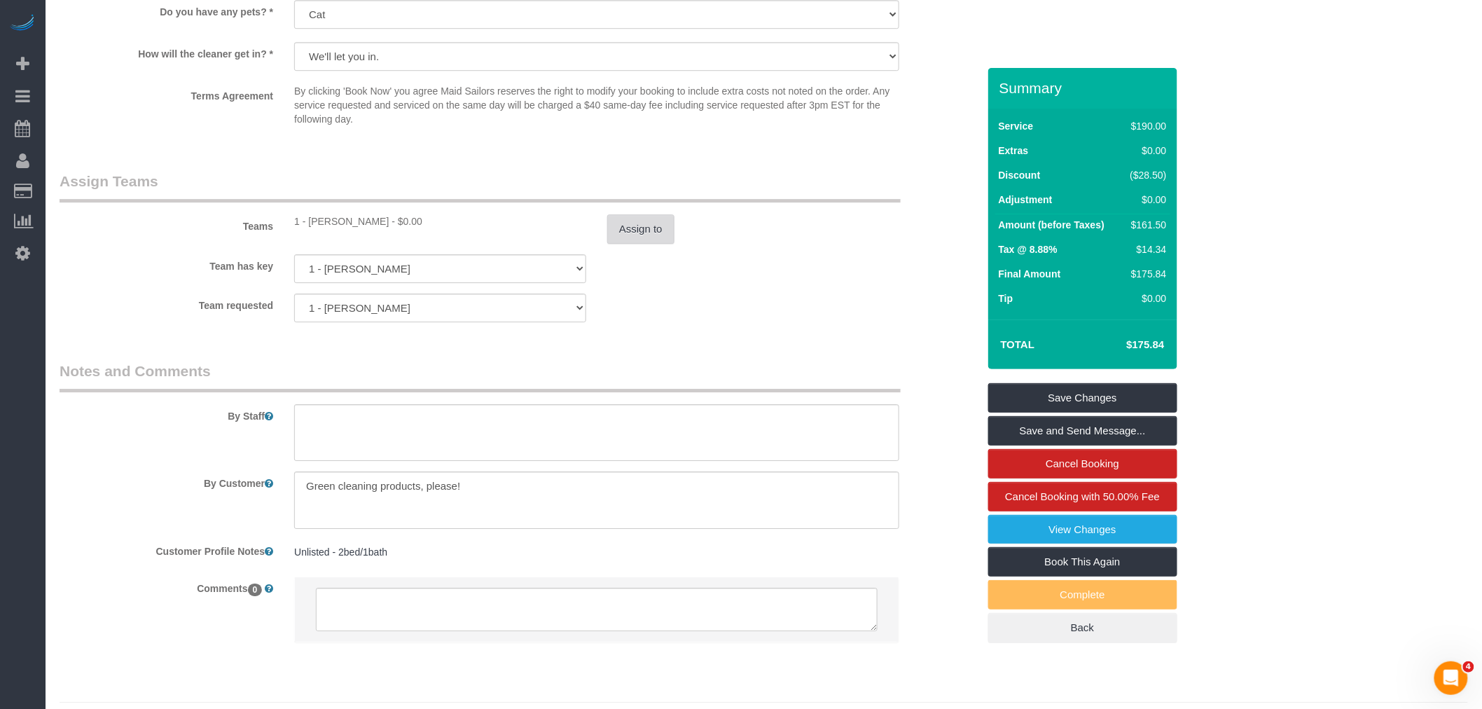
click at [648, 239] on button "Assign to" at bounding box center [640, 228] width 67 height 29
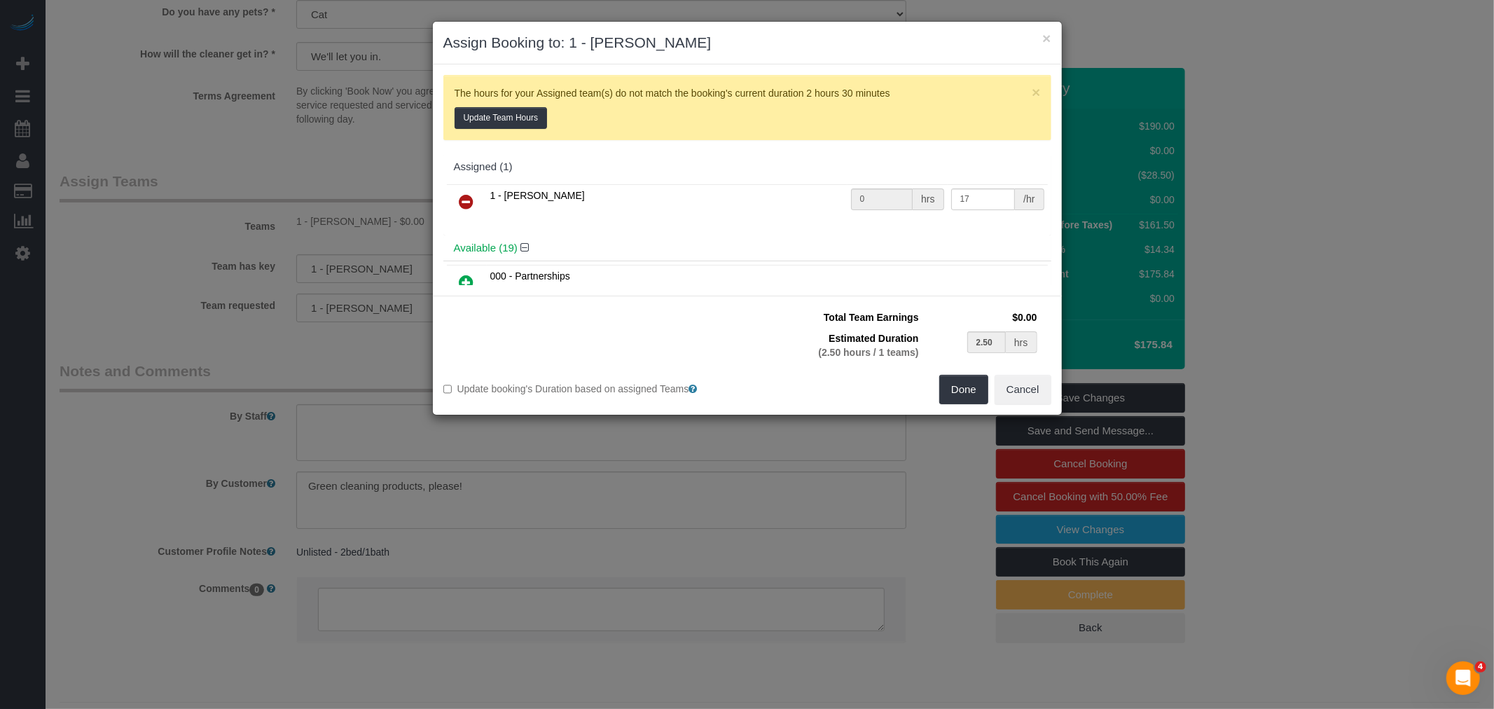
click at [466, 191] on link at bounding box center [466, 202] width 33 height 28
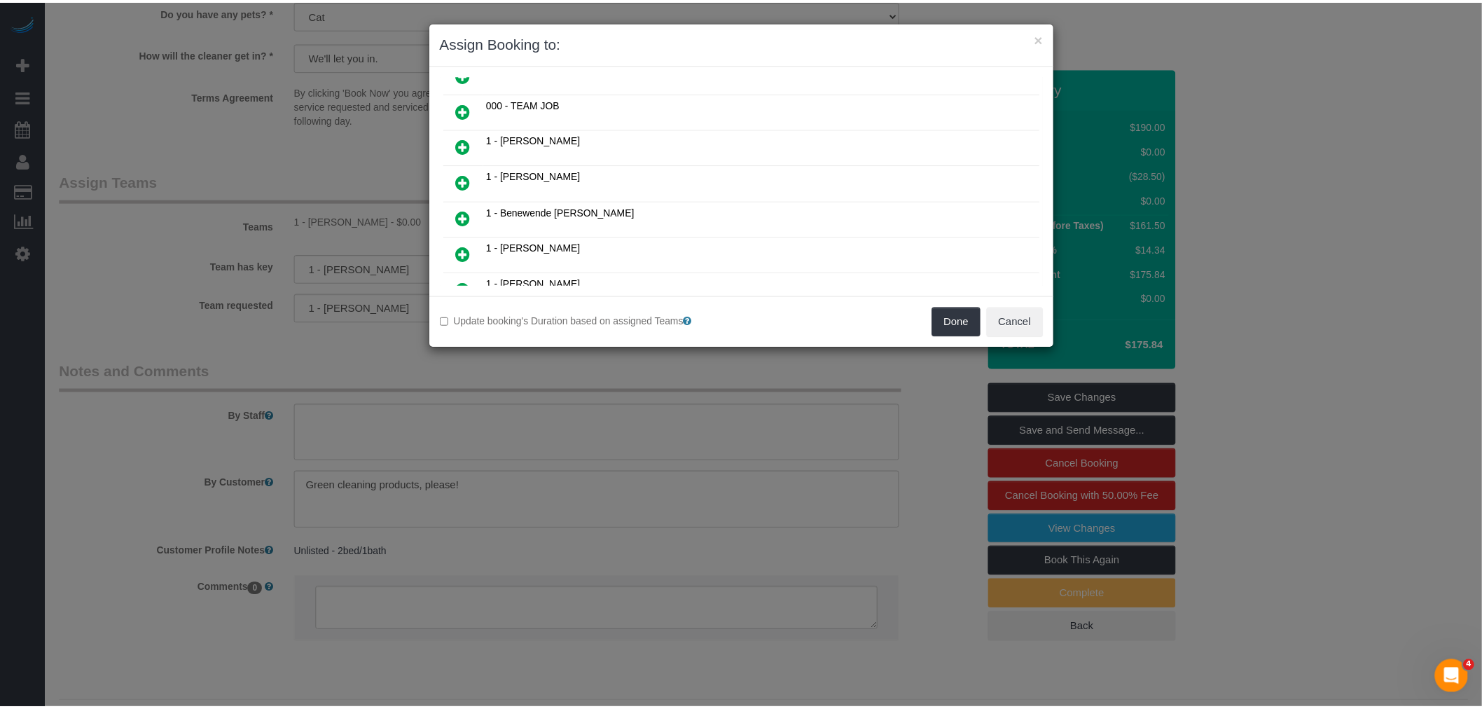
scroll to position [0, 0]
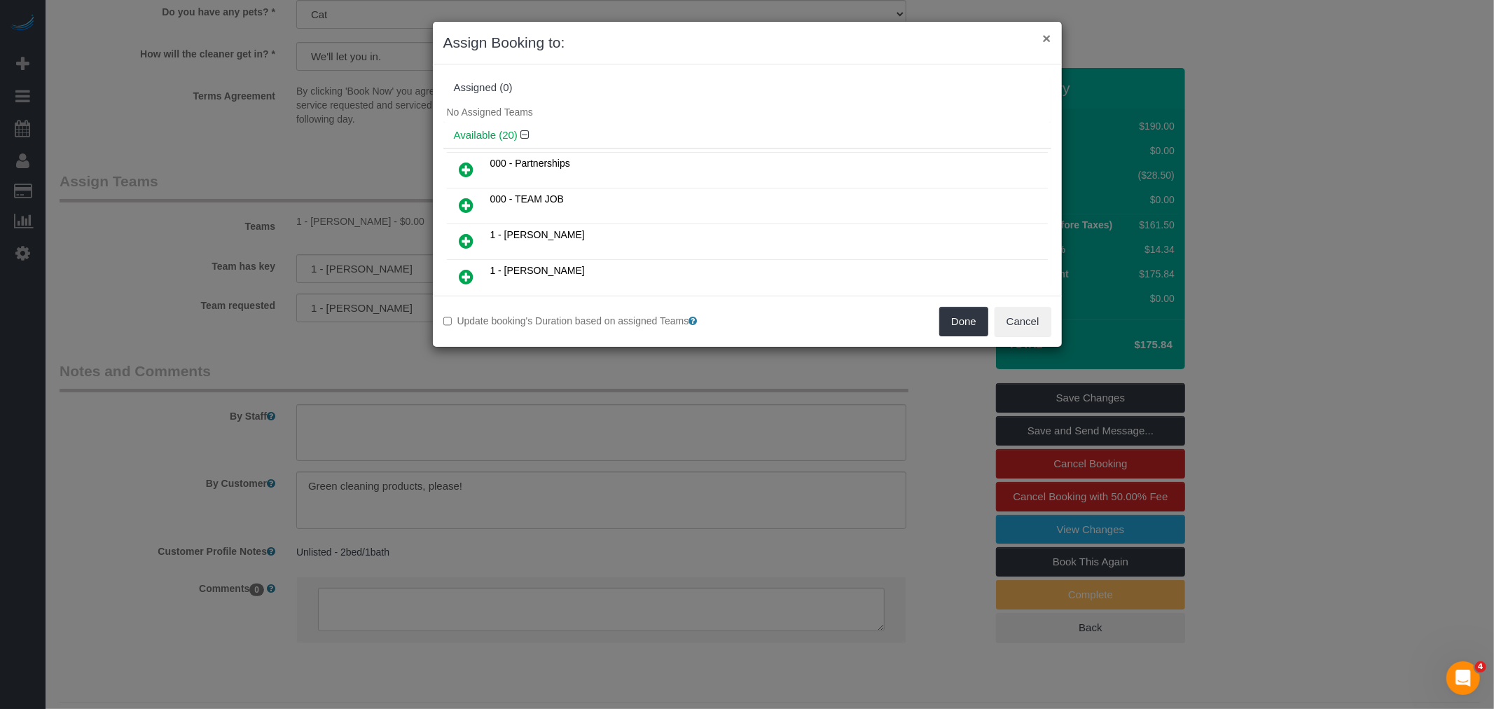
click at [1045, 44] on button "×" at bounding box center [1046, 38] width 8 height 15
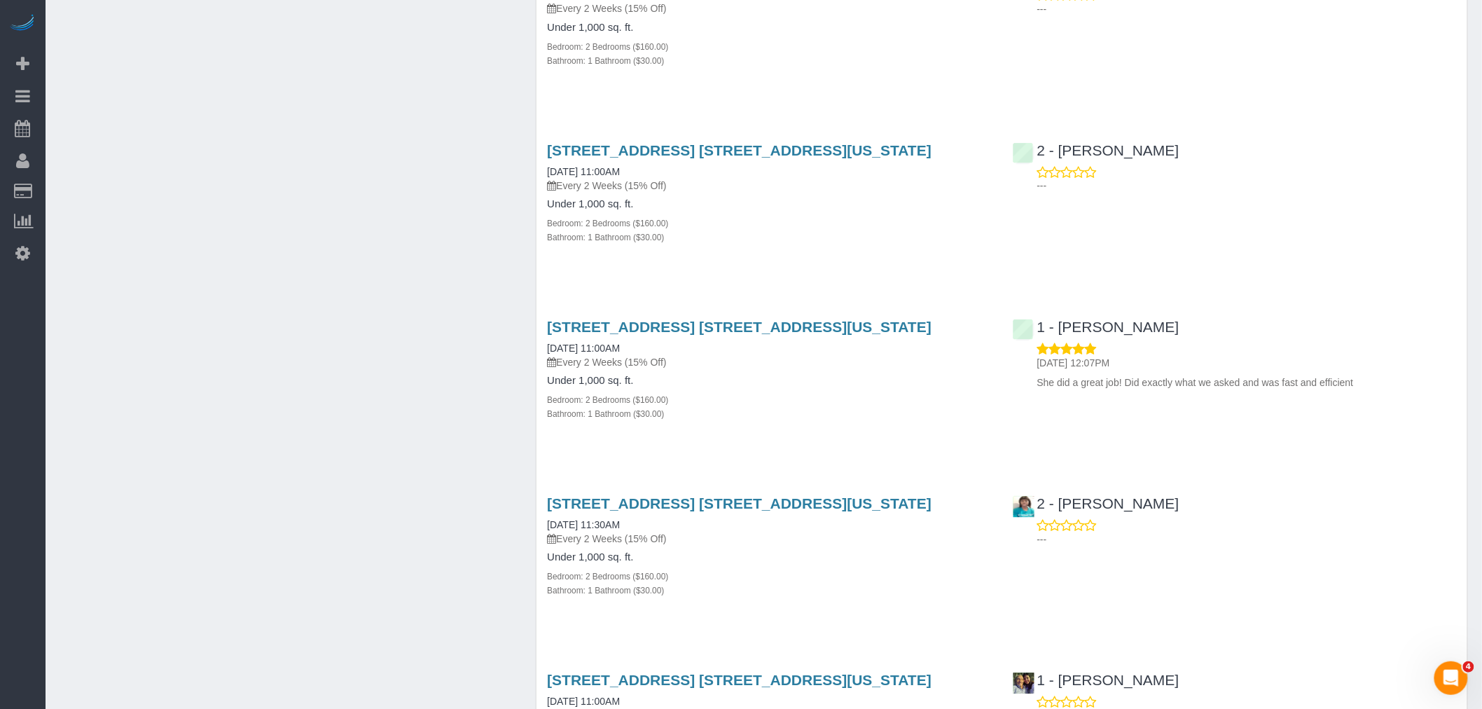
scroll to position [1634, 0]
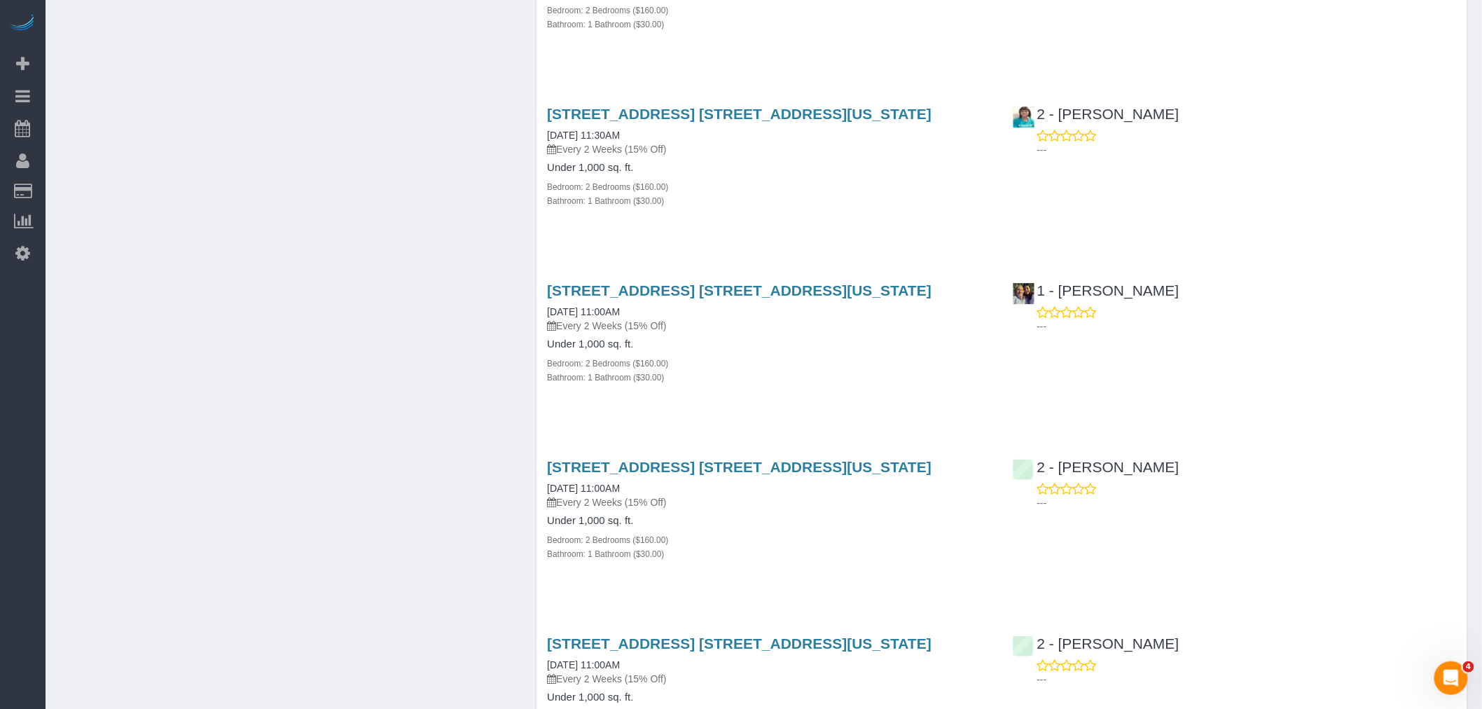
click at [865, 218] on div "[STREET_ADDRESS] [STREET_ADDRESS][US_STATE] [DATE] 11:30AM Every 2 Weeks (15% O…" at bounding box center [768, 164] width 465 height 141
click at [865, 213] on div "[STREET_ADDRESS] [STREET_ADDRESS][US_STATE] [DATE] 11:30AM Every 2 Weeks (15% O…" at bounding box center [768, 164] width 465 height 141
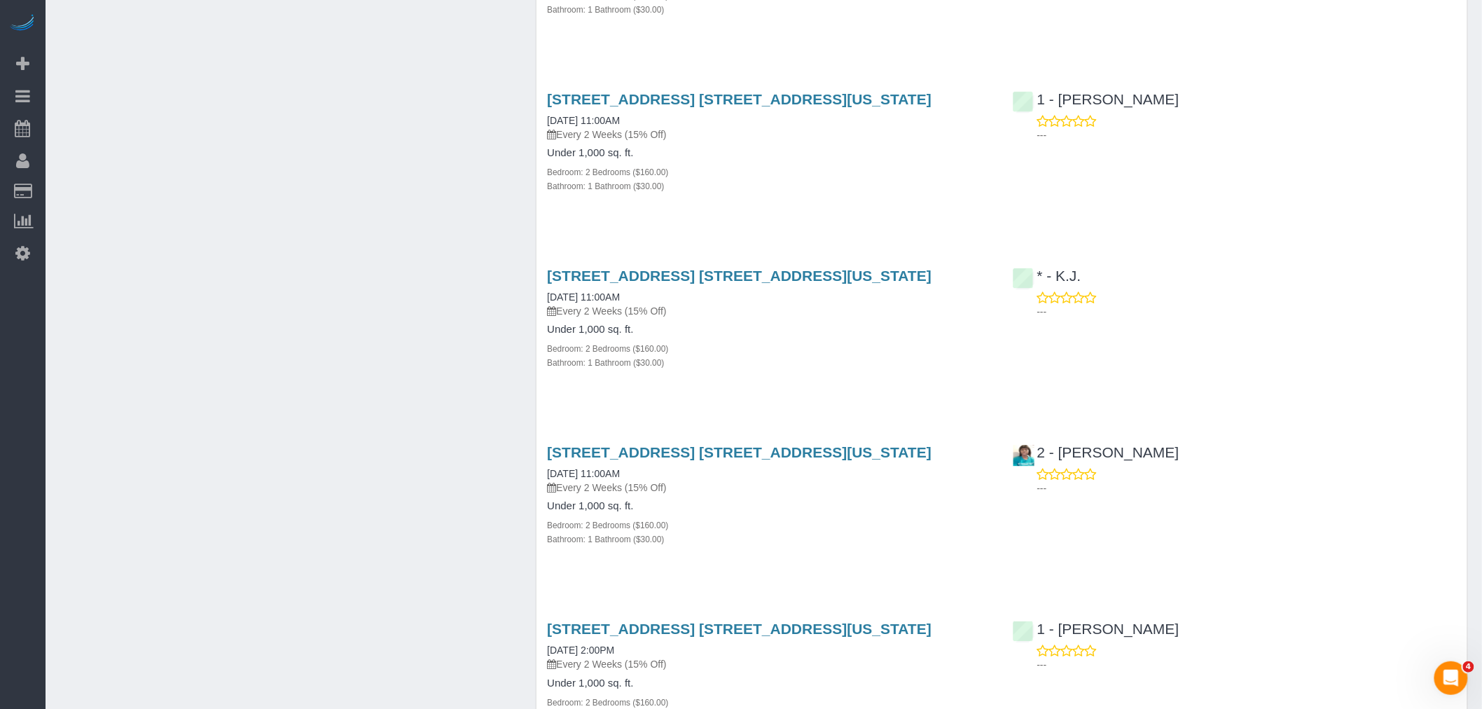
scroll to position [3812, 0]
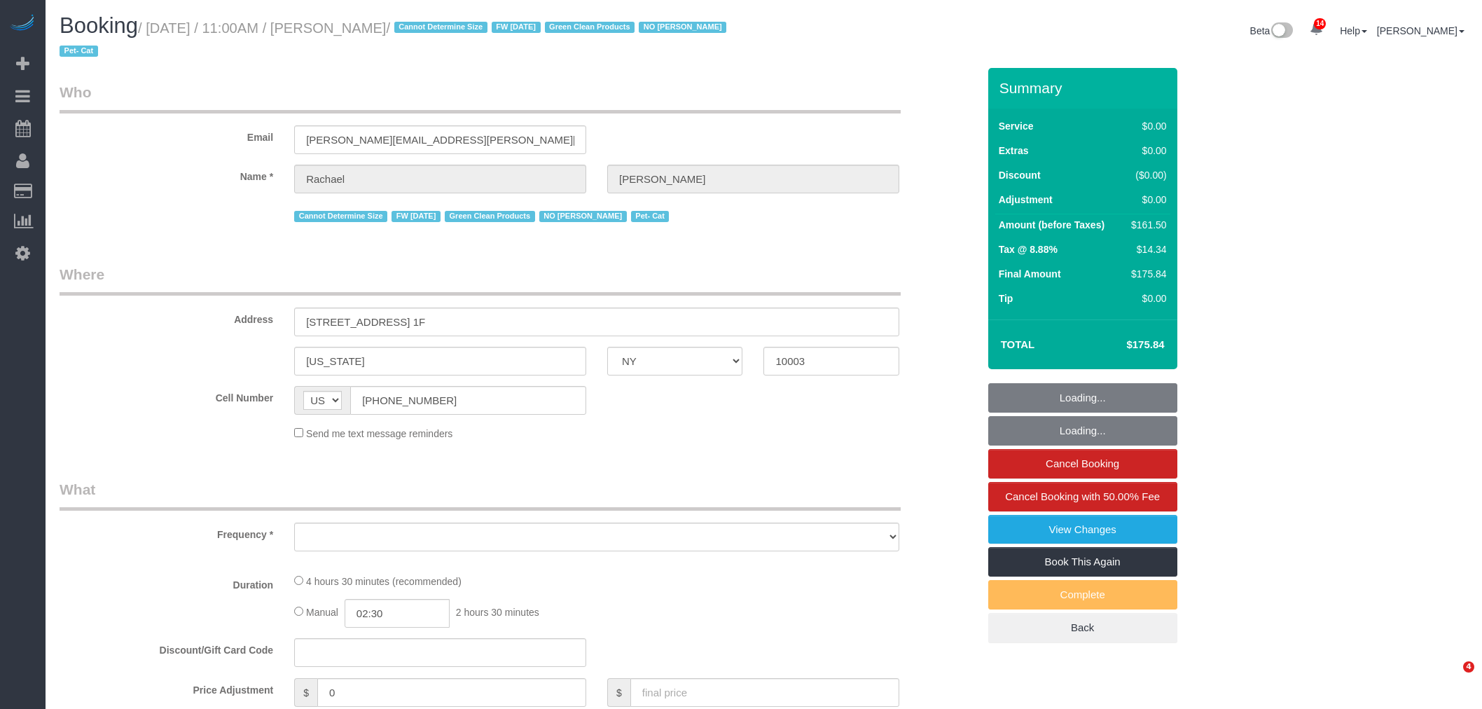
select select "NY"
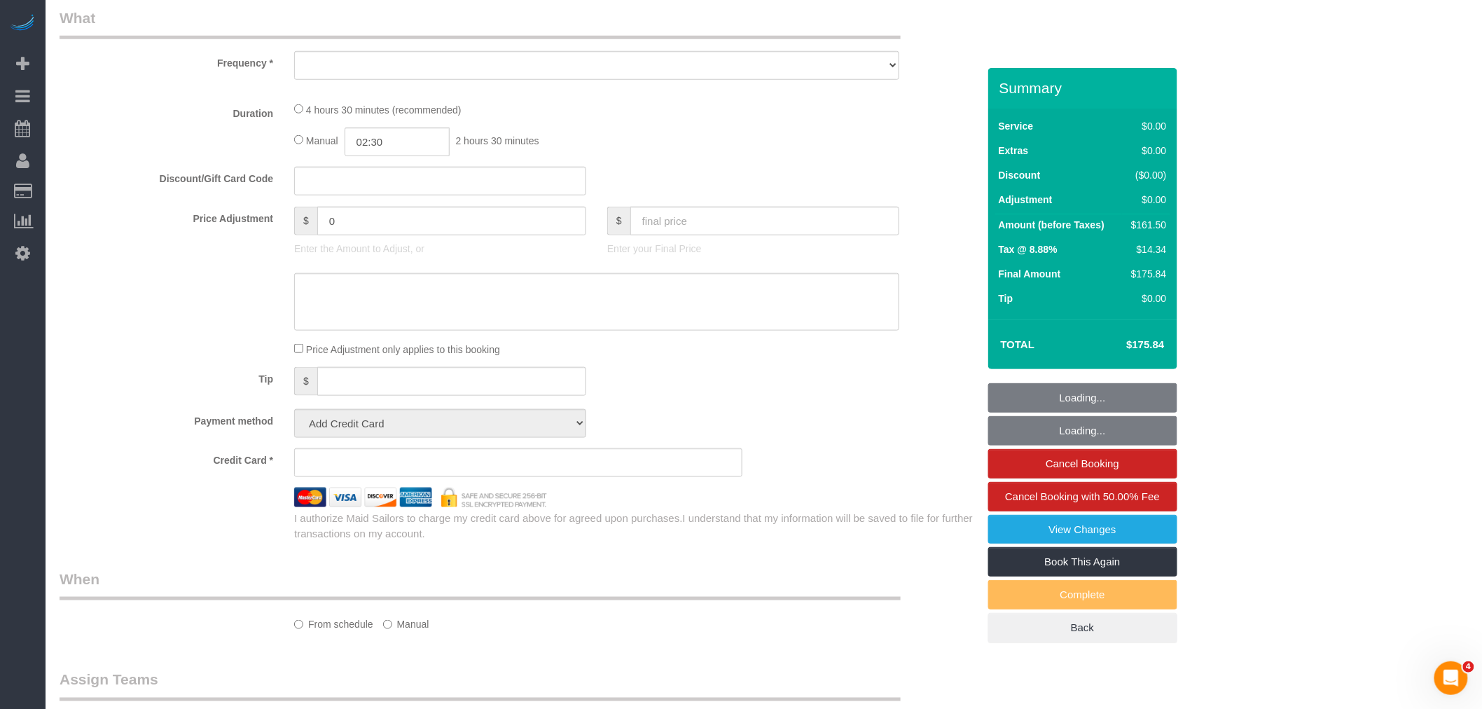
scroll to position [600, 0]
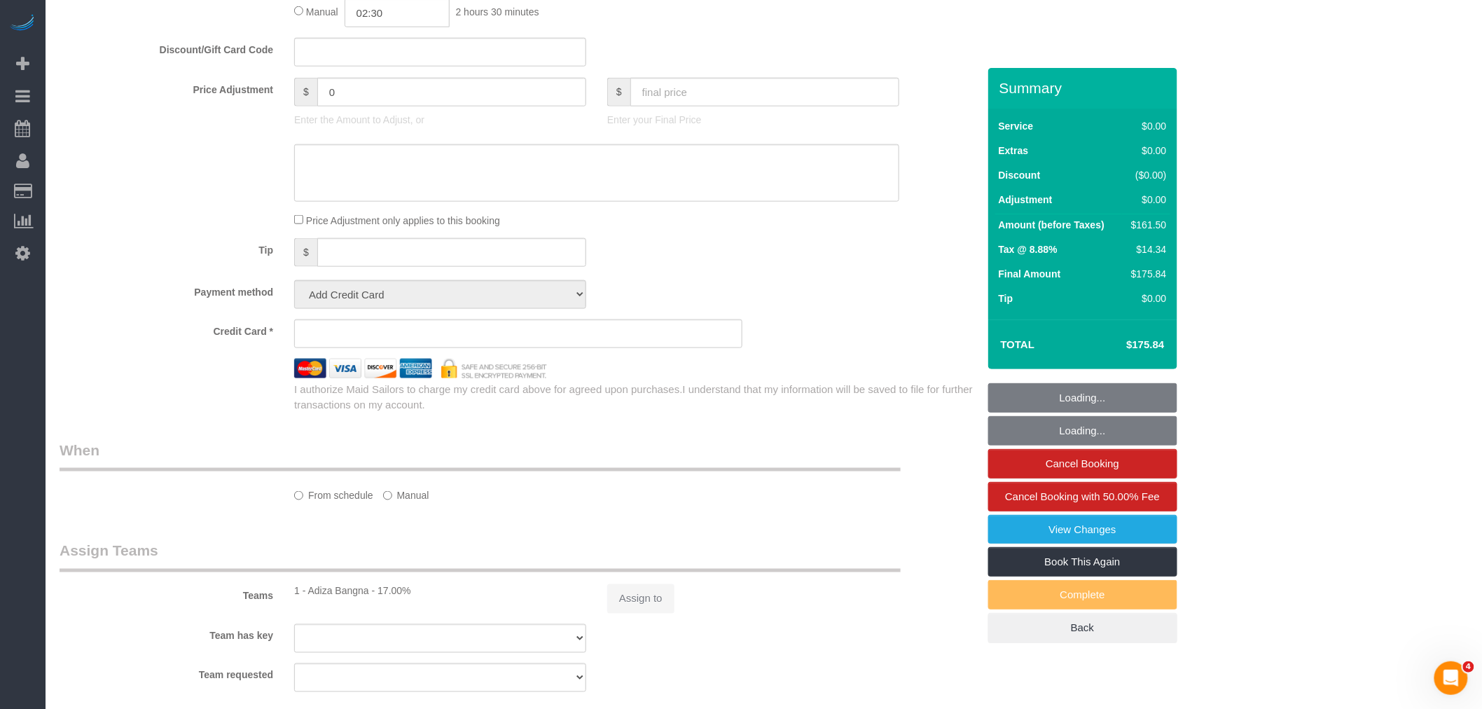
select select "string:stripe-pm_1NoShw4VGloSiKo7y0svge8q"
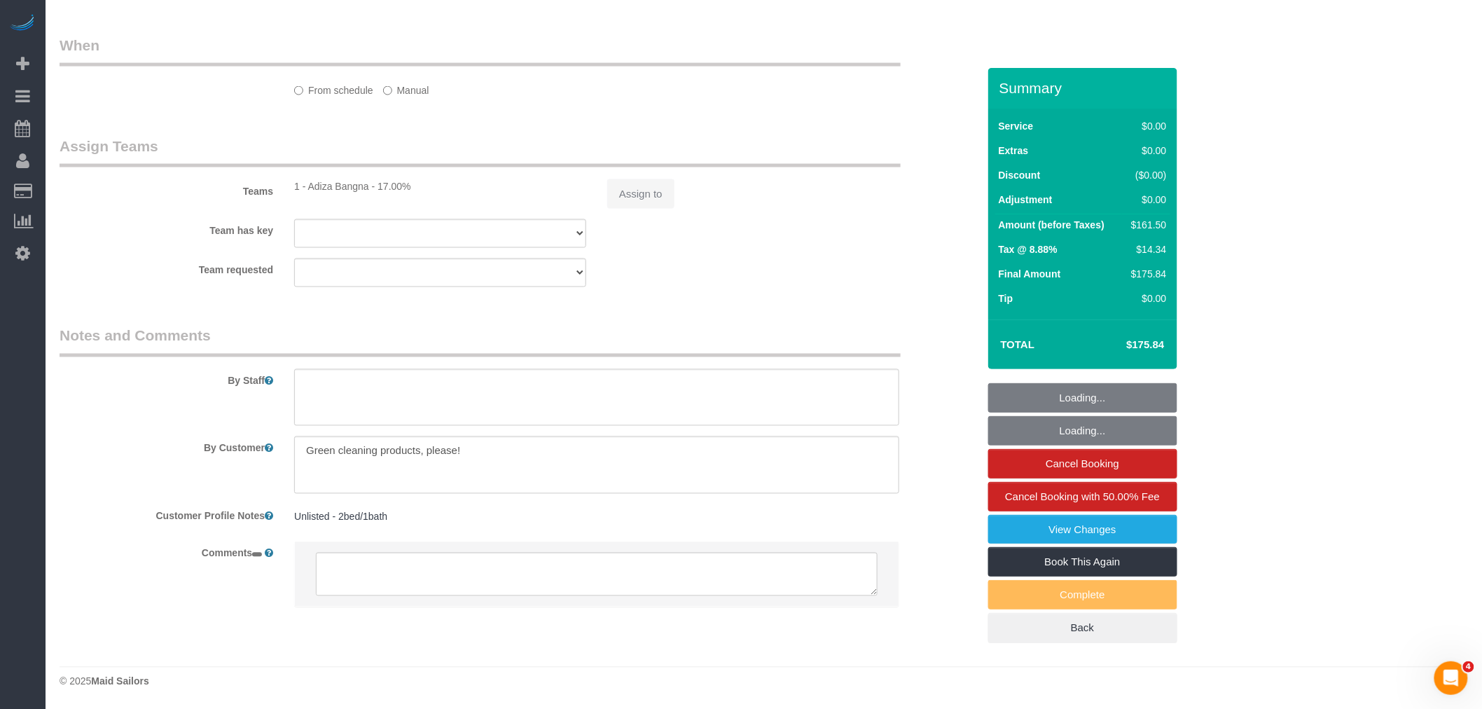
select select "object:773"
select select "spot1"
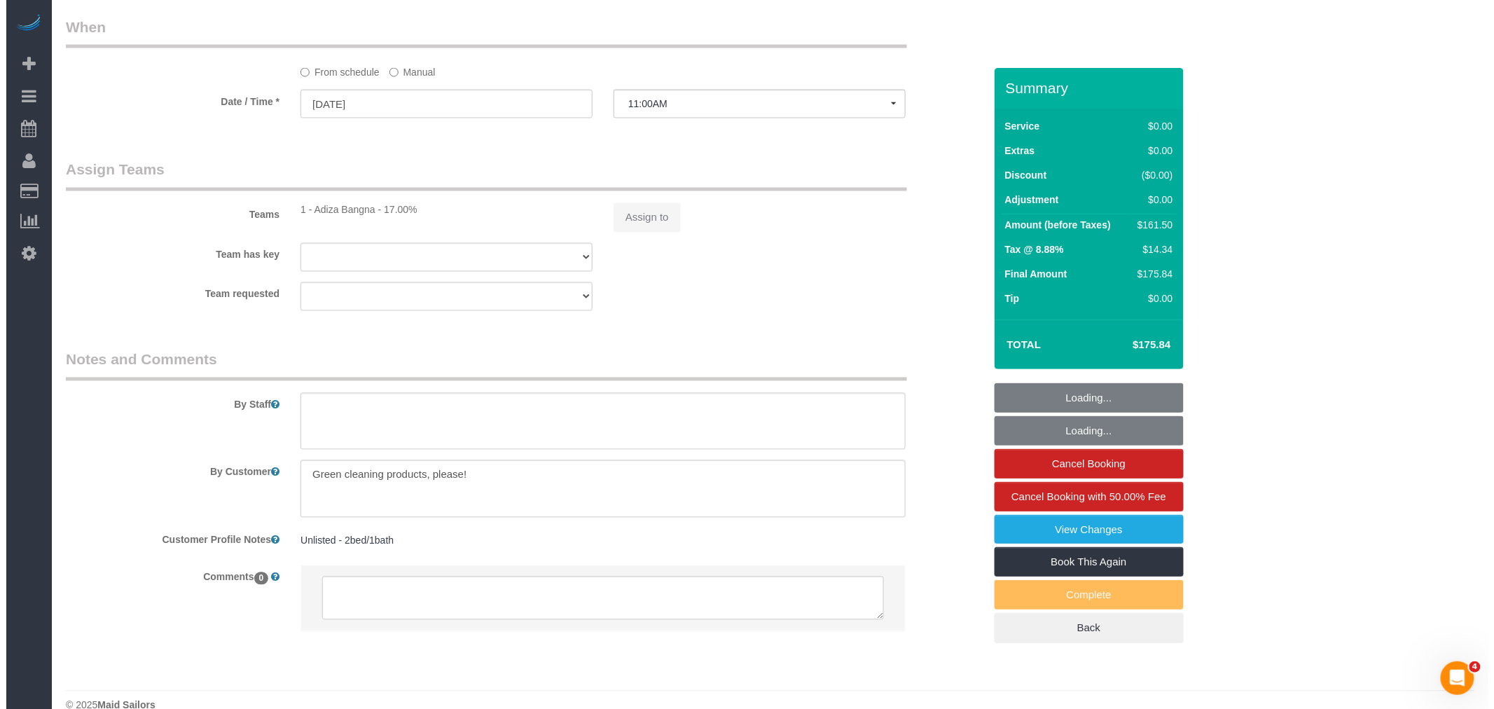
scroll to position [1443, 0]
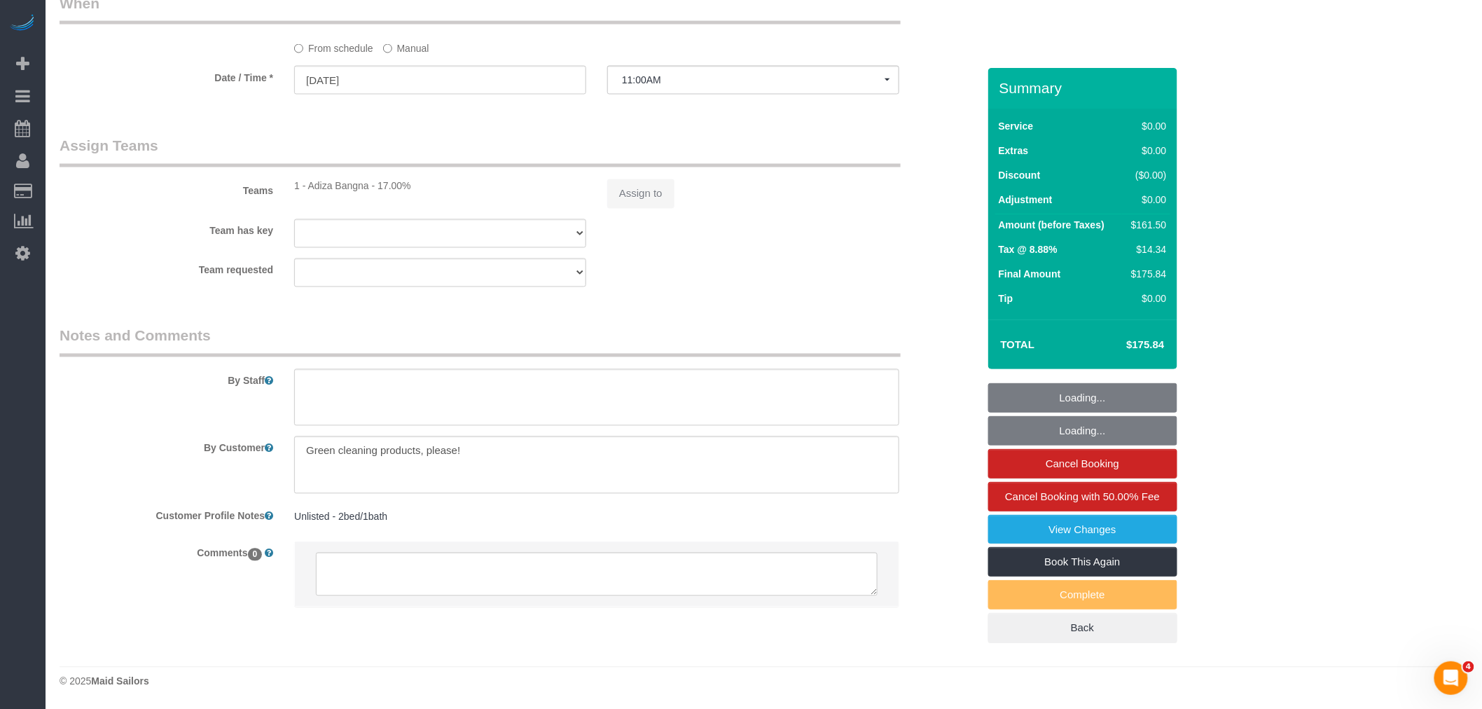
select select "2"
select select "number:89"
select select "number:90"
select select "number:14"
select select "number:5"
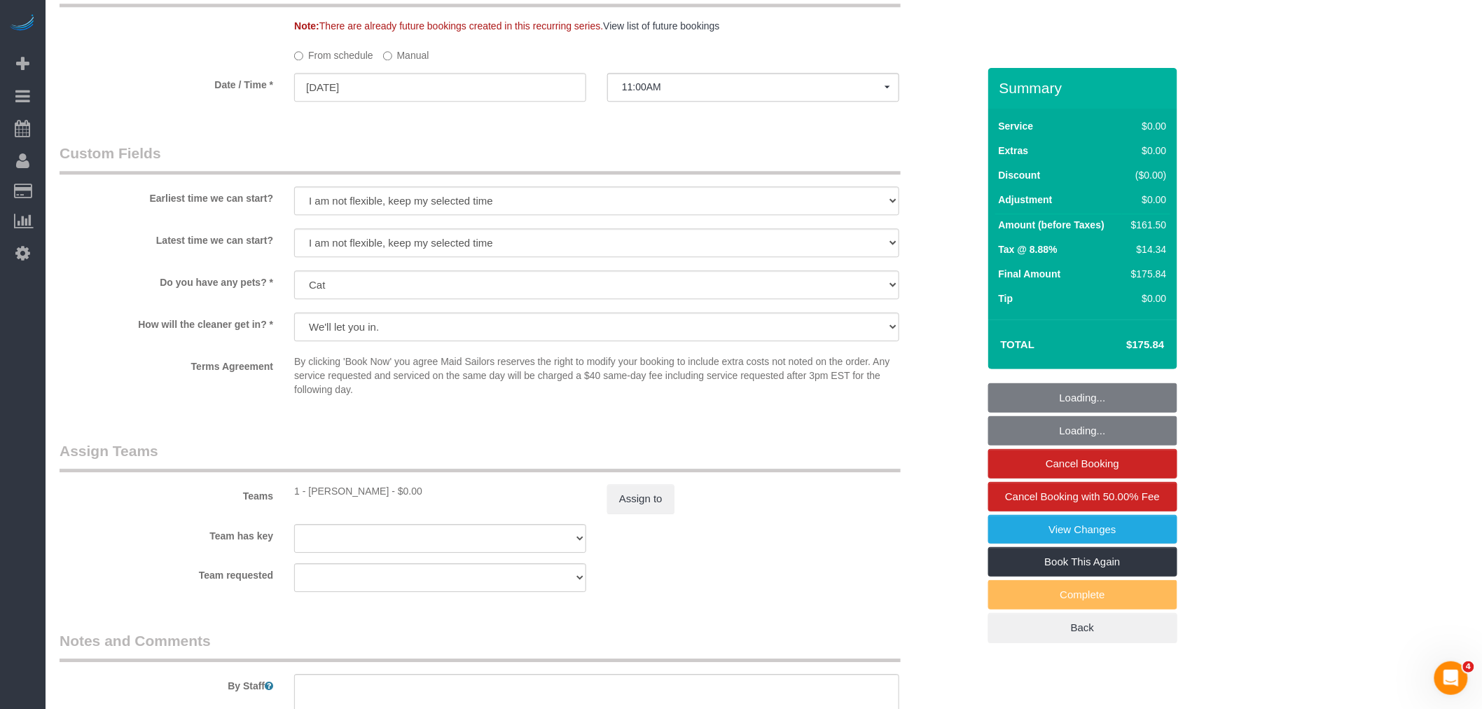
select select "object:1446"
select select "2"
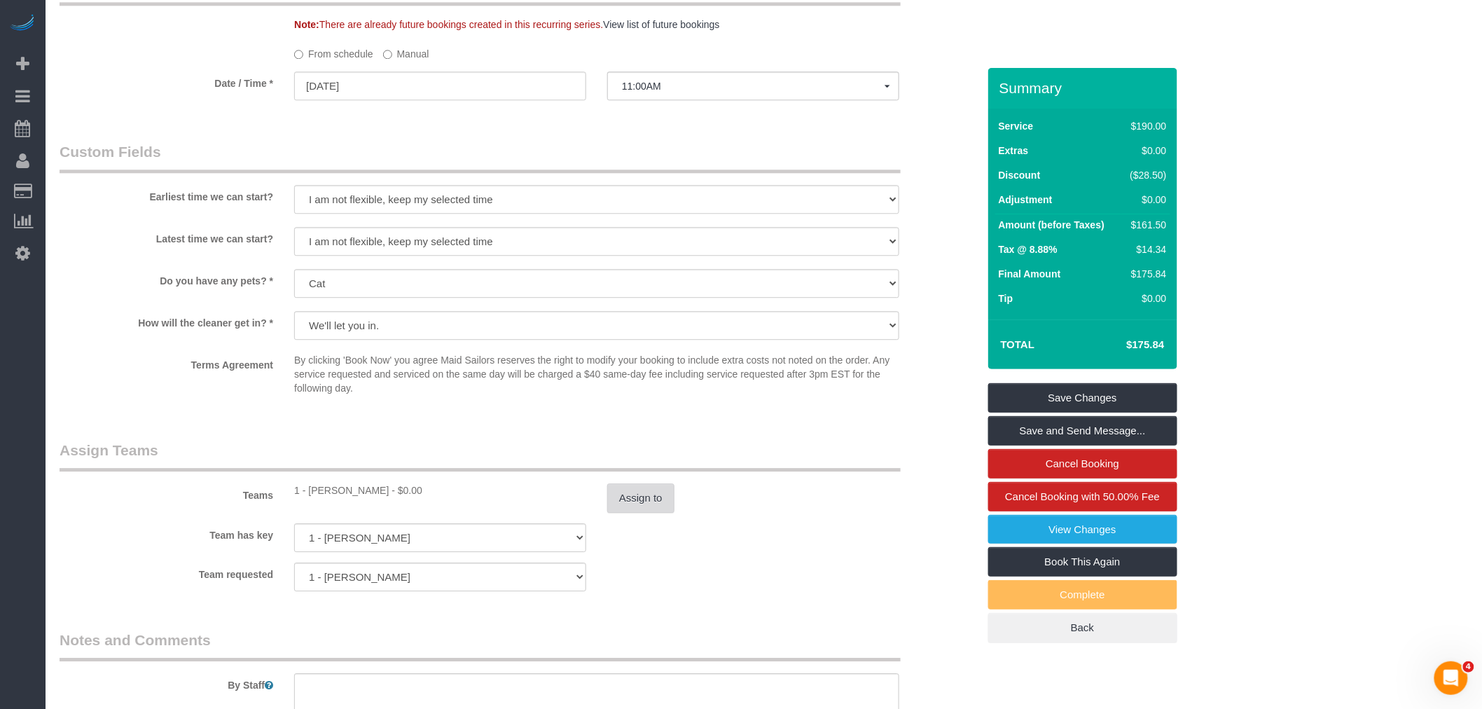
click at [614, 513] on button "Assign to" at bounding box center [640, 497] width 67 height 29
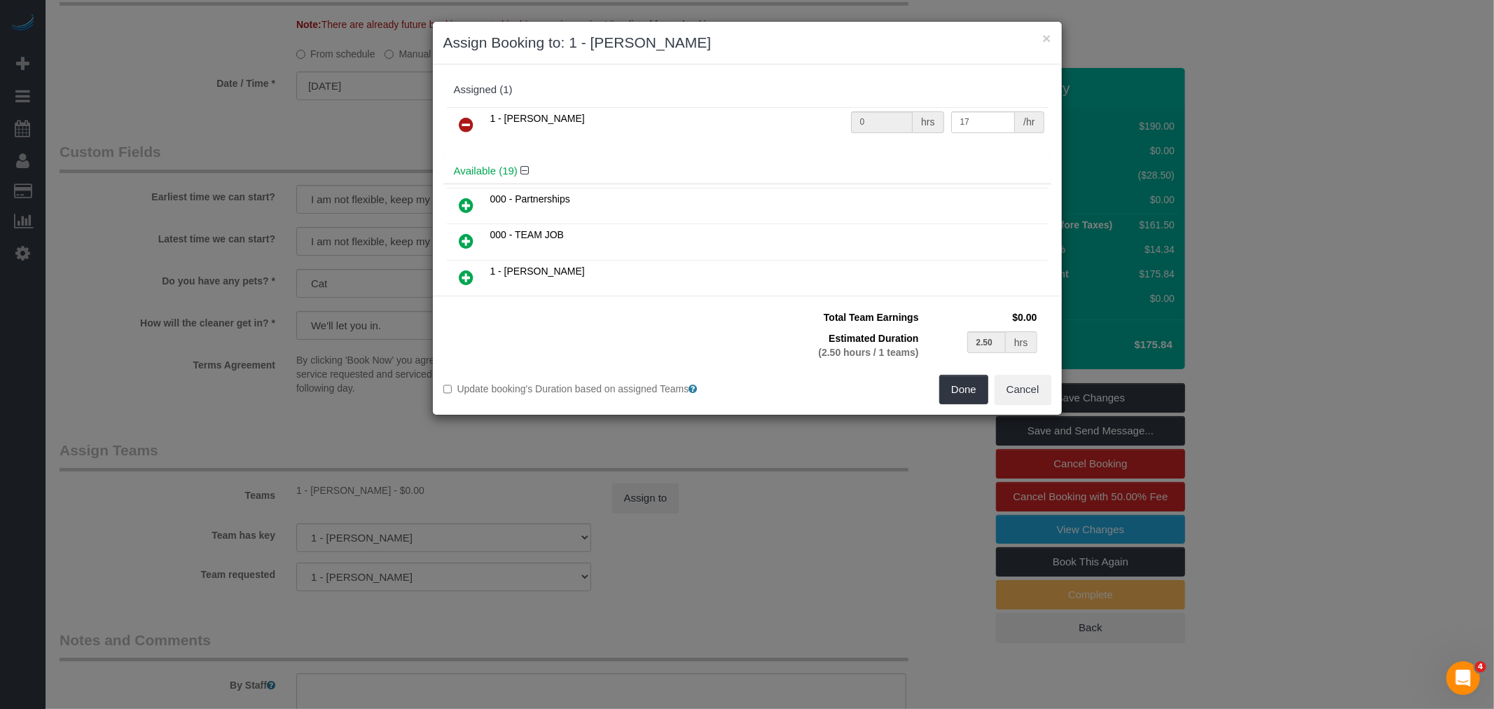
scroll to position [78, 0]
click at [470, 123] on icon at bounding box center [466, 124] width 15 height 17
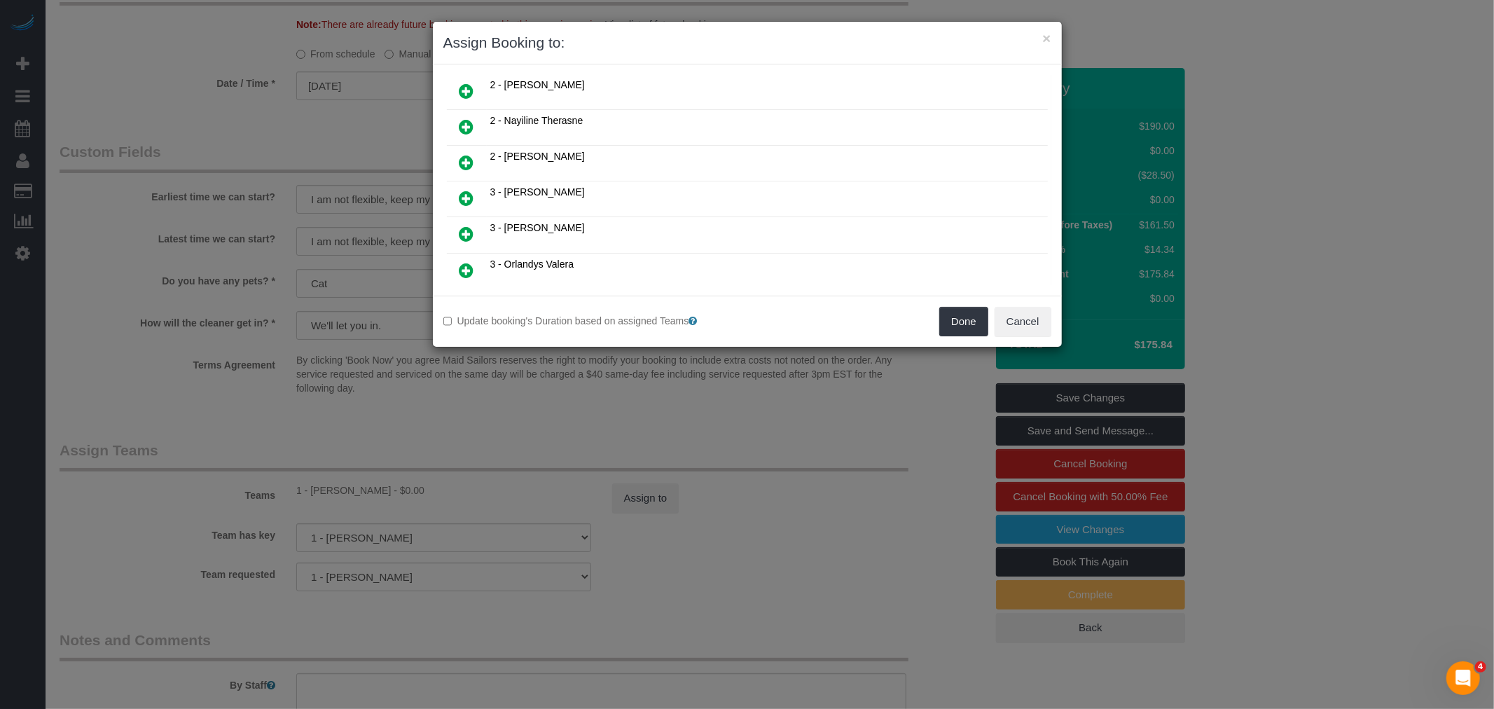
scroll to position [622, 0]
click at [459, 143] on link at bounding box center [466, 157] width 33 height 28
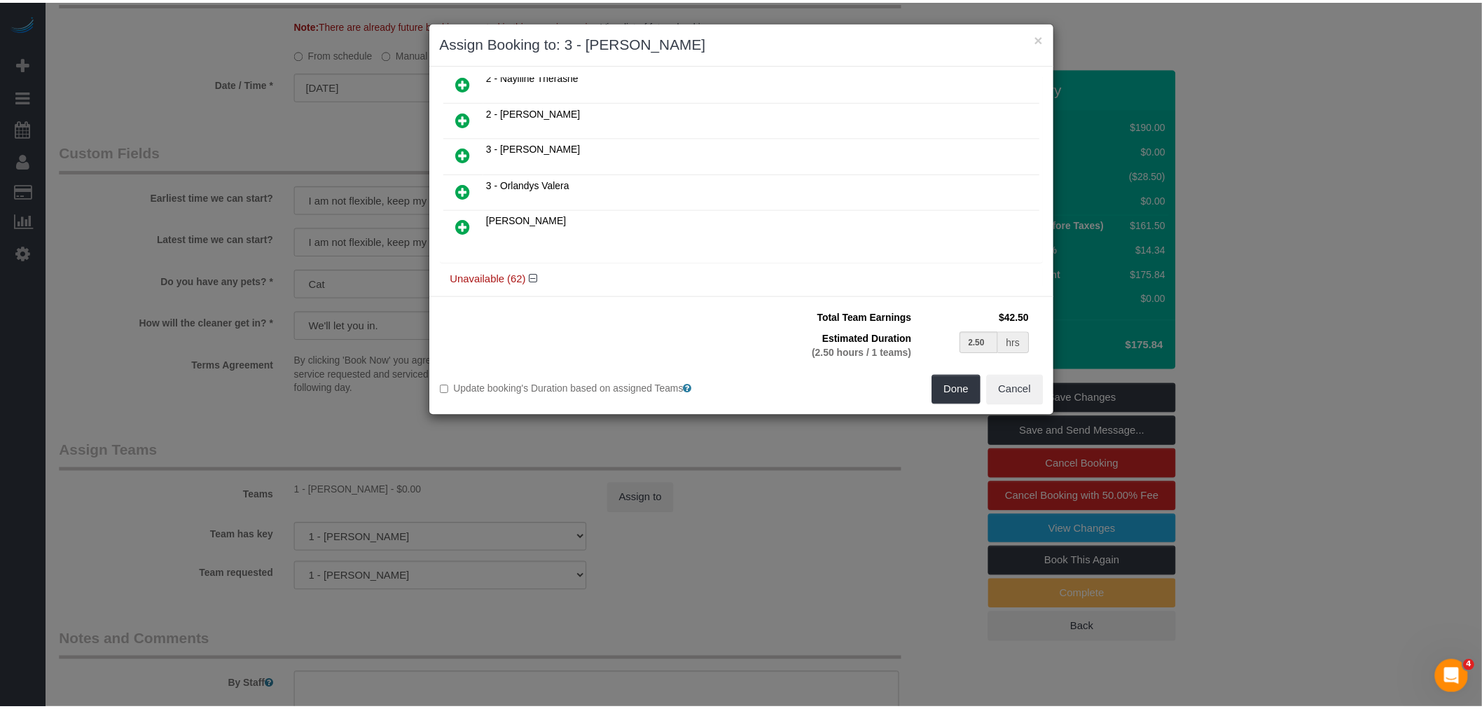
scroll to position [655, 0]
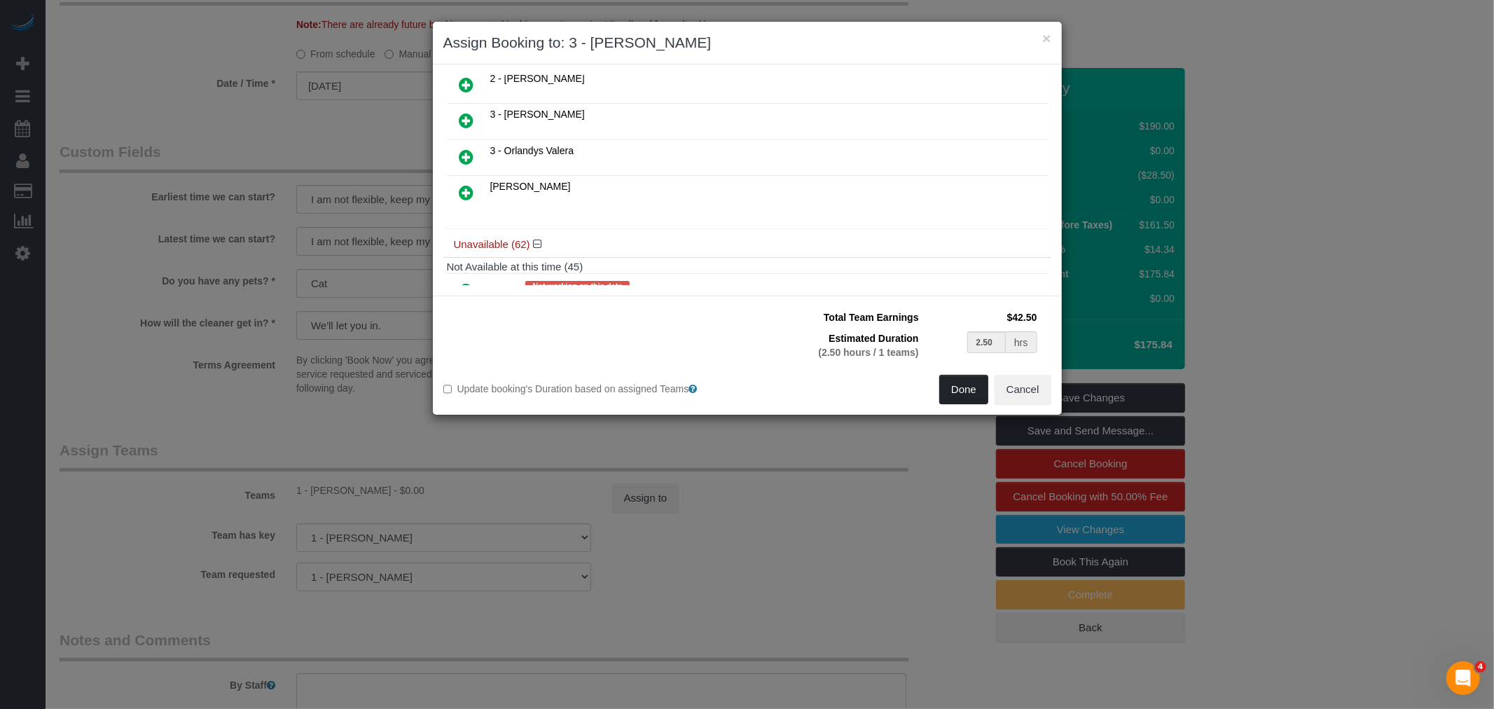
click at [957, 384] on button "Done" at bounding box center [963, 389] width 49 height 29
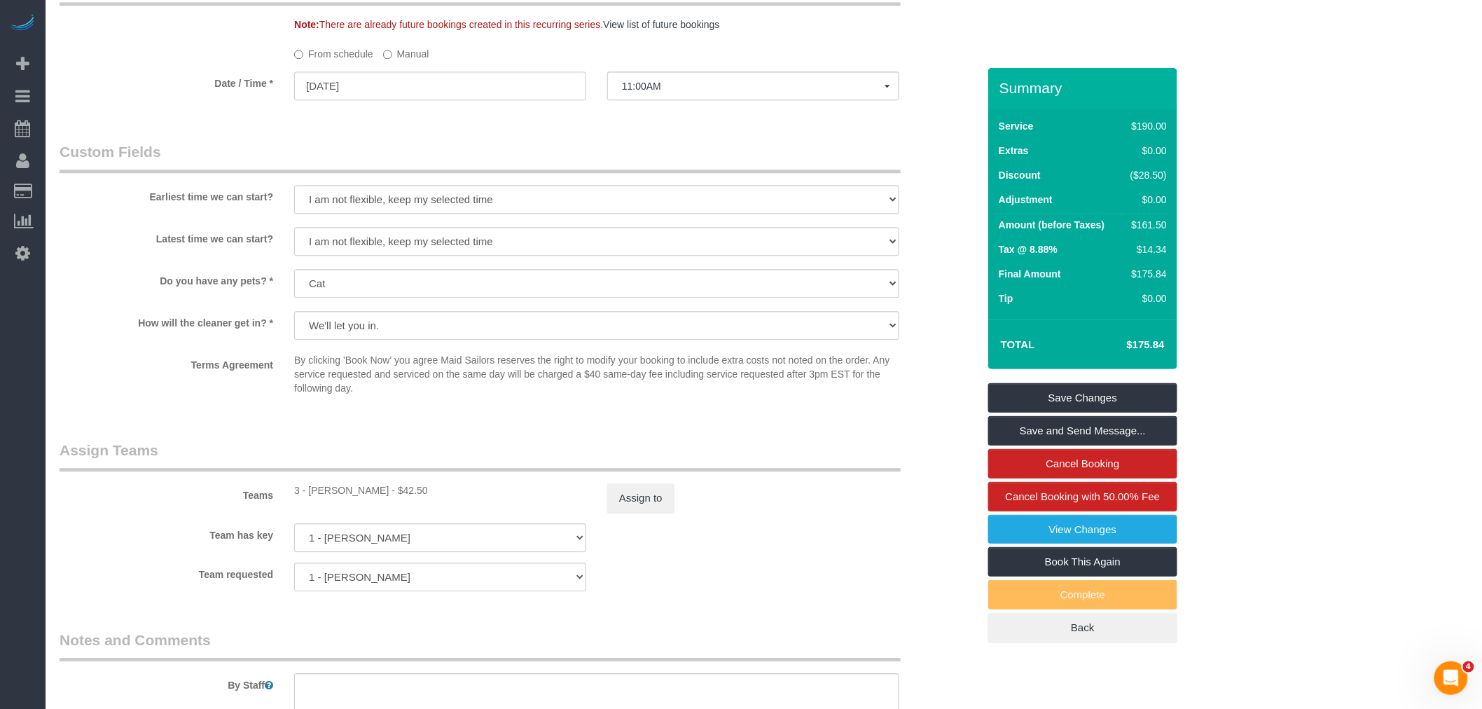
click at [762, 412] on fieldset "Custom Fields Earliest time we can start? I am not flexible, keep my selected t…" at bounding box center [519, 276] width 918 height 270
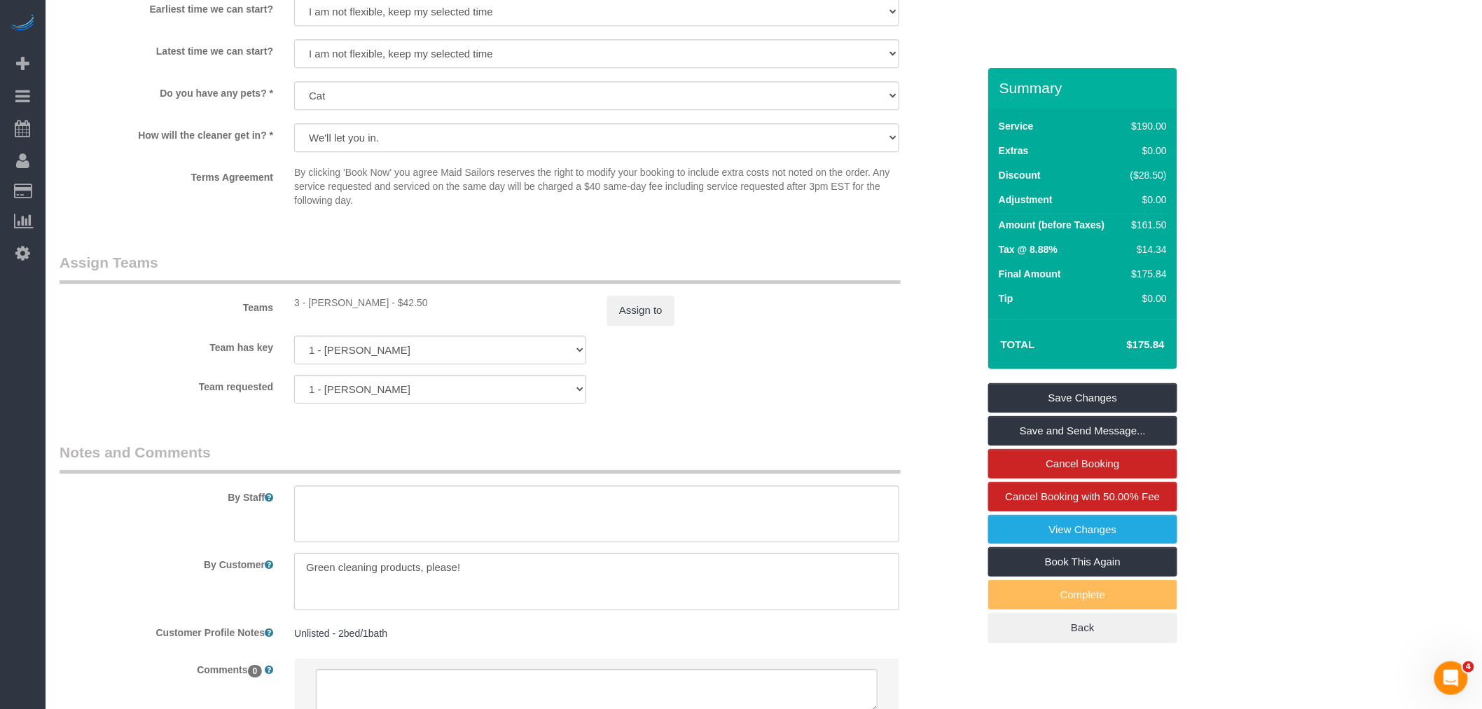
scroll to position [1765, 0]
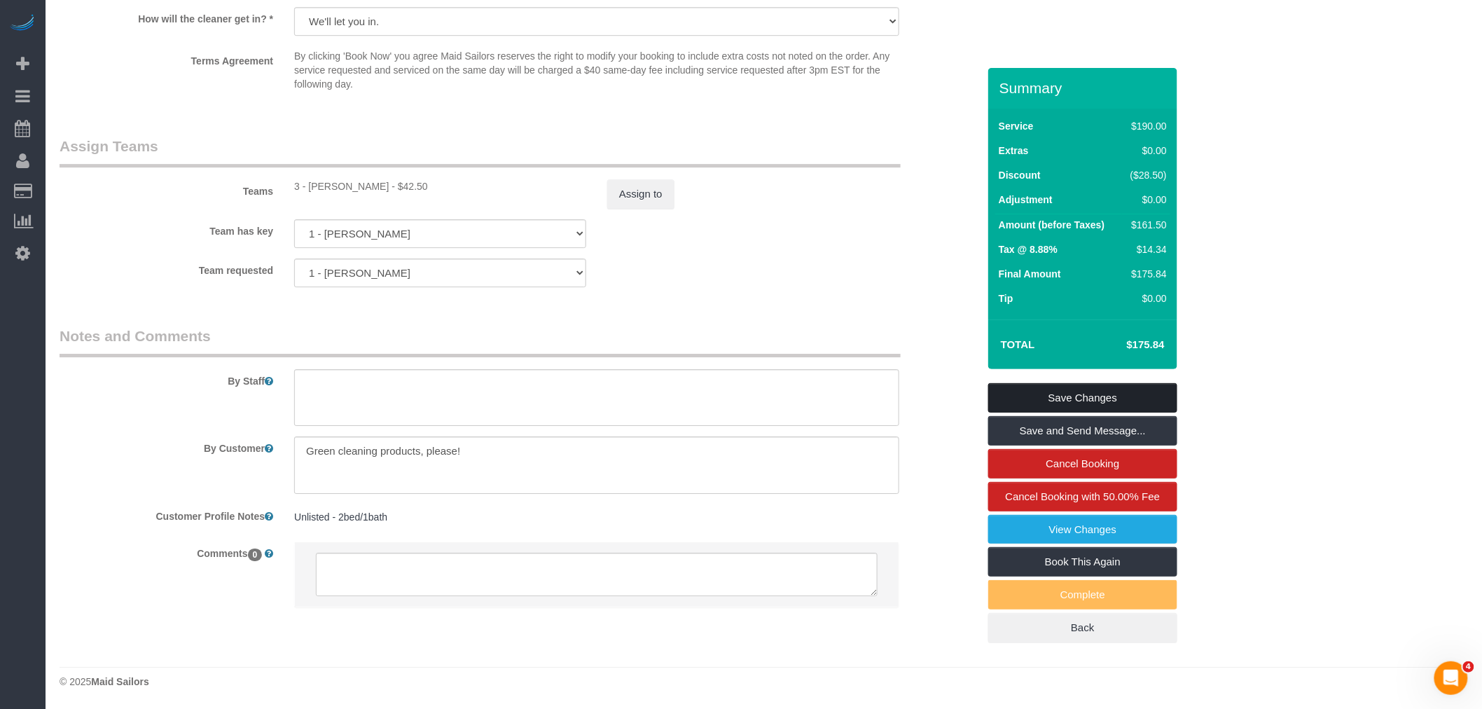
click at [1095, 388] on link "Save Changes" at bounding box center [1082, 397] width 189 height 29
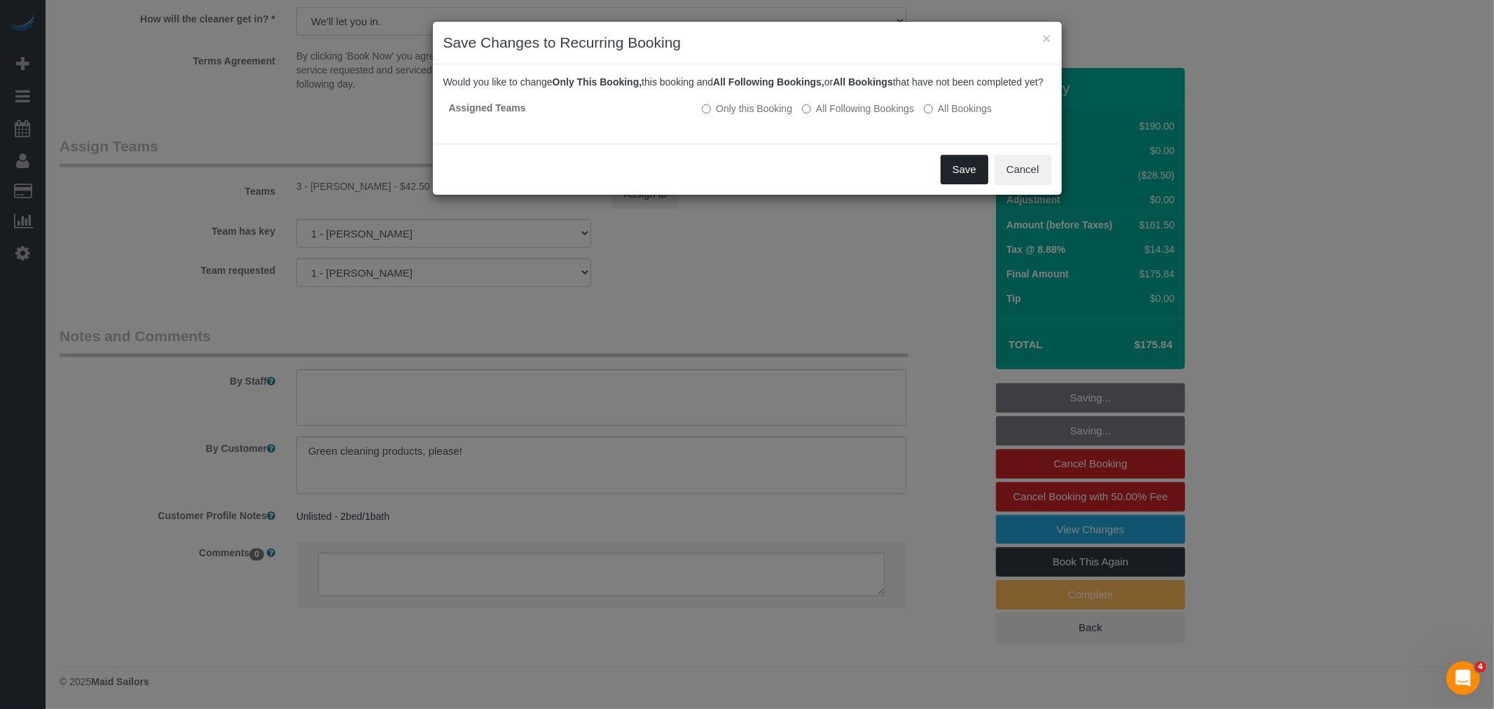
click at [953, 184] on button "Save" at bounding box center [964, 169] width 48 height 29
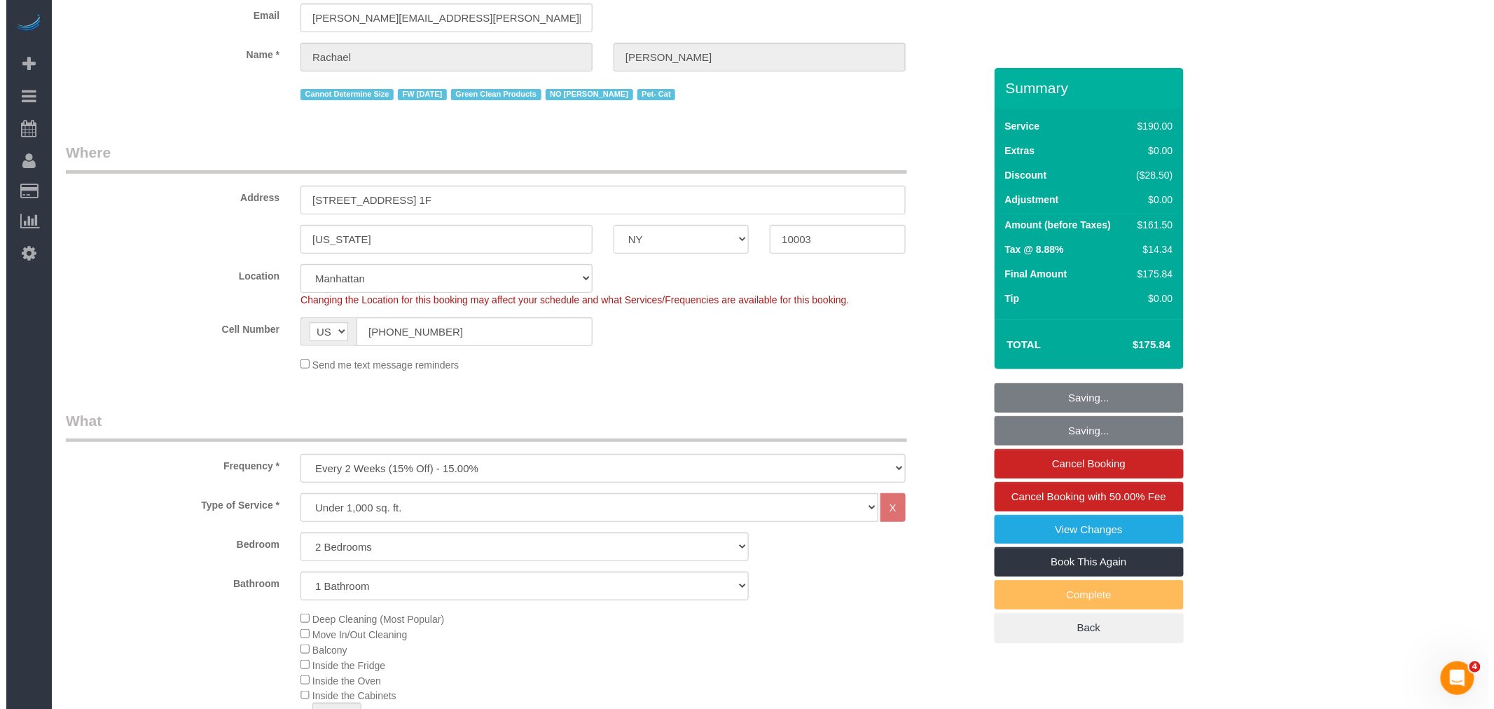
scroll to position [0, 0]
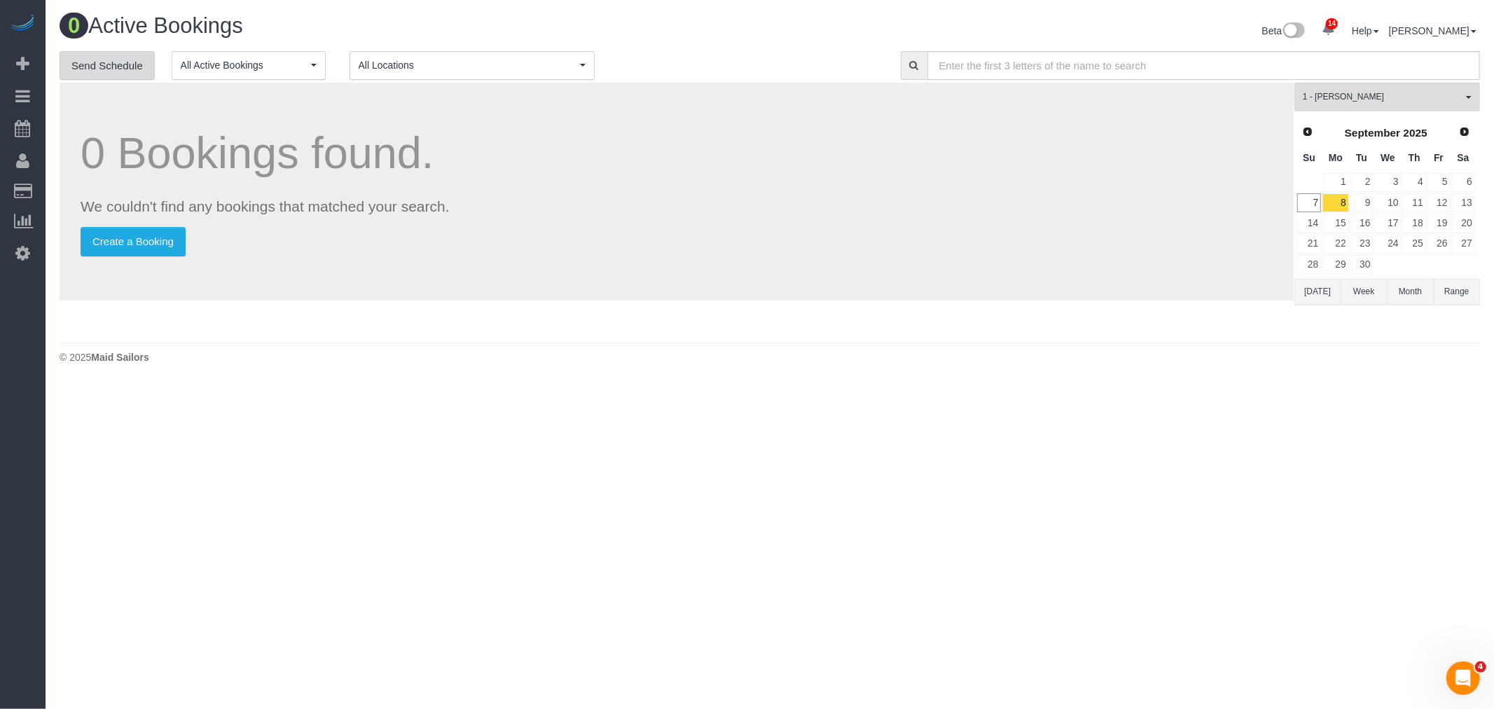
click at [92, 66] on link "Send Schedule" at bounding box center [107, 65] width 95 height 29
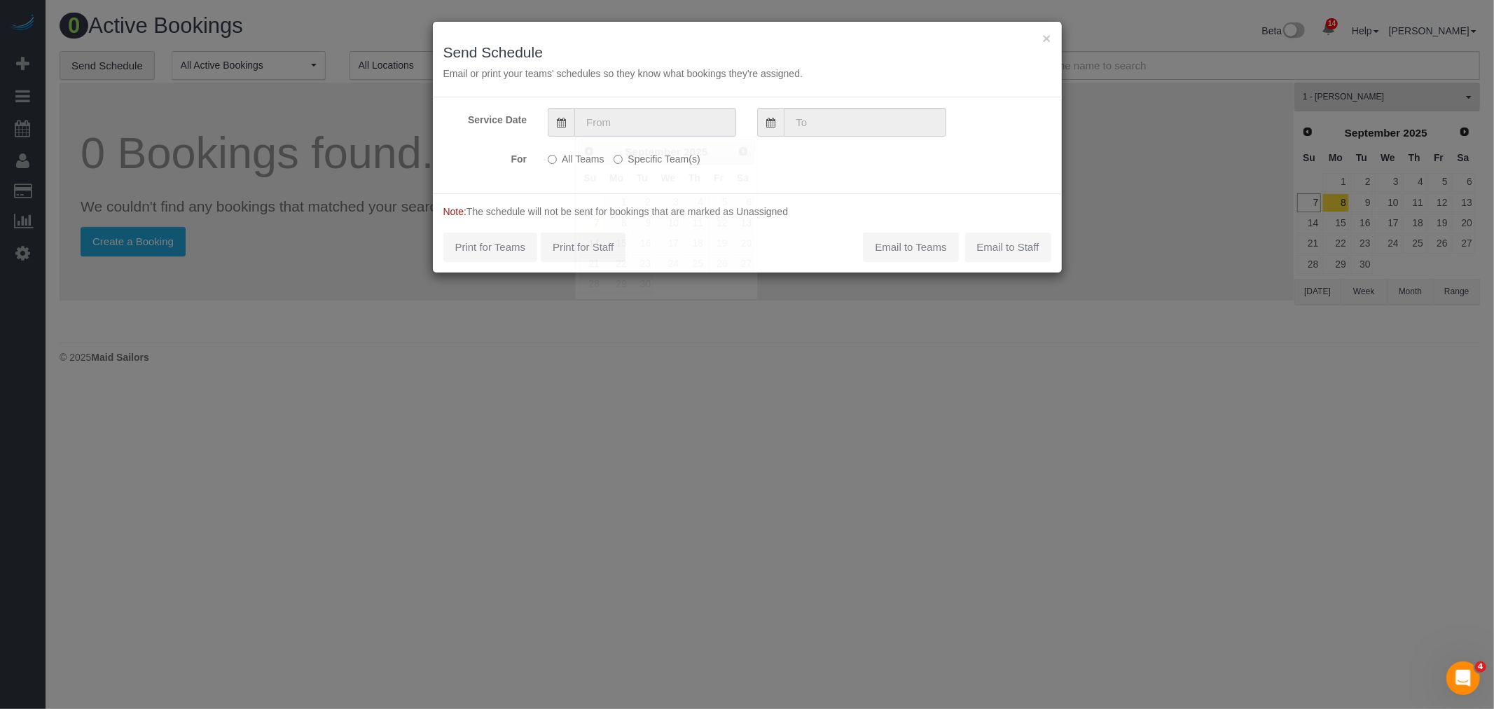
drag, startPoint x: 671, startPoint y: 120, endPoint x: 660, endPoint y: 224, distance: 104.9
click at [671, 121] on input "text" at bounding box center [655, 122] width 162 height 29
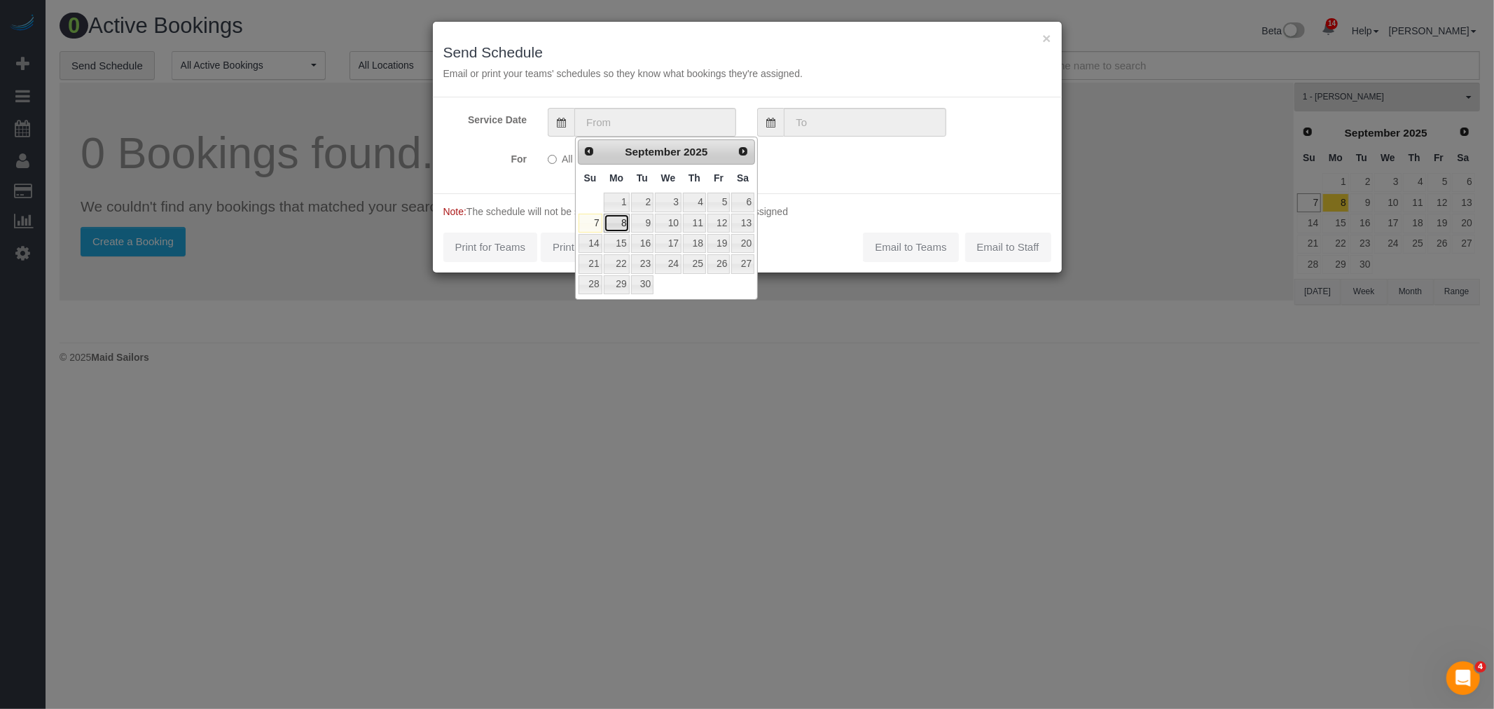
click at [614, 222] on link "8" at bounding box center [617, 223] width 26 height 19
type input "09/08/2025"
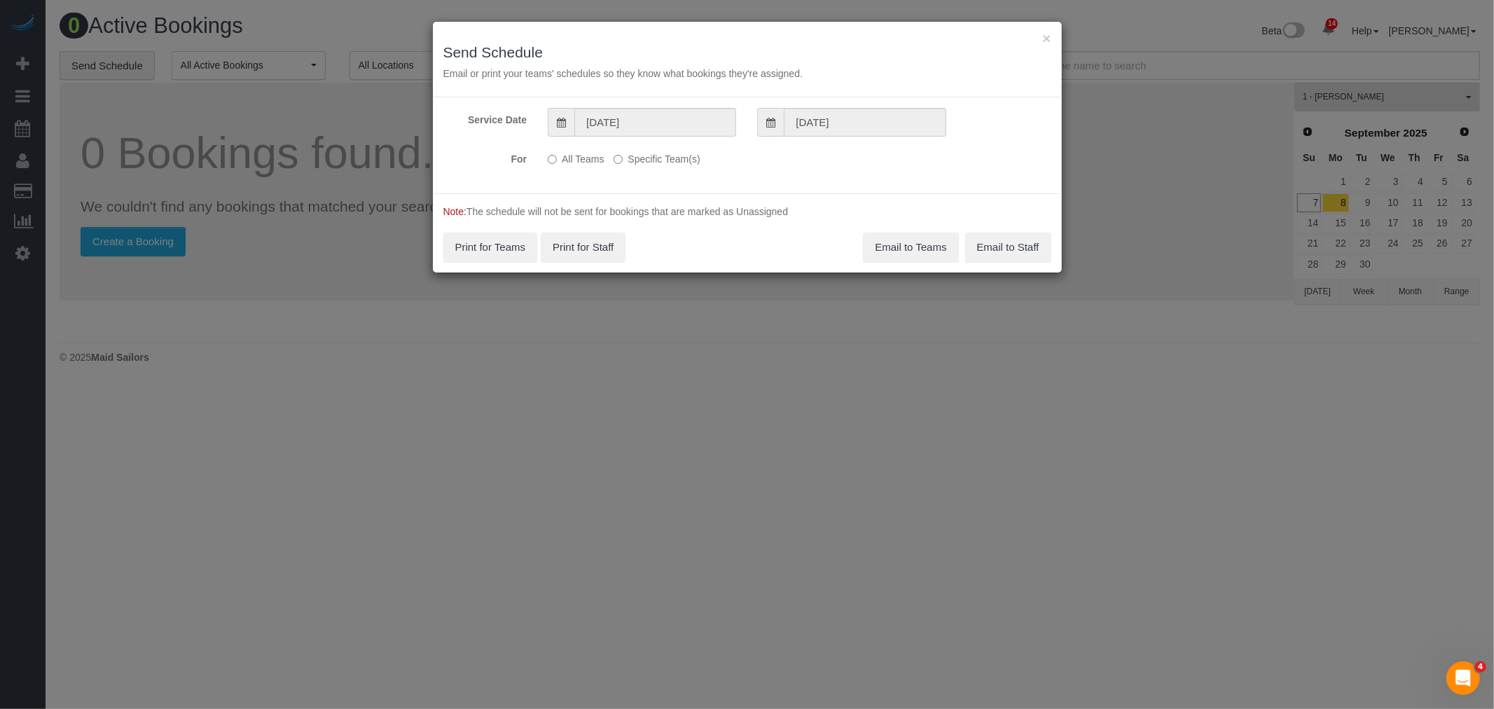
drag, startPoint x: 668, startPoint y: 160, endPoint x: 669, endPoint y: 167, distance: 7.0
click at [669, 160] on label "Specific Team(s)" at bounding box center [656, 156] width 86 height 19
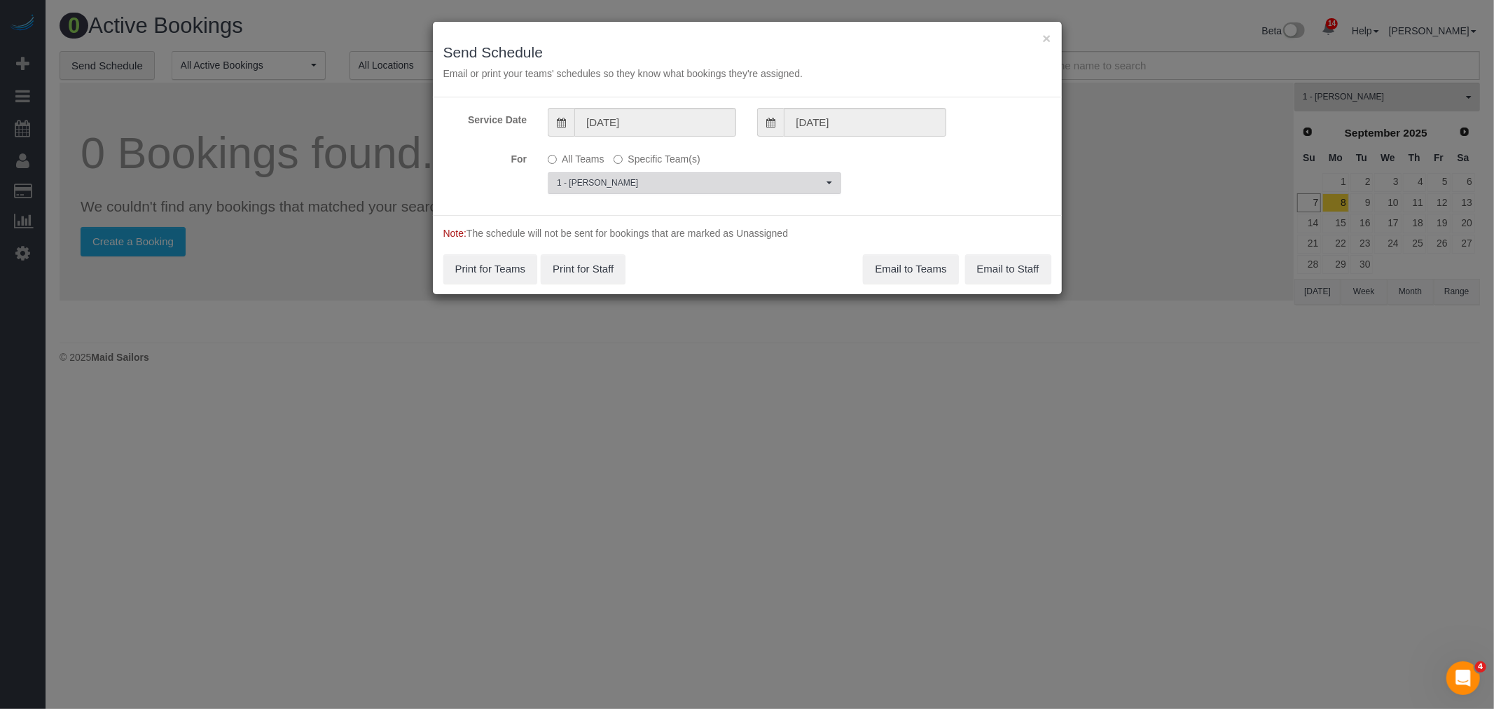
click at [667, 177] on span "1 - Adiza Bangna" at bounding box center [690, 183] width 266 height 12
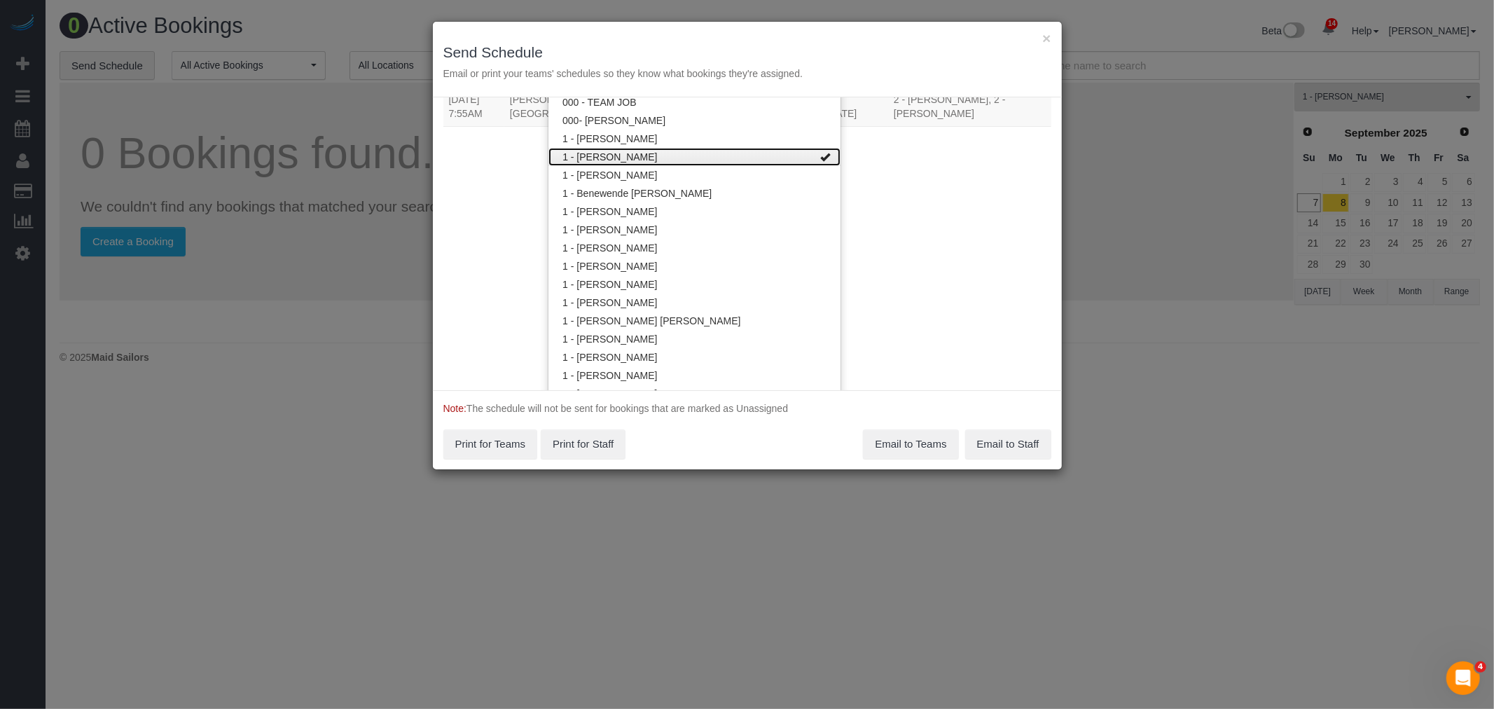
click at [726, 151] on link "1 - Adiza Bangna" at bounding box center [694, 157] width 292 height 18
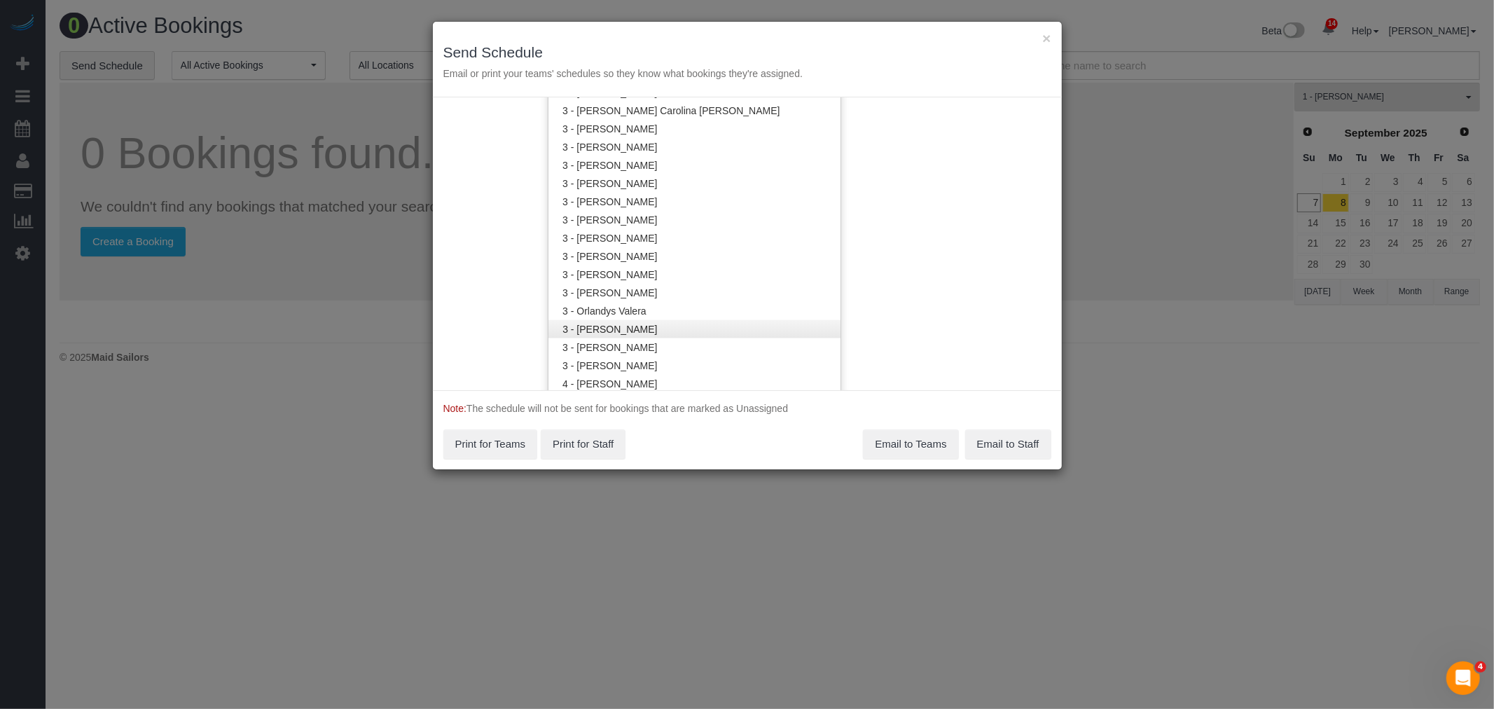
scroll to position [1186, 0]
drag, startPoint x: 690, startPoint y: 202, endPoint x: 873, endPoint y: 203, distance: 182.8
click at [691, 202] on link "3 - Khady Diouf" at bounding box center [694, 206] width 292 height 18
click at [905, 201] on div "Service Date 09/08/2025 09/08/2025 For All Teams Specific Team(s) 3 - Khady Dio…" at bounding box center [747, 243] width 629 height 293
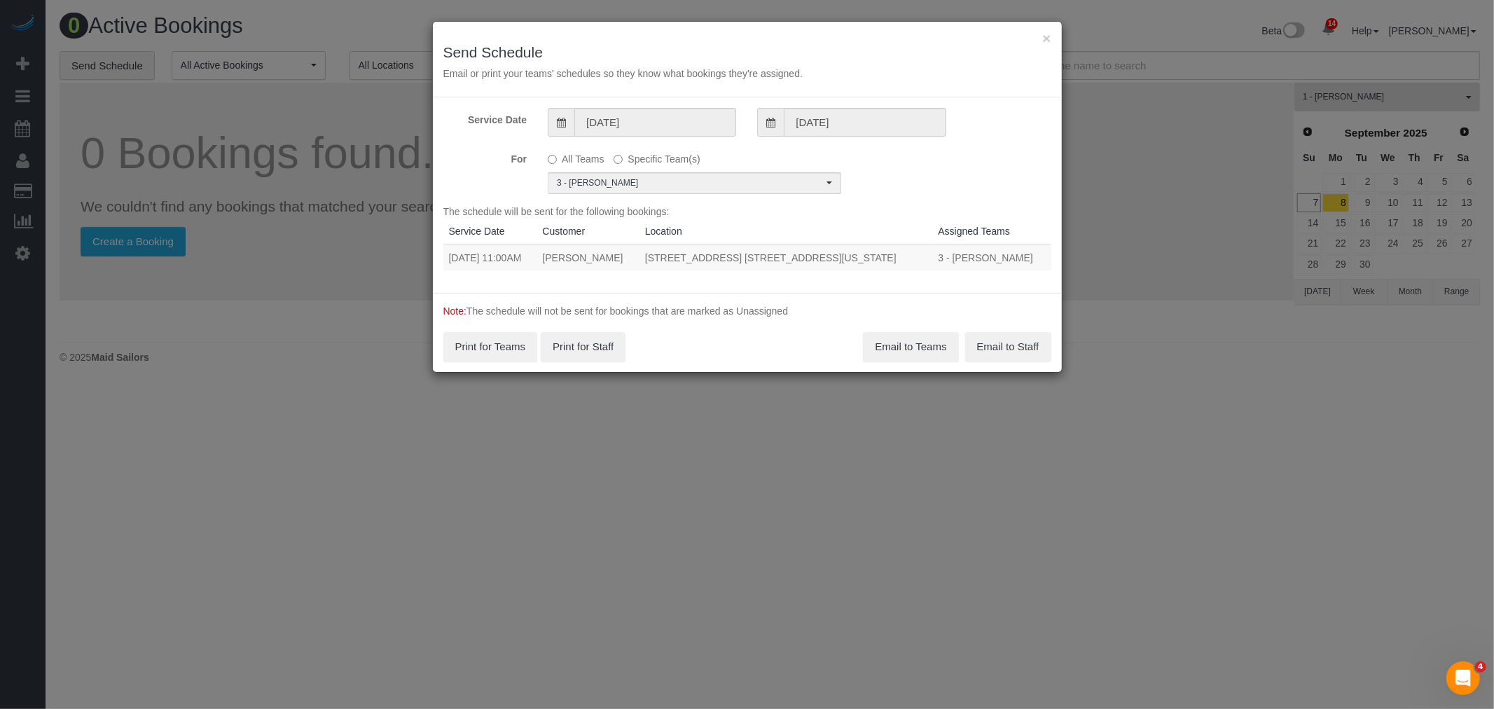
drag, startPoint x: 446, startPoint y: 255, endPoint x: 896, endPoint y: 254, distance: 450.3
click at [896, 254] on tr "09/08/2025 11:00AM Rachael Hobbs 101 East 16th Street, Apt. 1f, New York, NY 10…" at bounding box center [747, 257] width 608 height 26
copy tr "09/08/2025 11:00AM Rachael Hobbs 101 East 16th Street, Apt. 1f, New York, NY 10…"
click at [898, 343] on button "Email to Teams" at bounding box center [910, 346] width 95 height 29
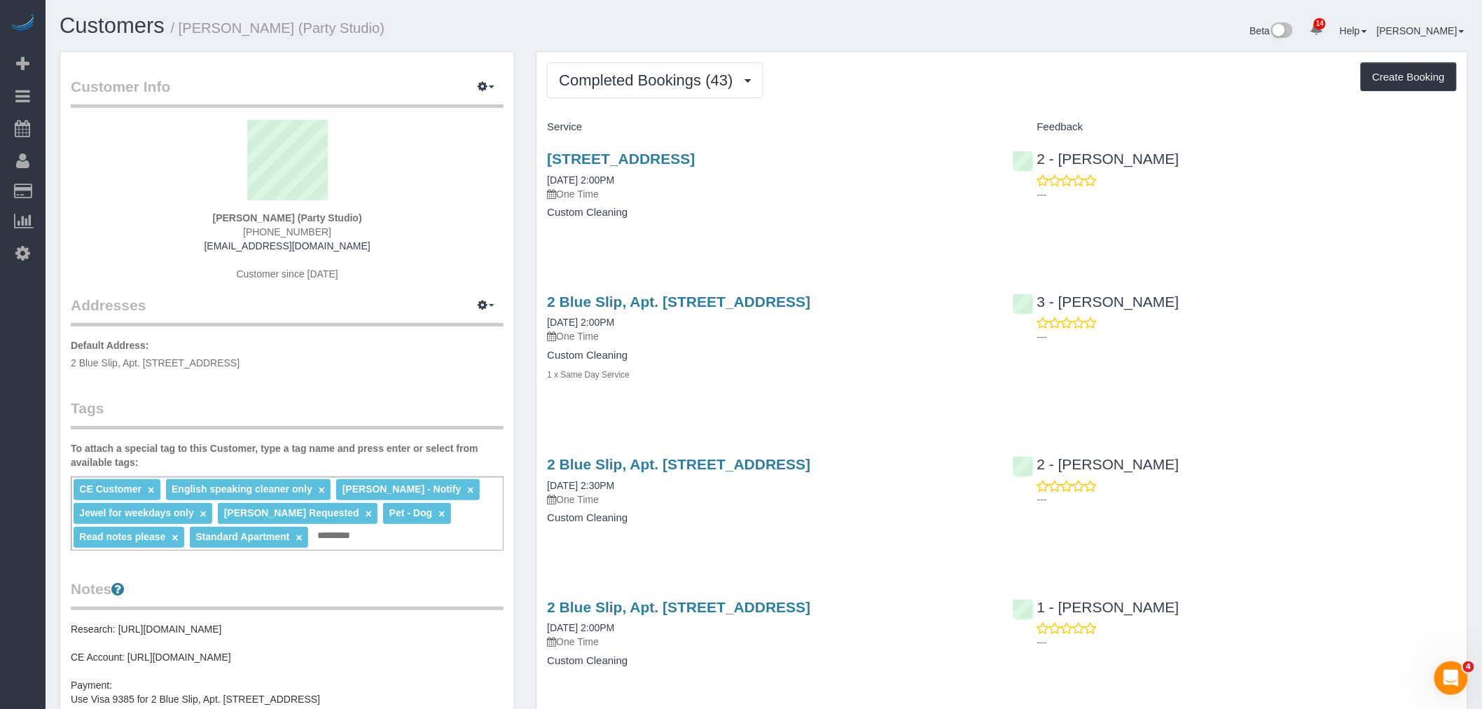
drag, startPoint x: 543, startPoint y: 155, endPoint x: 943, endPoint y: 149, distance: 400.6
click at [943, 149] on div "[STREET_ADDRESS] [DATE] 2:00PM One Time Custom Cleaning" at bounding box center [768, 193] width 465 height 108
copy link "[STREET_ADDRESS]"
click at [937, 86] on div "Completed Bookings (43) Completed Bookings (43) Upcoming Bookings (0) Cancelled…" at bounding box center [1002, 80] width 910 height 36
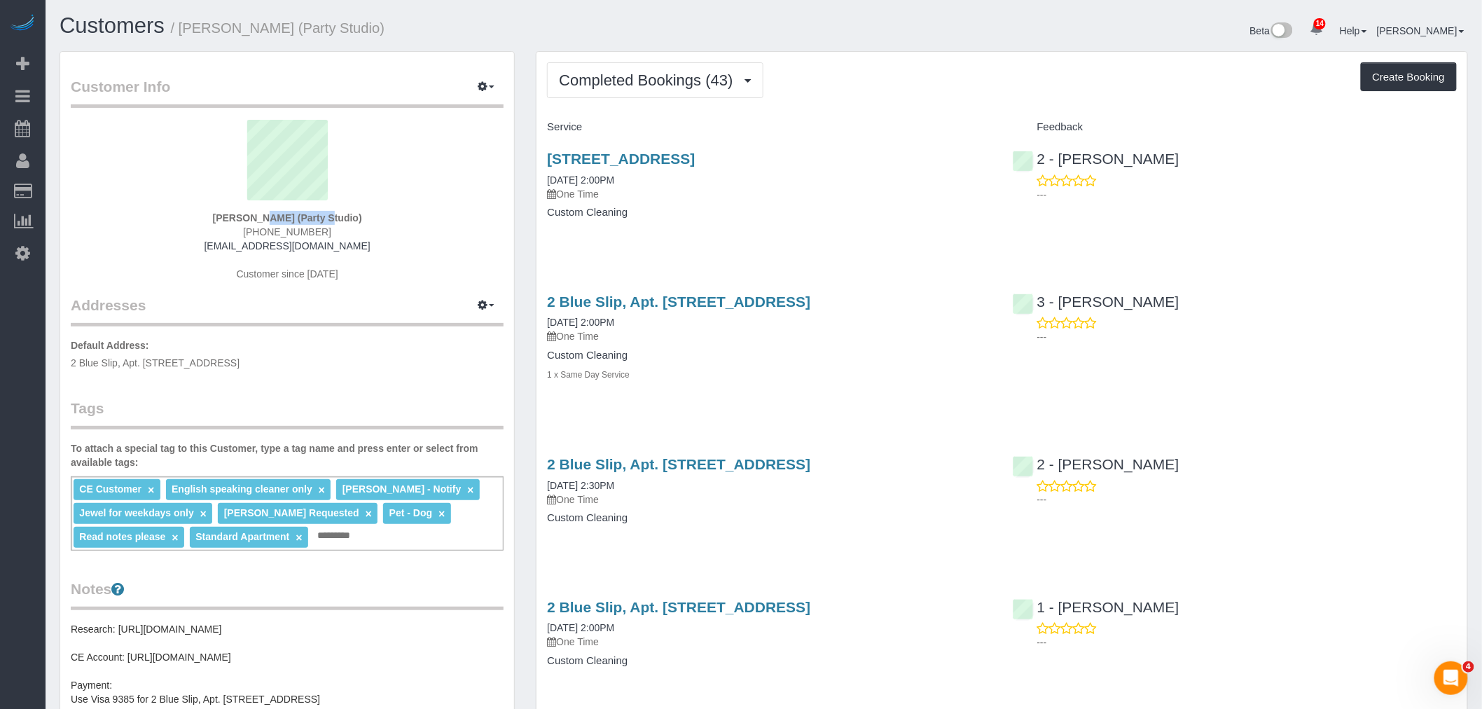
drag, startPoint x: 222, startPoint y: 211, endPoint x: 340, endPoint y: 206, distance: 117.8
click at [281, 217] on div "[PERSON_NAME] (Party Studio) [PHONE_NUMBER] [EMAIL_ADDRESS][DOMAIN_NAME] Custom…" at bounding box center [287, 207] width 433 height 175
copy strong "[PERSON_NAME]"
